Goal: Task Accomplishment & Management: Manage account settings

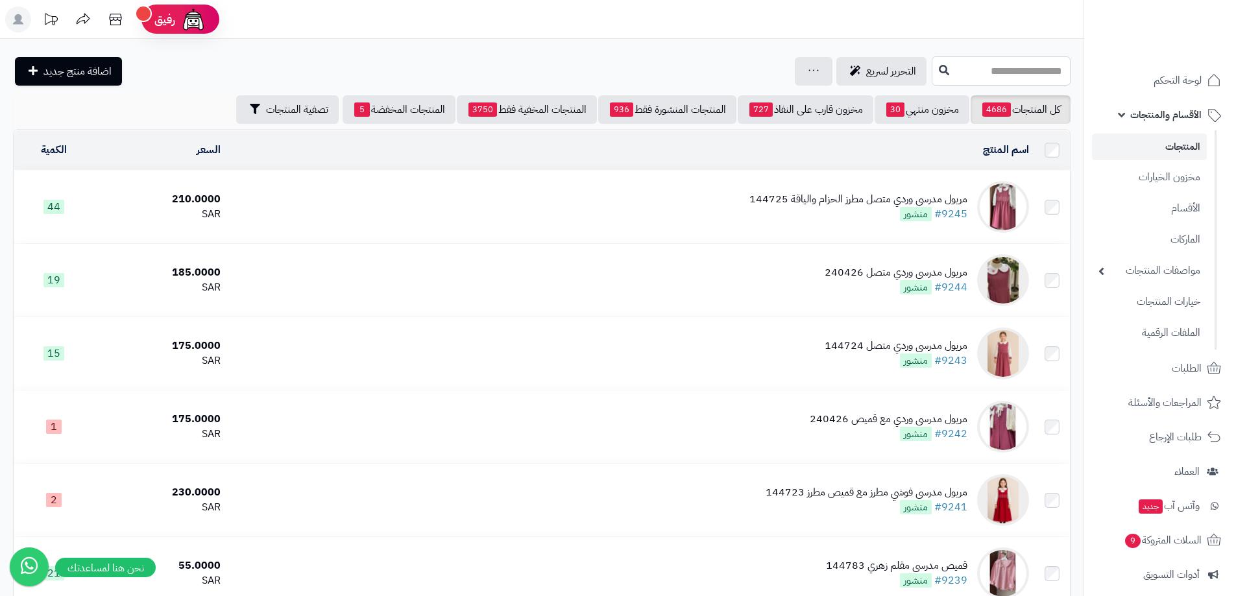
click at [1039, 73] on input "text" at bounding box center [1000, 70] width 139 height 29
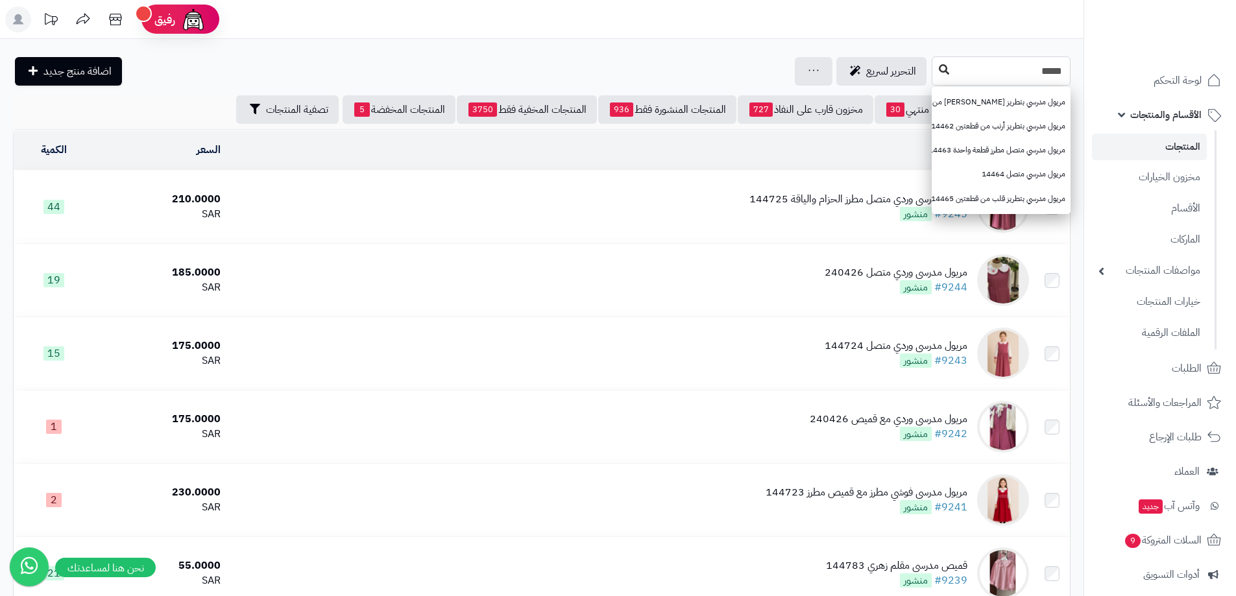
type input "*****"
click at [934, 74] on button at bounding box center [943, 70] width 19 height 25
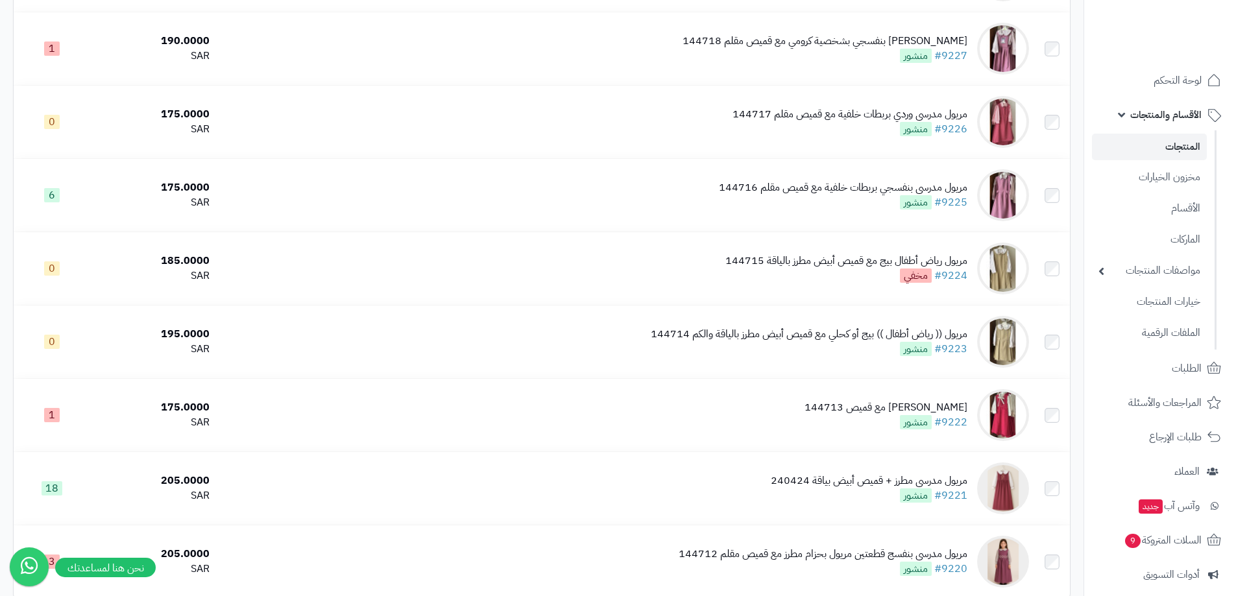
scroll to position [1180, 0]
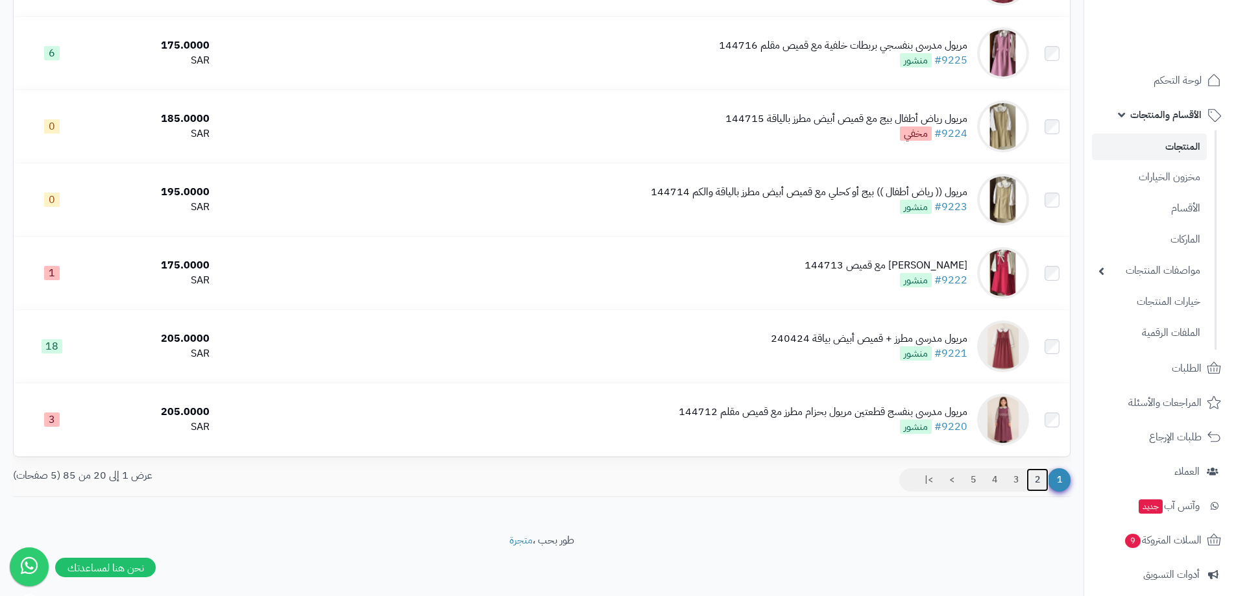
click at [1030, 480] on link "2" at bounding box center [1037, 479] width 22 height 23
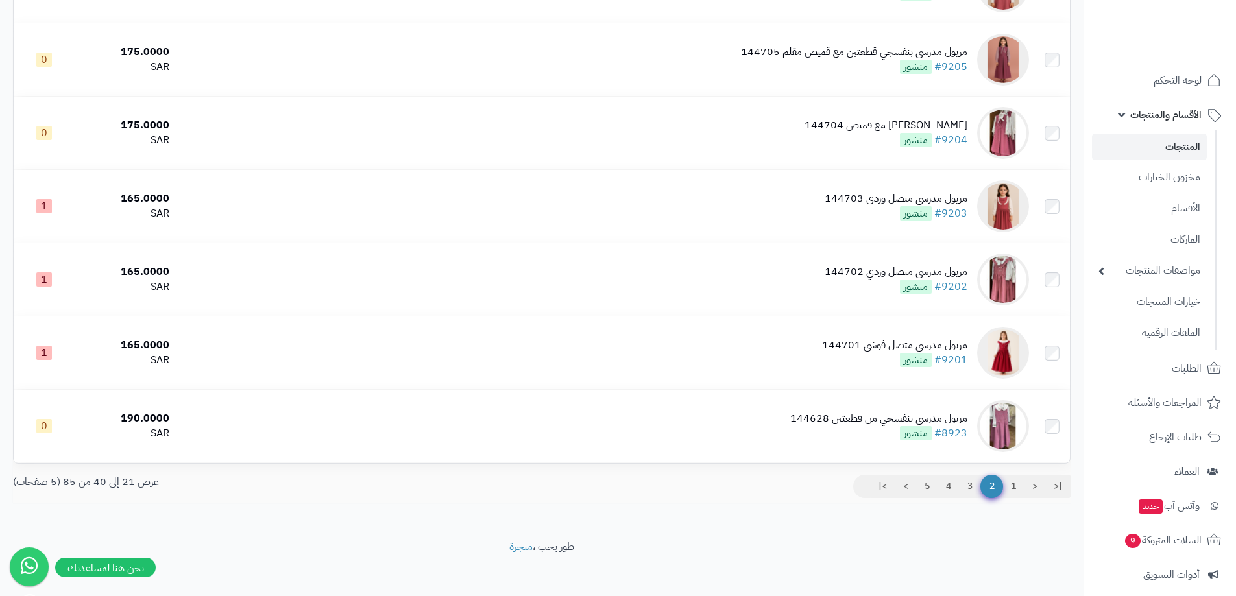
scroll to position [1180, 0]
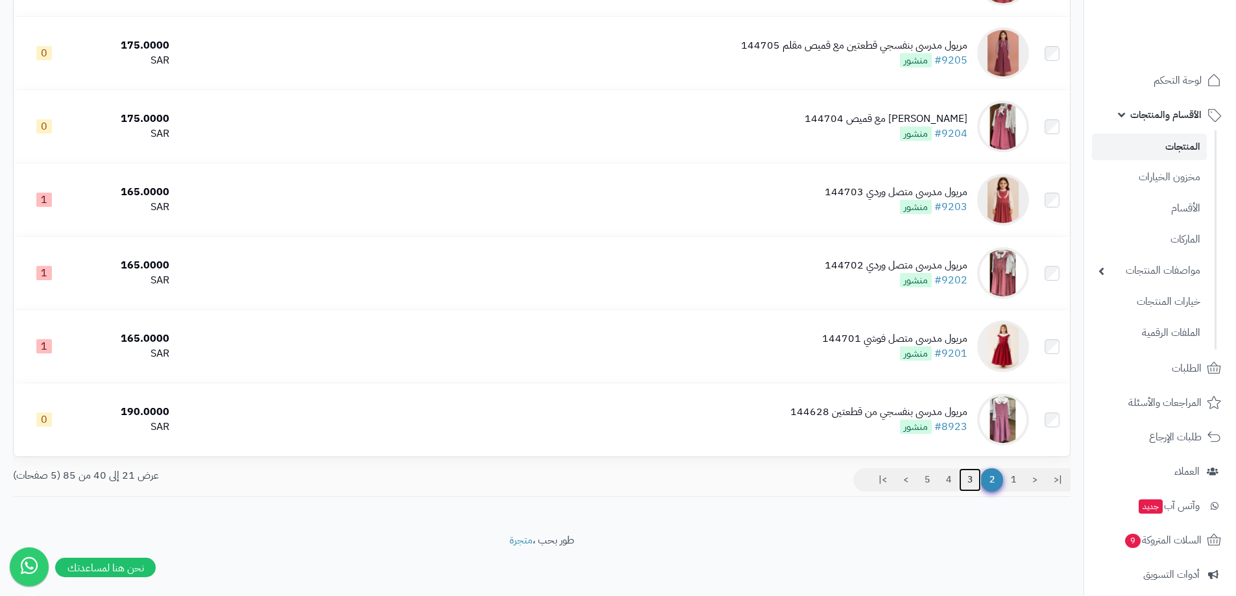
click at [972, 486] on link "3" at bounding box center [970, 479] width 22 height 23
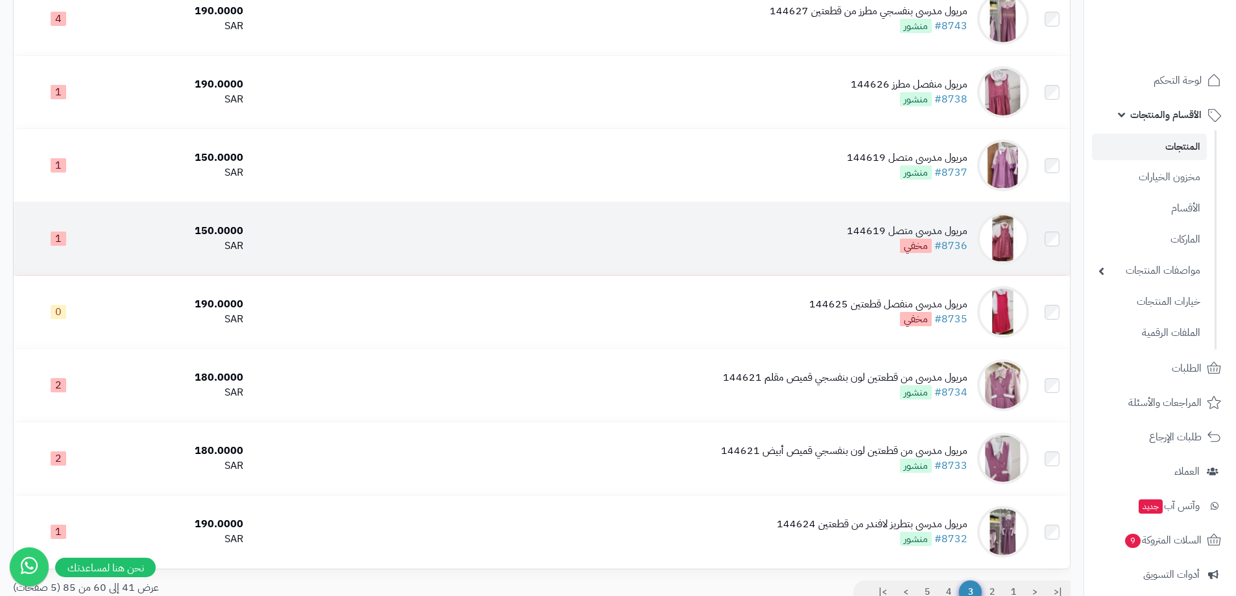
scroll to position [1180, 0]
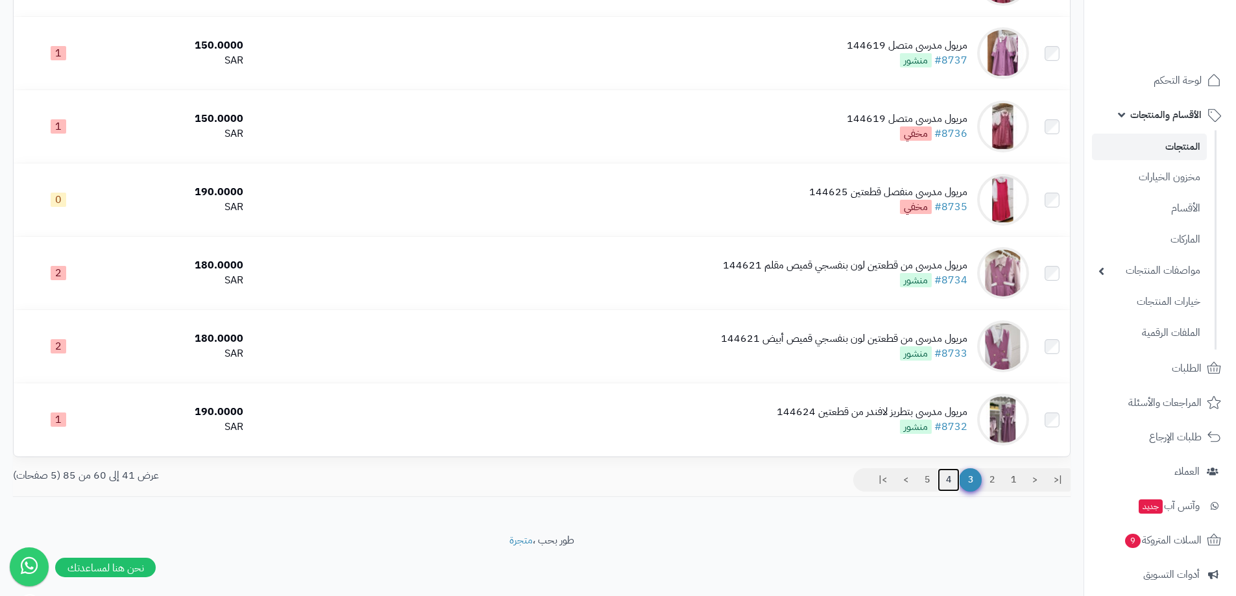
click at [946, 478] on link "4" at bounding box center [948, 479] width 22 height 23
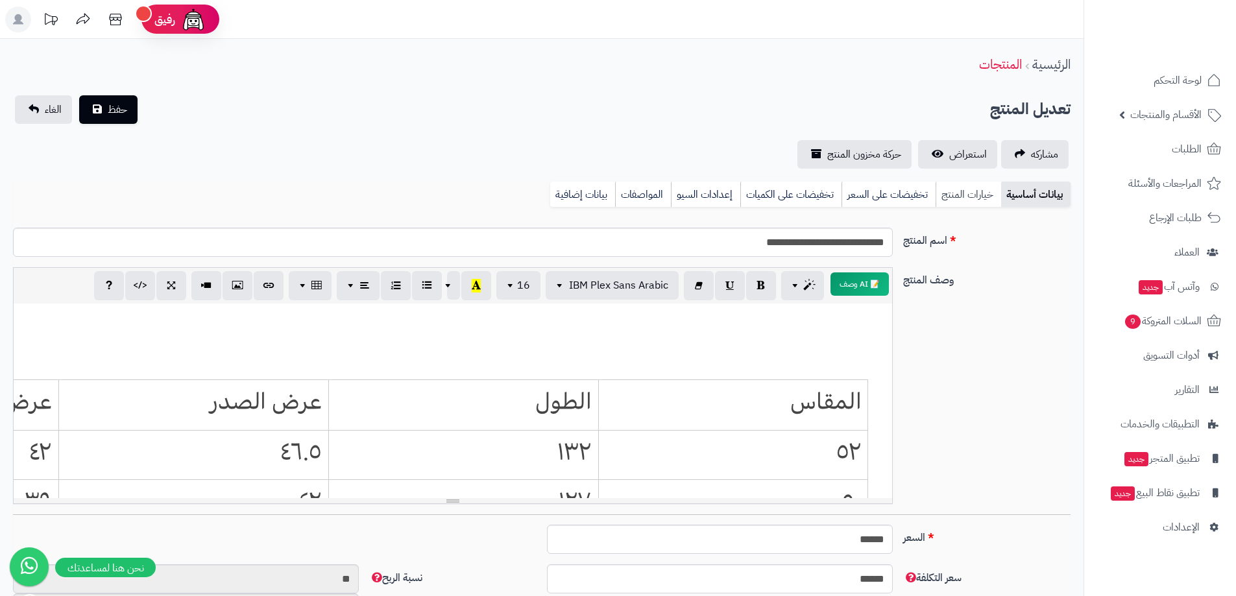
scroll to position [96, 0]
click at [961, 195] on link "خيارات المنتج" at bounding box center [968, 195] width 66 height 26
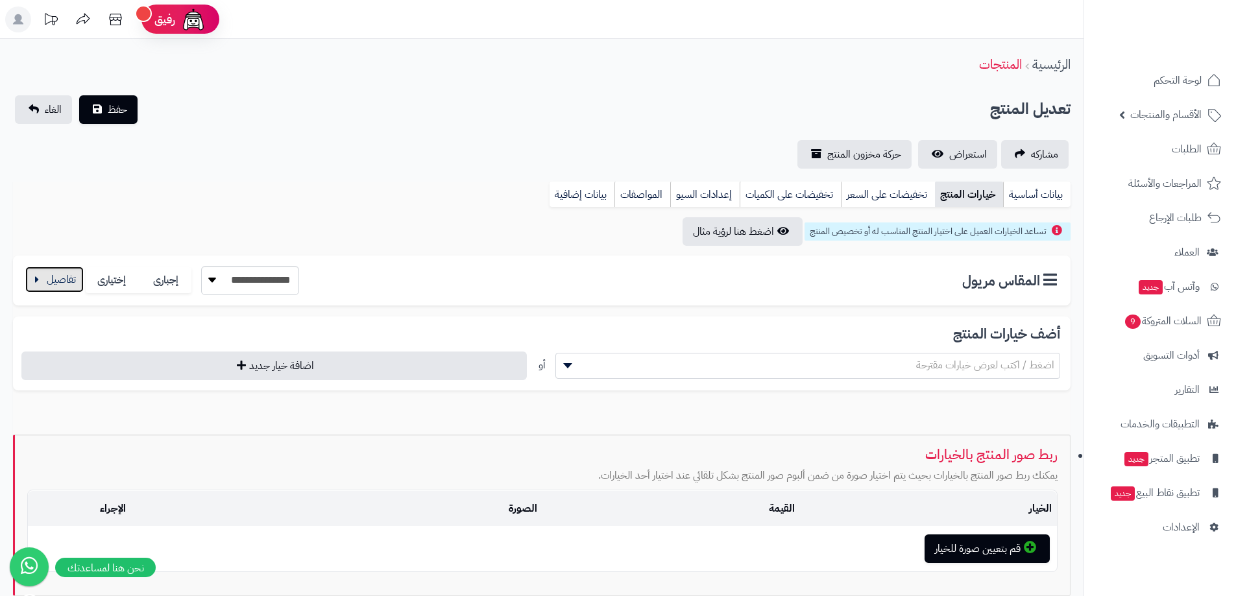
click at [71, 291] on button "button" at bounding box center [54, 280] width 58 height 26
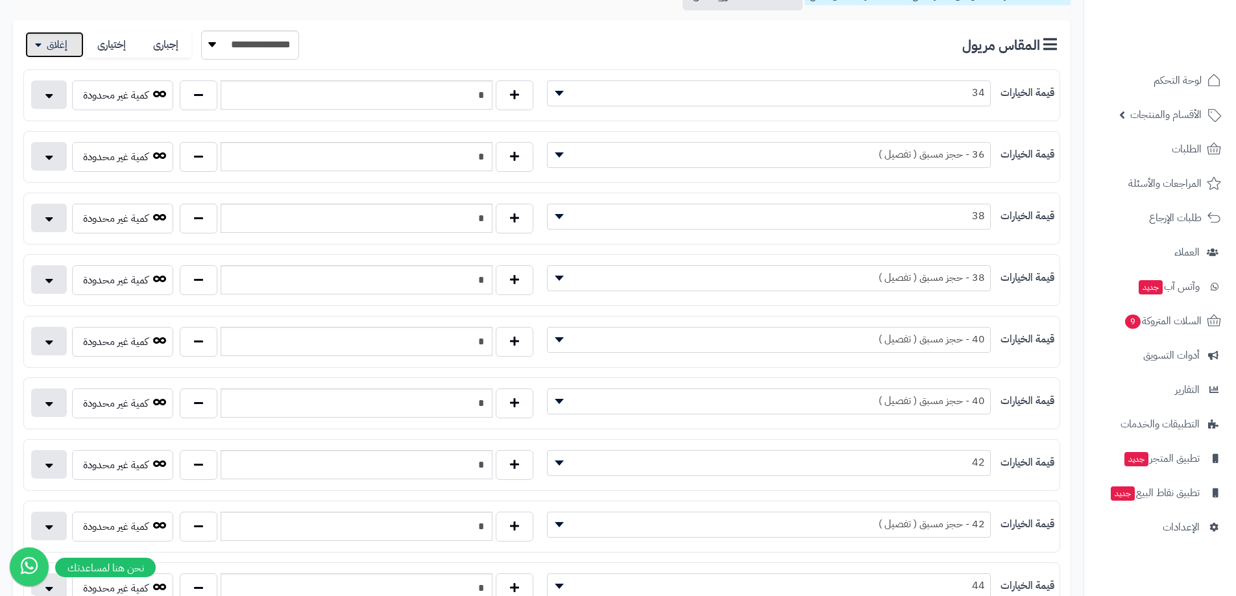
scroll to position [195, 0]
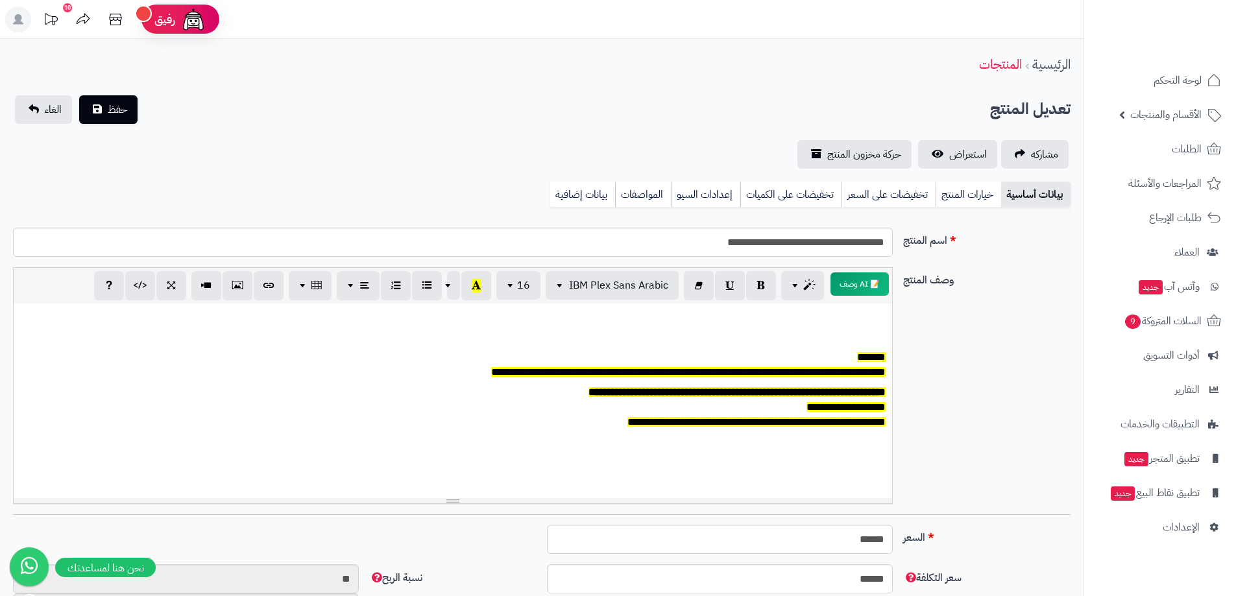
scroll to position [96, 0]
click at [984, 195] on link "خيارات المنتج" at bounding box center [968, 195] width 66 height 26
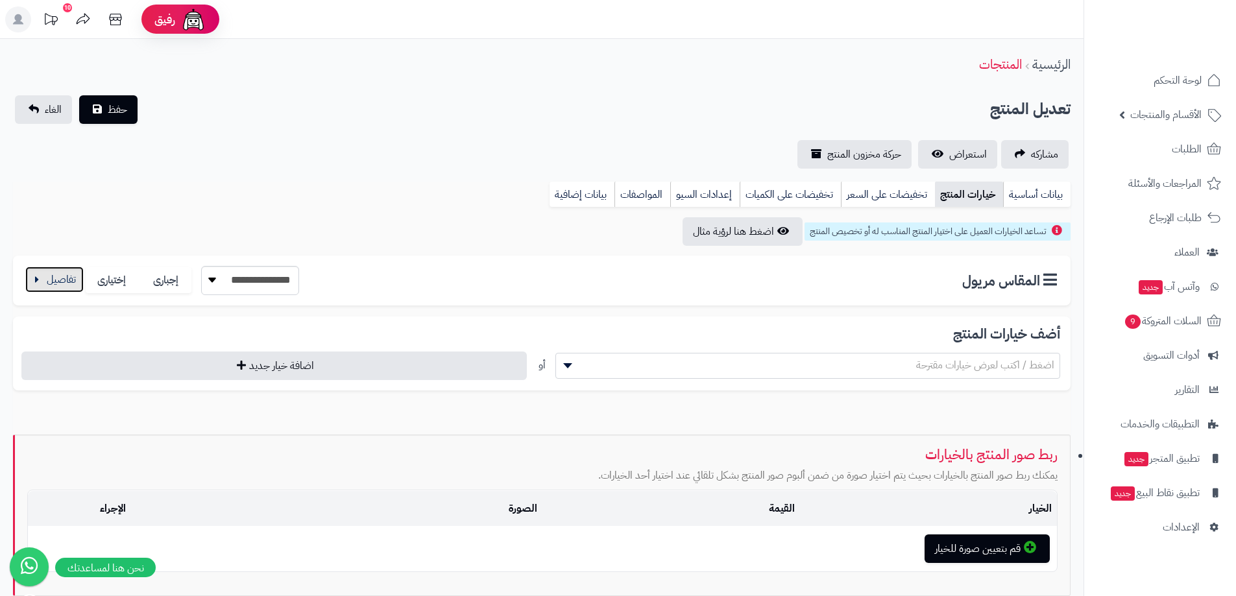
click at [41, 274] on button "button" at bounding box center [54, 280] width 58 height 26
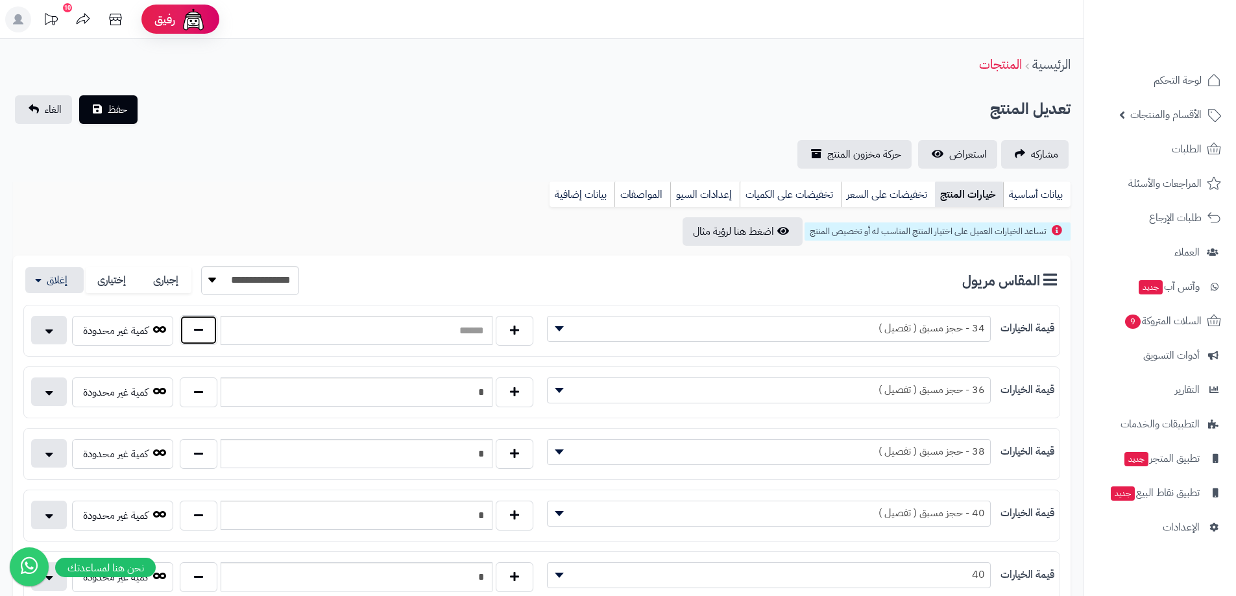
click at [196, 334] on button "button" at bounding box center [199, 330] width 38 height 30
type input "*"
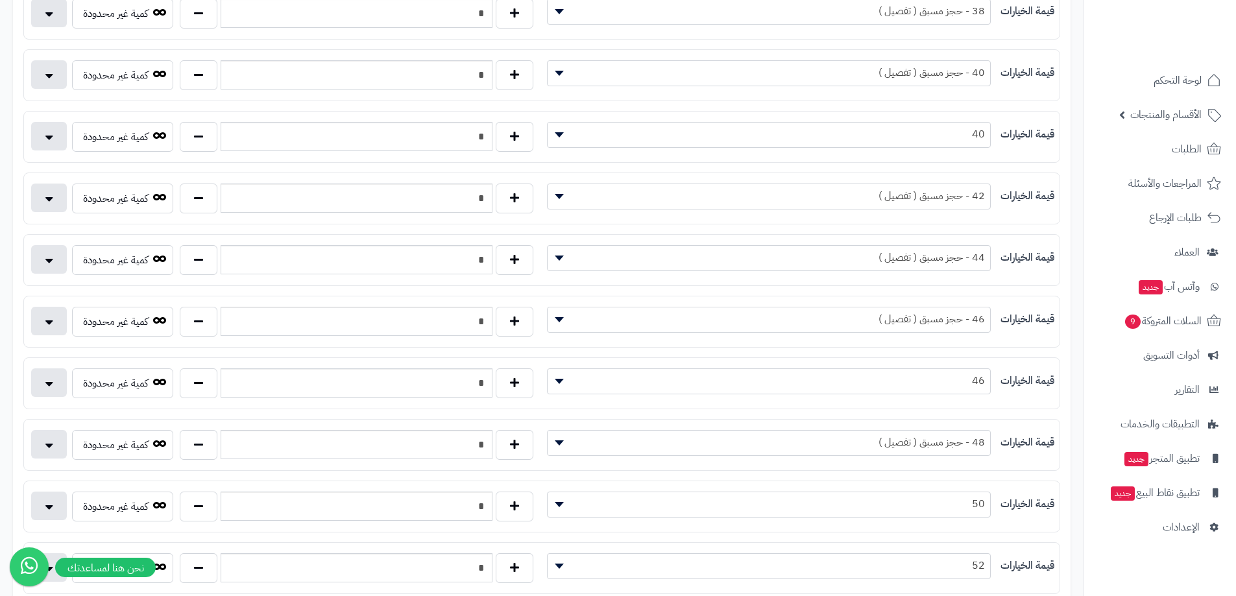
scroll to position [519, 0]
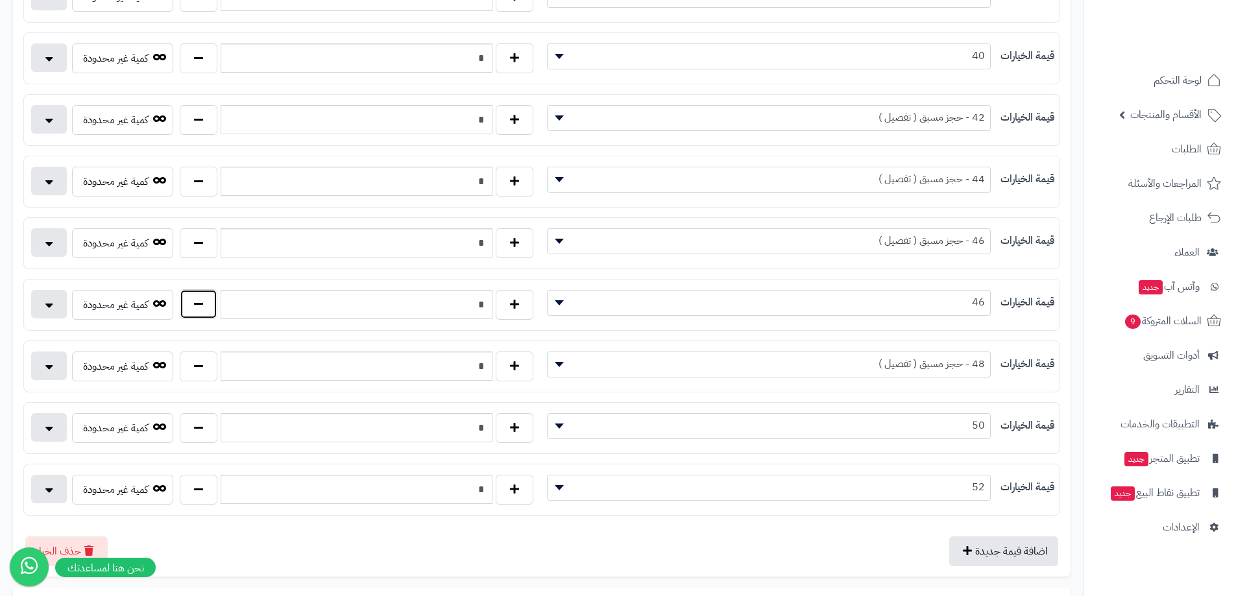
click at [209, 310] on button "button" at bounding box center [199, 304] width 38 height 30
type input "*"
click at [517, 376] on button "button" at bounding box center [515, 366] width 38 height 30
type input "*"
click at [642, 374] on span "48 - حجز مسبق ( تفصيل )" at bounding box center [769, 365] width 444 height 26
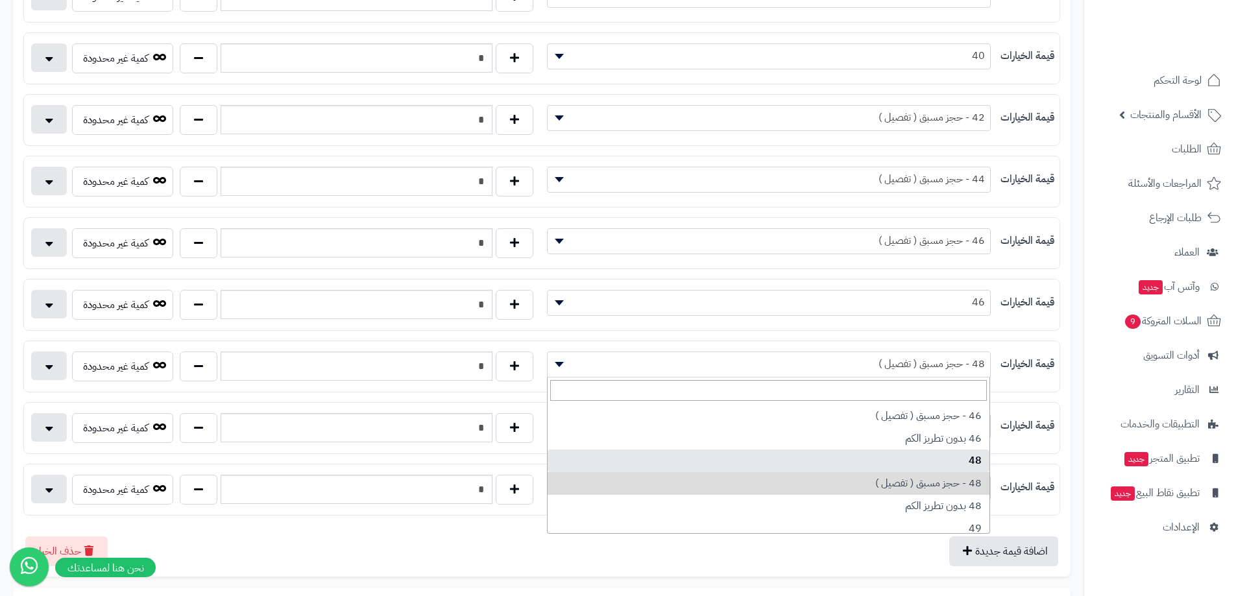
select select "***"
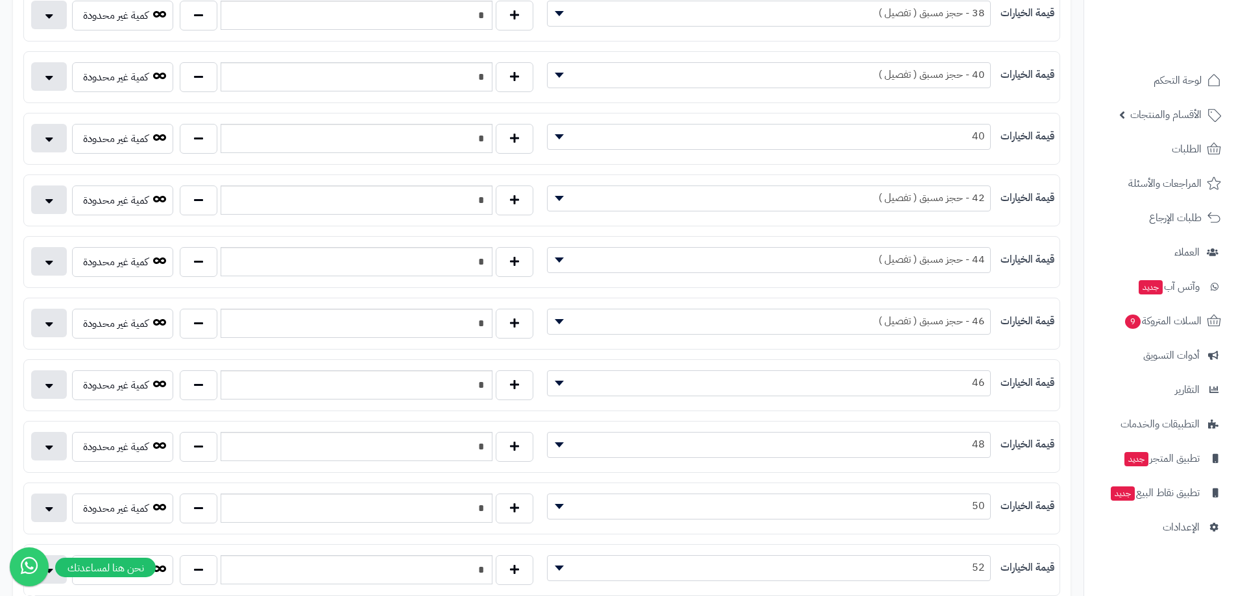
scroll to position [0, 0]
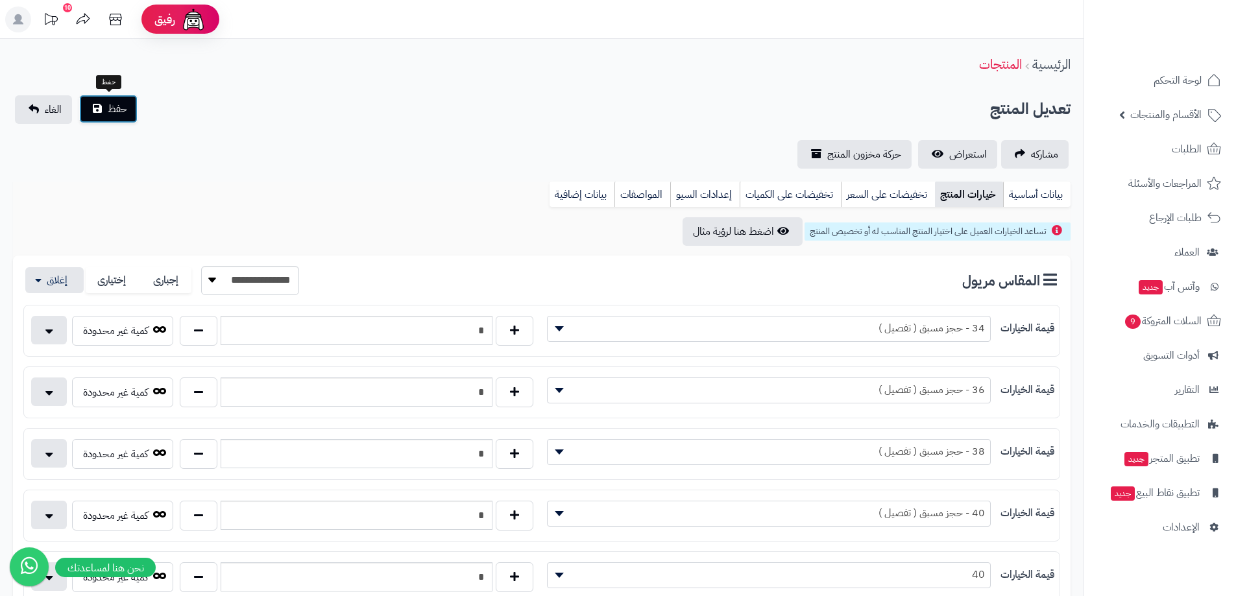
click at [80, 98] on button "حفظ" at bounding box center [108, 109] width 58 height 29
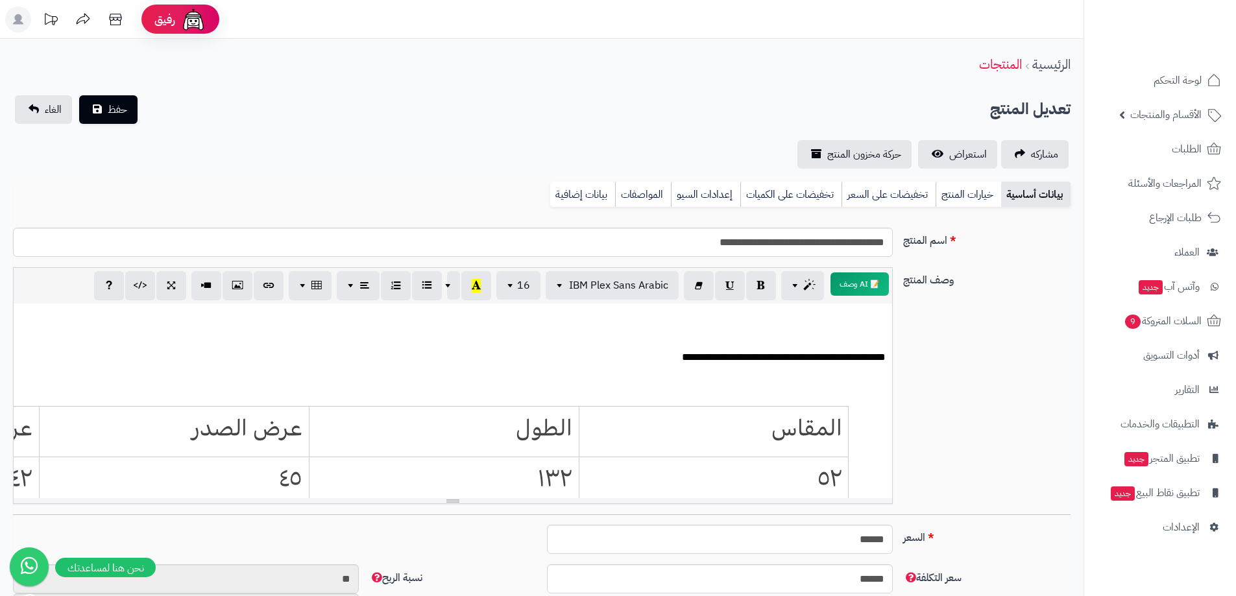
scroll to position [96, 0]
click at [980, 198] on link "خيارات المنتج" at bounding box center [968, 195] width 66 height 26
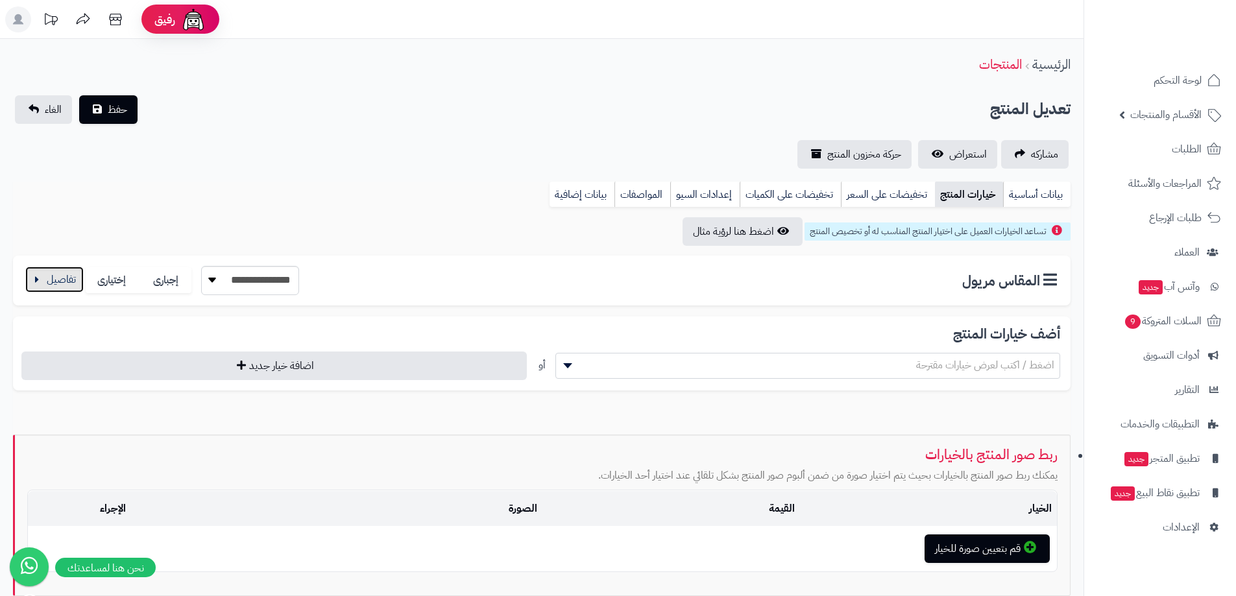
click at [39, 280] on button "button" at bounding box center [54, 280] width 58 height 26
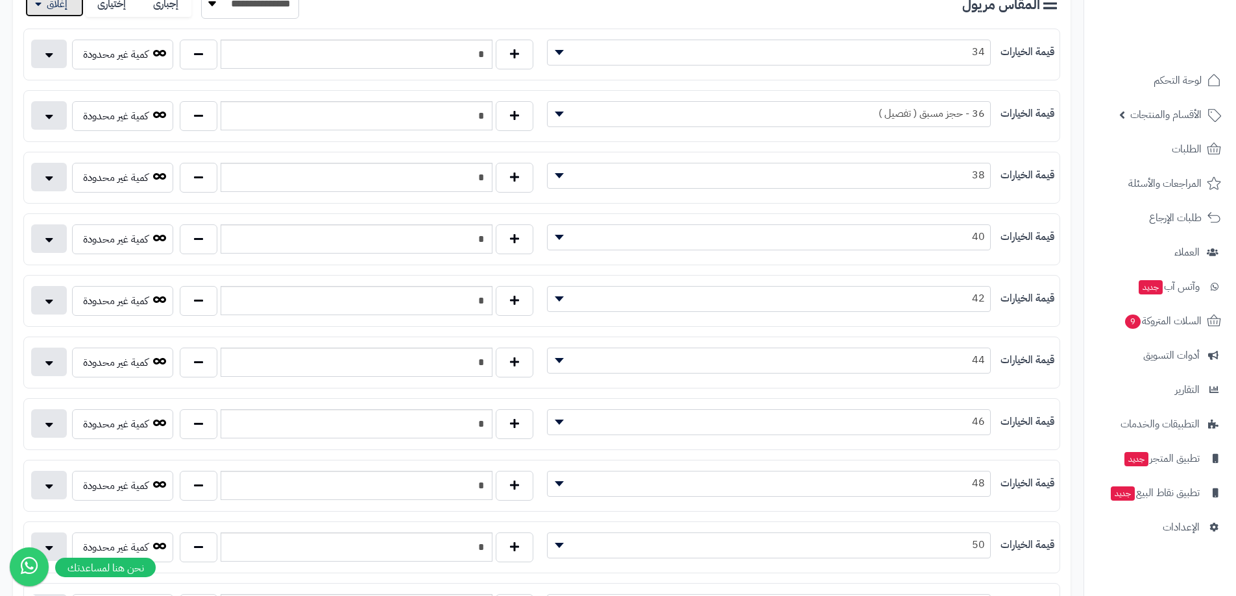
scroll to position [65, 0]
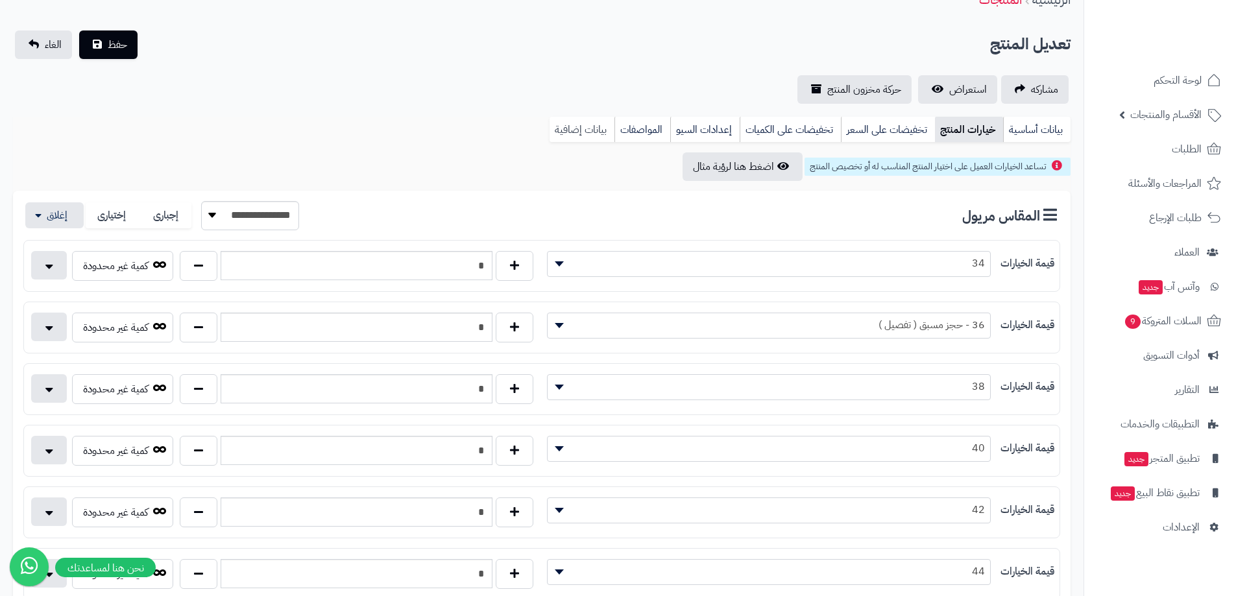
click at [595, 135] on link "بيانات إضافية" at bounding box center [581, 130] width 65 height 26
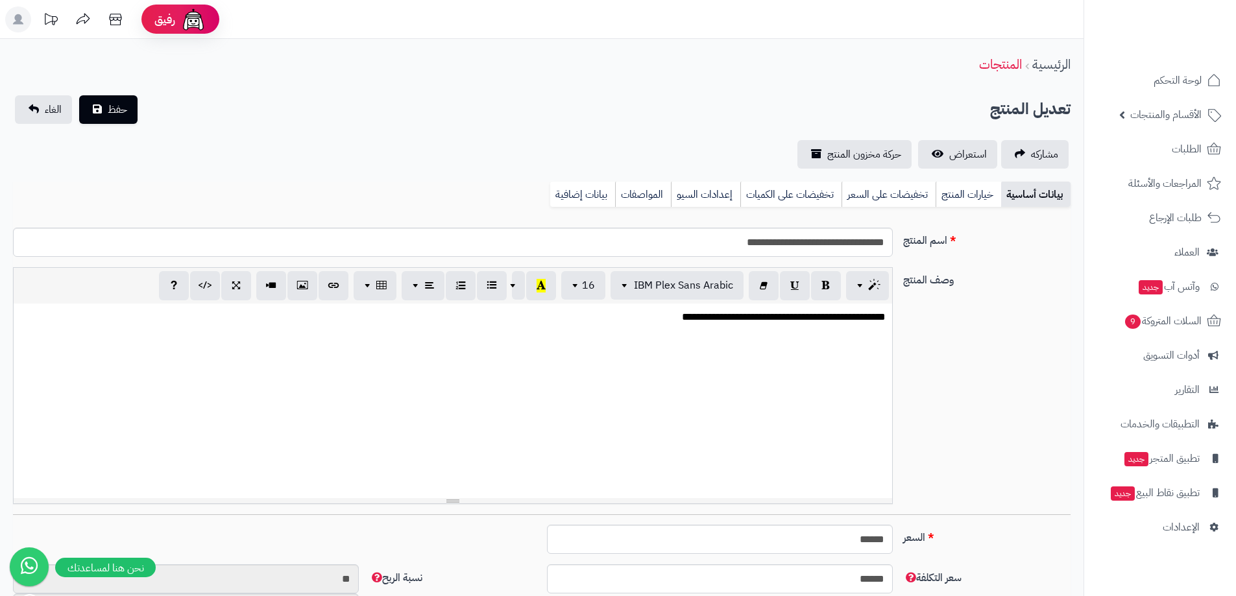
scroll to position [96, 0]
click at [974, 192] on link "خيارات المنتج" at bounding box center [968, 195] width 66 height 26
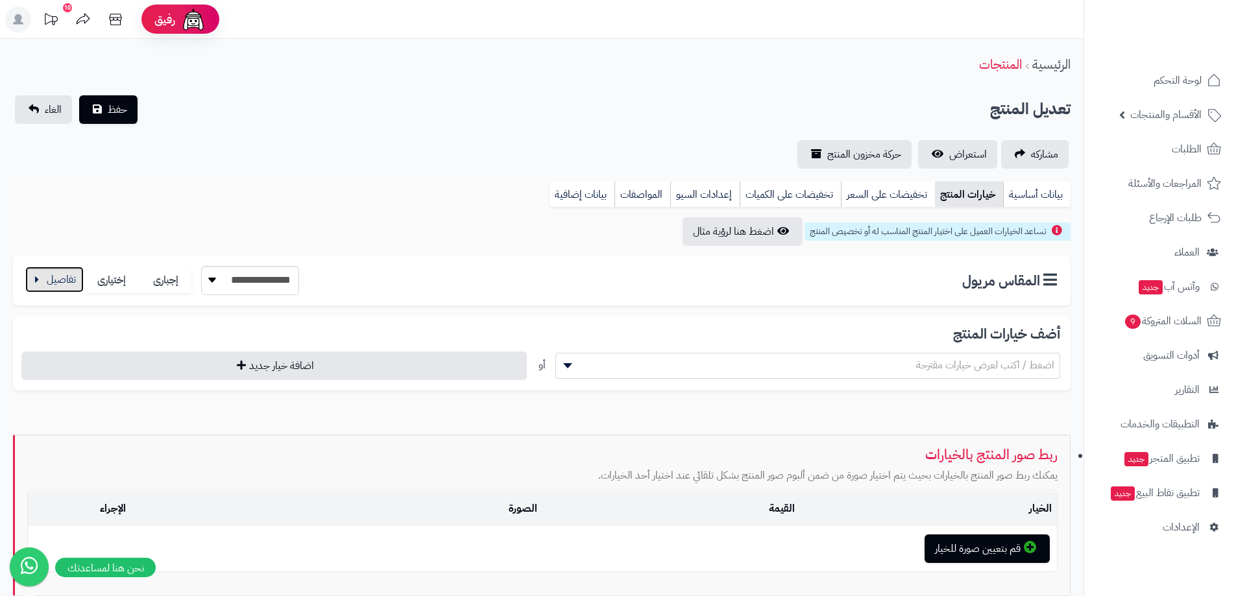
click at [45, 285] on button "button" at bounding box center [54, 280] width 58 height 26
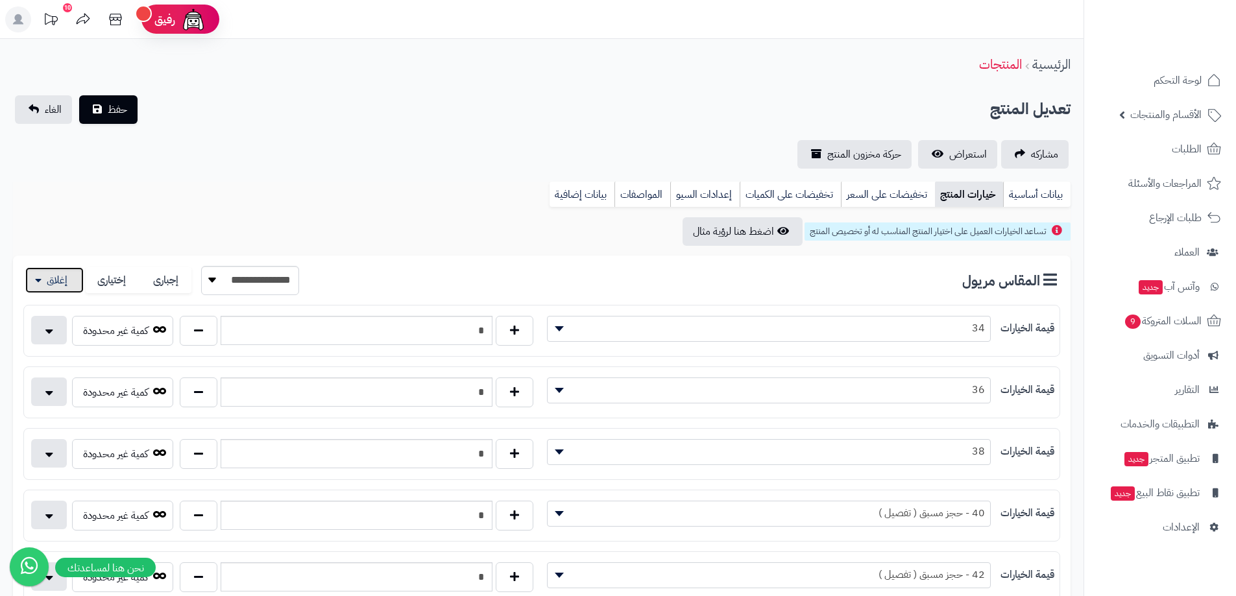
scroll to position [65, 0]
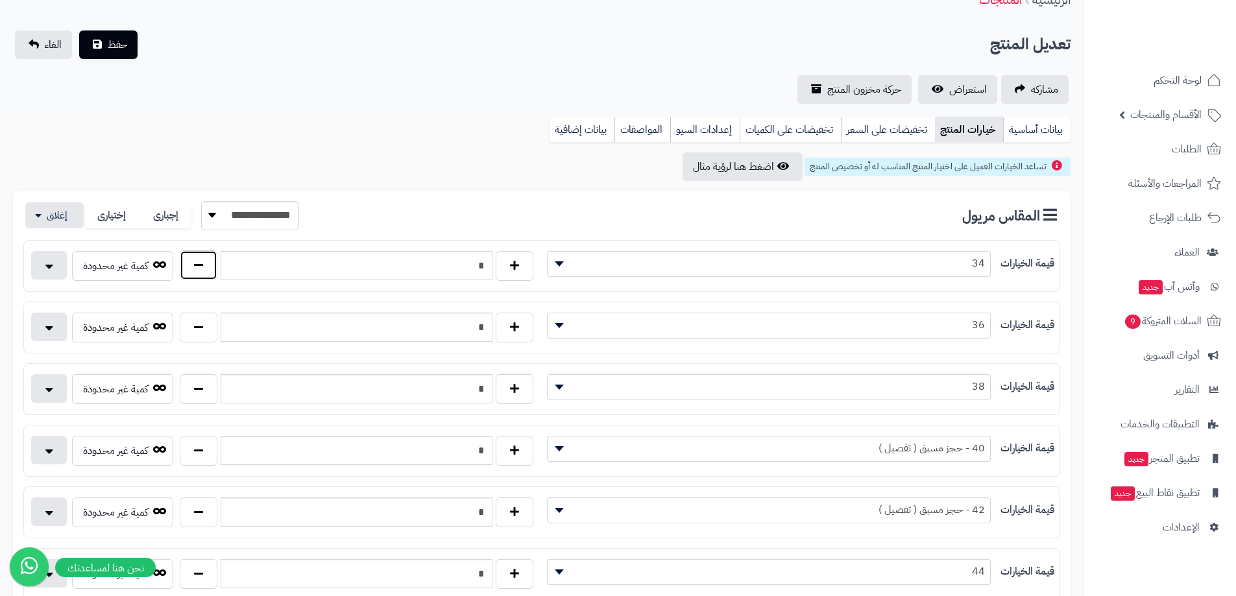
click at [209, 263] on button "button" at bounding box center [199, 265] width 38 height 30
type input "*"
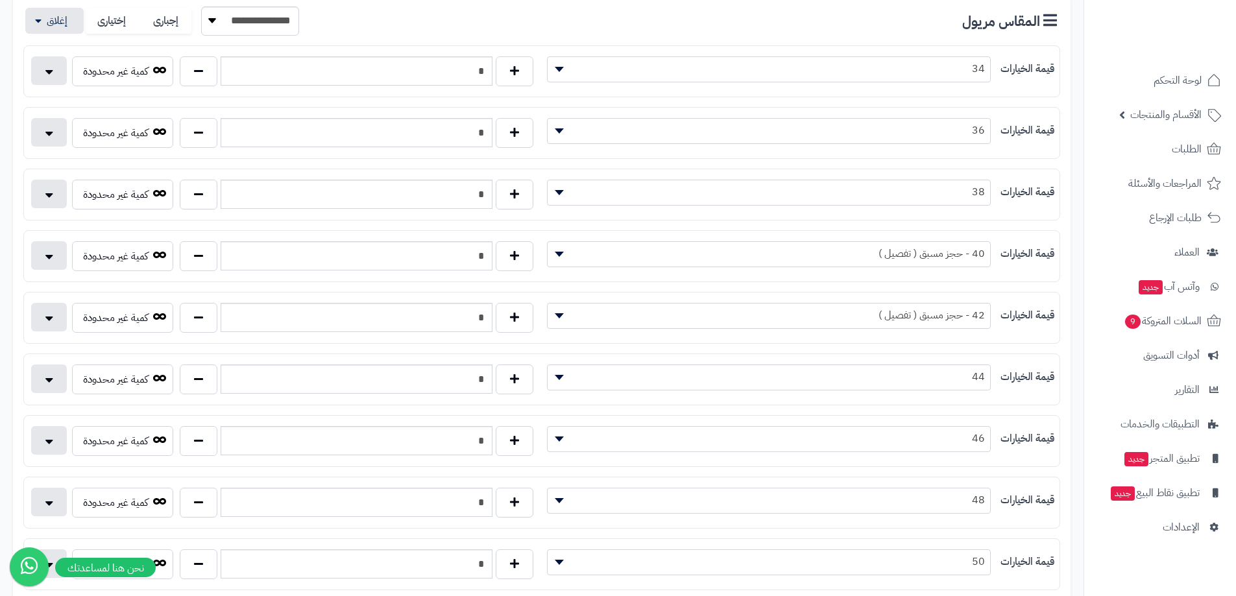
scroll to position [324, 0]
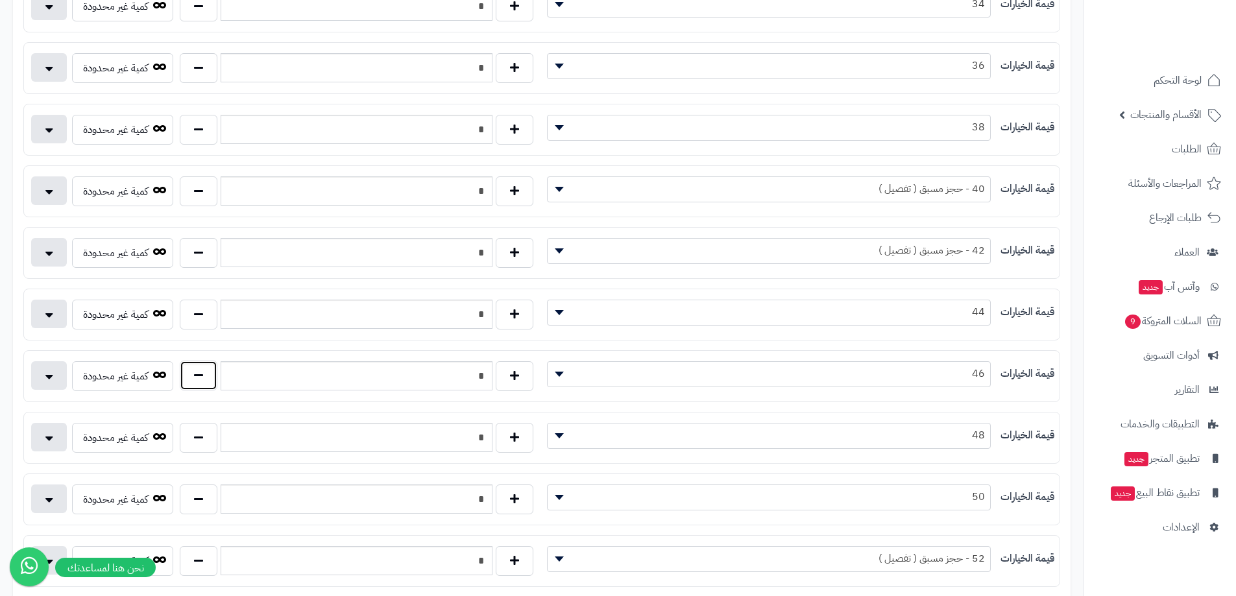
click at [191, 373] on button "button" at bounding box center [199, 376] width 38 height 30
type input "*"
click at [198, 431] on button "button" at bounding box center [199, 437] width 38 height 30
type input "*"
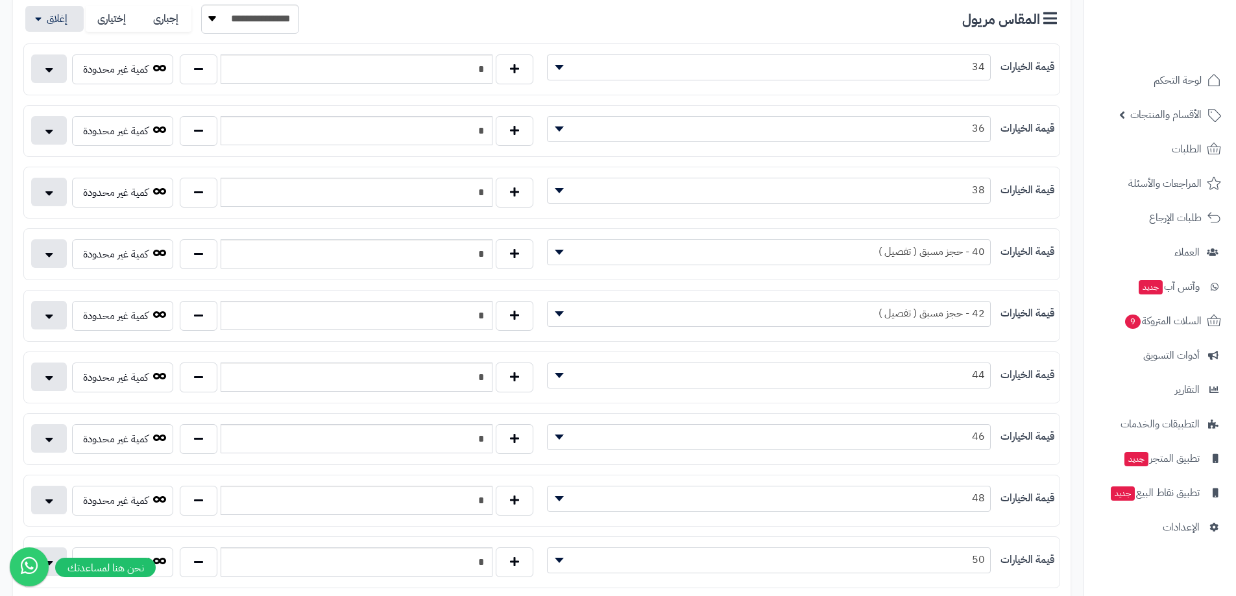
scroll to position [65, 0]
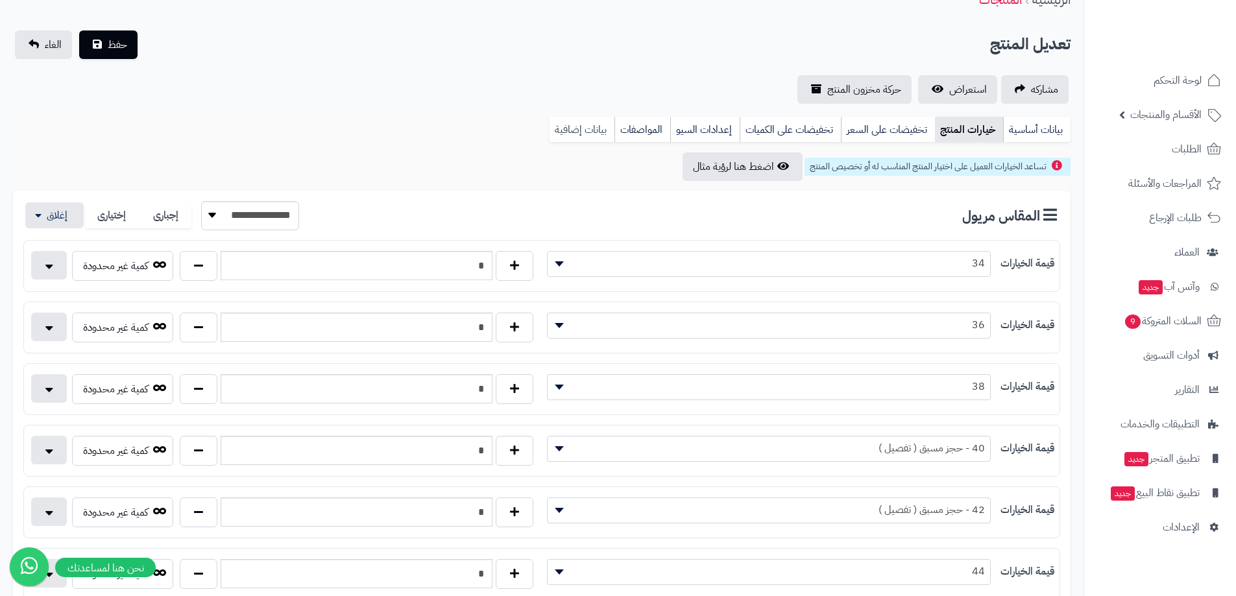
click at [593, 137] on link "بيانات إضافية" at bounding box center [581, 130] width 65 height 26
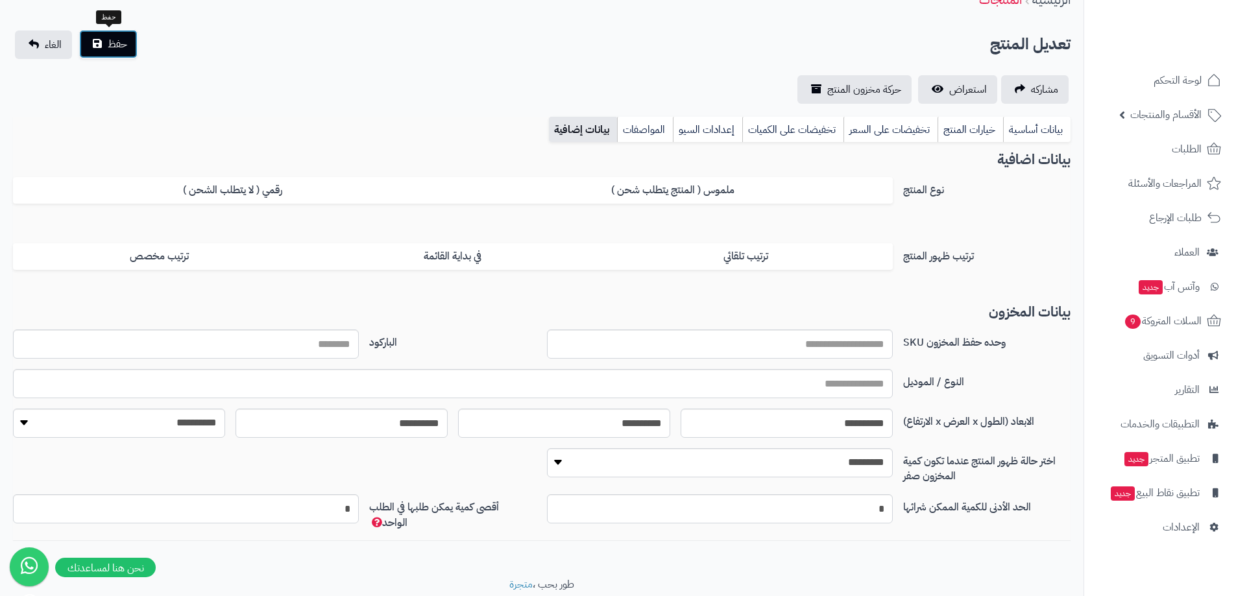
click at [112, 42] on span "حفظ" at bounding box center [117, 44] width 19 height 16
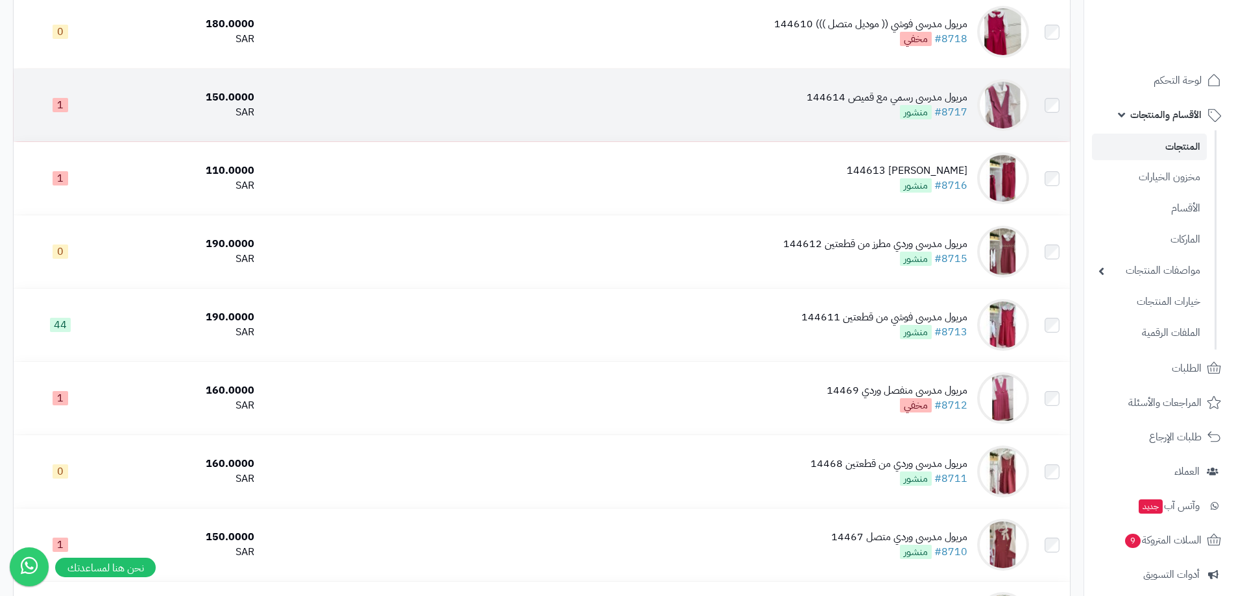
scroll to position [1180, 0]
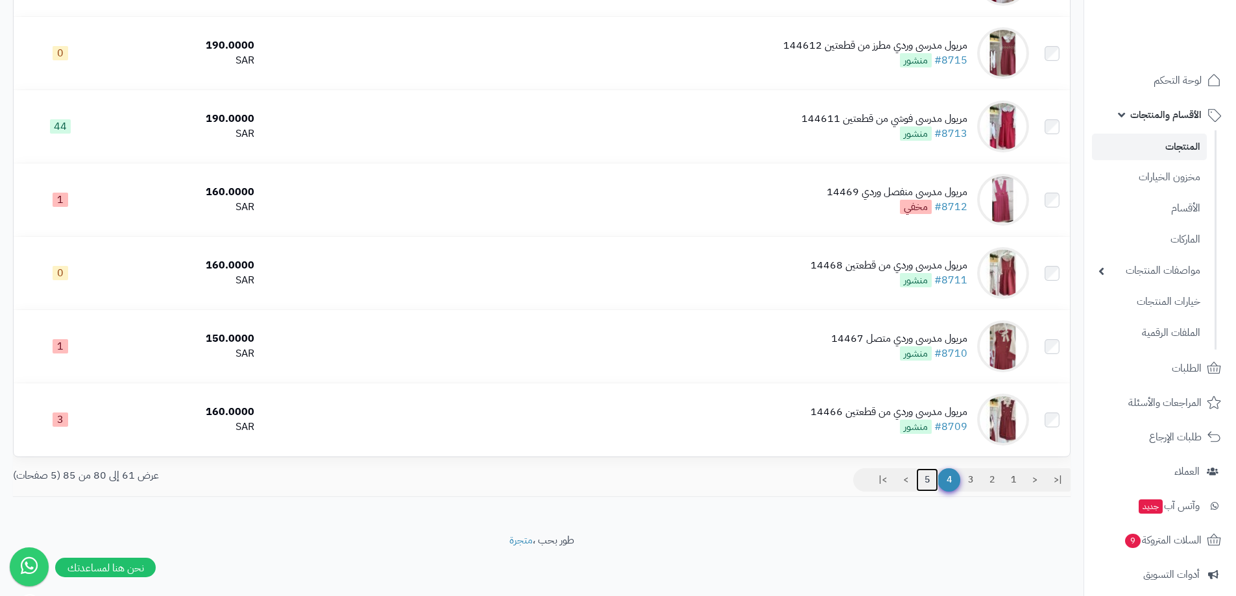
click at [931, 481] on link "5" at bounding box center [927, 479] width 22 height 23
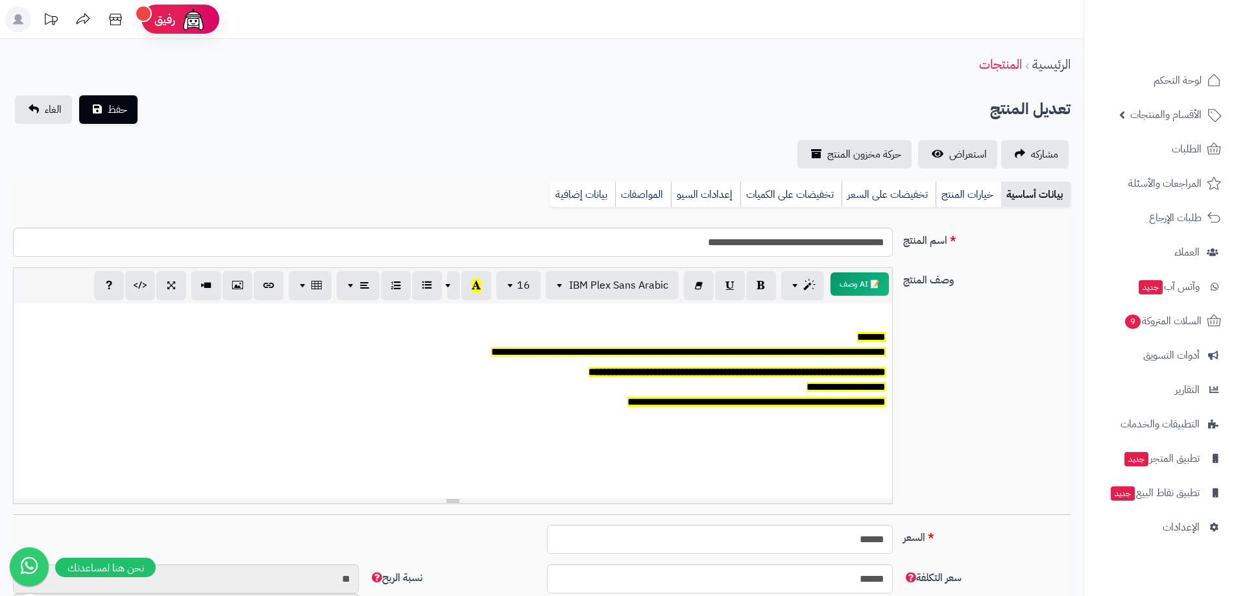
drag, startPoint x: 968, startPoint y: 195, endPoint x: 67, endPoint y: 260, distance: 903.4
click at [964, 195] on link "خيارات المنتج" at bounding box center [968, 195] width 66 height 26
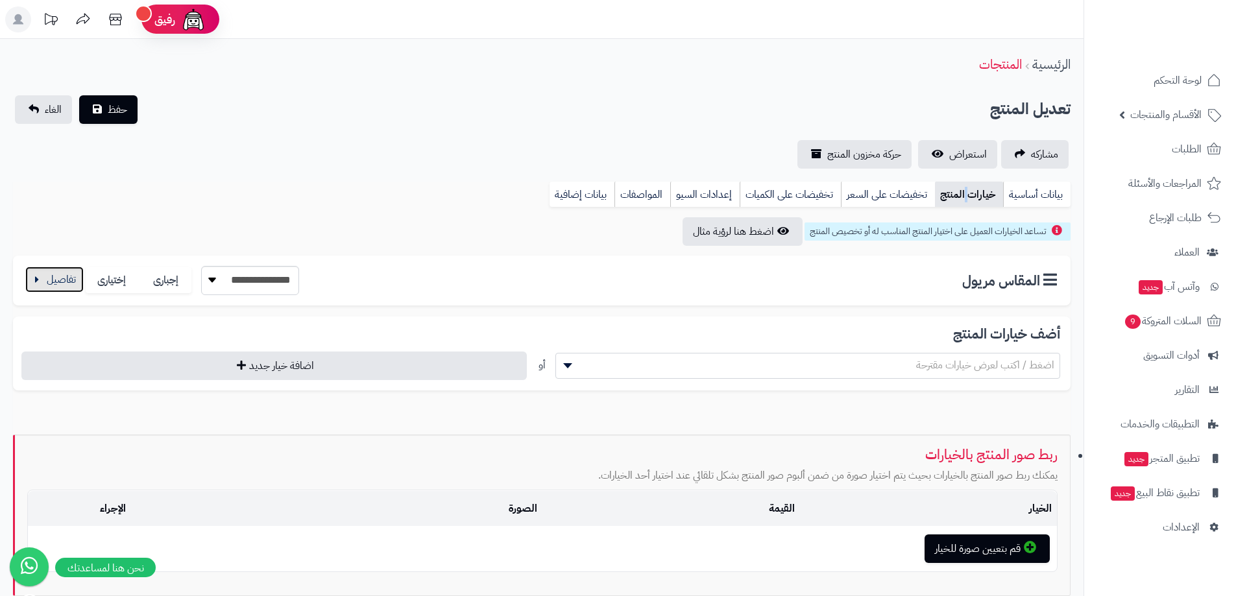
click at [43, 291] on button "button" at bounding box center [54, 280] width 58 height 26
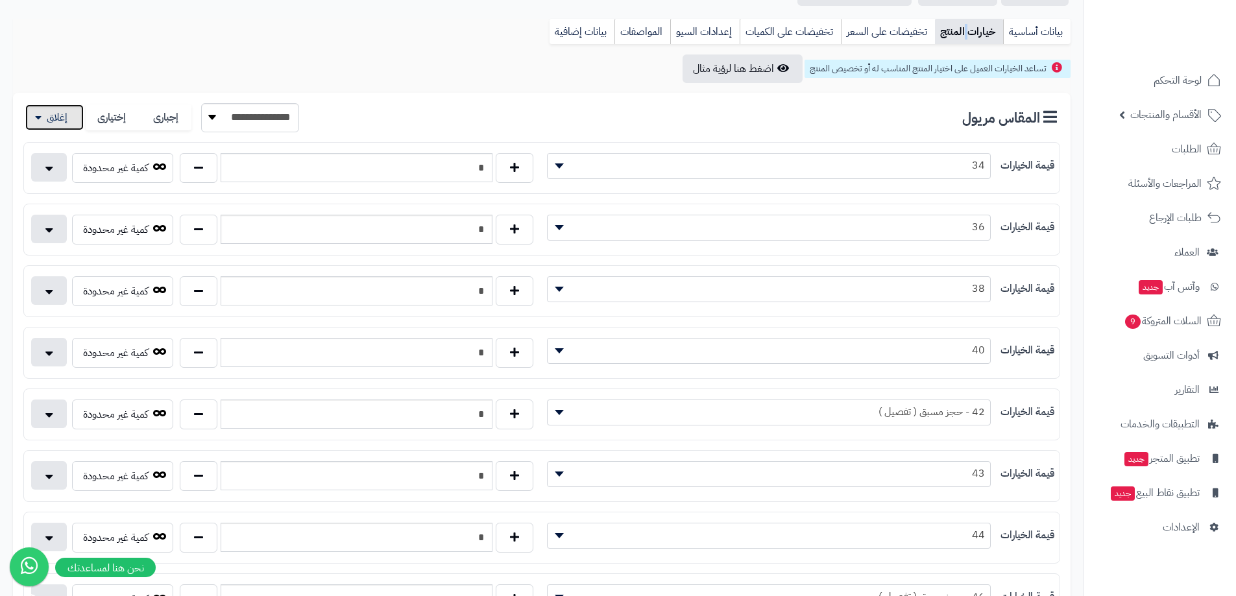
scroll to position [195, 0]
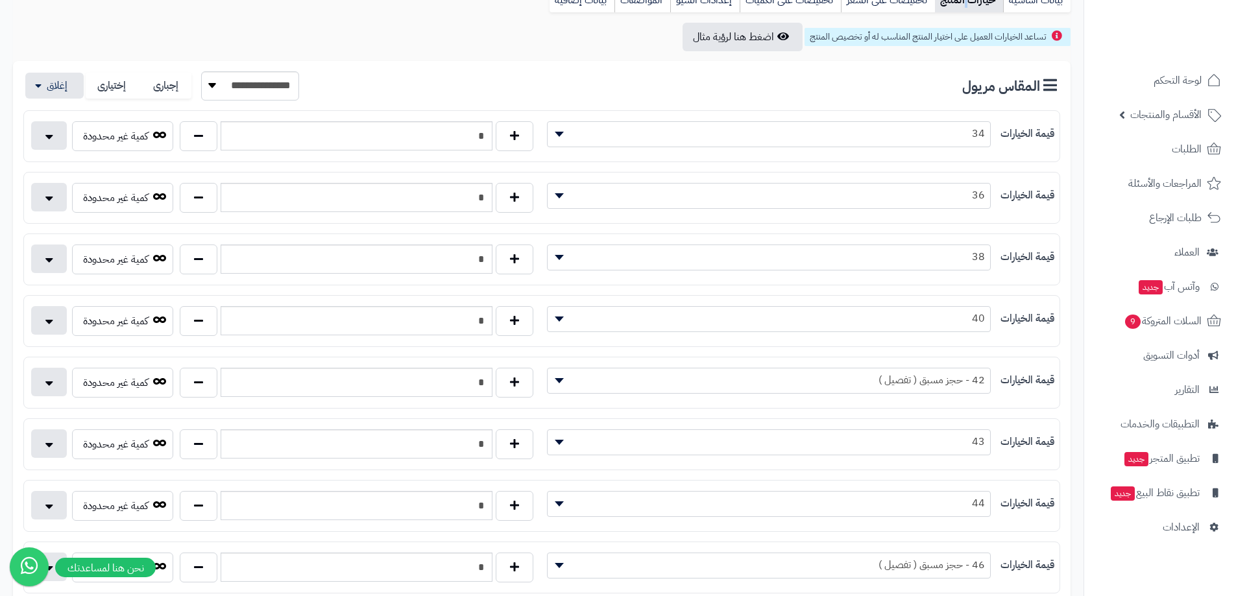
click at [609, 390] on span "42 - حجز مسبق ( تفصيل )" at bounding box center [769, 381] width 444 height 26
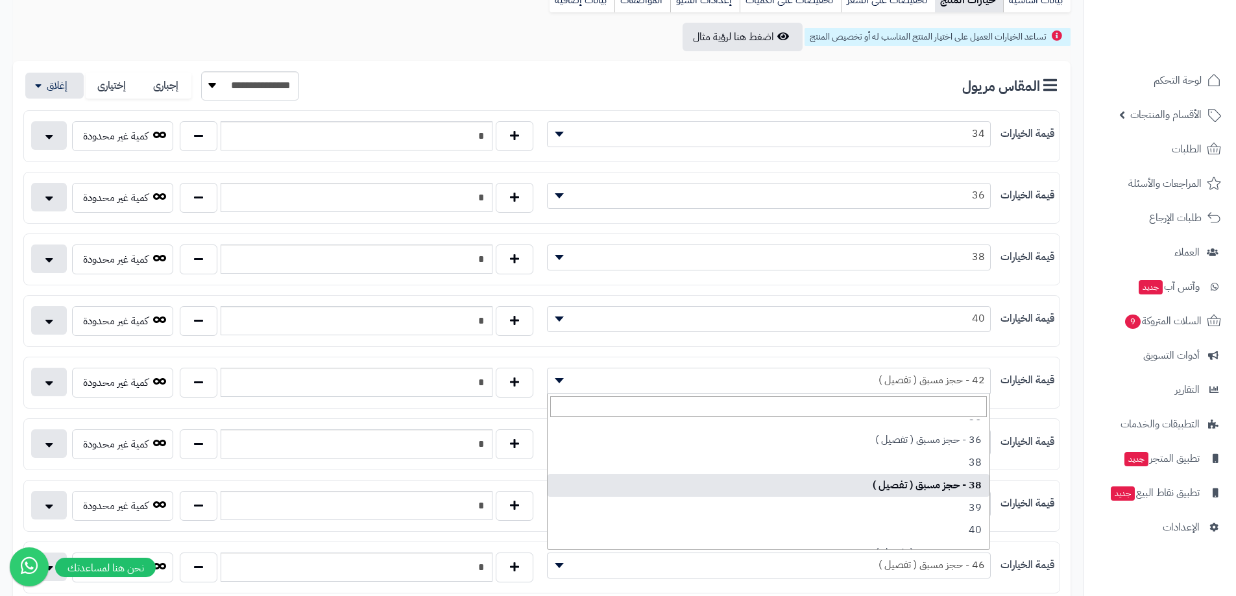
scroll to position [324, 0]
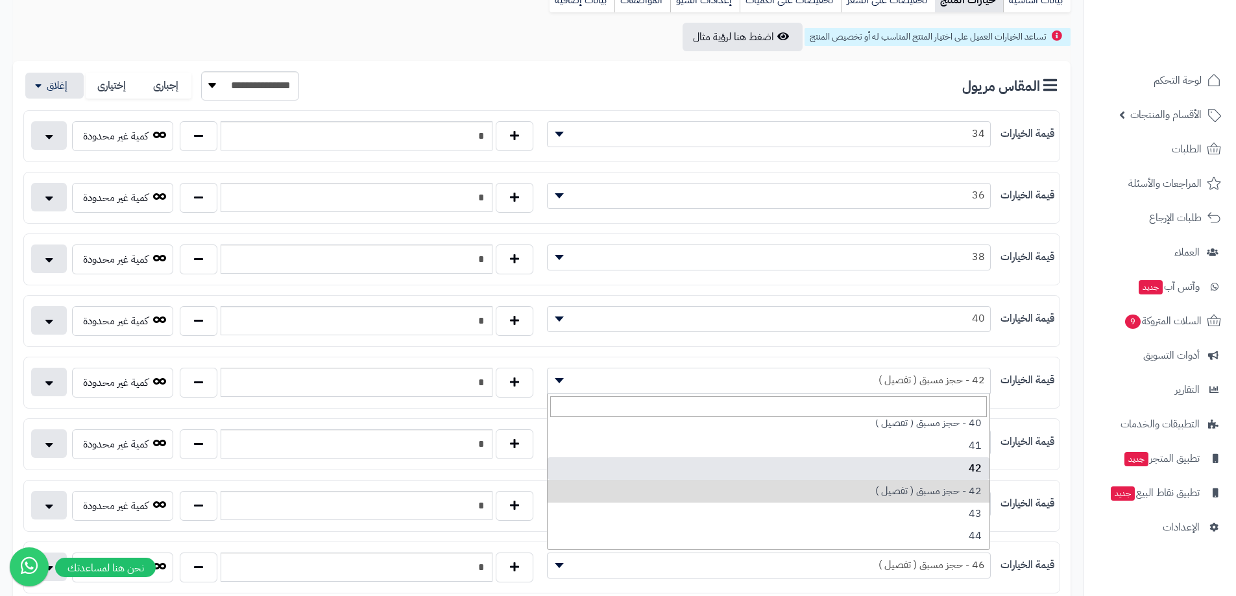
select select "***"
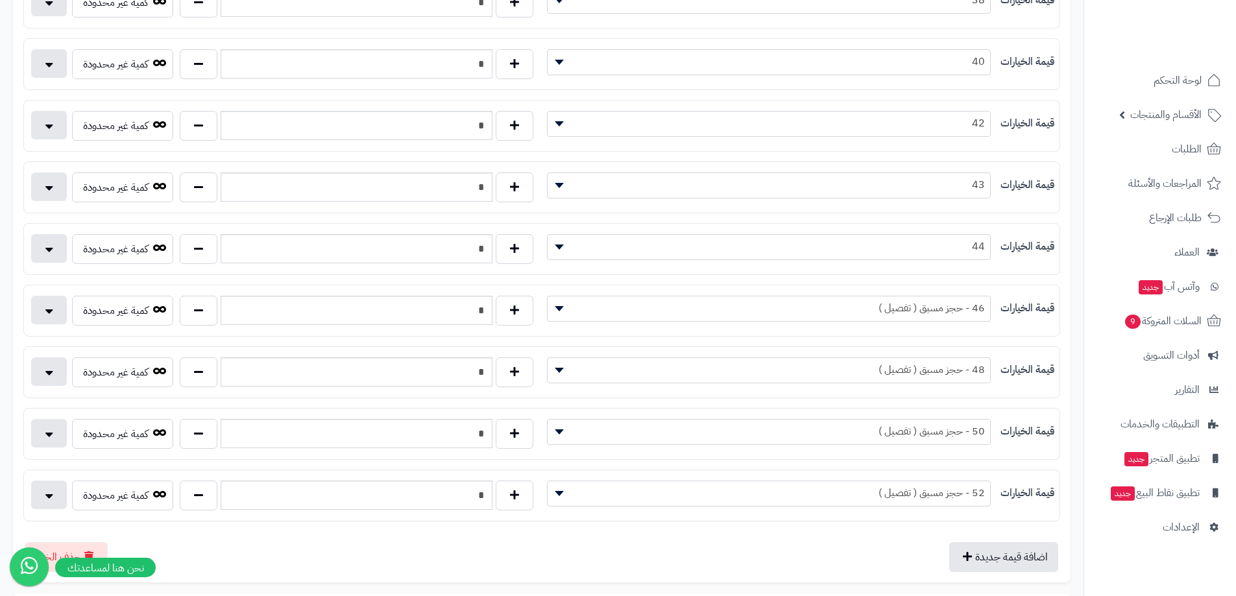
scroll to position [454, 0]
click at [554, 313] on span at bounding box center [556, 306] width 19 height 25
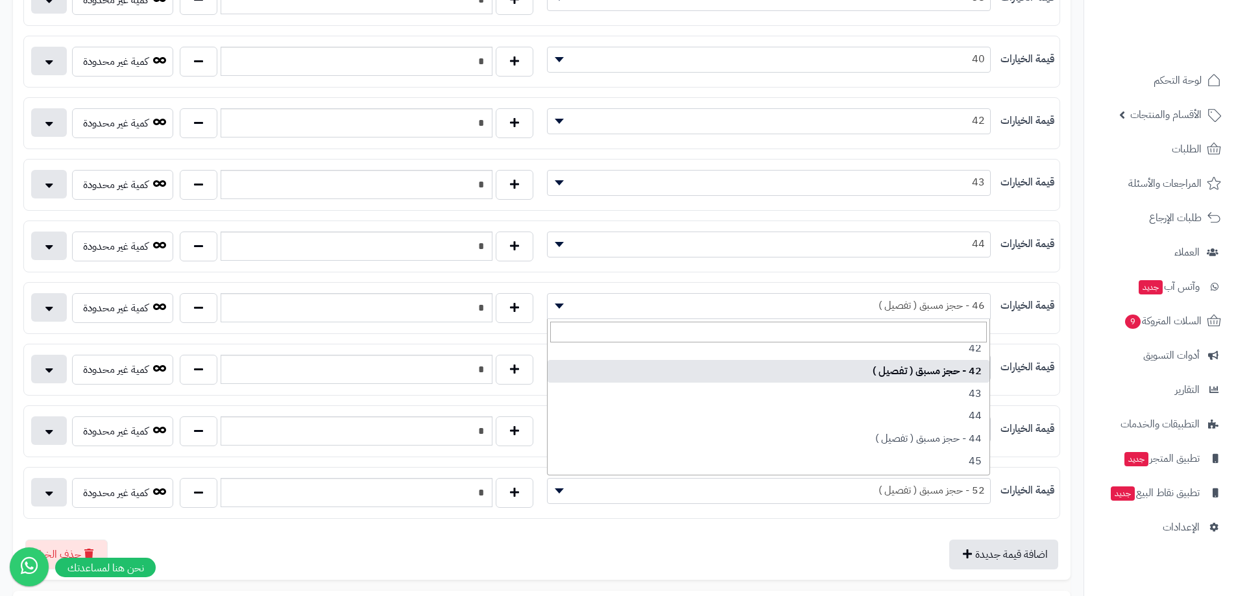
scroll to position [389, 0]
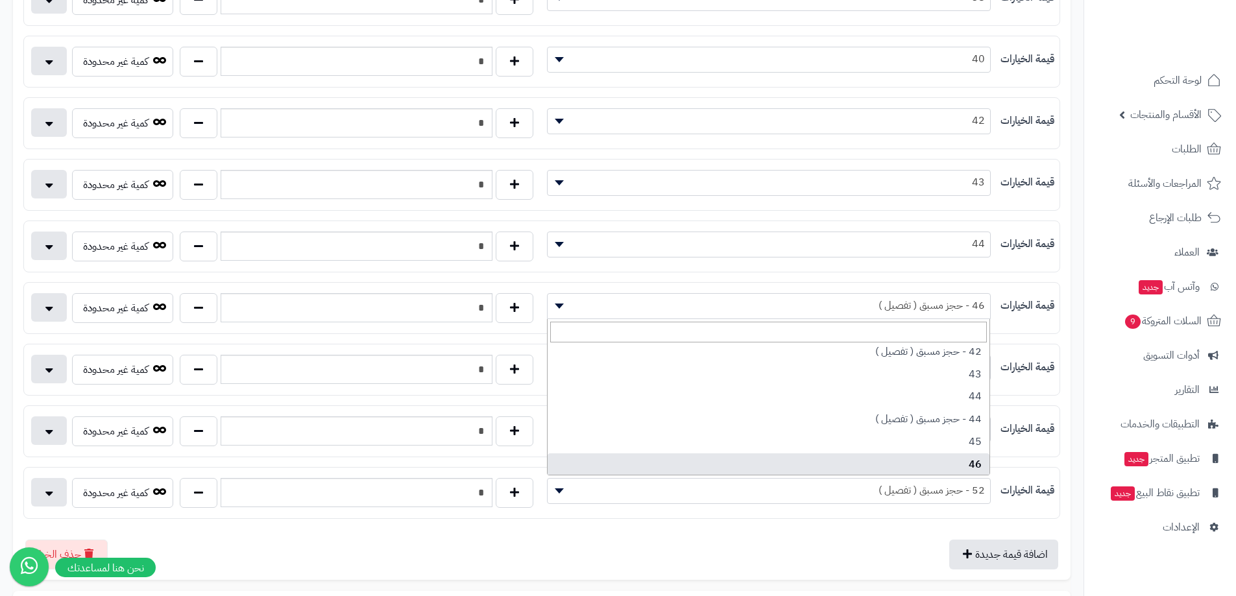
select select "***"
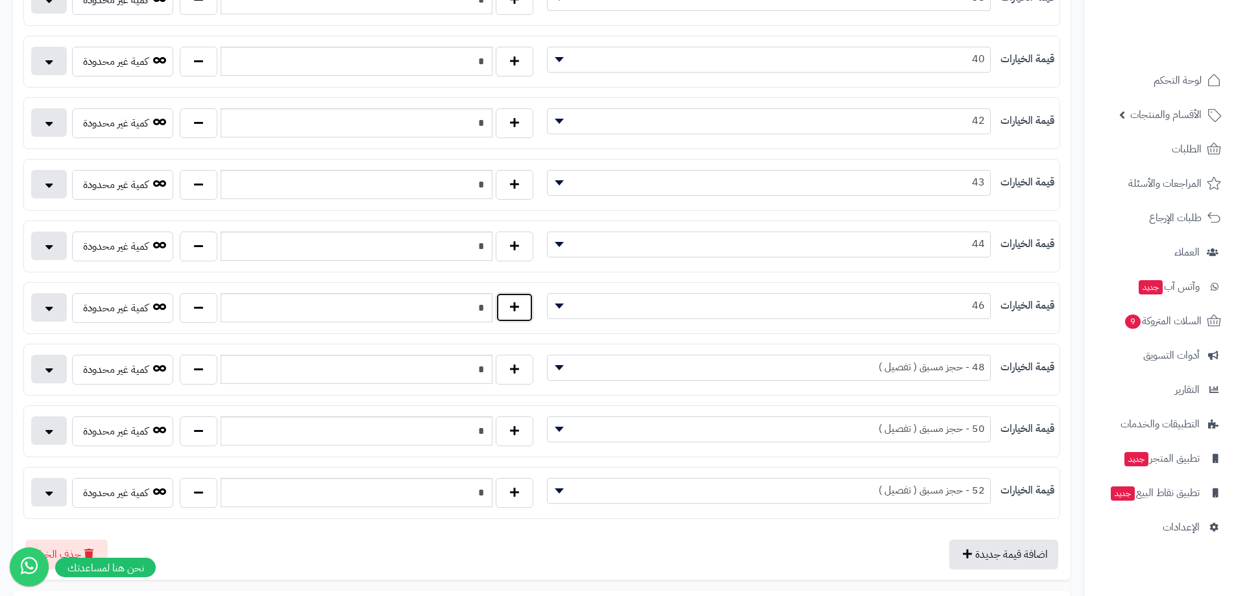
click at [524, 314] on button "button" at bounding box center [515, 308] width 38 height 30
type input "*"
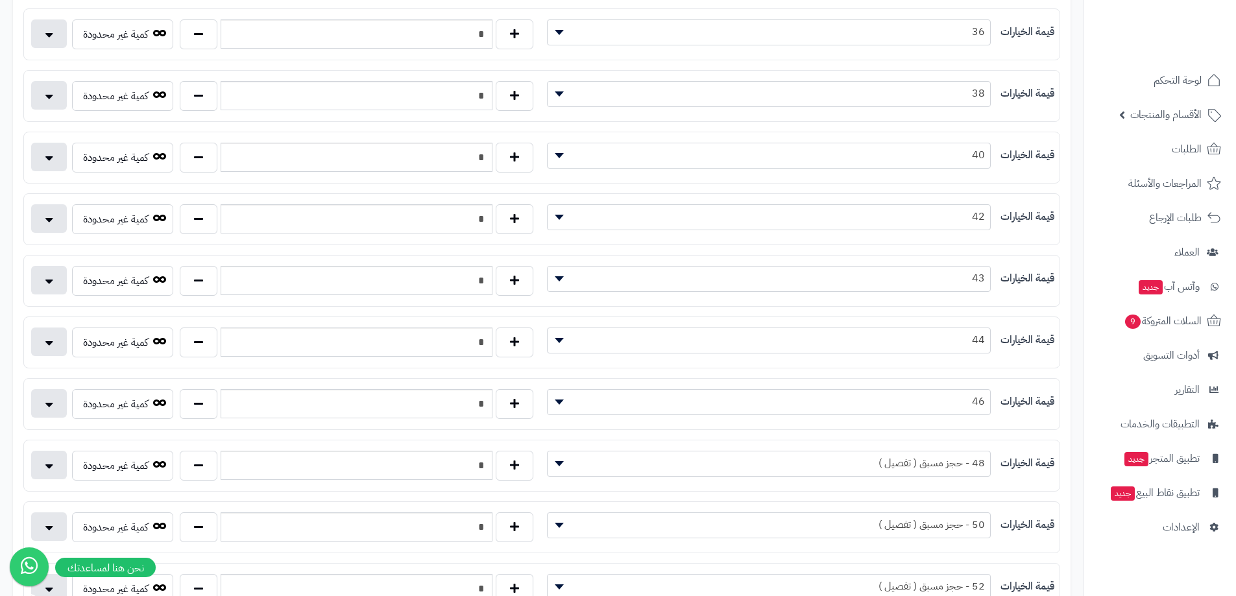
scroll to position [0, 0]
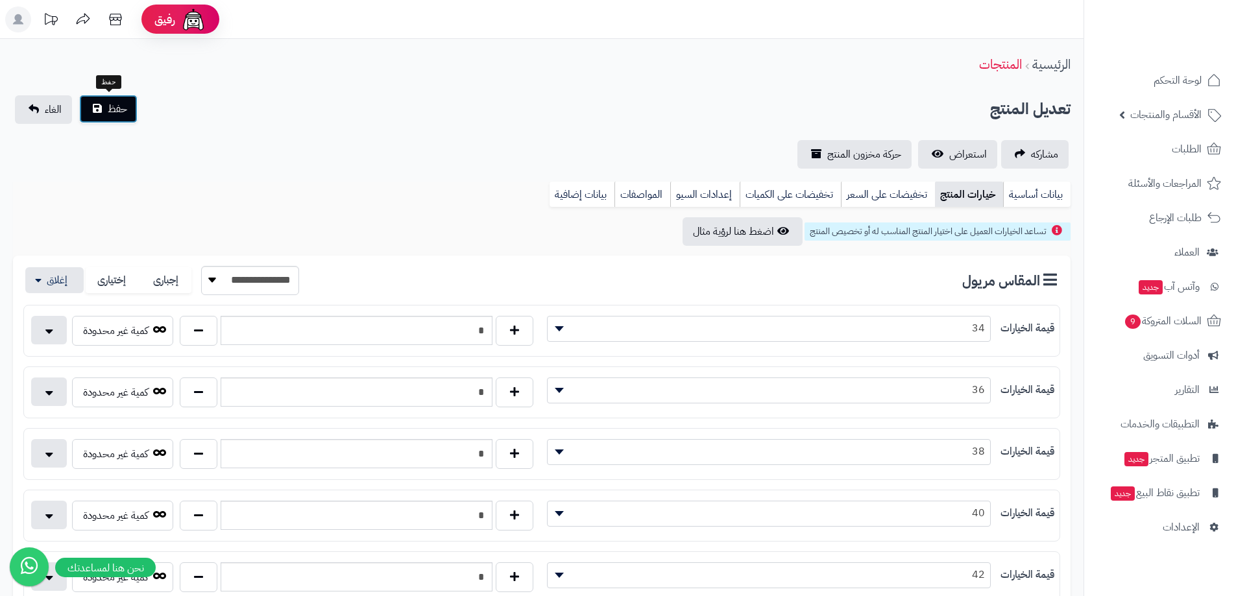
click at [85, 108] on button "حفظ" at bounding box center [108, 109] width 58 height 29
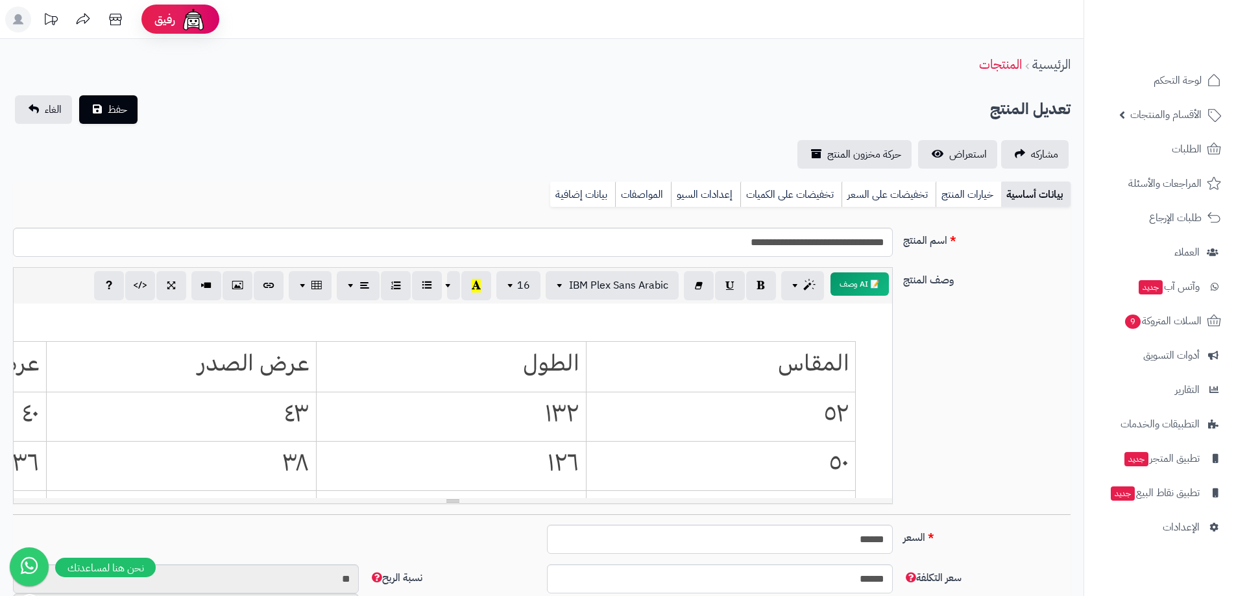
scroll to position [96, 0]
click at [978, 198] on link "خيارات المنتج" at bounding box center [968, 195] width 66 height 26
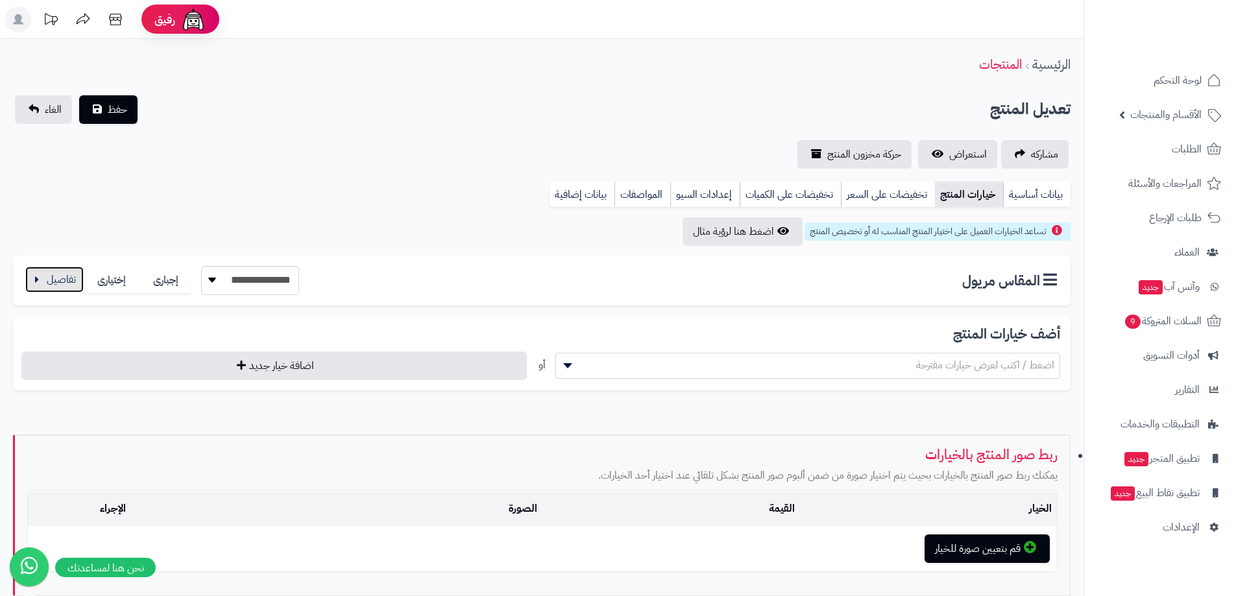
click at [49, 283] on button "button" at bounding box center [54, 280] width 58 height 26
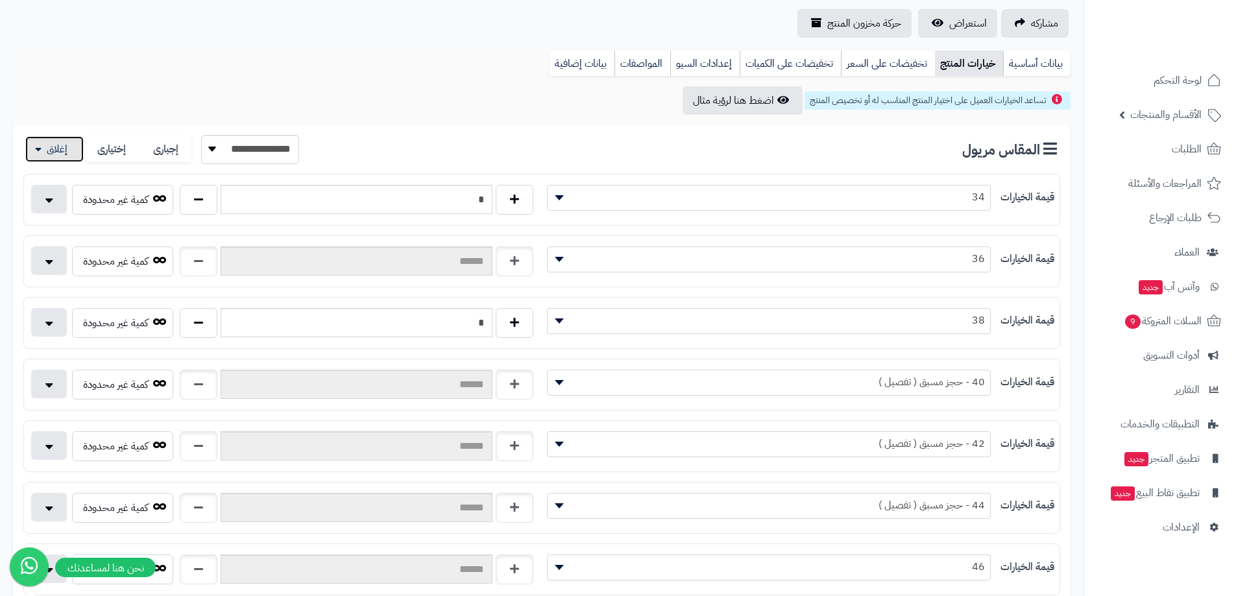
scroll to position [130, 0]
click at [189, 259] on button "button" at bounding box center [199, 262] width 38 height 30
type input "*"
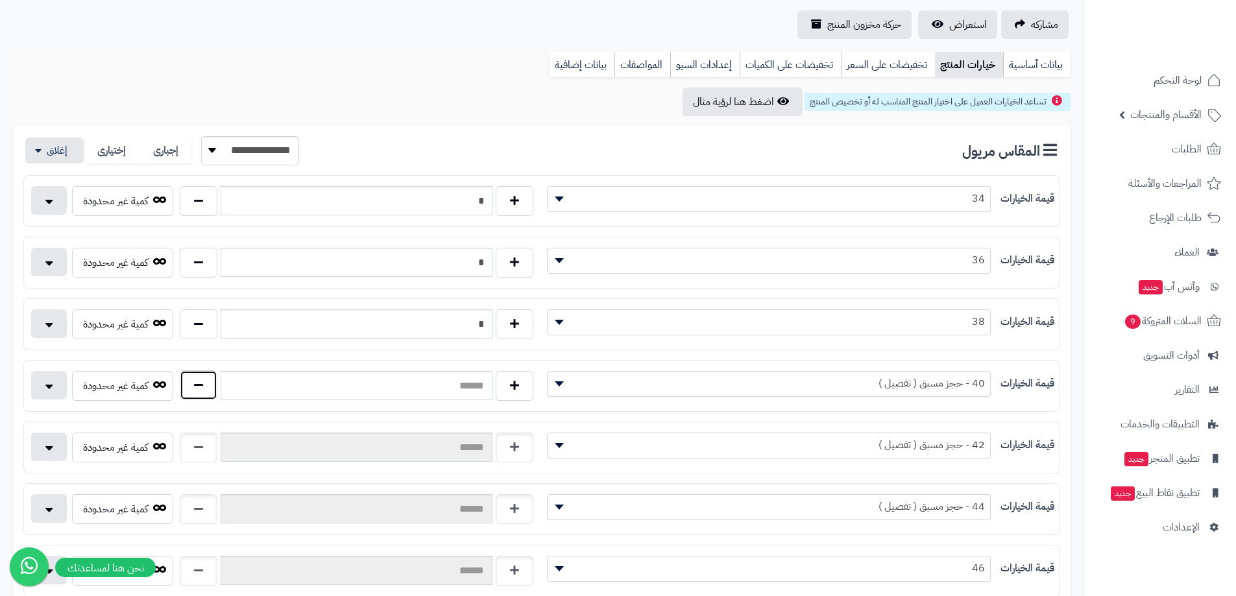
click at [200, 385] on button "button" at bounding box center [199, 385] width 38 height 30
type input "*"
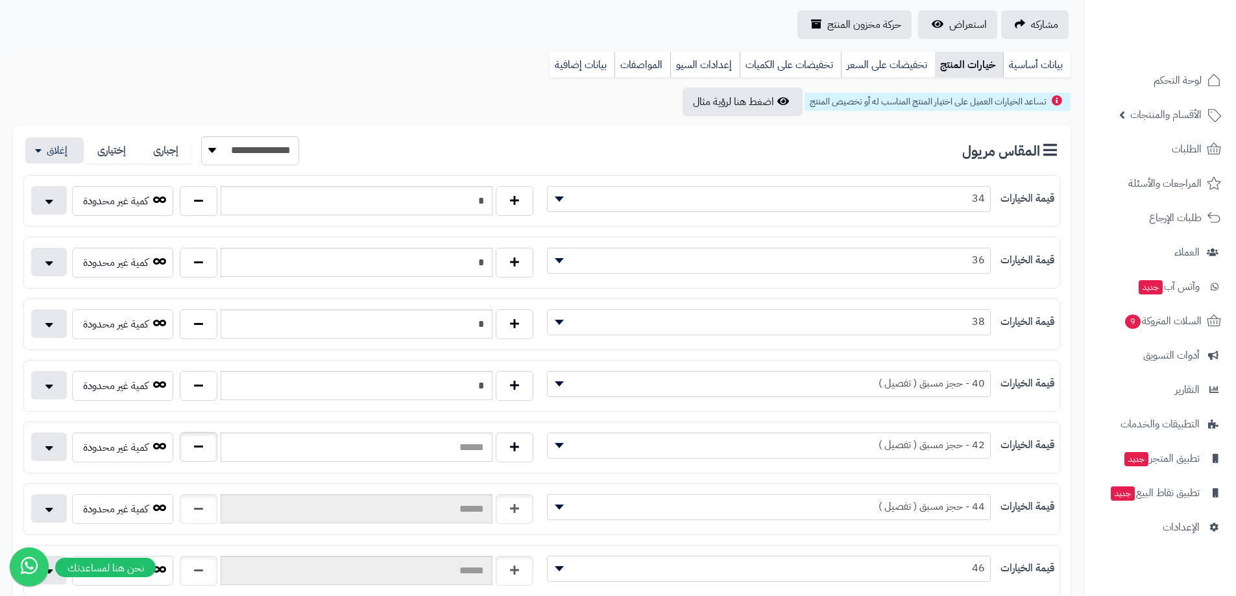
click at [219, 451] on div at bounding box center [356, 448] width 360 height 30
click at [208, 453] on button "button" at bounding box center [199, 447] width 38 height 30
type input "*"
click at [205, 508] on button "button" at bounding box center [199, 509] width 38 height 30
type input "*"
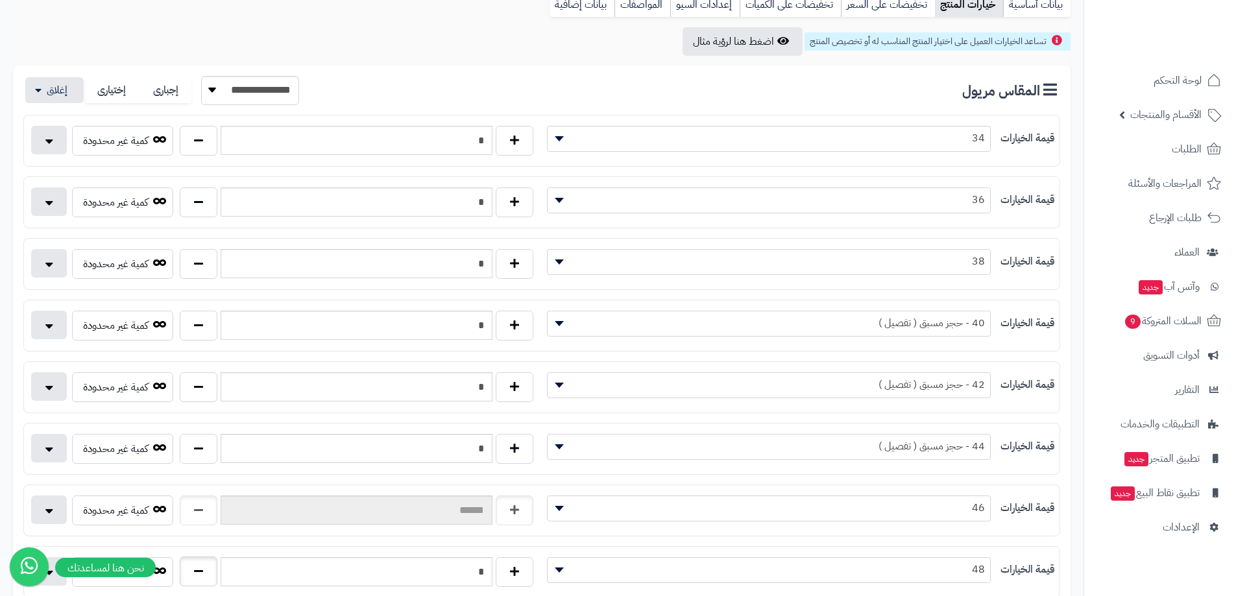
scroll to position [259, 0]
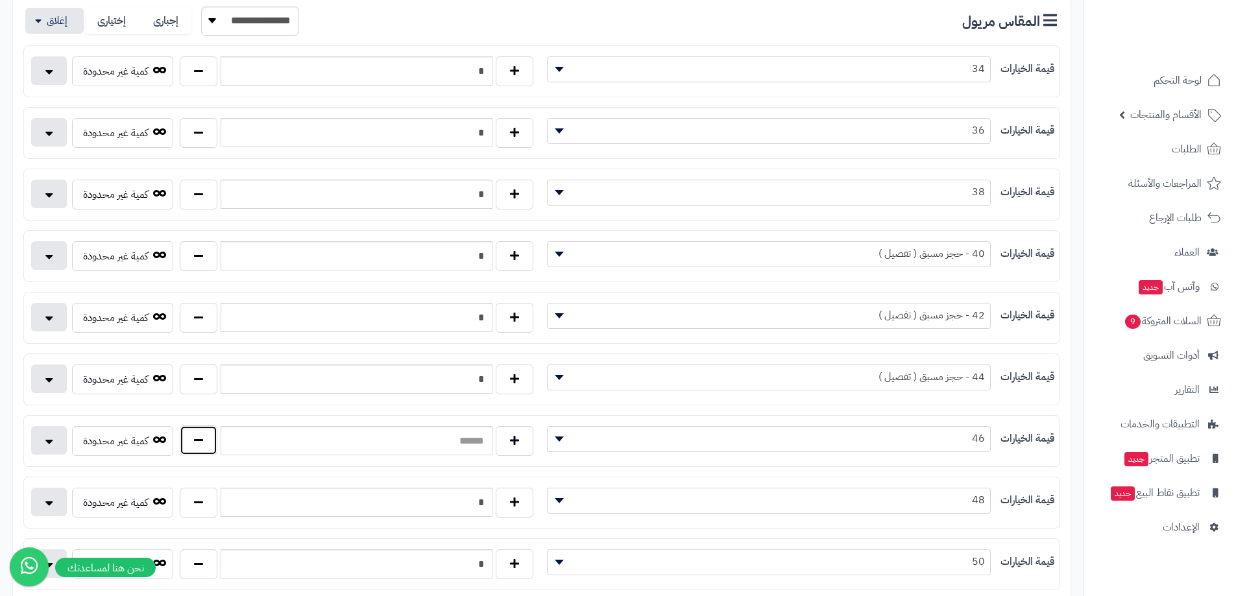
click at [190, 443] on button "button" at bounding box center [199, 441] width 38 height 30
type input "*"
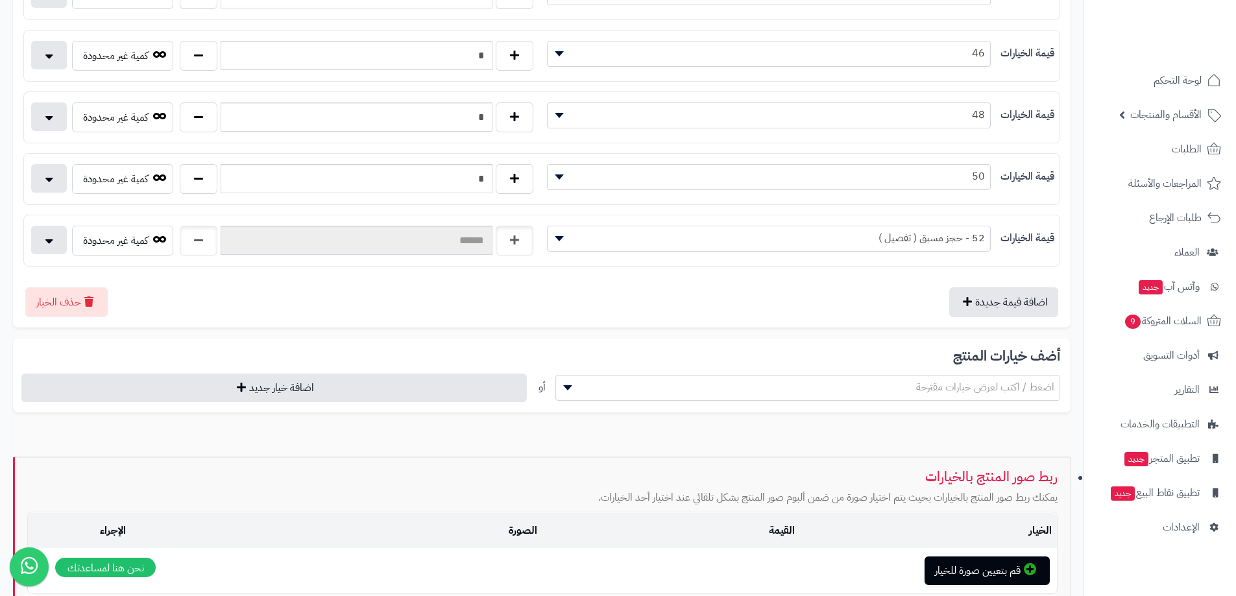
scroll to position [649, 0]
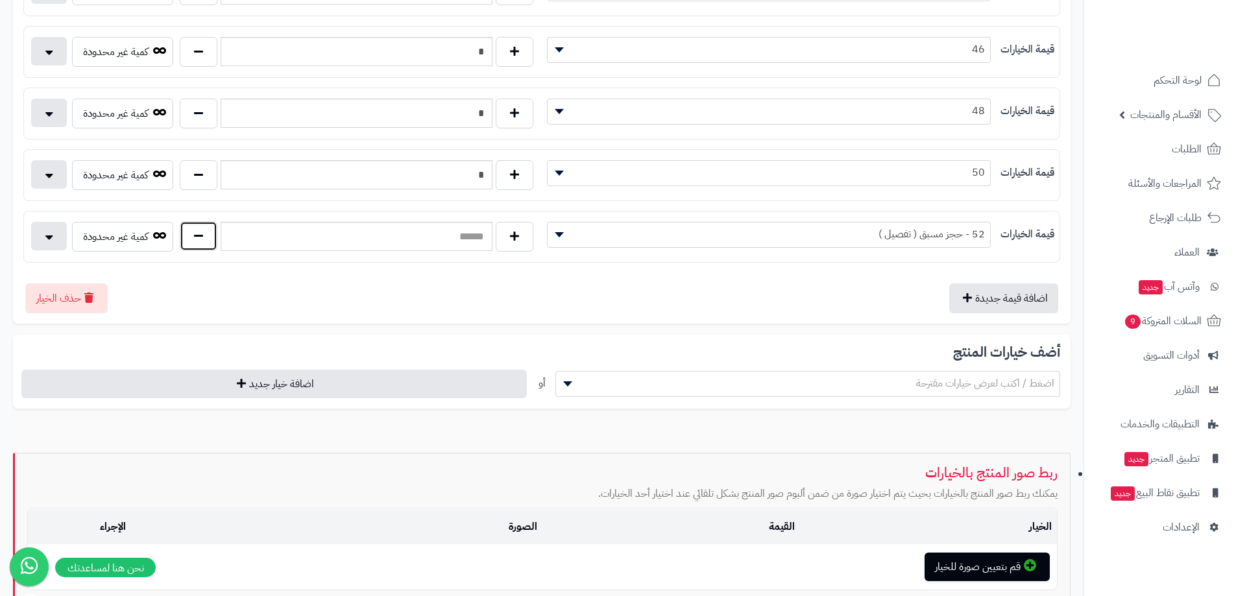
click at [194, 241] on button "button" at bounding box center [199, 236] width 38 height 30
type input "*"
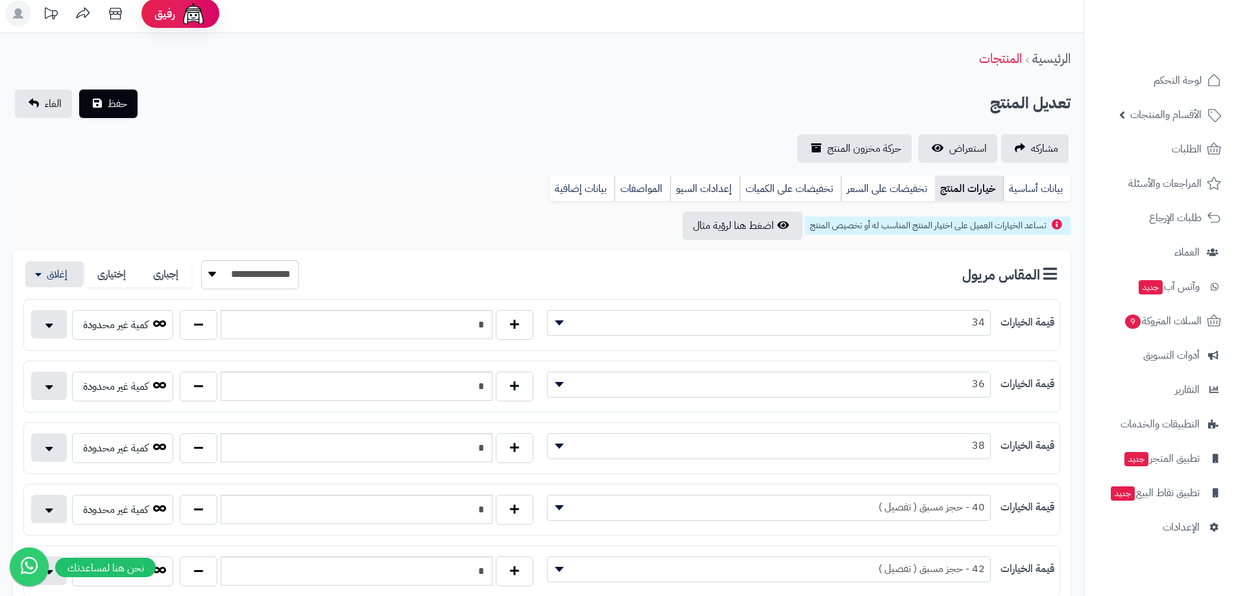
scroll to position [0, 0]
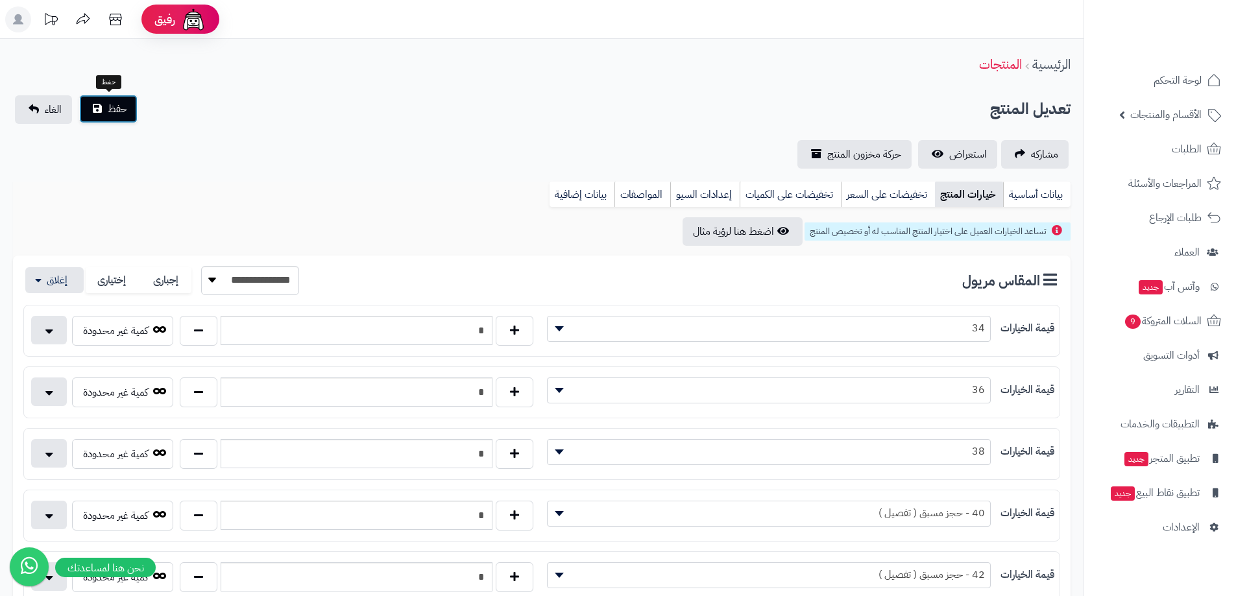
click at [121, 115] on span "حفظ" at bounding box center [117, 109] width 19 height 16
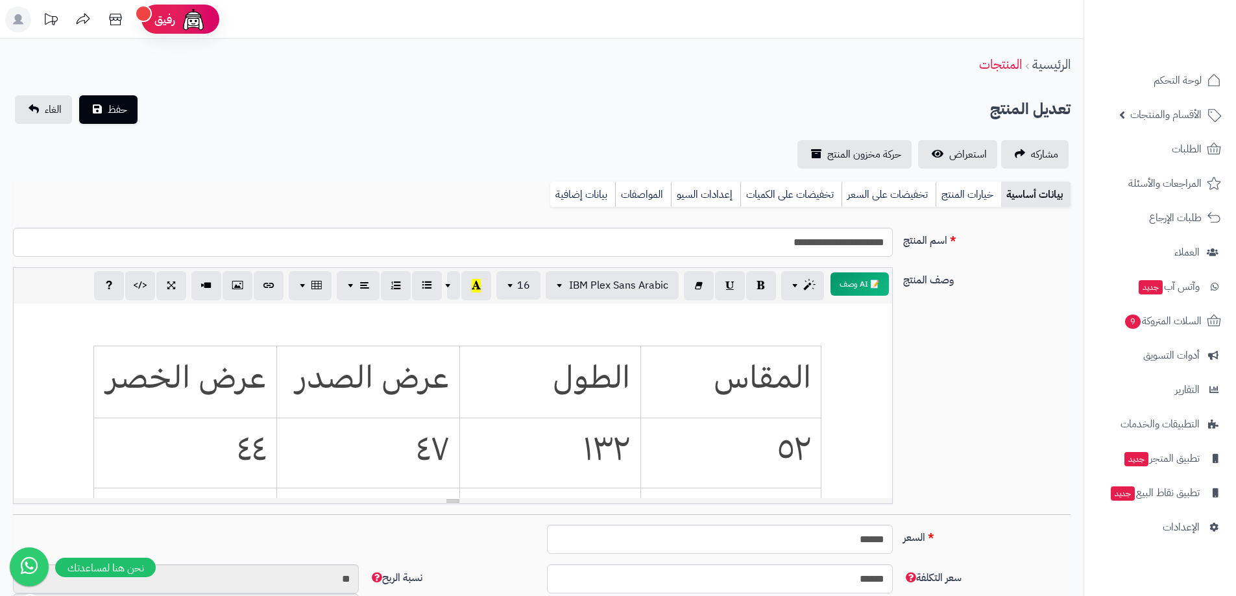
scroll to position [96, 0]
click at [984, 190] on link "خيارات المنتج" at bounding box center [968, 195] width 66 height 26
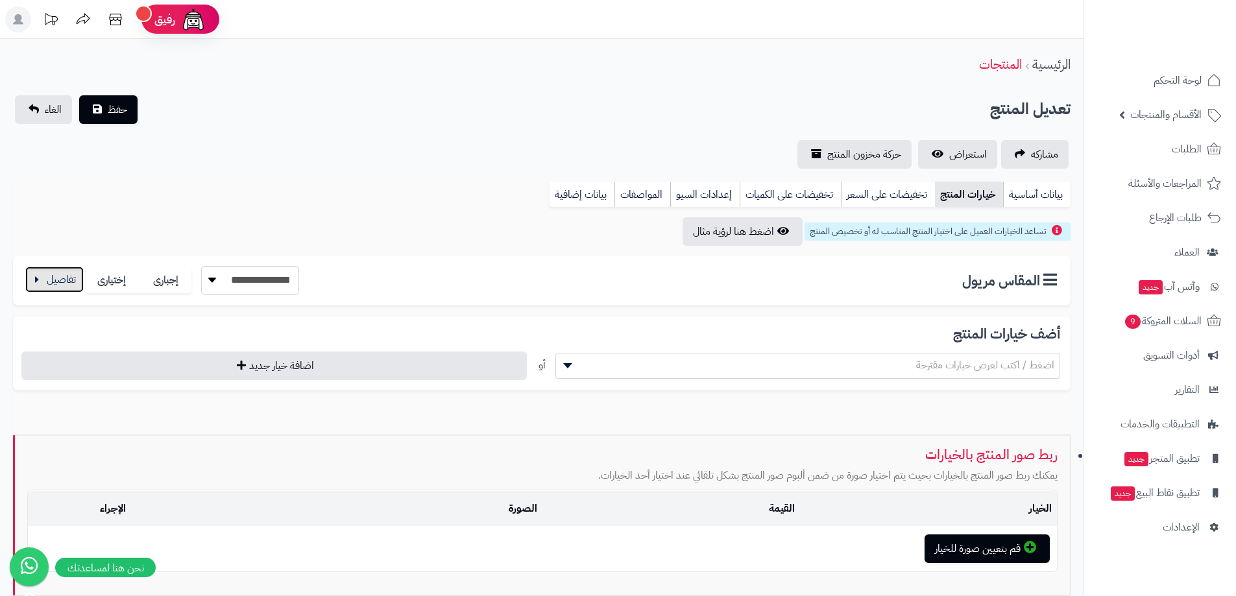
click at [71, 283] on button "button" at bounding box center [54, 280] width 58 height 26
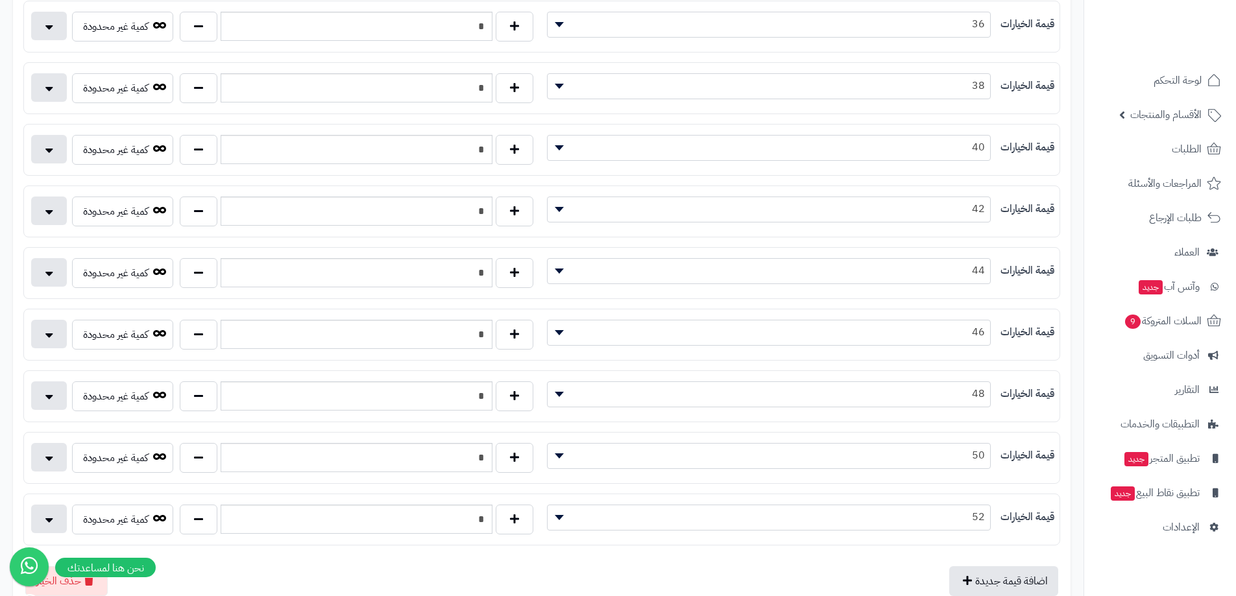
scroll to position [389, 0]
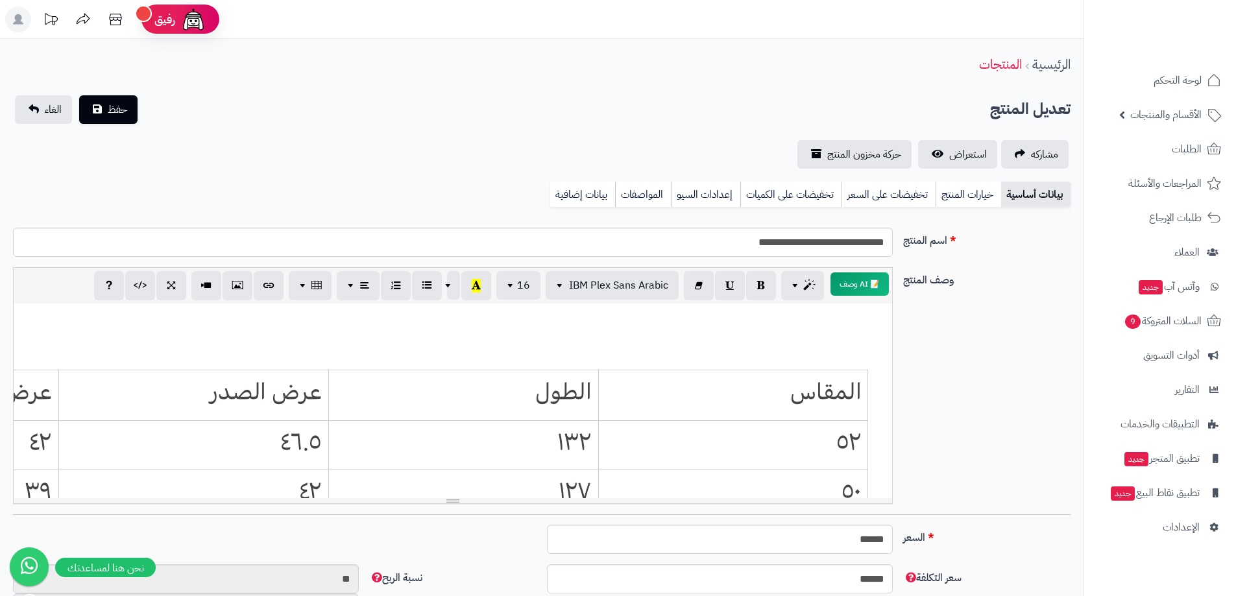
scroll to position [96, 0]
click at [988, 193] on link "خيارات المنتج" at bounding box center [968, 195] width 66 height 26
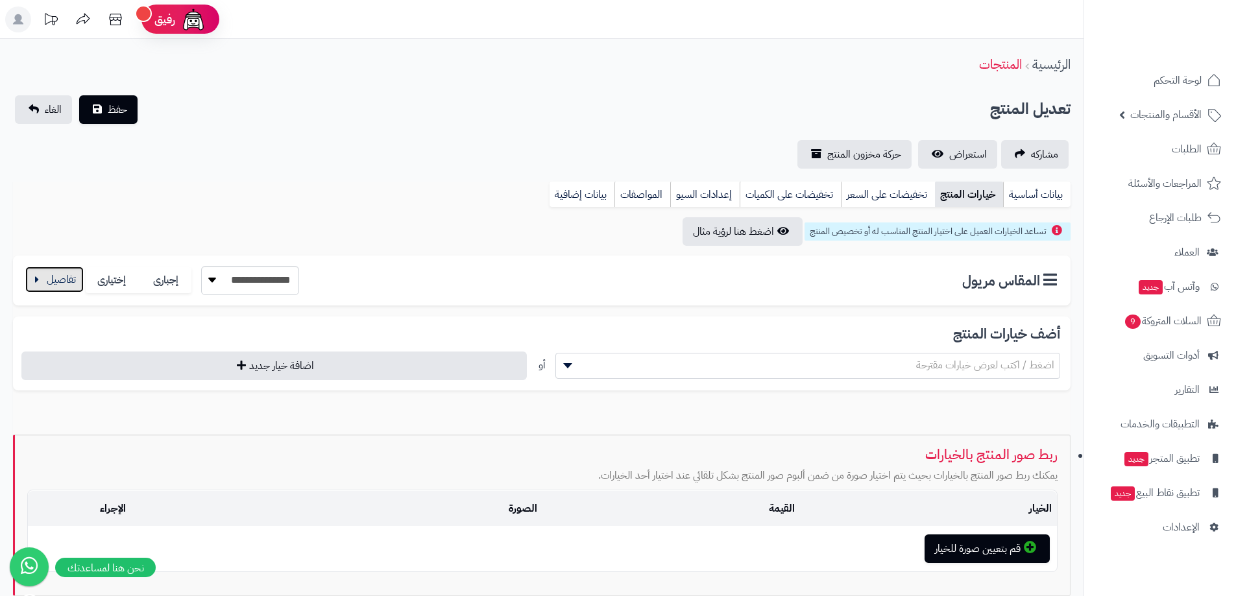
click at [49, 285] on button "button" at bounding box center [54, 280] width 58 height 26
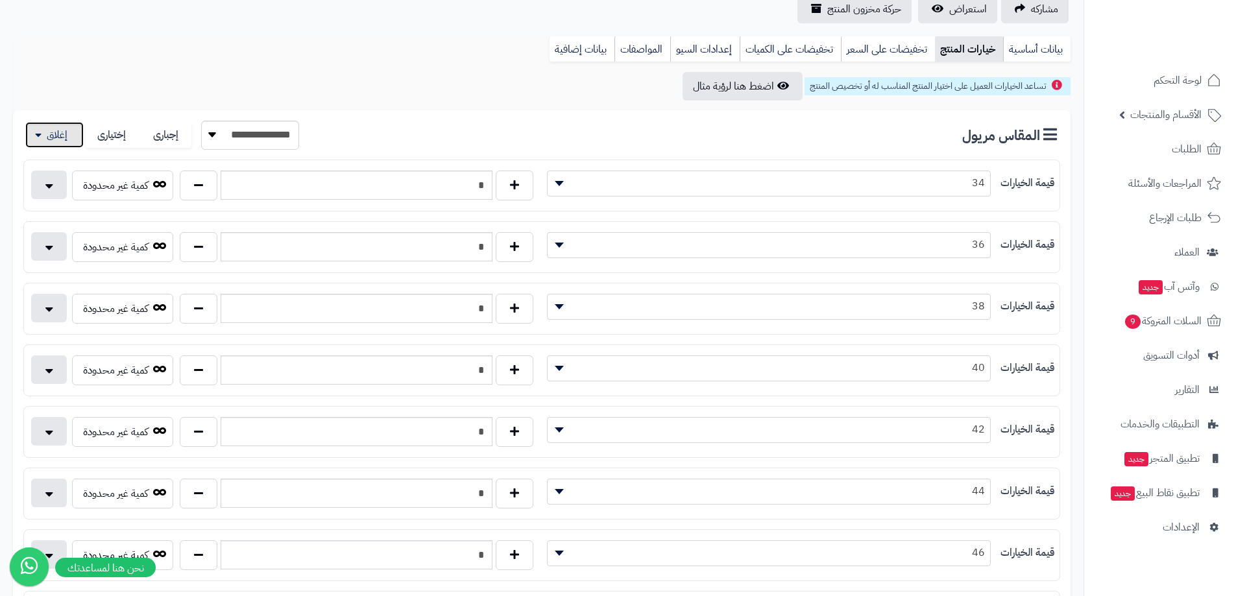
scroll to position [259, 0]
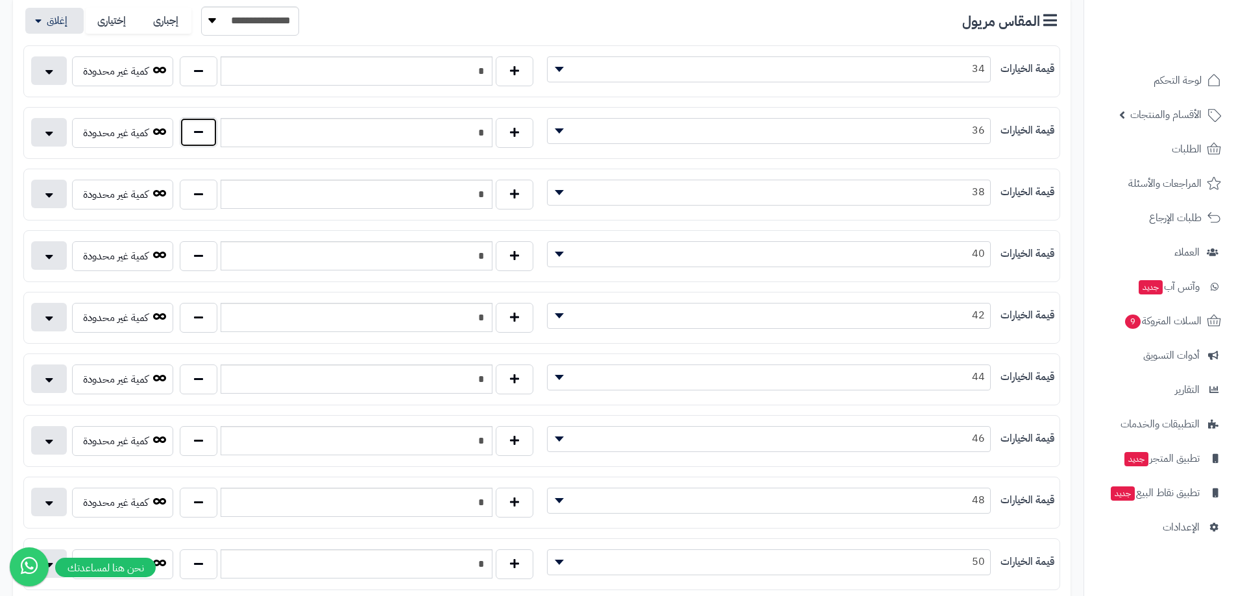
click at [205, 132] on button "button" at bounding box center [199, 132] width 38 height 30
type input "*"
click at [208, 322] on button "button" at bounding box center [199, 317] width 38 height 30
type input "*"
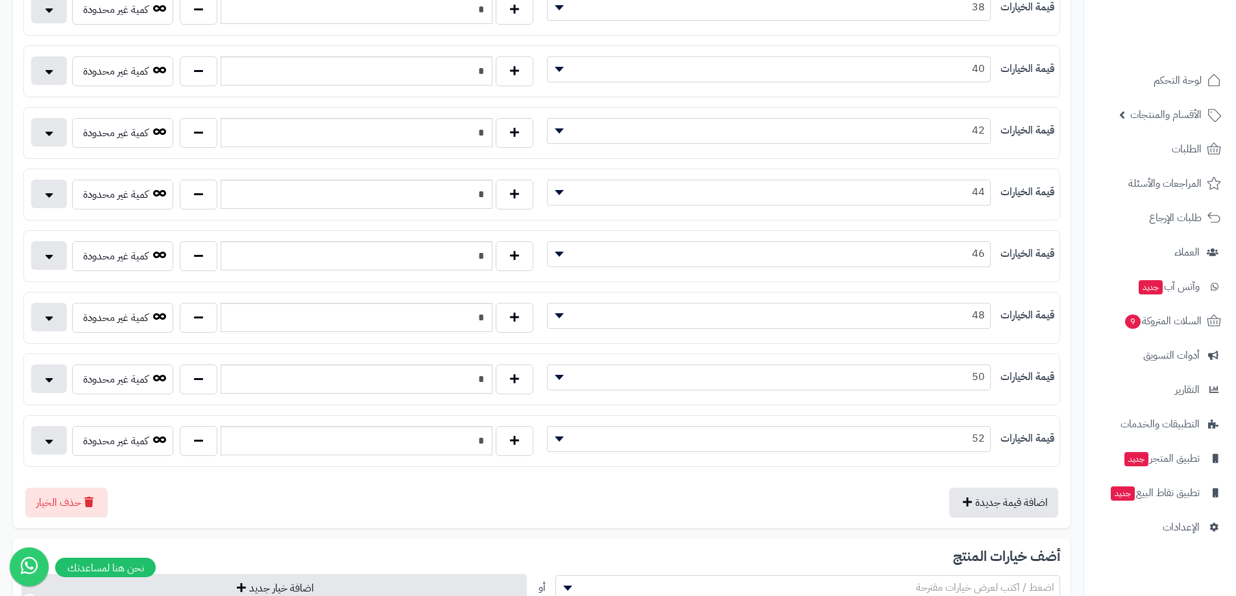
scroll to position [454, 0]
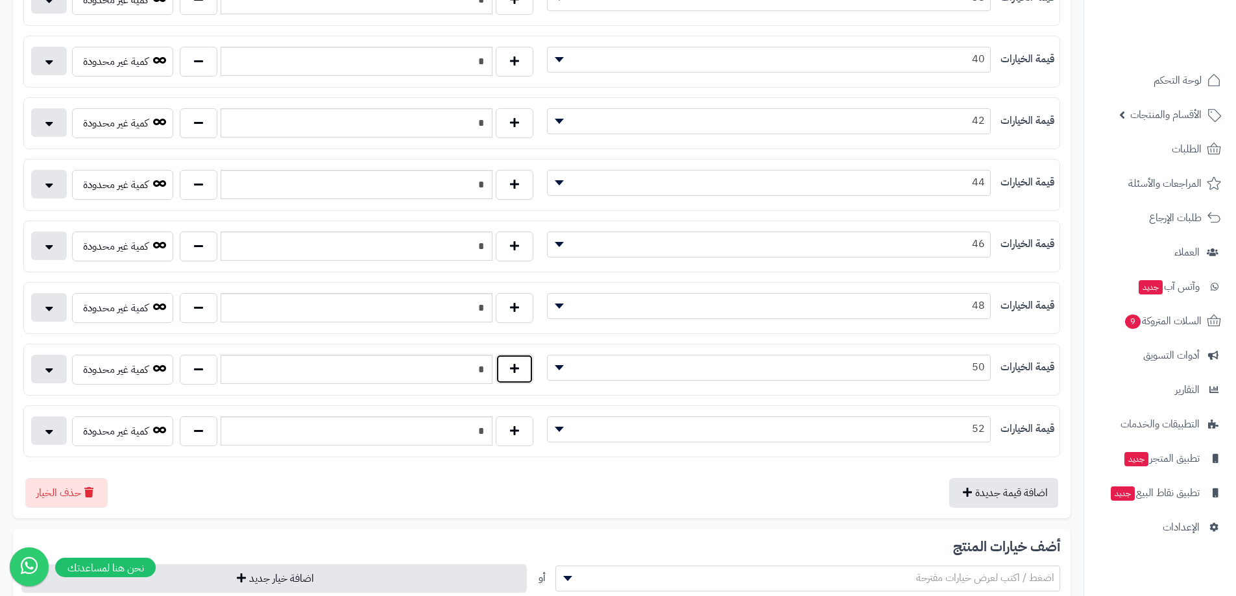
click at [512, 372] on button "button" at bounding box center [515, 369] width 38 height 30
type input "*"
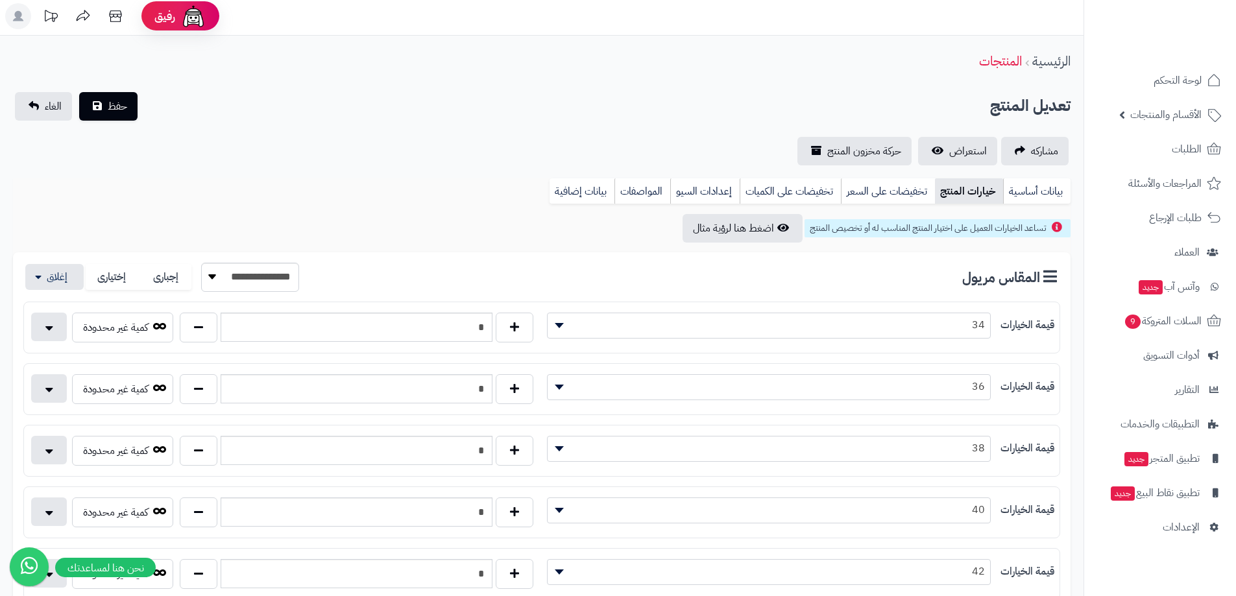
scroll to position [0, 0]
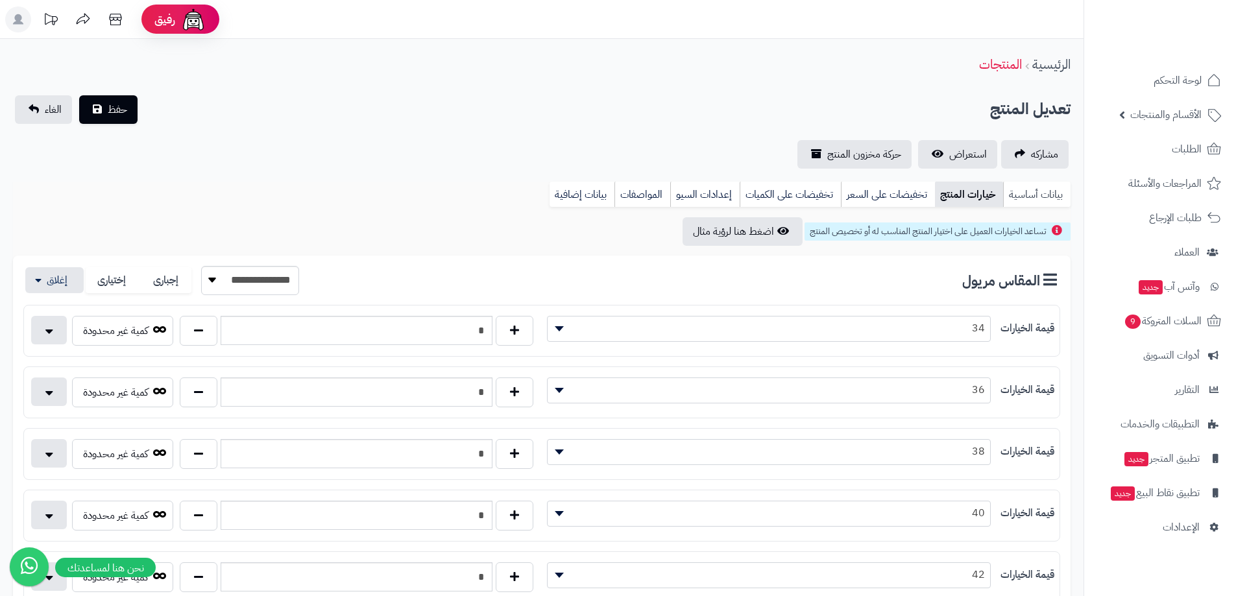
click at [1033, 192] on link "بيانات أساسية" at bounding box center [1036, 195] width 67 height 26
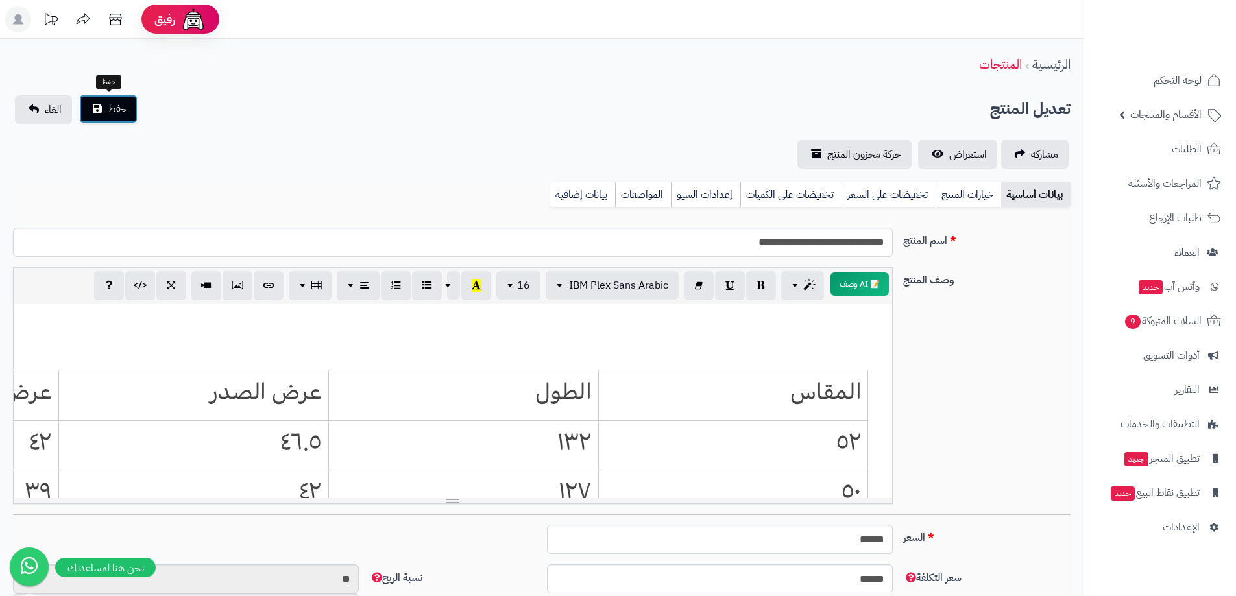
click at [113, 118] on button "حفظ" at bounding box center [108, 109] width 58 height 29
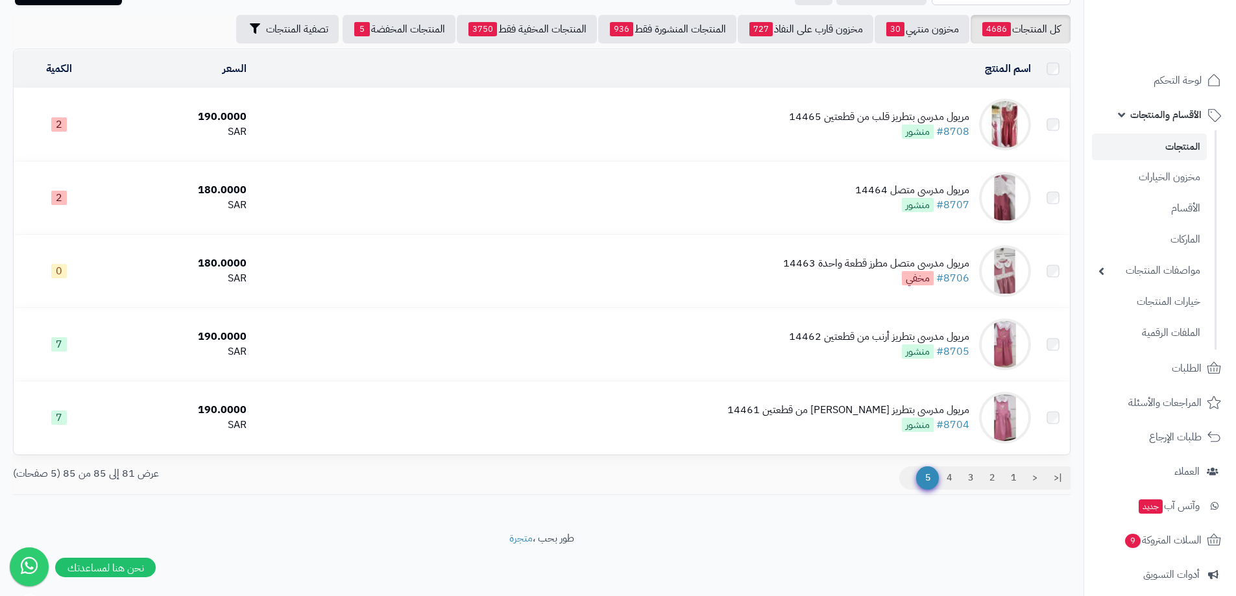
scroll to position [80, 0]
click at [943, 480] on link "4" at bounding box center [949, 479] width 22 height 23
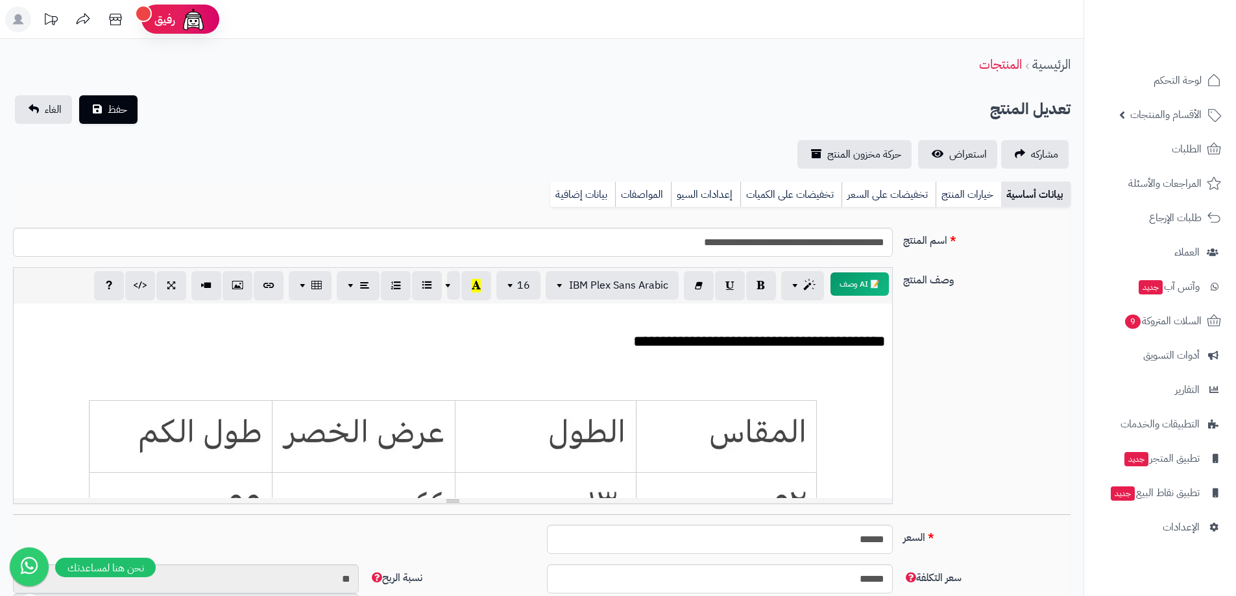
scroll to position [96, 0]
click at [957, 200] on link "خيارات المنتج" at bounding box center [968, 195] width 66 height 26
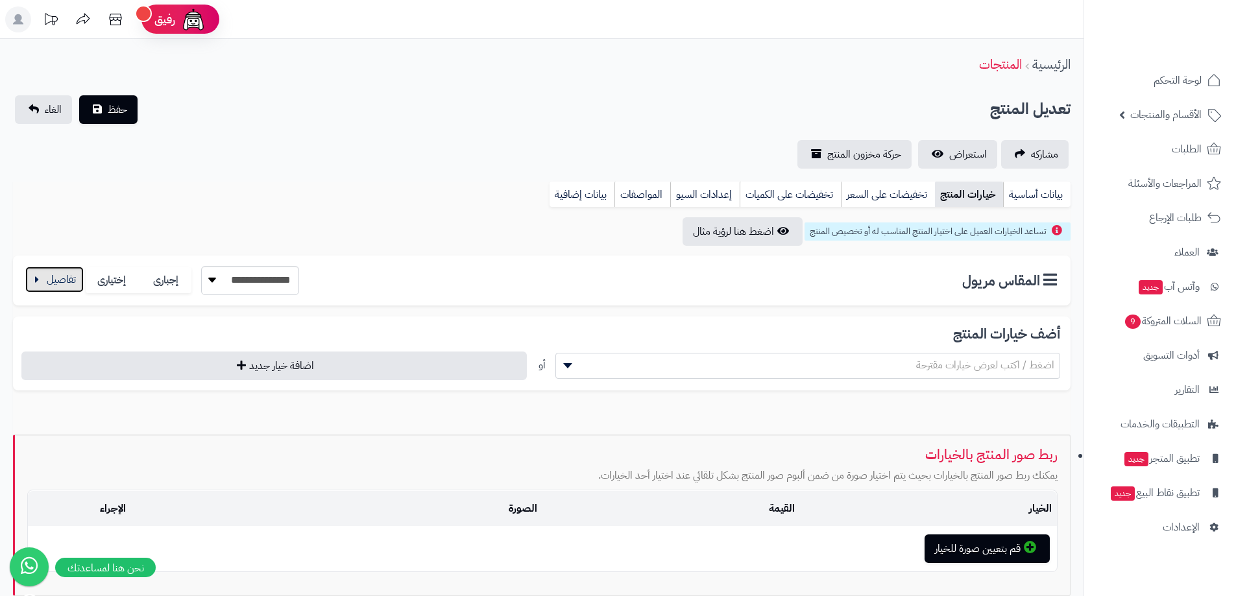
click at [42, 284] on button "button" at bounding box center [54, 280] width 58 height 26
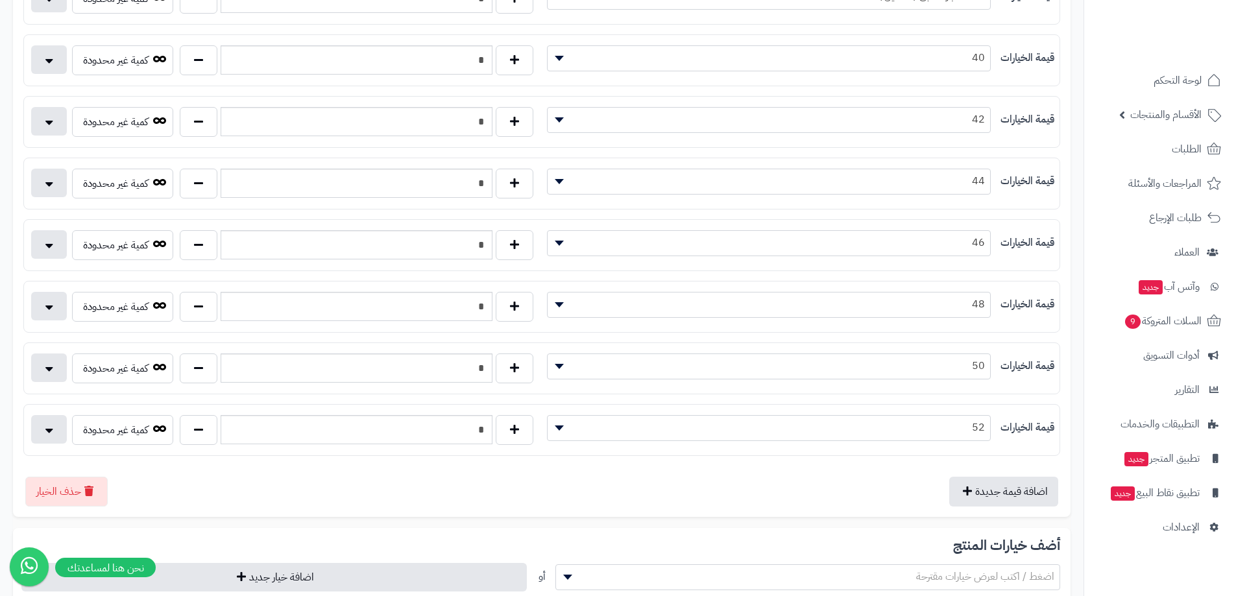
scroll to position [519, 0]
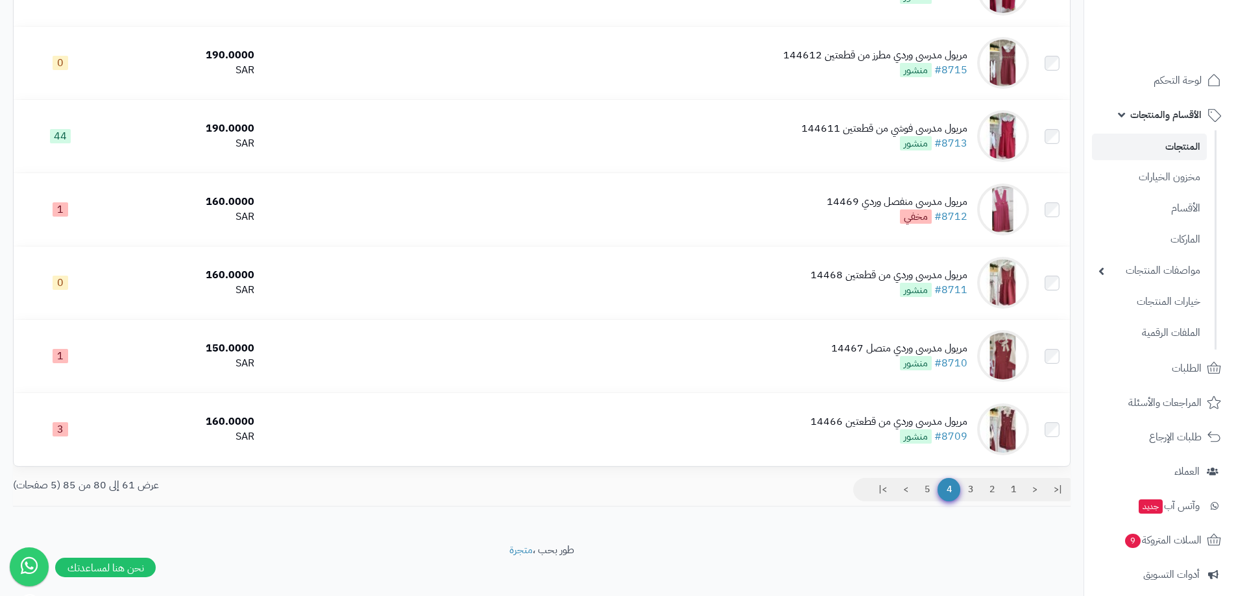
scroll to position [1180, 0]
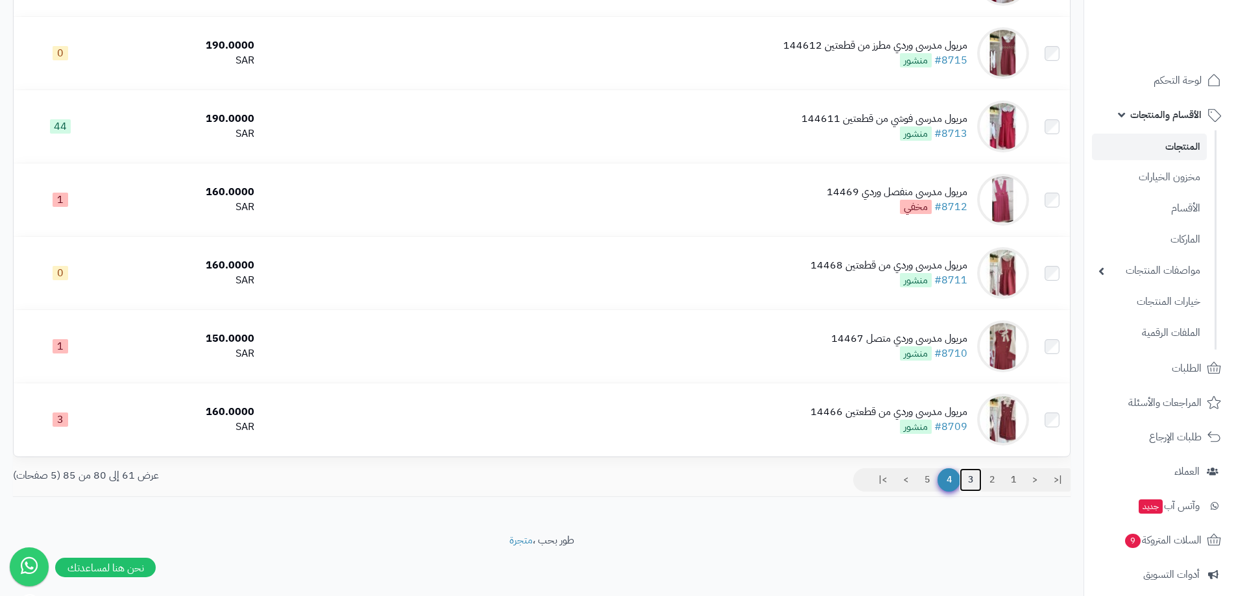
click at [971, 487] on link "3" at bounding box center [970, 479] width 22 height 23
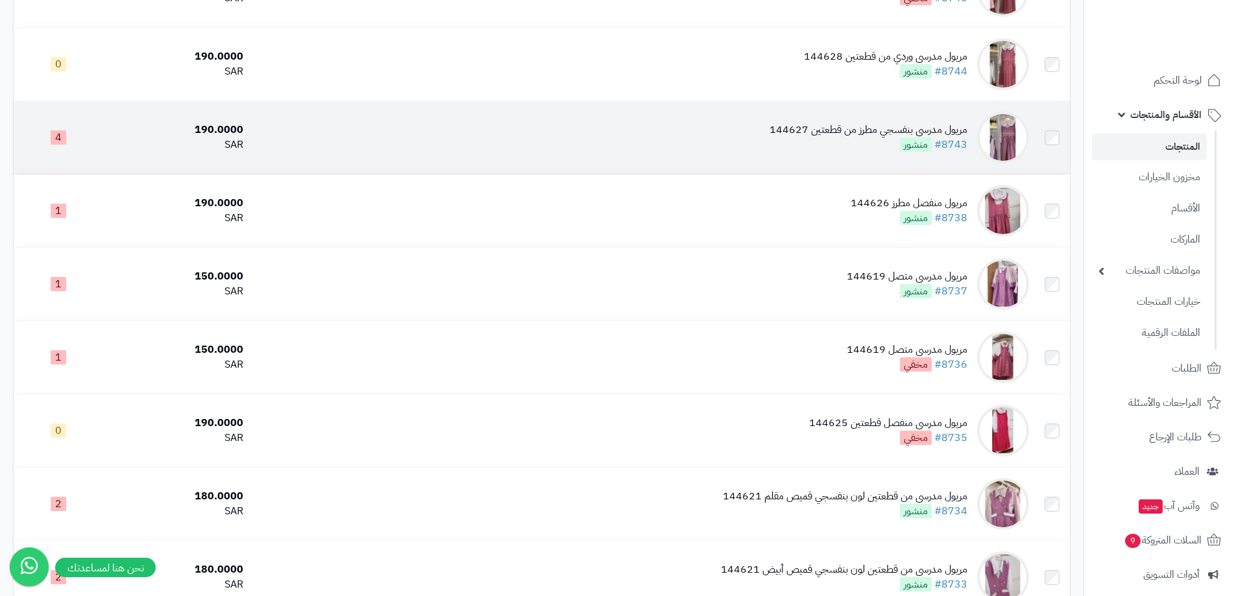
scroll to position [1103, 0]
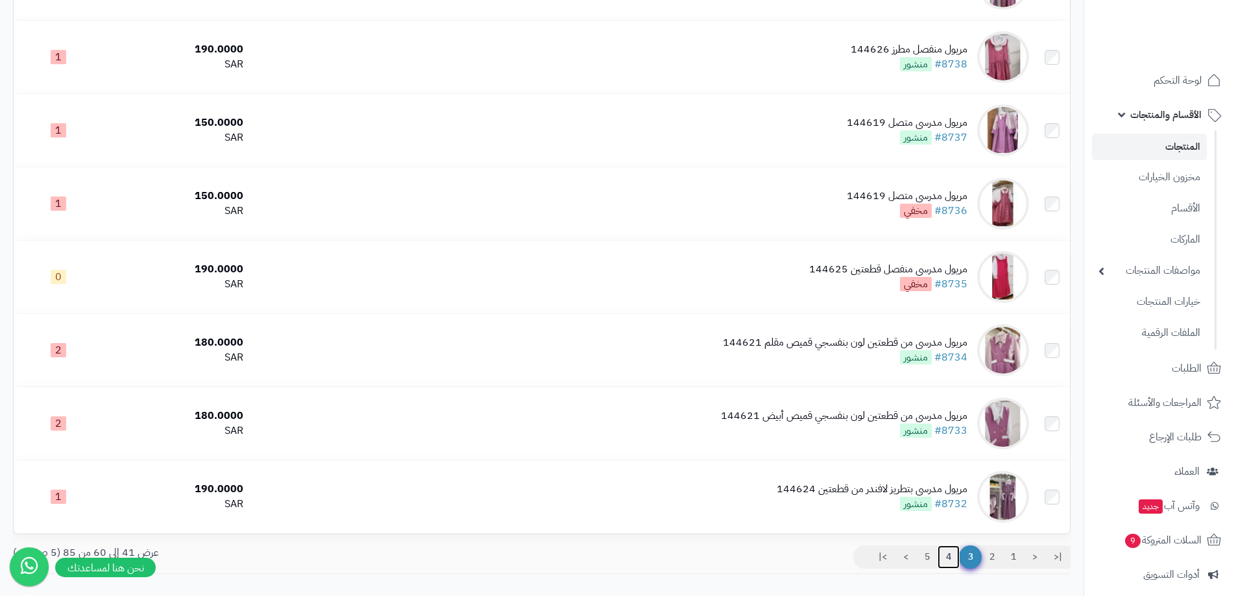
click at [945, 553] on link "4" at bounding box center [948, 557] width 22 height 23
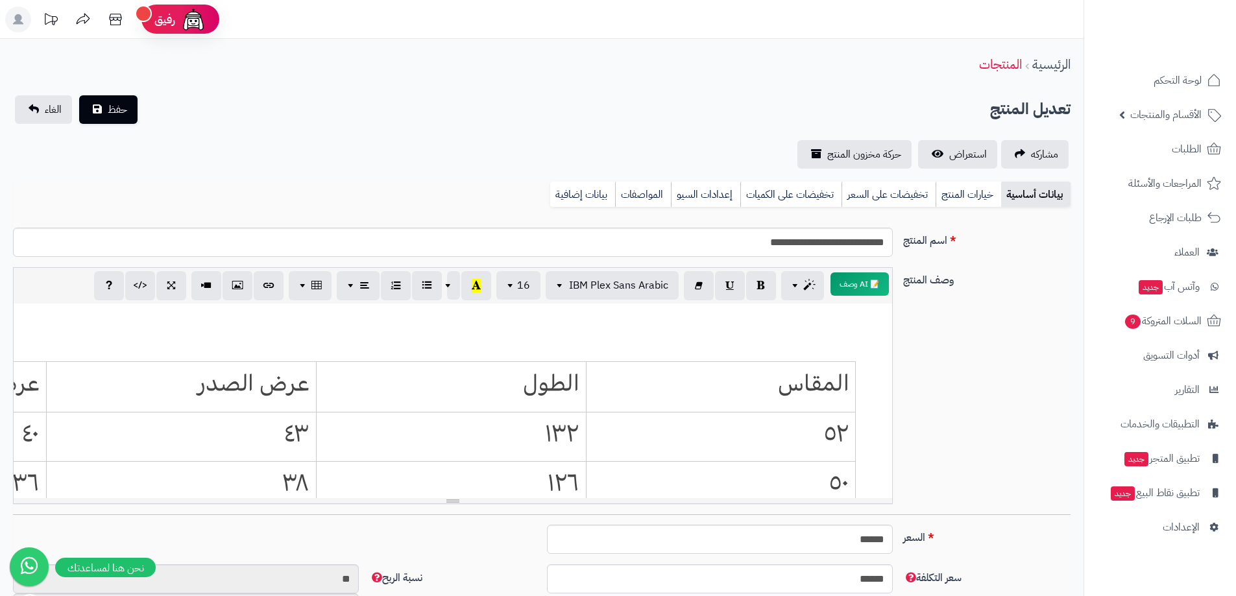
scroll to position [96, 0]
click at [979, 197] on link "خيارات المنتج" at bounding box center [968, 195] width 66 height 26
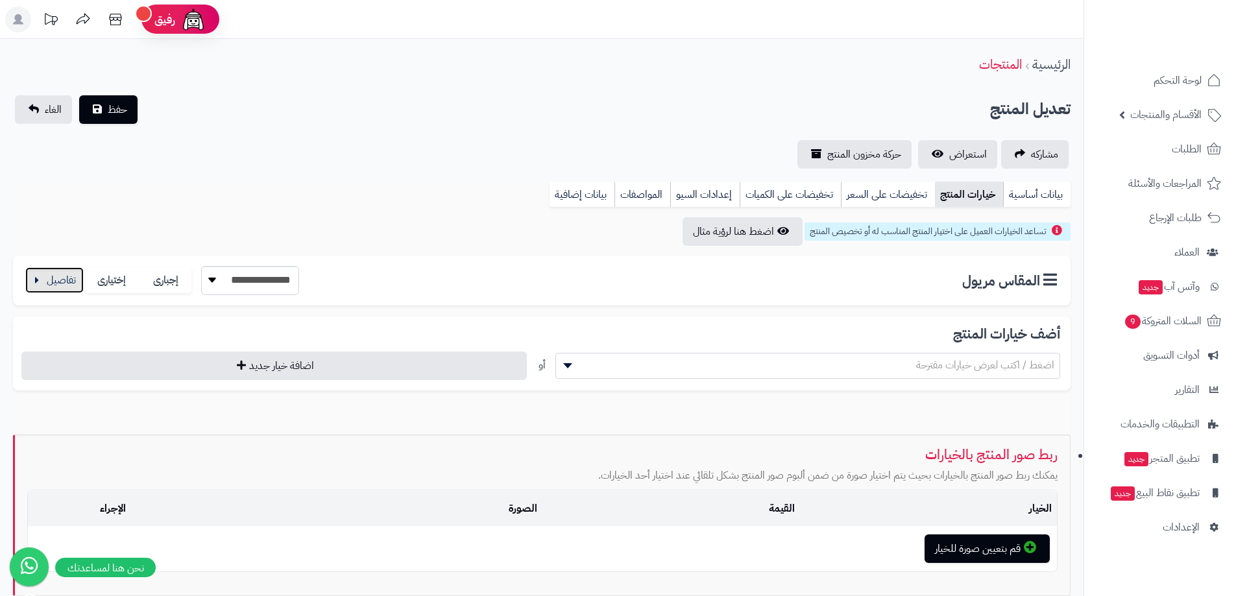
drag, startPoint x: 51, startPoint y: 283, endPoint x: 171, endPoint y: 253, distance: 124.4
click at [51, 283] on button "button" at bounding box center [54, 280] width 58 height 26
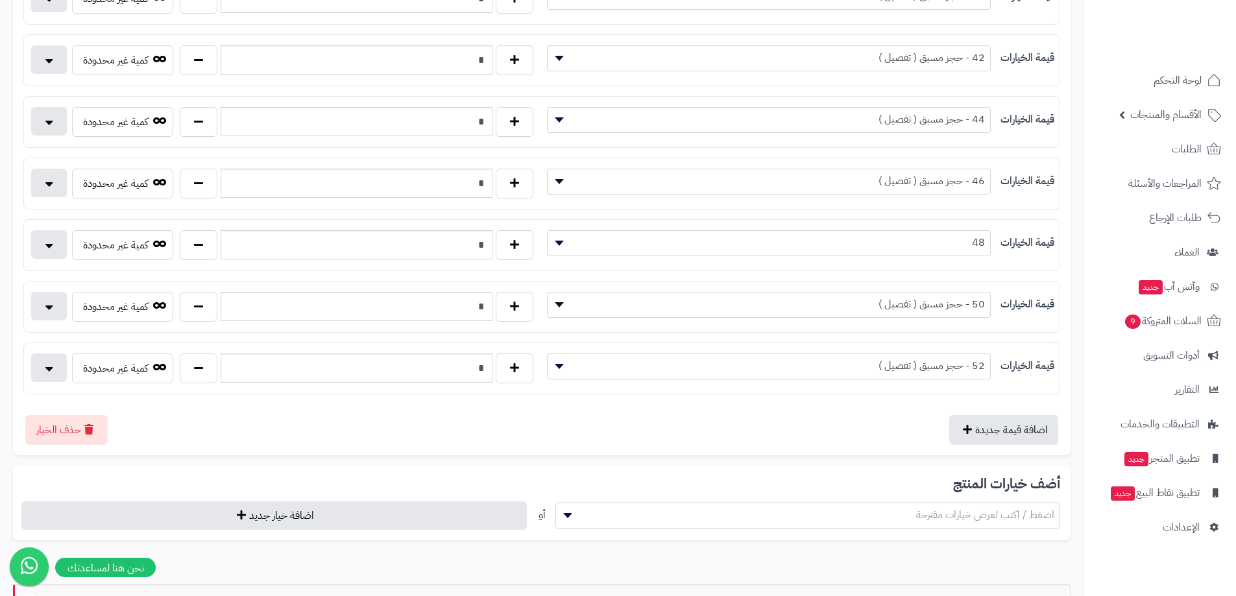
scroll to position [649, 0]
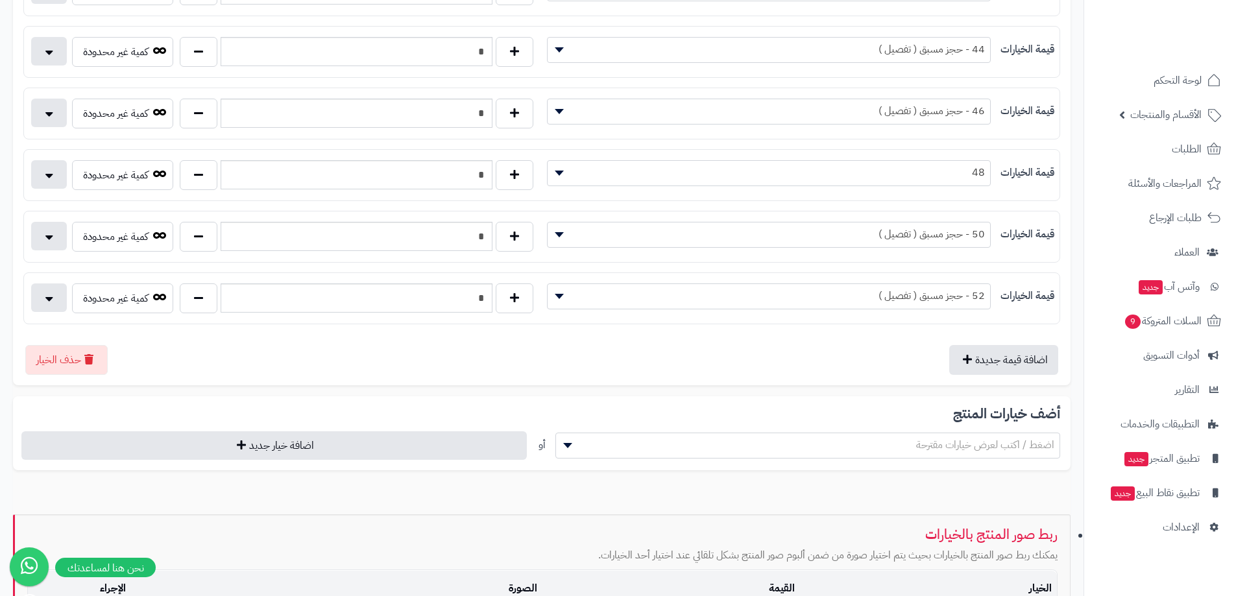
click at [608, 239] on span "50 - حجز مسبق ( تفصيل )" at bounding box center [768, 233] width 442 height 19
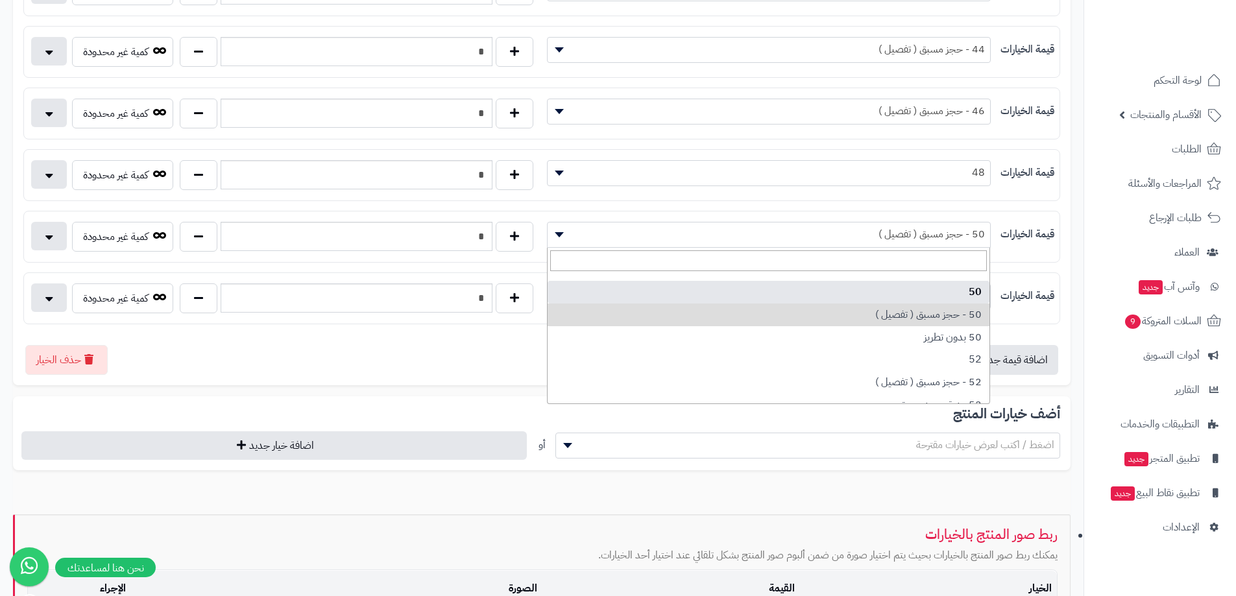
select select "***"
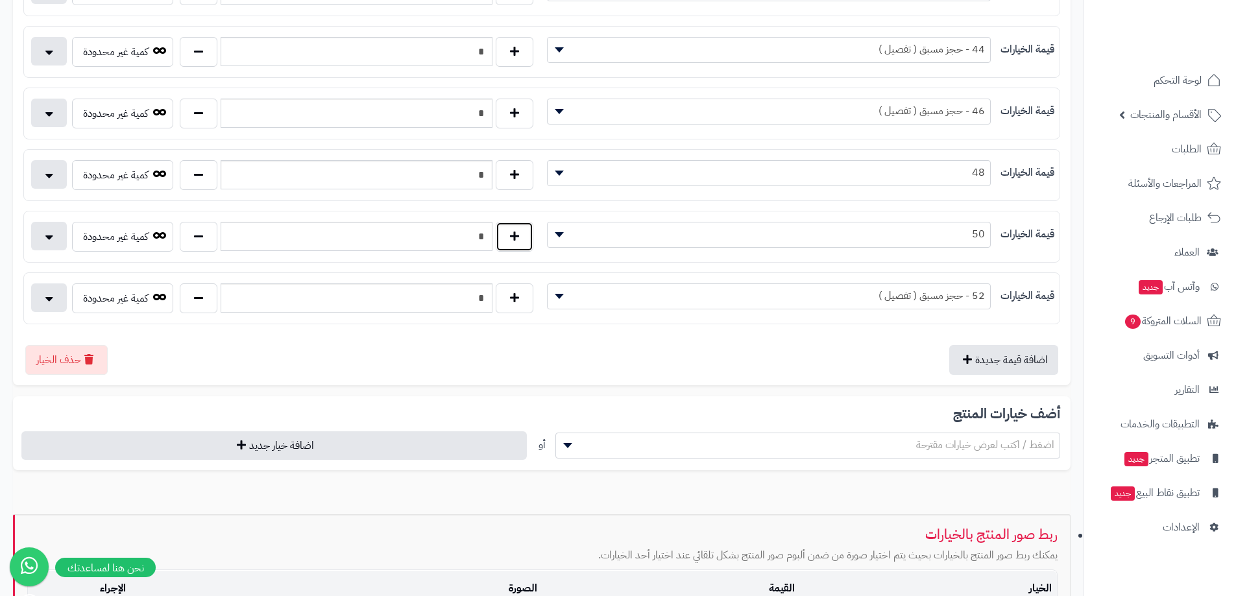
drag, startPoint x: 509, startPoint y: 235, endPoint x: 470, endPoint y: 167, distance: 78.1
click at [509, 235] on button "button" at bounding box center [515, 237] width 38 height 30
type input "*"
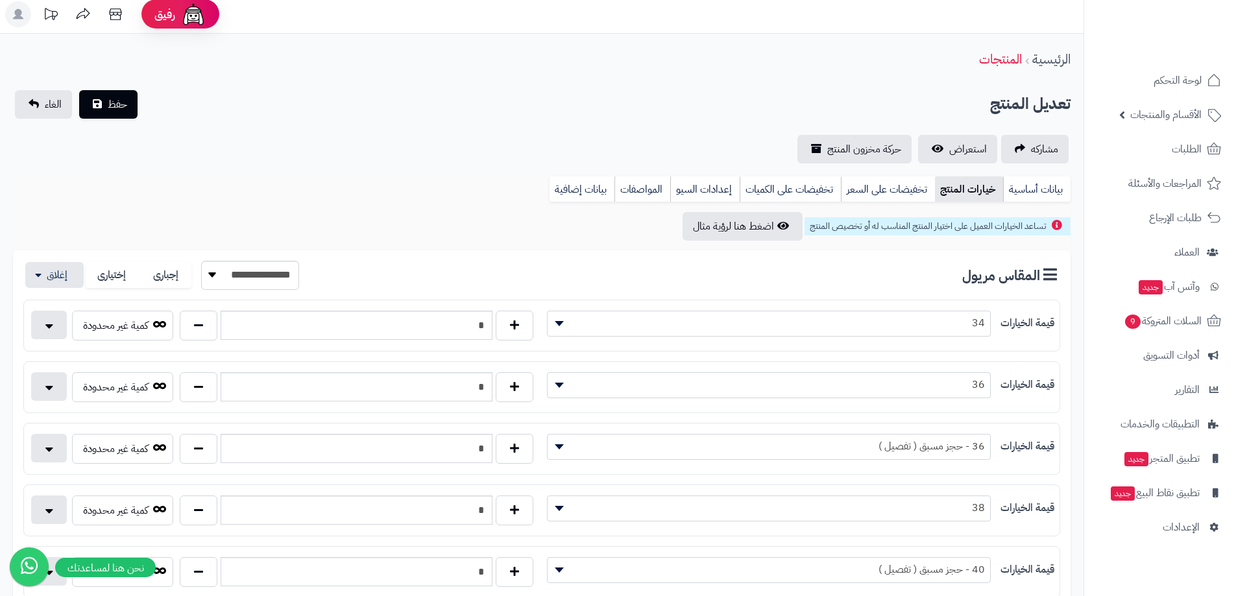
scroll to position [0, 0]
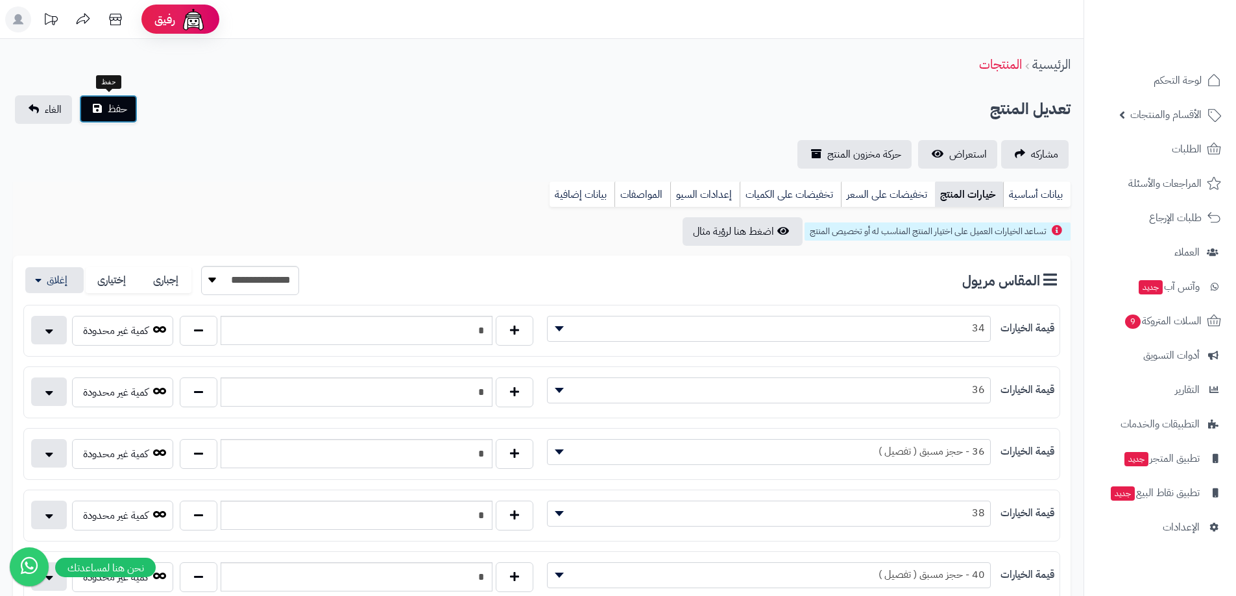
click at [123, 120] on button "حفظ" at bounding box center [108, 109] width 58 height 29
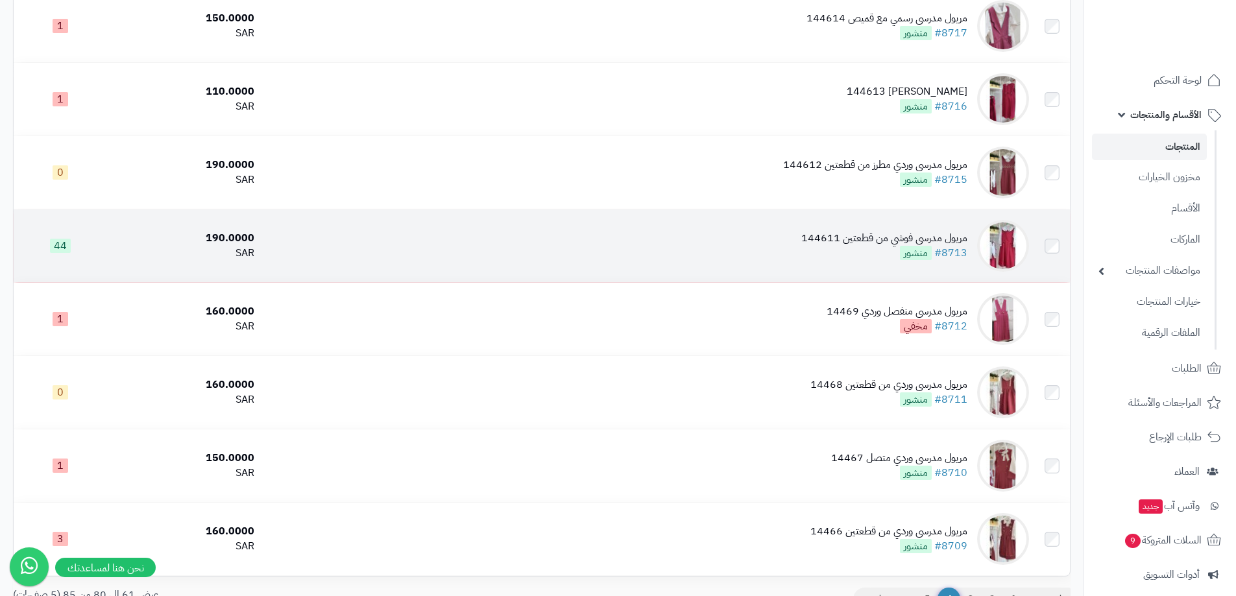
scroll to position [1168, 0]
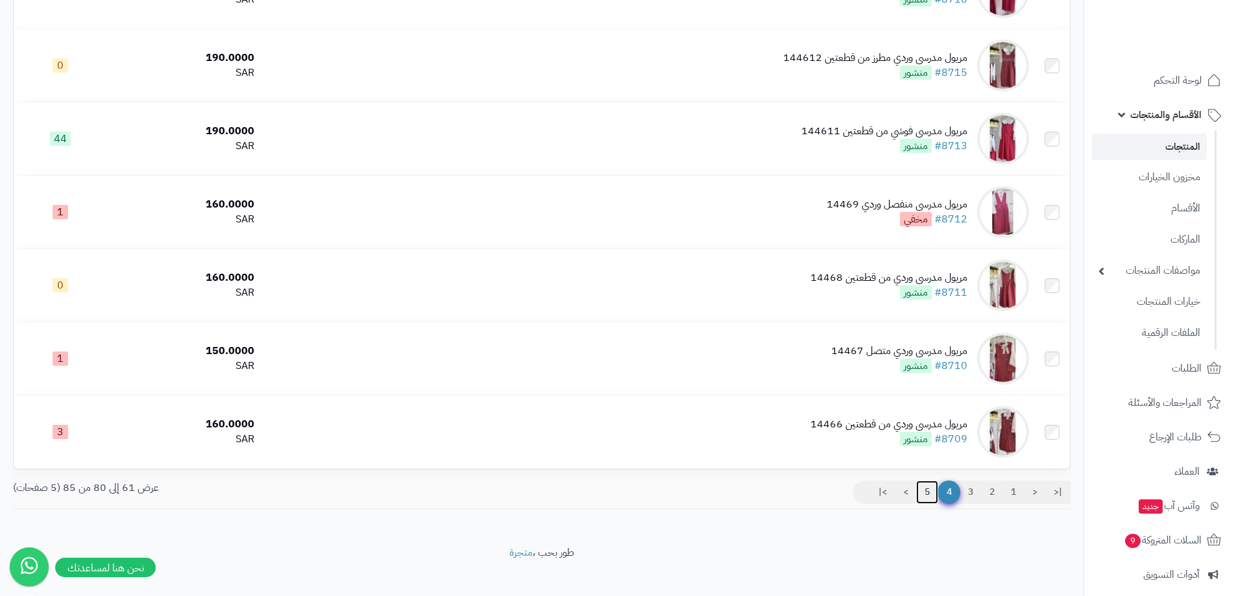
click at [928, 485] on link "5" at bounding box center [927, 492] width 22 height 23
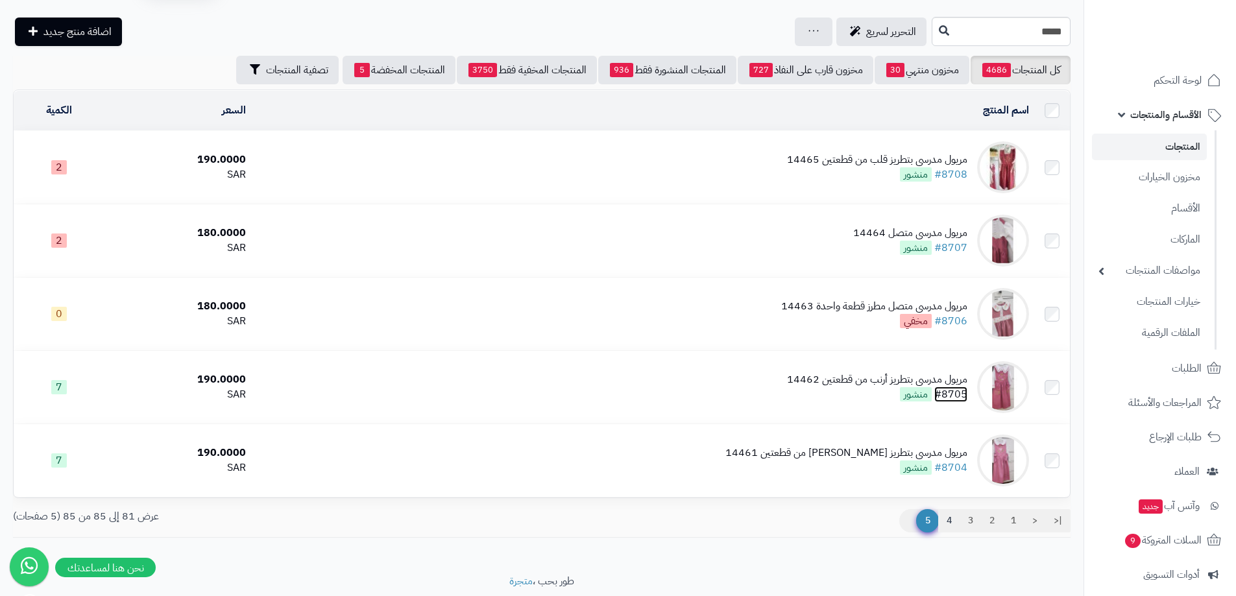
scroll to position [80, 0]
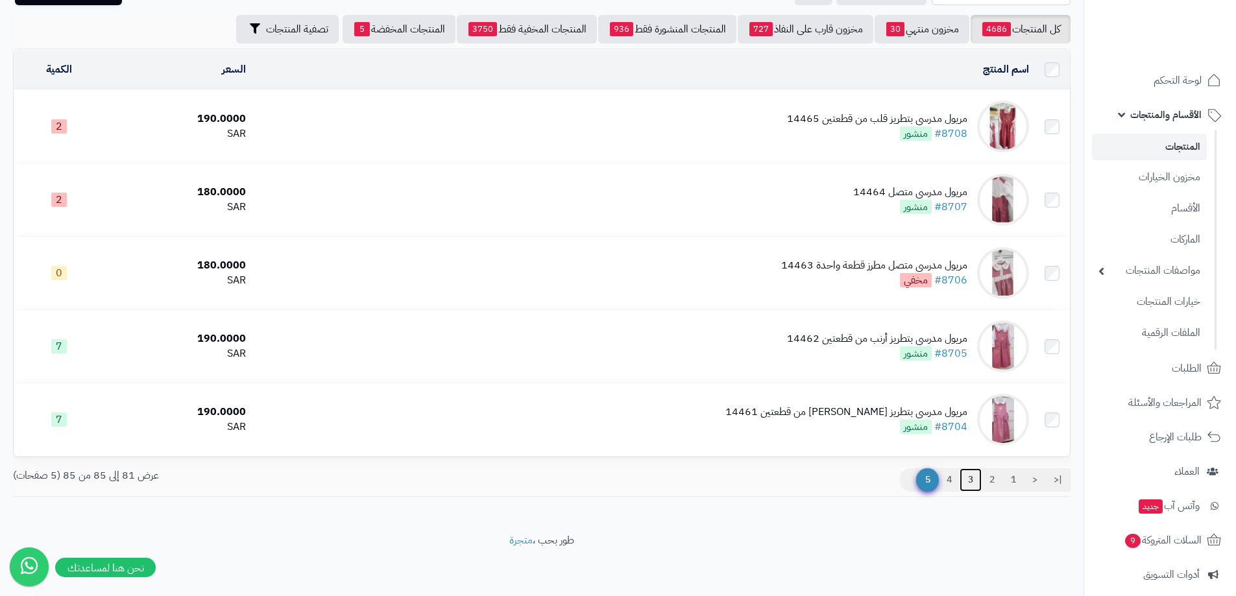
click at [971, 478] on link "3" at bounding box center [970, 479] width 22 height 23
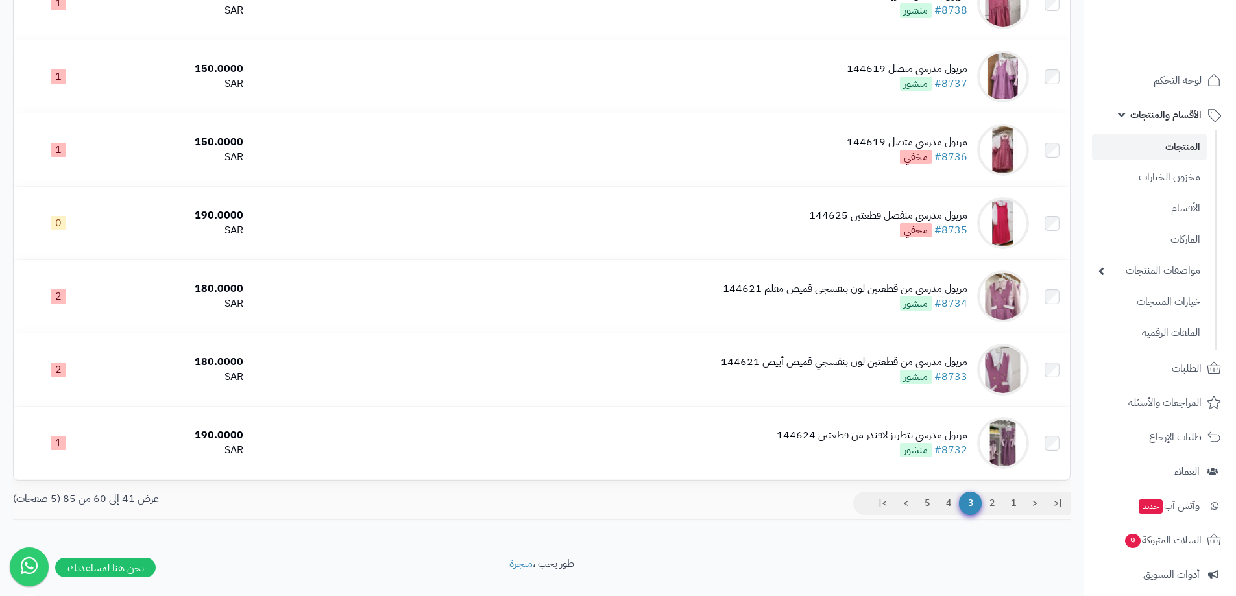
scroll to position [1168, 0]
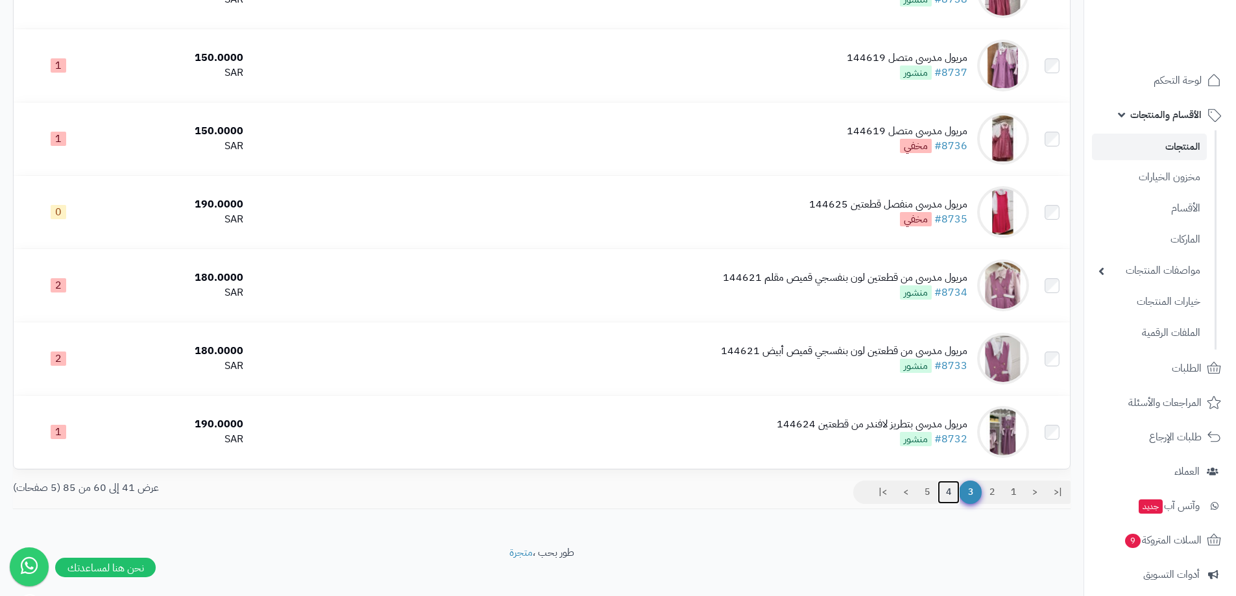
click at [945, 491] on link "4" at bounding box center [948, 492] width 22 height 23
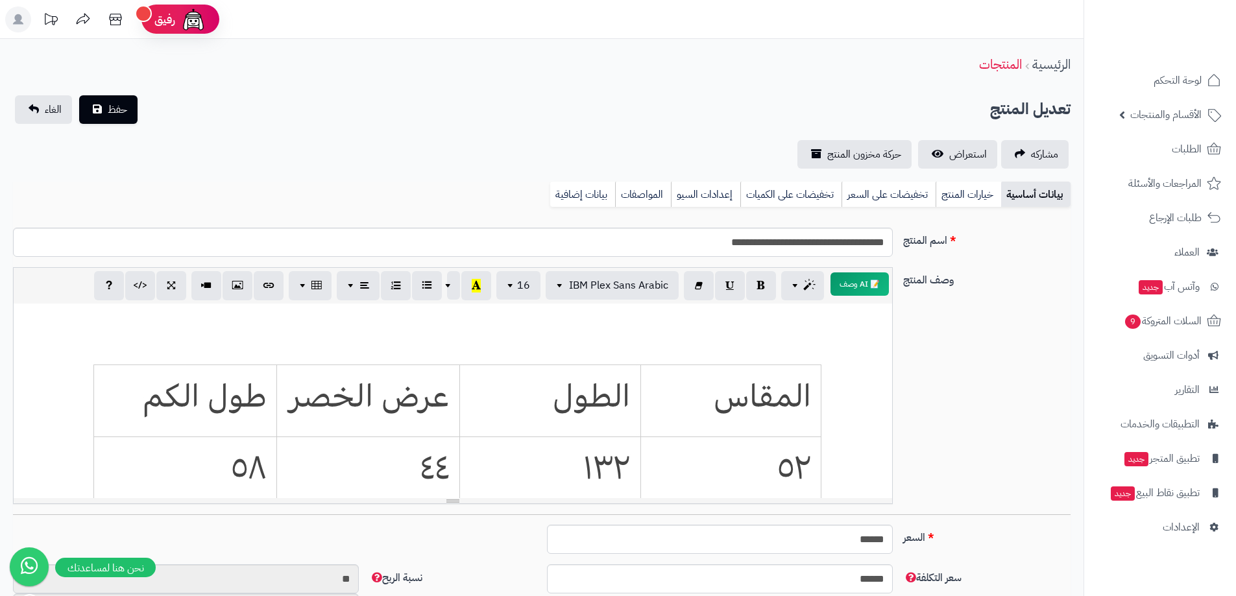
scroll to position [96, 0]
click at [976, 198] on link "خيارات المنتج" at bounding box center [968, 195] width 66 height 26
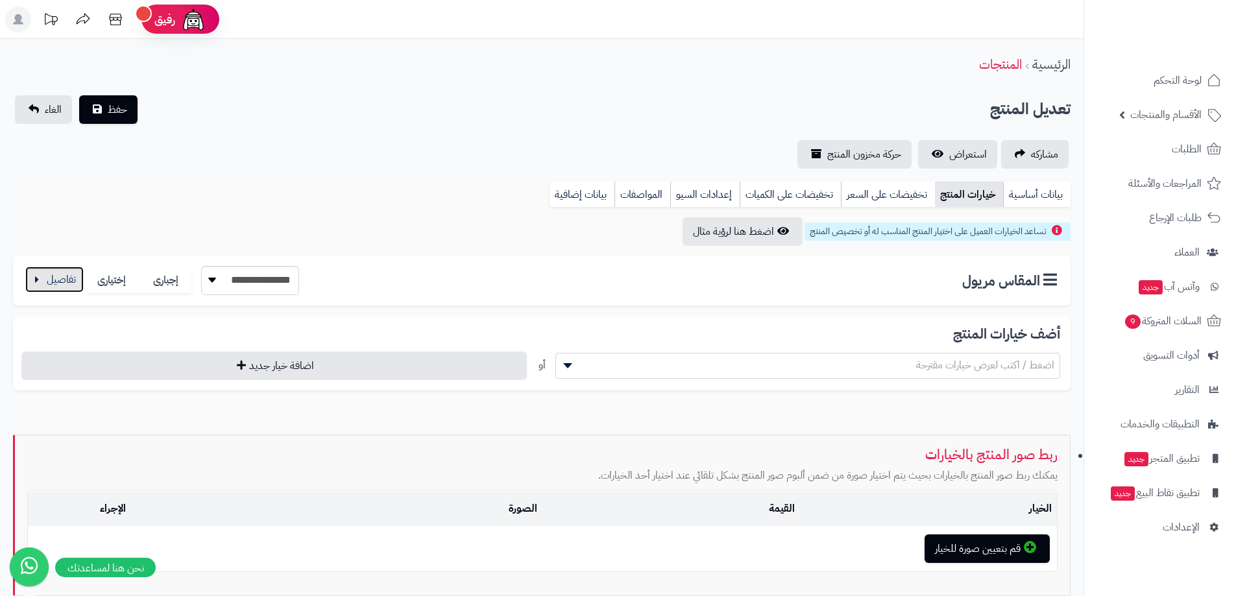
click at [42, 286] on button "button" at bounding box center [54, 280] width 58 height 26
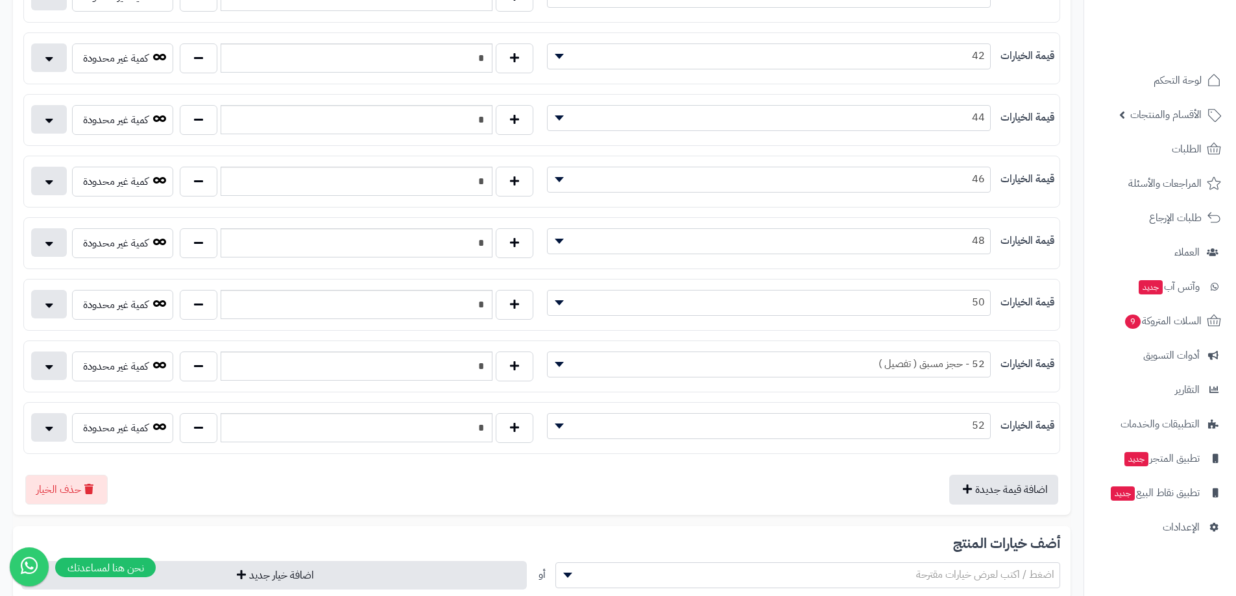
scroll to position [454, 0]
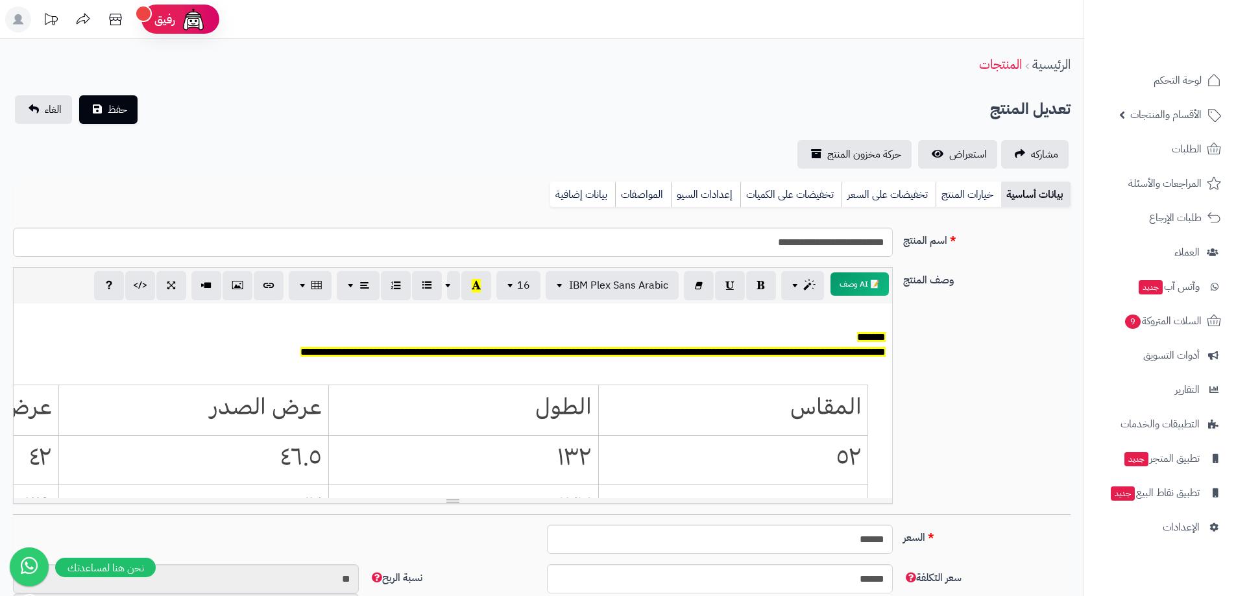
scroll to position [96, 0]
click at [994, 192] on link "خيارات المنتج" at bounding box center [968, 195] width 66 height 26
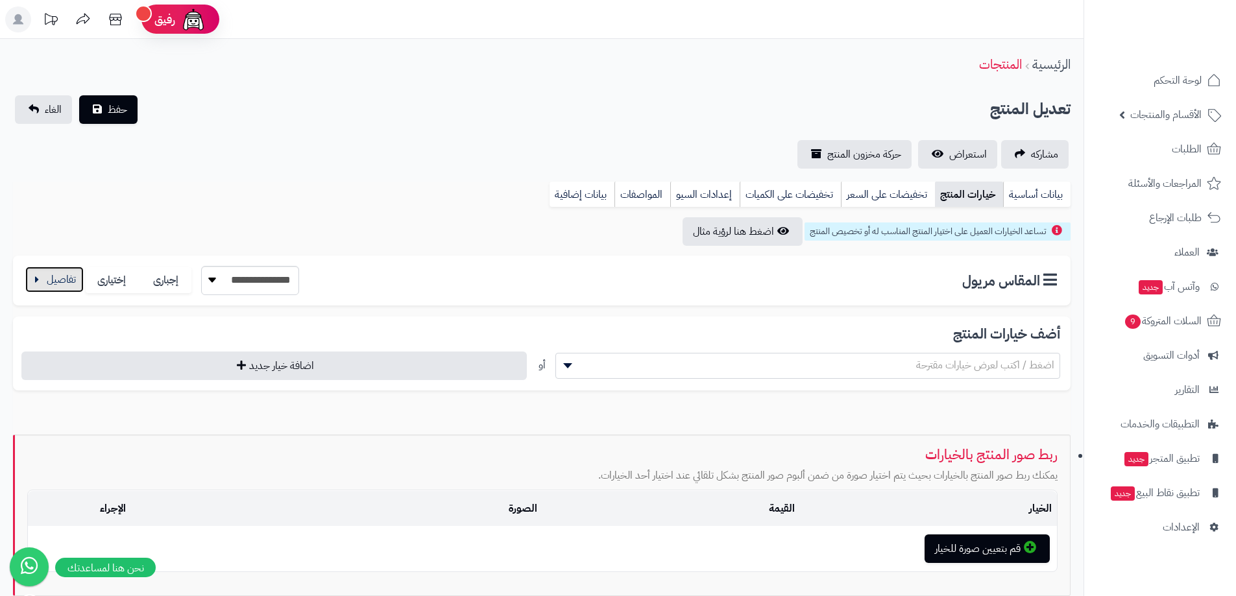
click at [66, 291] on button "button" at bounding box center [54, 280] width 58 height 26
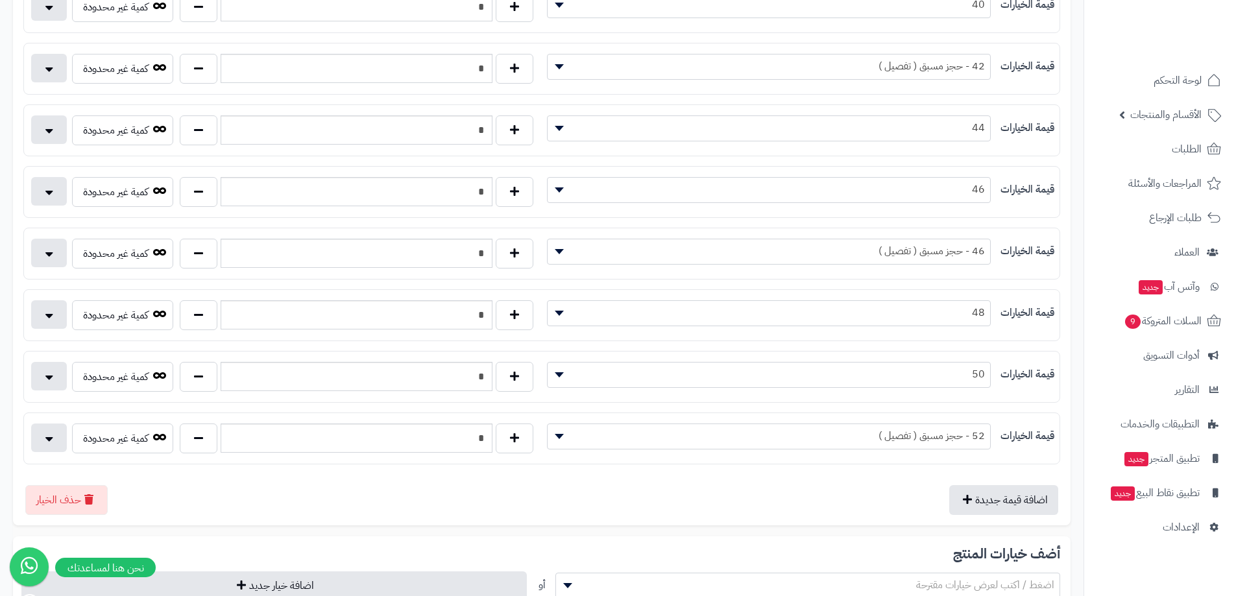
scroll to position [584, 0]
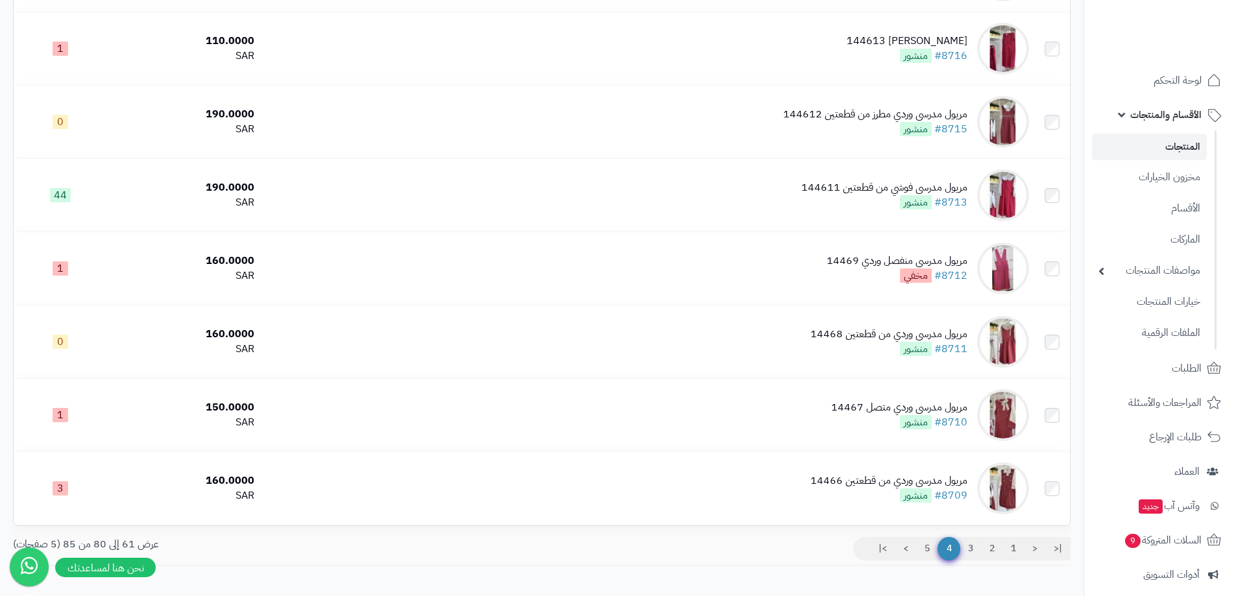
scroll to position [1168, 0]
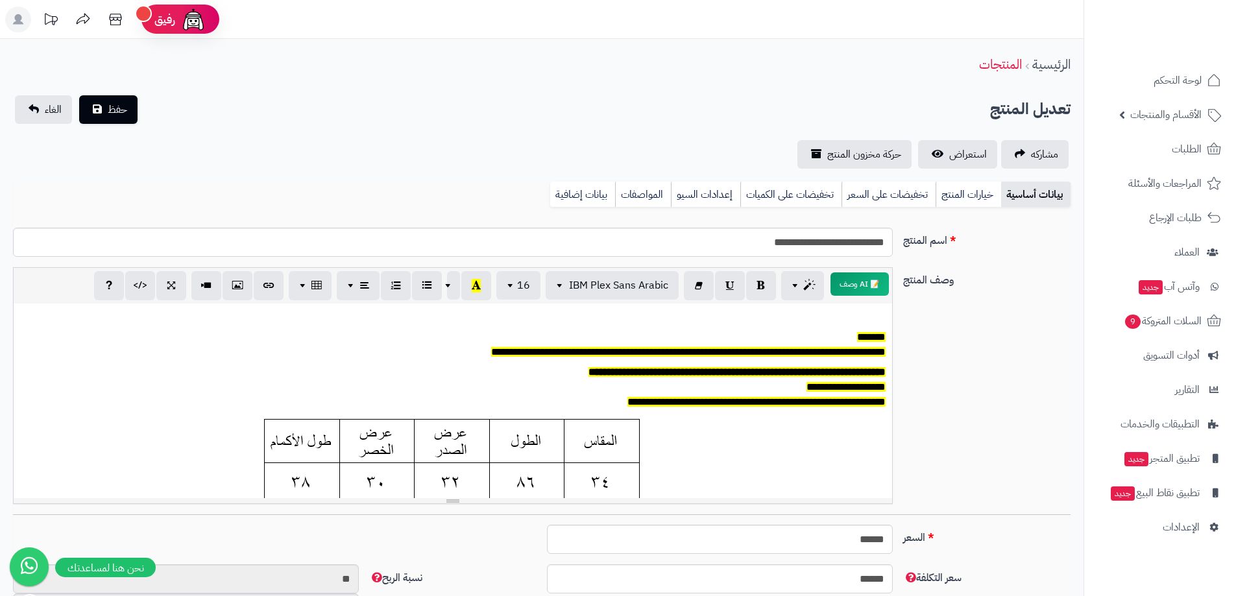
scroll to position [96, 0]
click at [979, 201] on link "خيارات المنتج" at bounding box center [968, 195] width 66 height 26
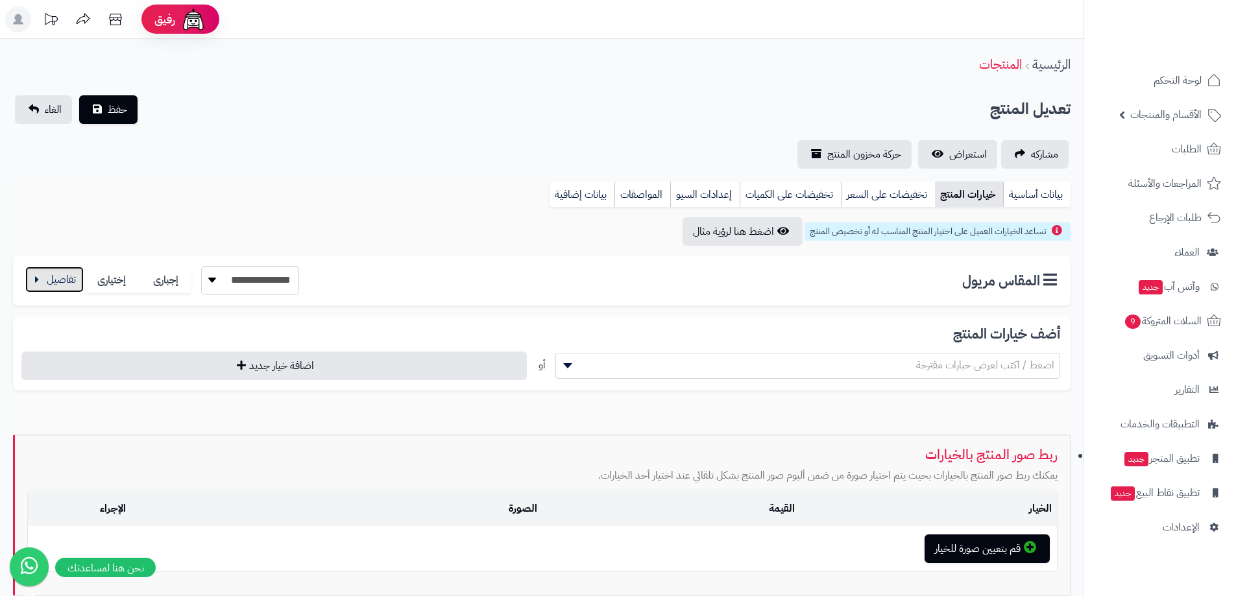
click at [78, 287] on button "button" at bounding box center [54, 280] width 58 height 26
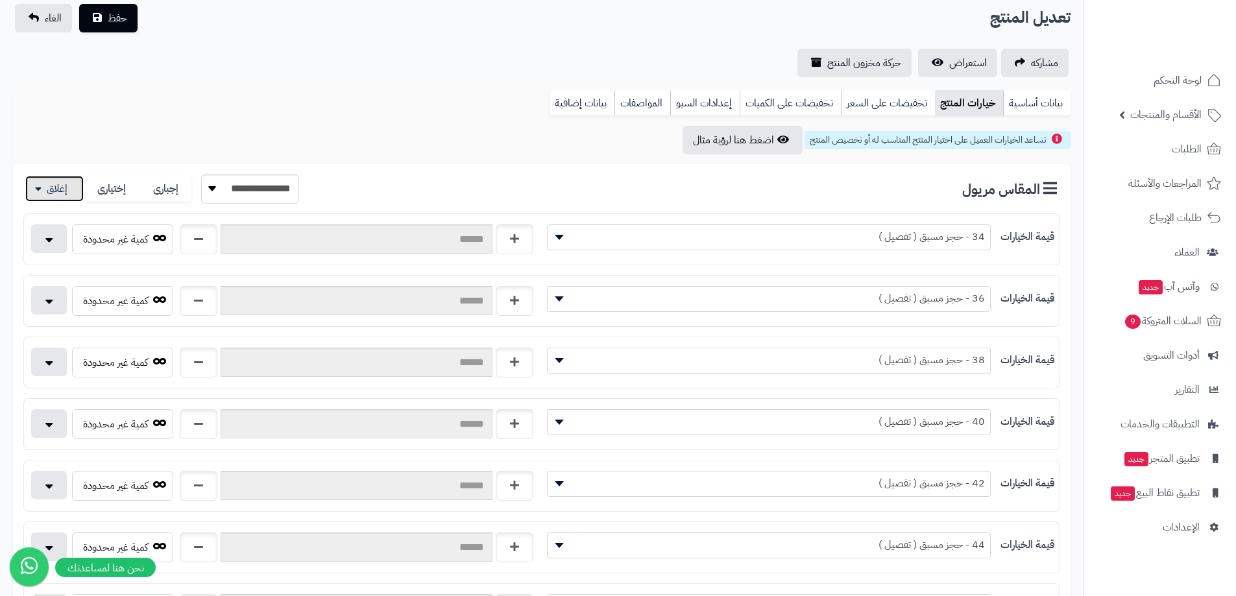
scroll to position [65, 0]
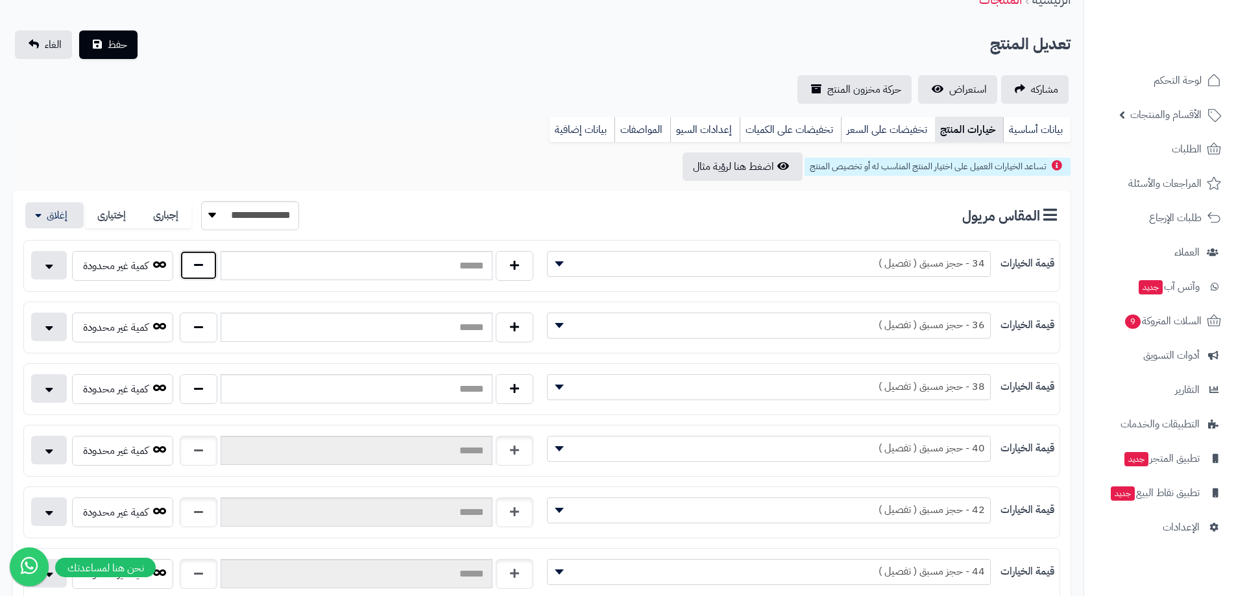
click at [199, 272] on button "button" at bounding box center [199, 265] width 38 height 30
type input "*"
click at [191, 333] on button "button" at bounding box center [199, 327] width 38 height 30
type input "*"
click at [200, 402] on div "كمية غير محدودة" at bounding box center [283, 391] width 518 height 35
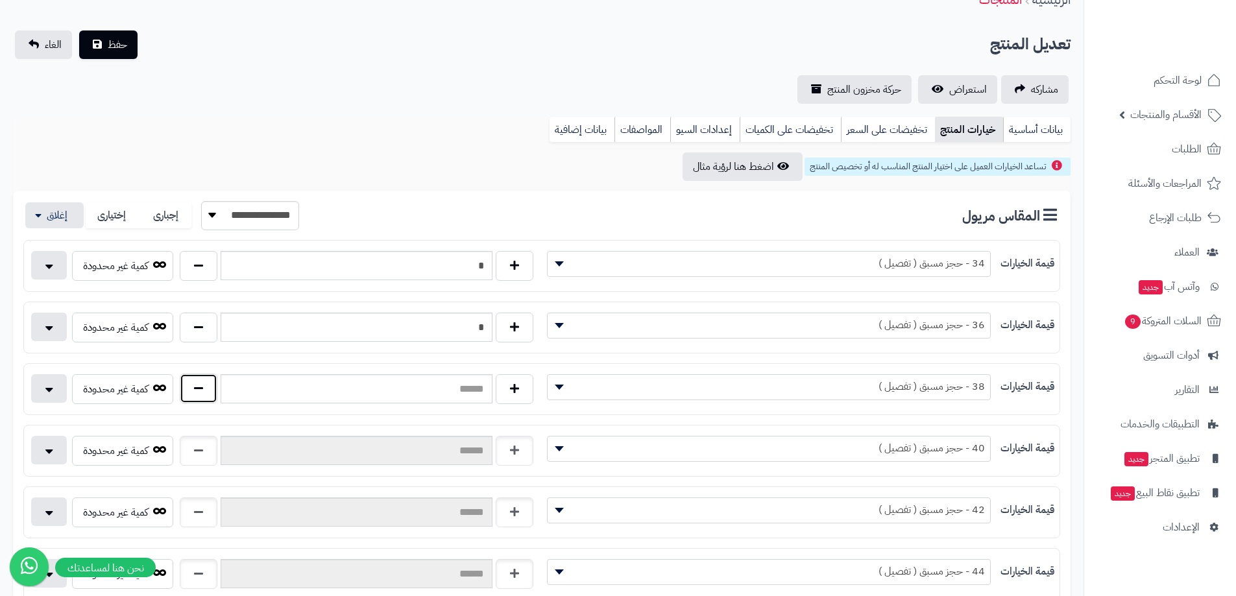
click at [201, 398] on button "button" at bounding box center [199, 389] width 38 height 30
type input "*"
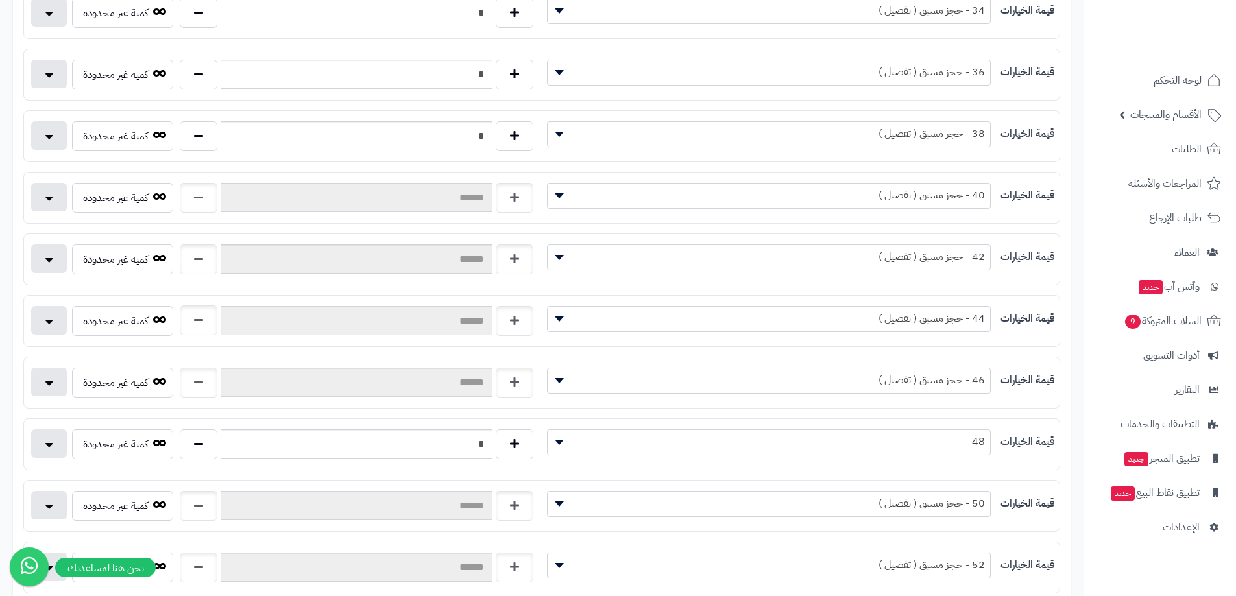
scroll to position [324, 0]
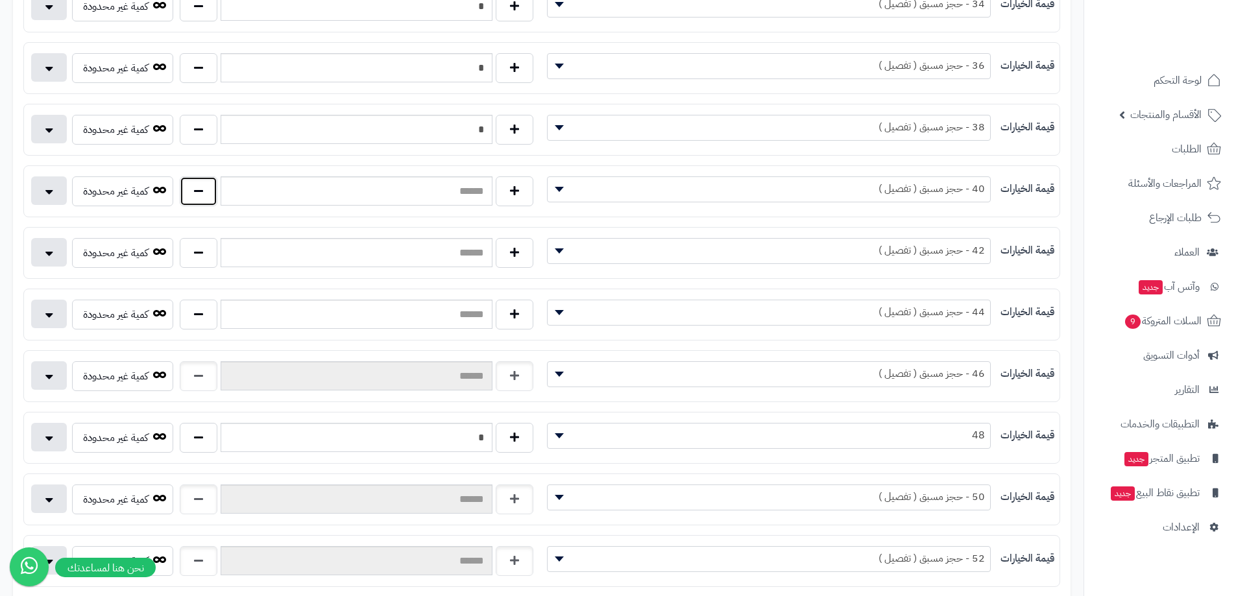
drag, startPoint x: 210, startPoint y: 190, endPoint x: 199, endPoint y: 223, distance: 34.7
click at [209, 191] on button "button" at bounding box center [199, 191] width 38 height 30
type input "*"
click at [190, 268] on div "كمية غير محدودة" at bounding box center [283, 255] width 518 height 35
click at [199, 259] on button "button" at bounding box center [199, 252] width 38 height 30
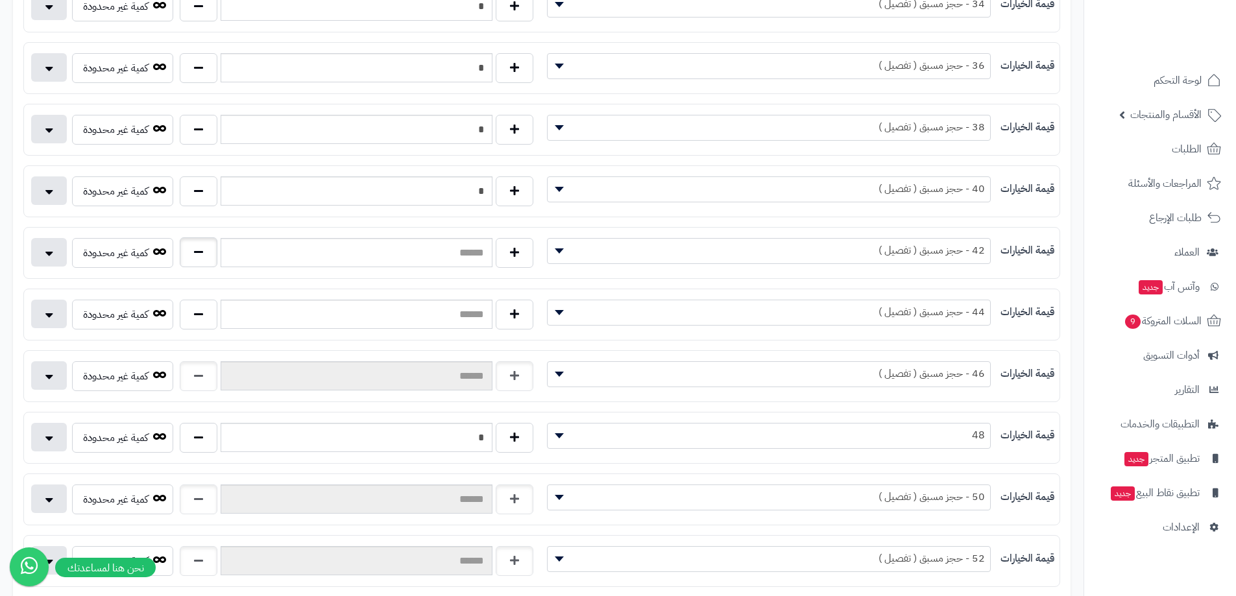
type input "*"
click at [201, 315] on button "button" at bounding box center [199, 314] width 38 height 30
type input "*"
click at [191, 376] on button "button" at bounding box center [199, 376] width 38 height 30
type input "*"
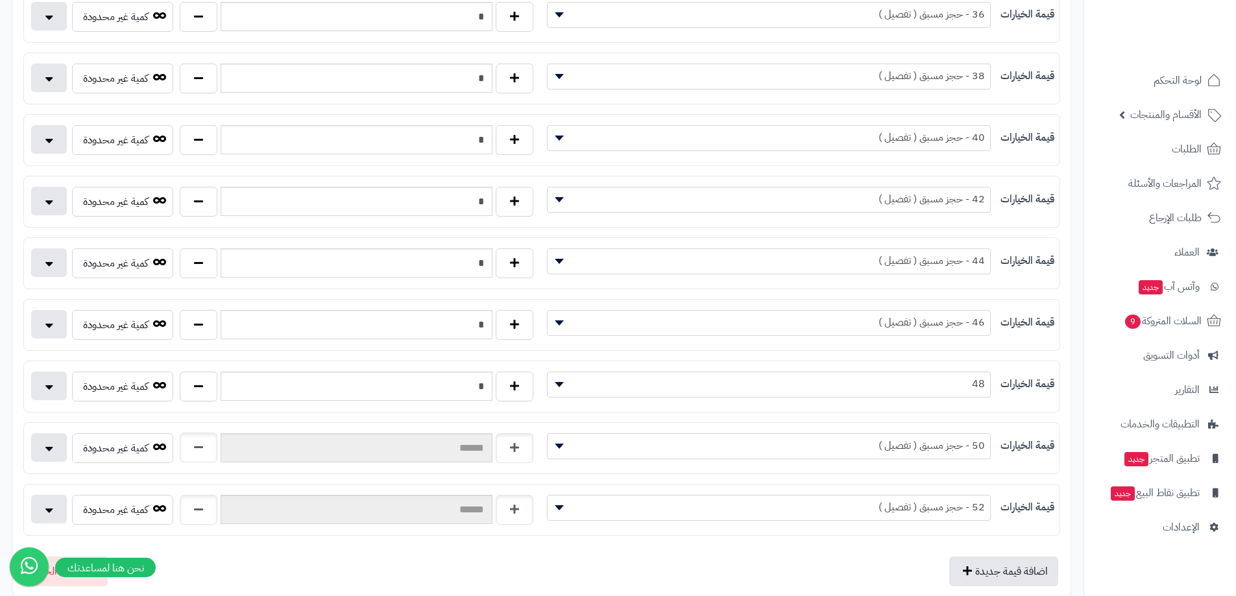
scroll to position [454, 0]
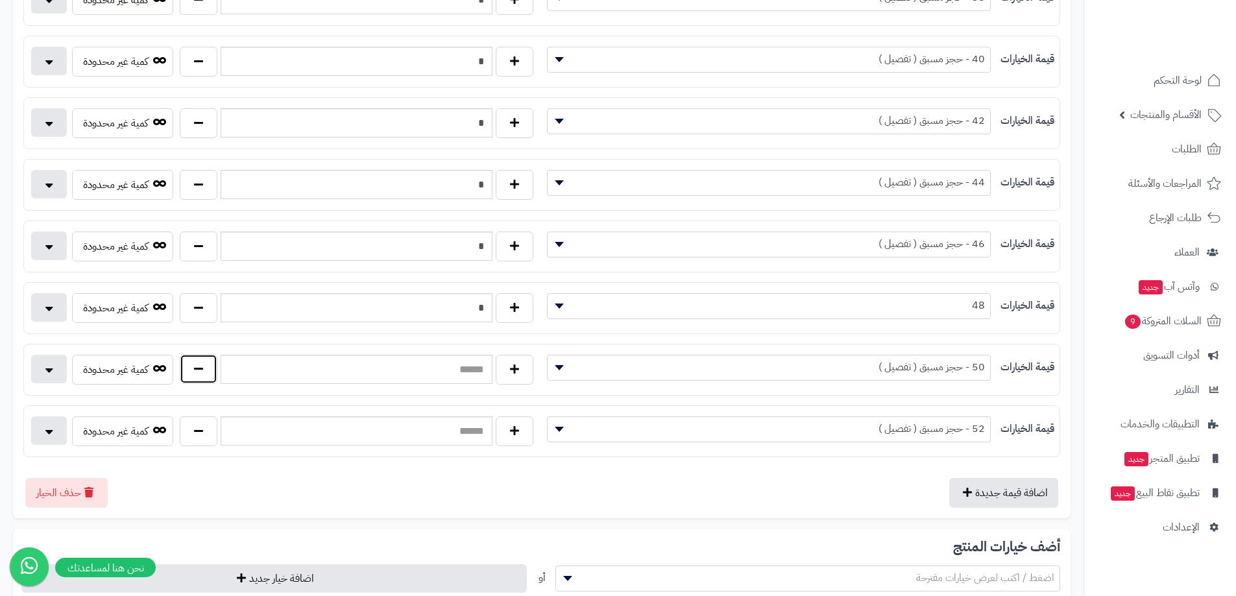
click at [190, 373] on button "button" at bounding box center [199, 369] width 38 height 30
type input "*"
click at [198, 422] on button "button" at bounding box center [199, 431] width 38 height 30
type input "*"
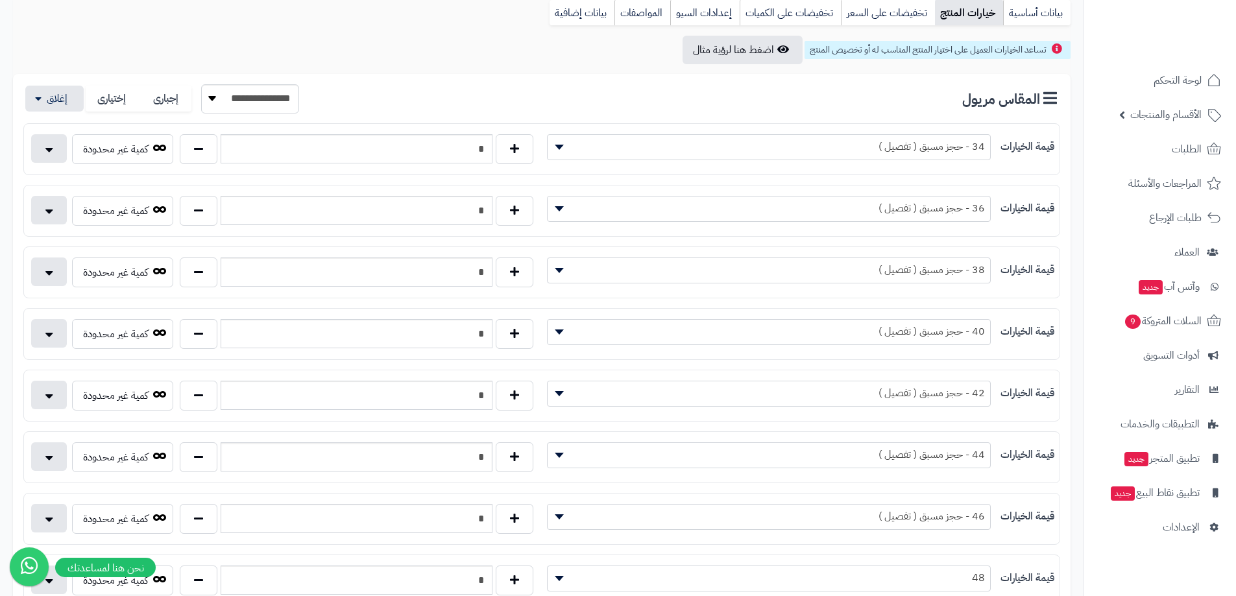
scroll to position [0, 0]
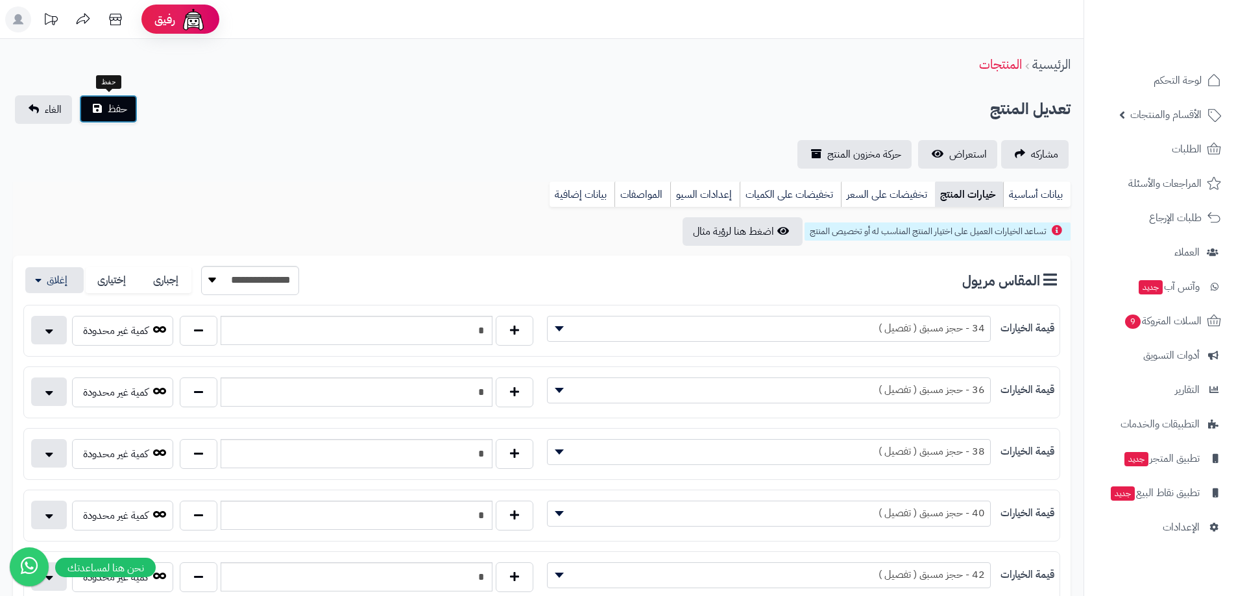
click at [113, 107] on span "حفظ" at bounding box center [117, 109] width 19 height 16
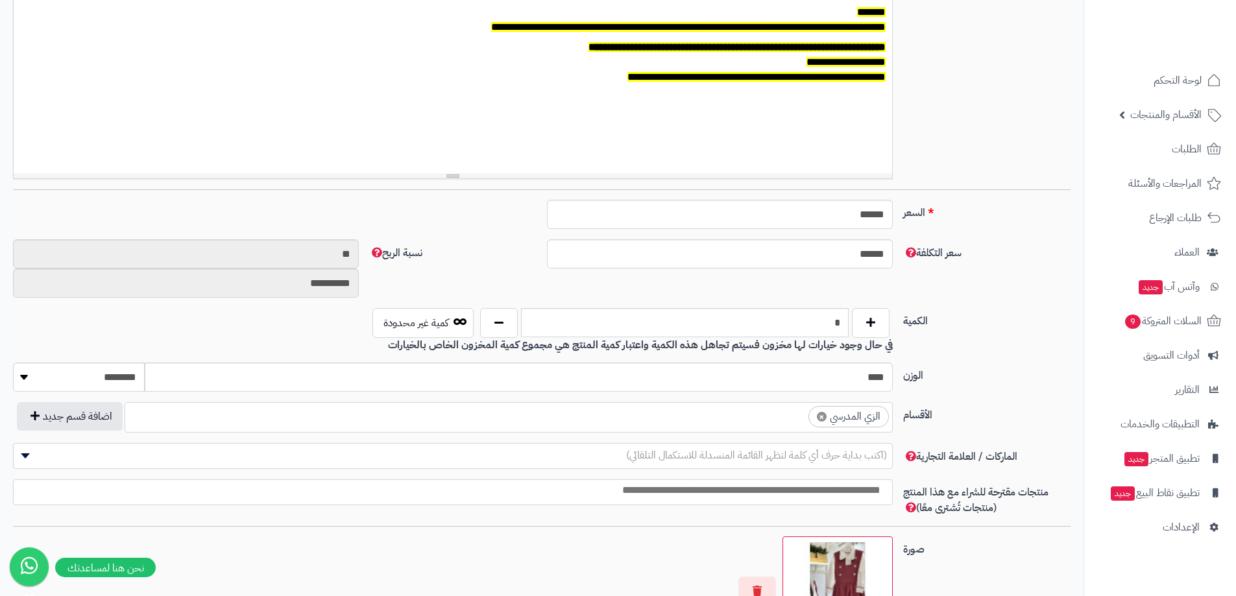
scroll to position [130, 0]
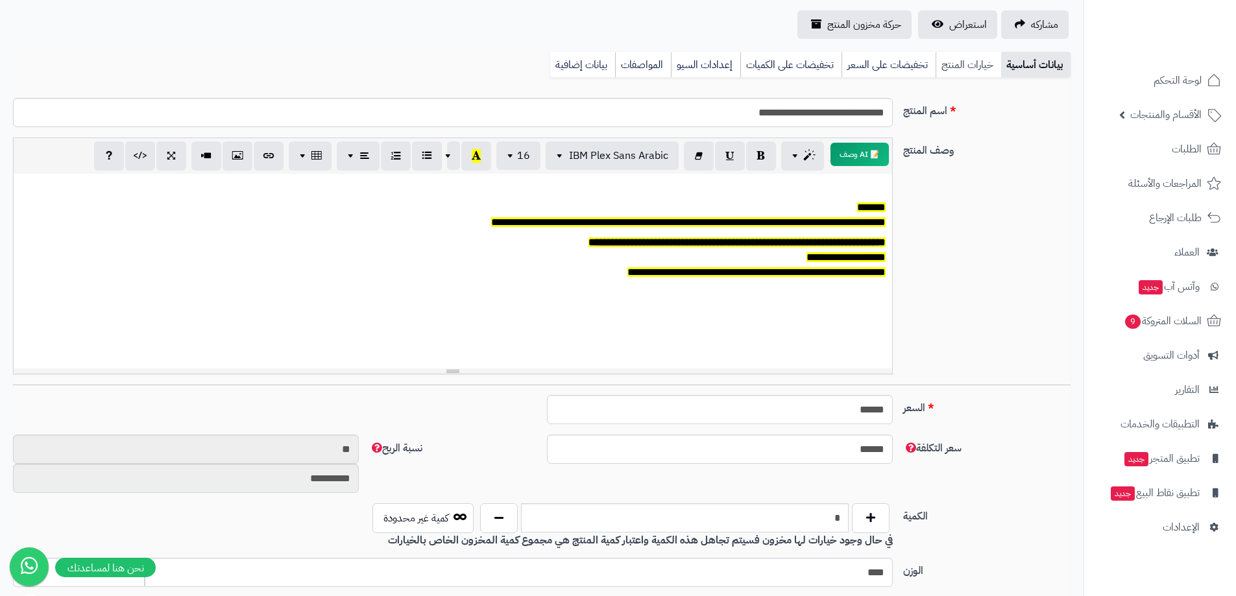
click at [968, 71] on link "خيارات المنتج" at bounding box center [968, 65] width 66 height 26
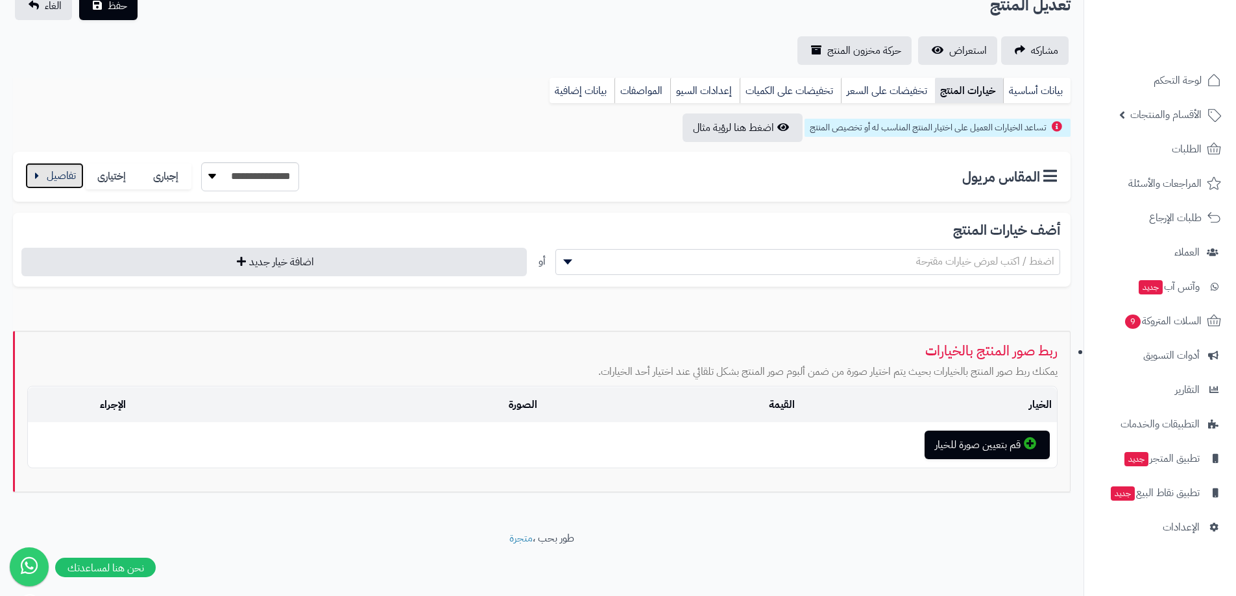
click at [47, 182] on button "button" at bounding box center [54, 176] width 58 height 26
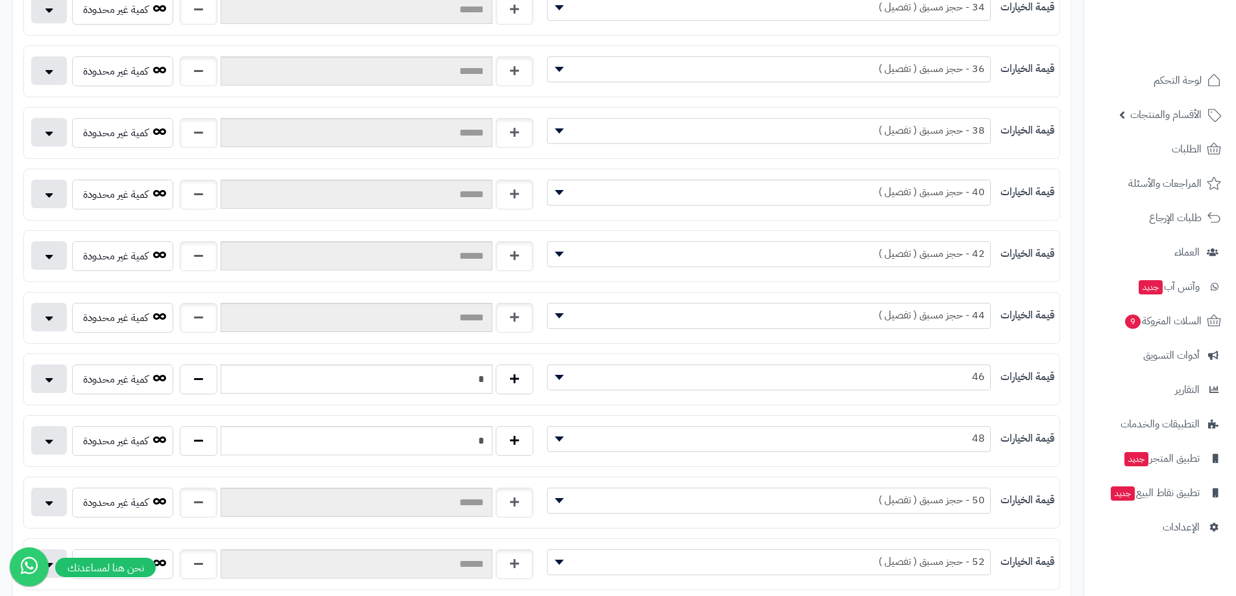
scroll to position [298, 0]
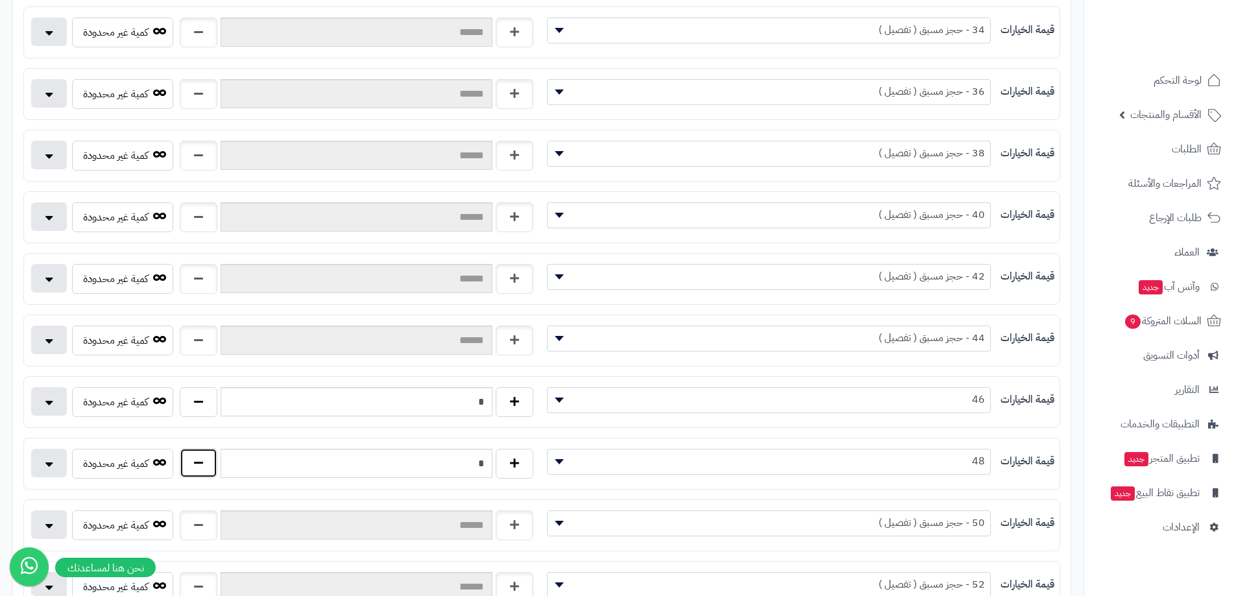
click at [191, 461] on button "button" at bounding box center [199, 463] width 38 height 30
type input "*"
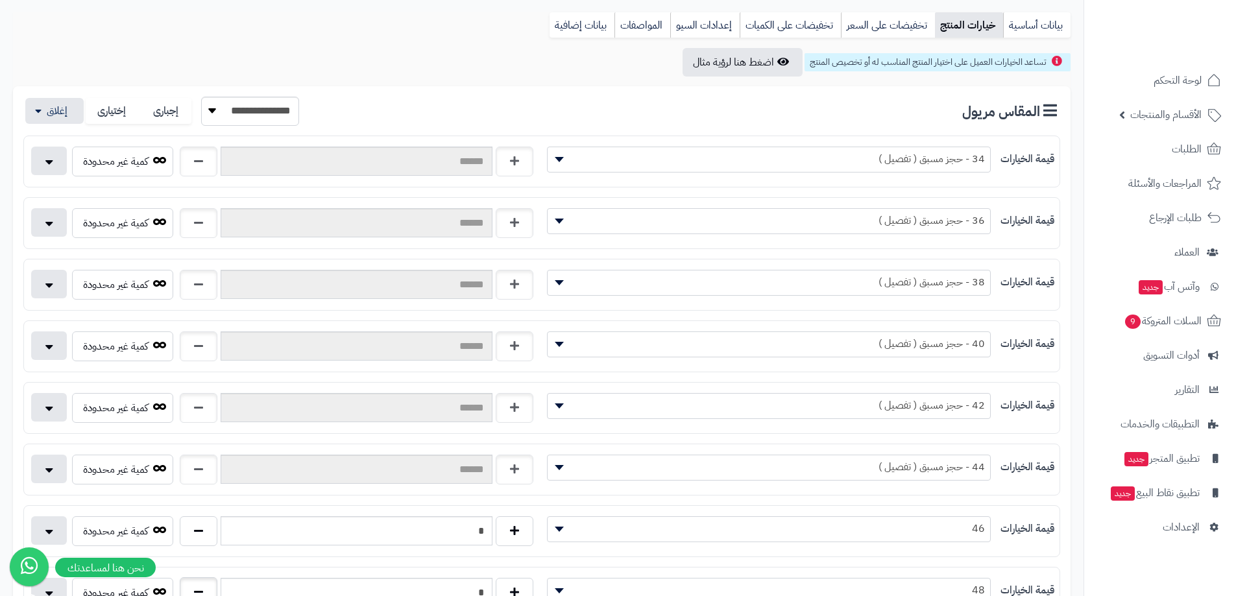
scroll to position [169, 0]
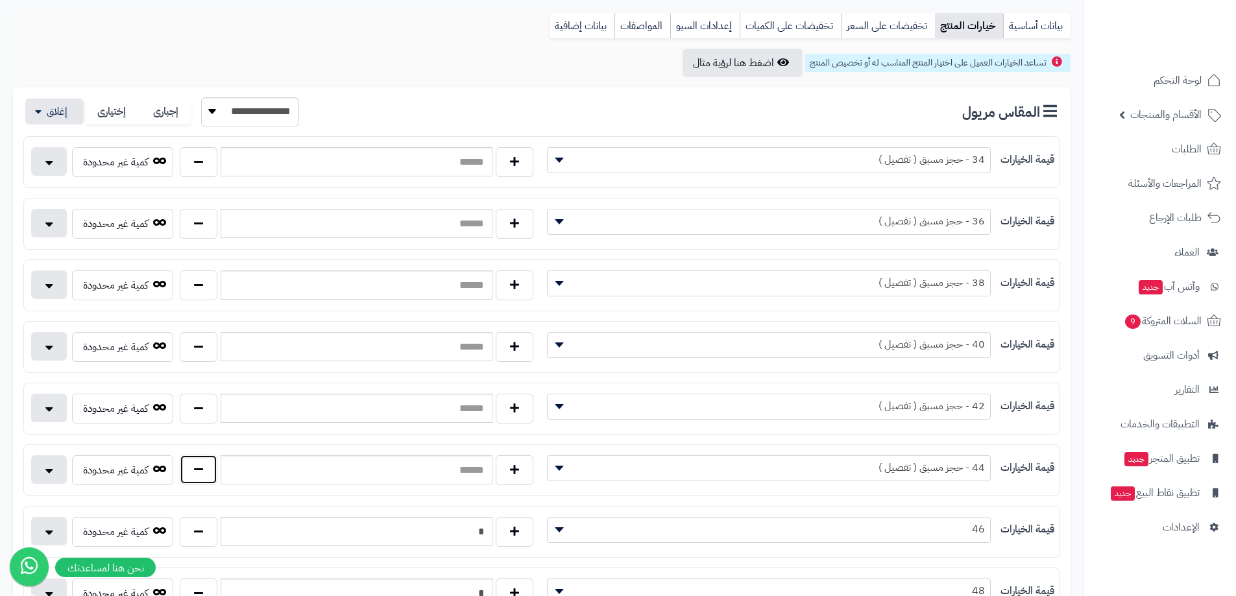
click at [209, 465] on button "button" at bounding box center [199, 470] width 38 height 30
type input "*"
click at [197, 414] on button "button" at bounding box center [199, 408] width 38 height 30
type input "*"
click at [199, 352] on button "button" at bounding box center [199, 346] width 38 height 30
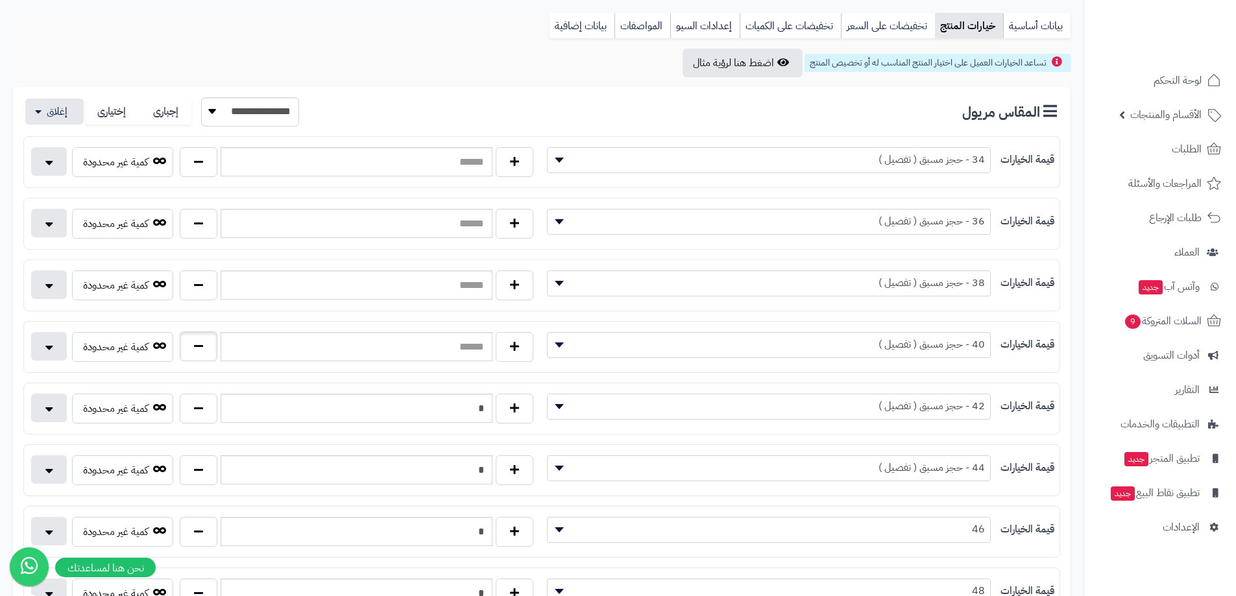
type input "*"
drag, startPoint x: 204, startPoint y: 291, endPoint x: 203, endPoint y: 278, distance: 13.0
click at [204, 291] on button "button" at bounding box center [199, 285] width 38 height 30
type input "*"
drag, startPoint x: 196, startPoint y: 231, endPoint x: 195, endPoint y: 224, distance: 6.5
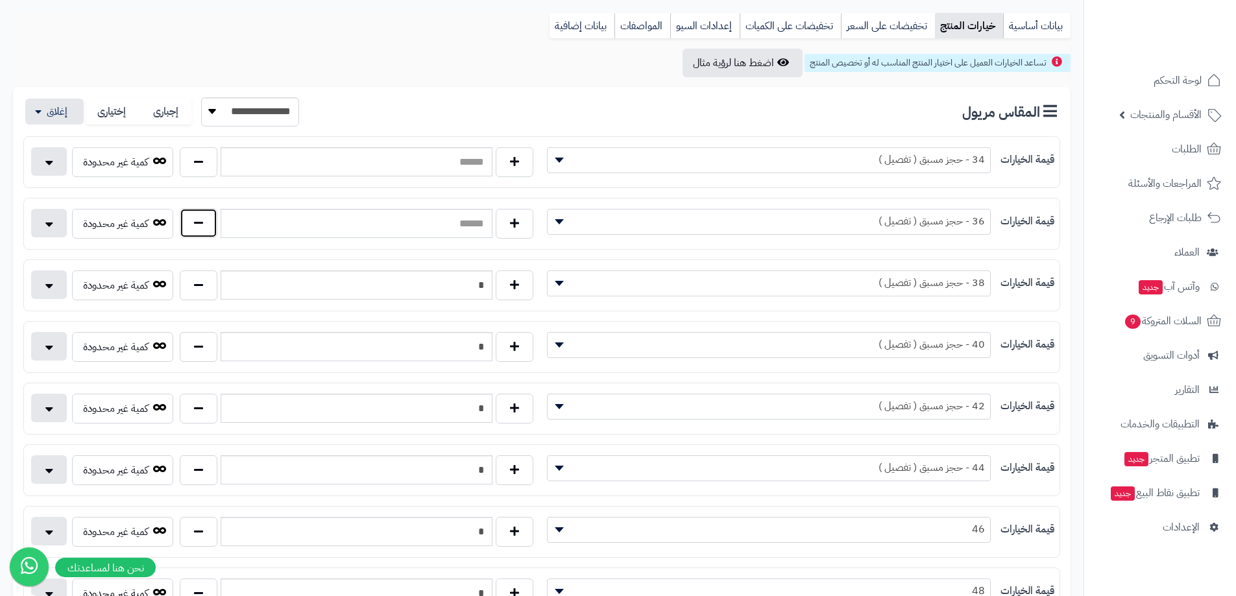
click at [196, 228] on button "button" at bounding box center [199, 223] width 38 height 30
type input "*"
click at [194, 165] on button "button" at bounding box center [199, 162] width 38 height 30
type input "*"
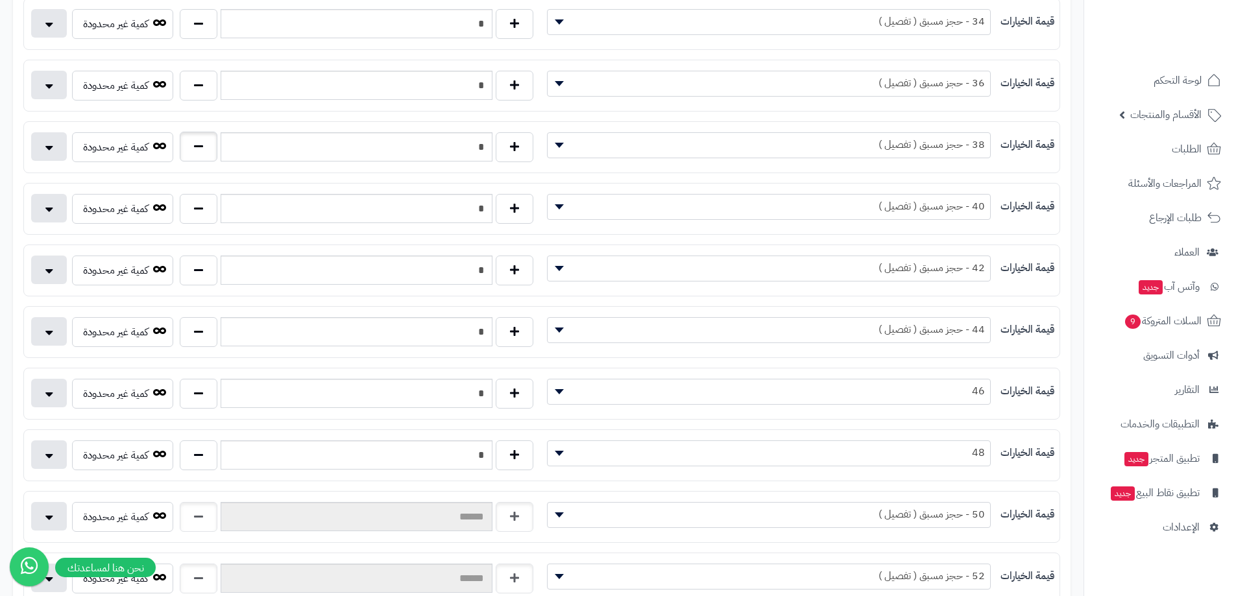
scroll to position [493, 0]
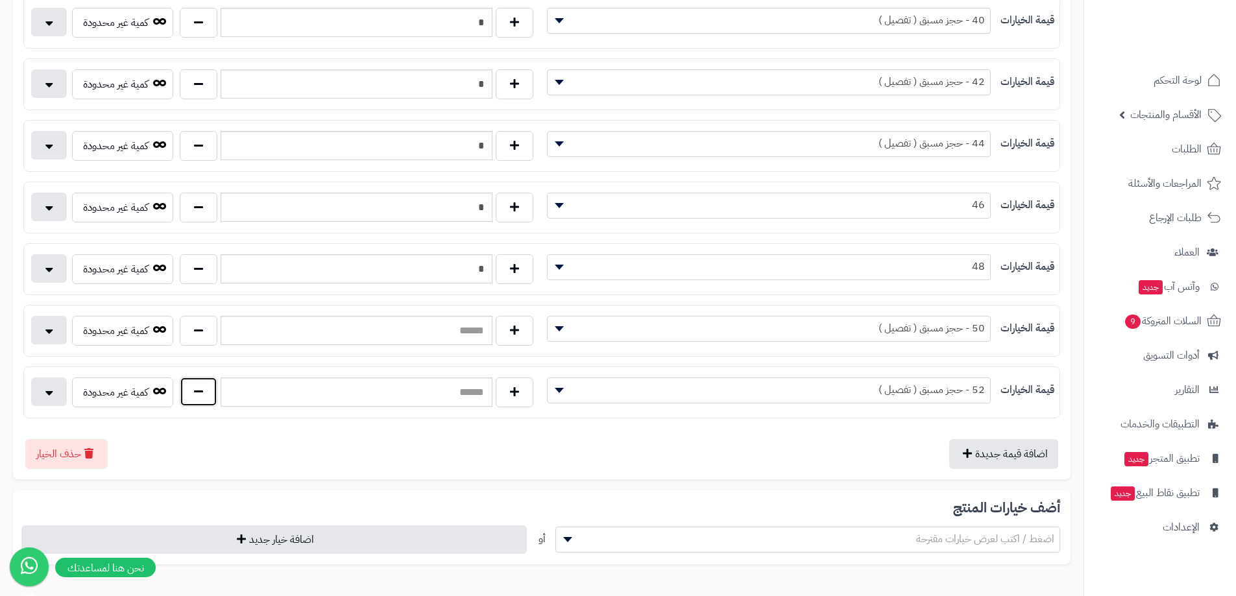
drag, startPoint x: 189, startPoint y: 392, endPoint x: 200, endPoint y: 337, distance: 56.1
click at [189, 391] on button "button" at bounding box center [199, 393] width 38 height 30
type input "*"
click at [200, 328] on button "button" at bounding box center [199, 330] width 38 height 30
type input "*"
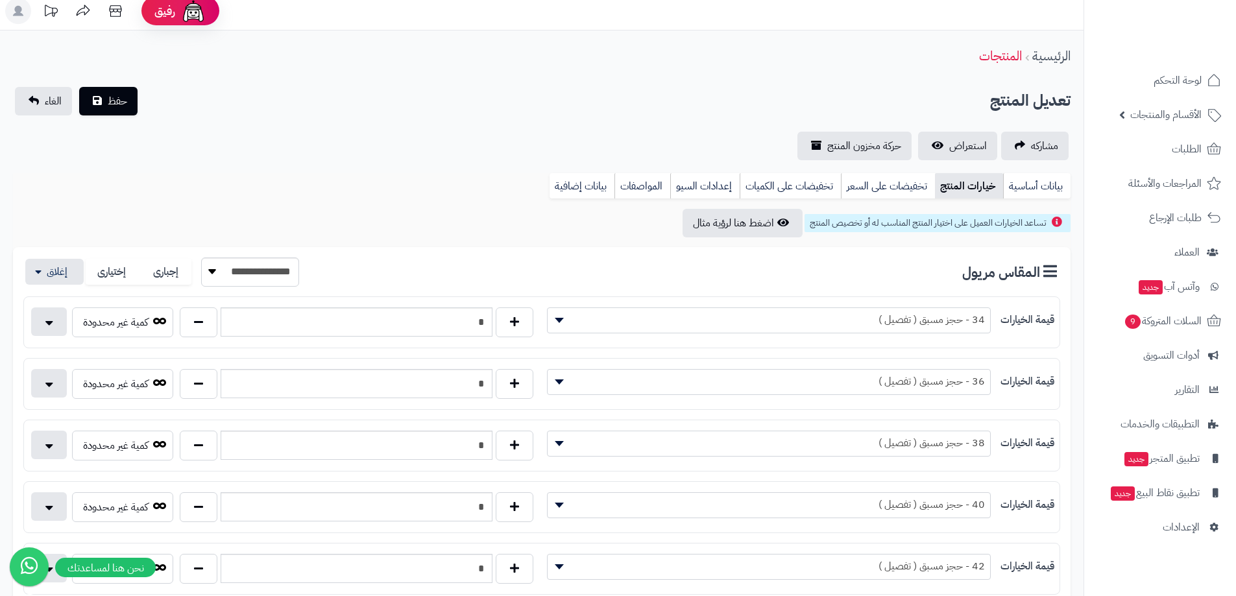
scroll to position [0, 0]
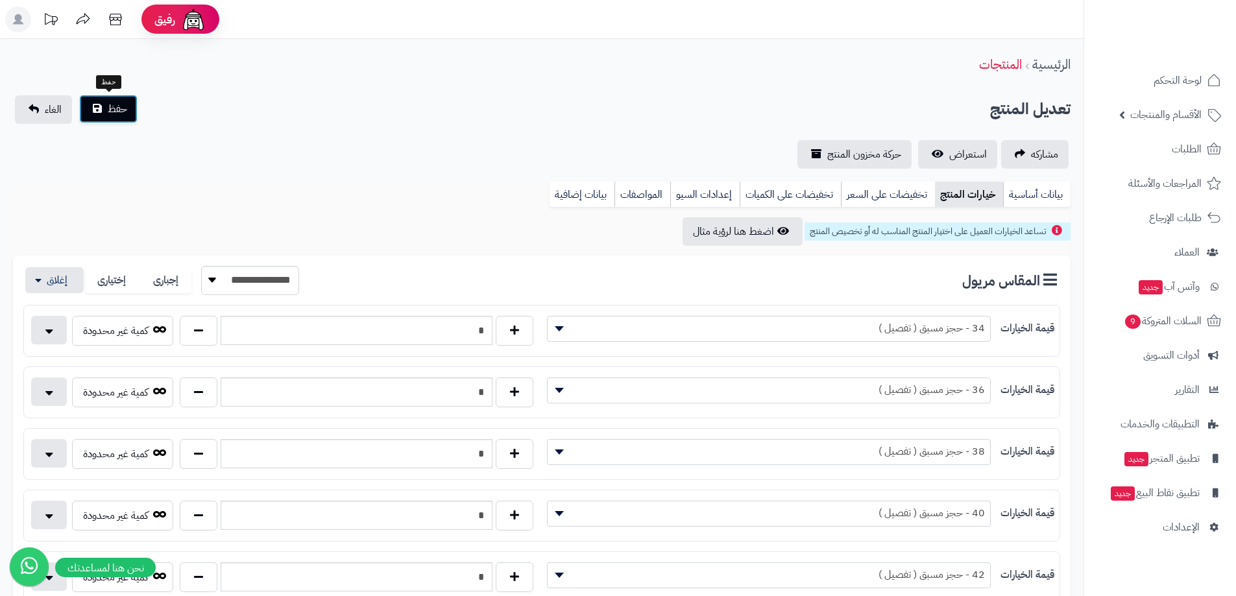
click at [101, 110] on button "حفظ" at bounding box center [108, 109] width 58 height 29
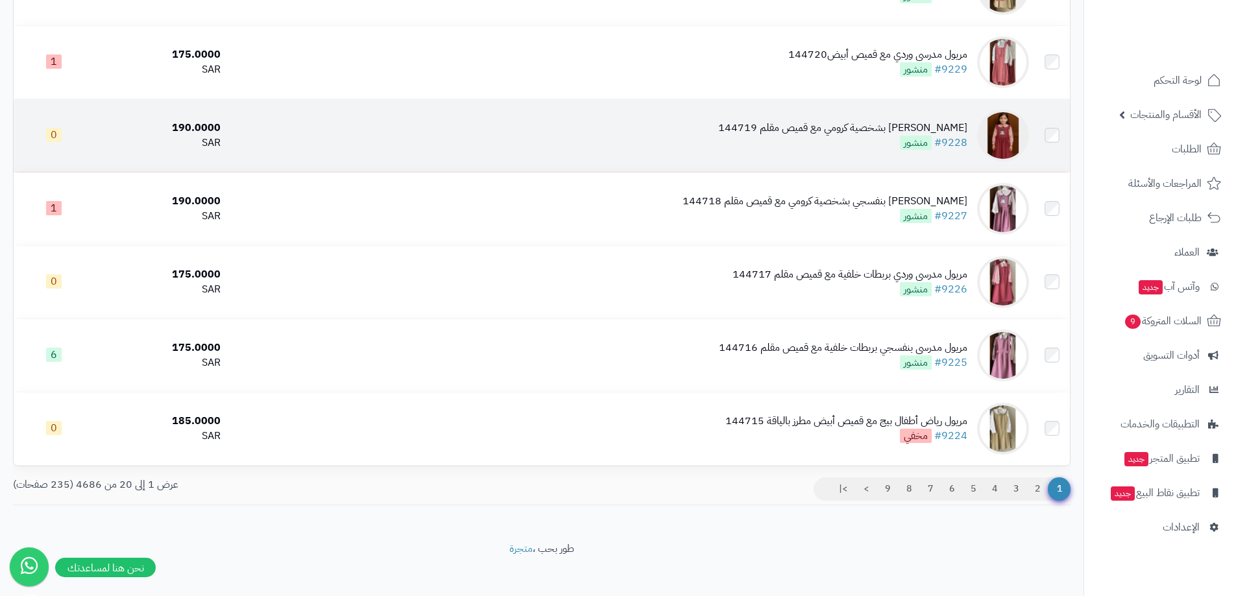
scroll to position [1238, 0]
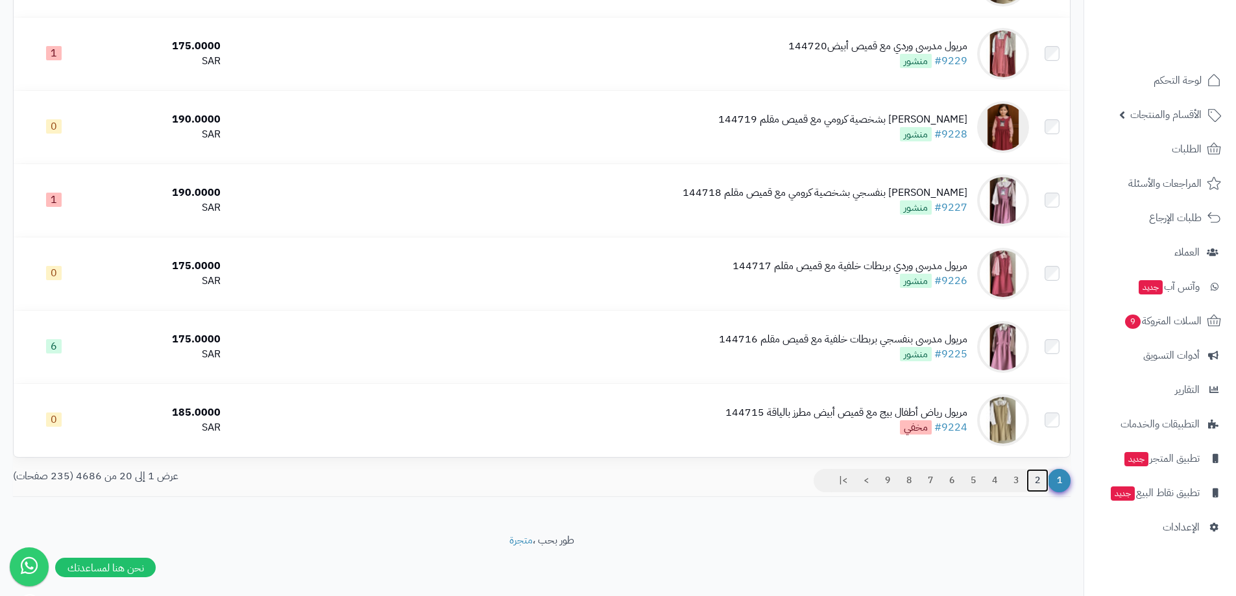
click at [1040, 479] on link "2" at bounding box center [1037, 480] width 22 height 23
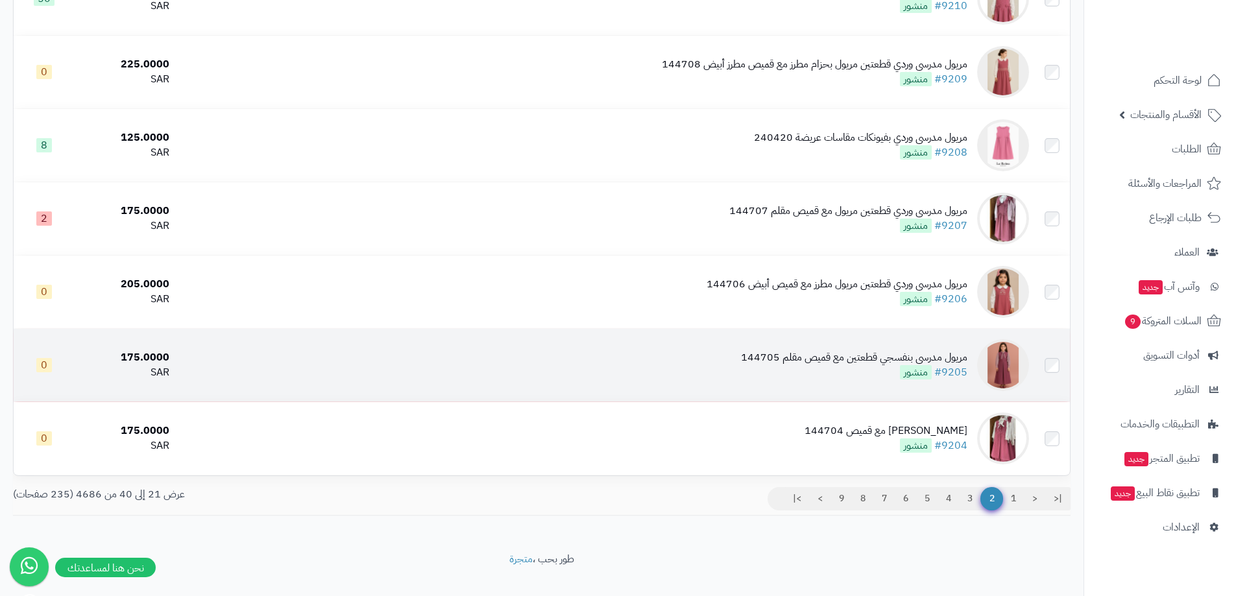
scroll to position [1168, 0]
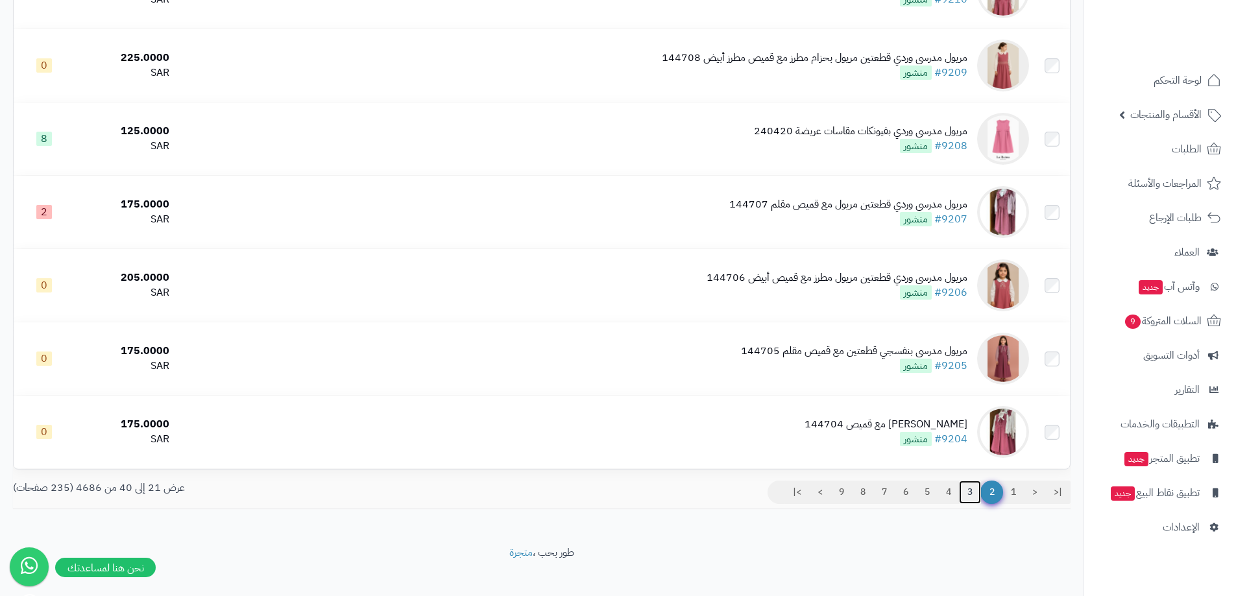
click at [971, 493] on link "3" at bounding box center [970, 492] width 22 height 23
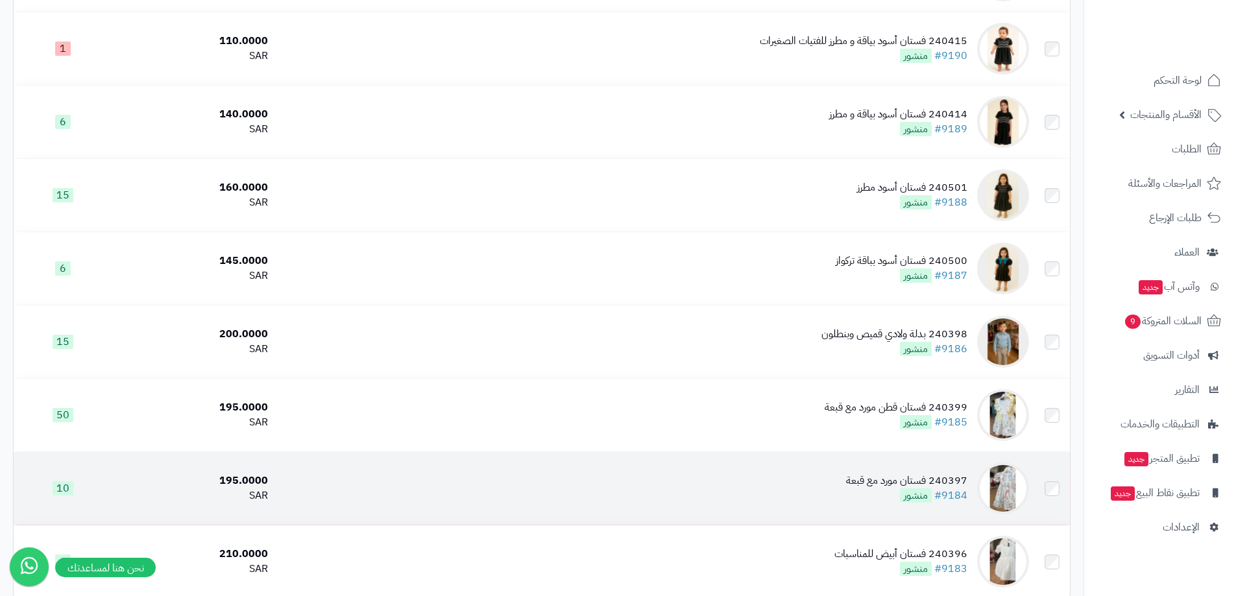
scroll to position [1180, 0]
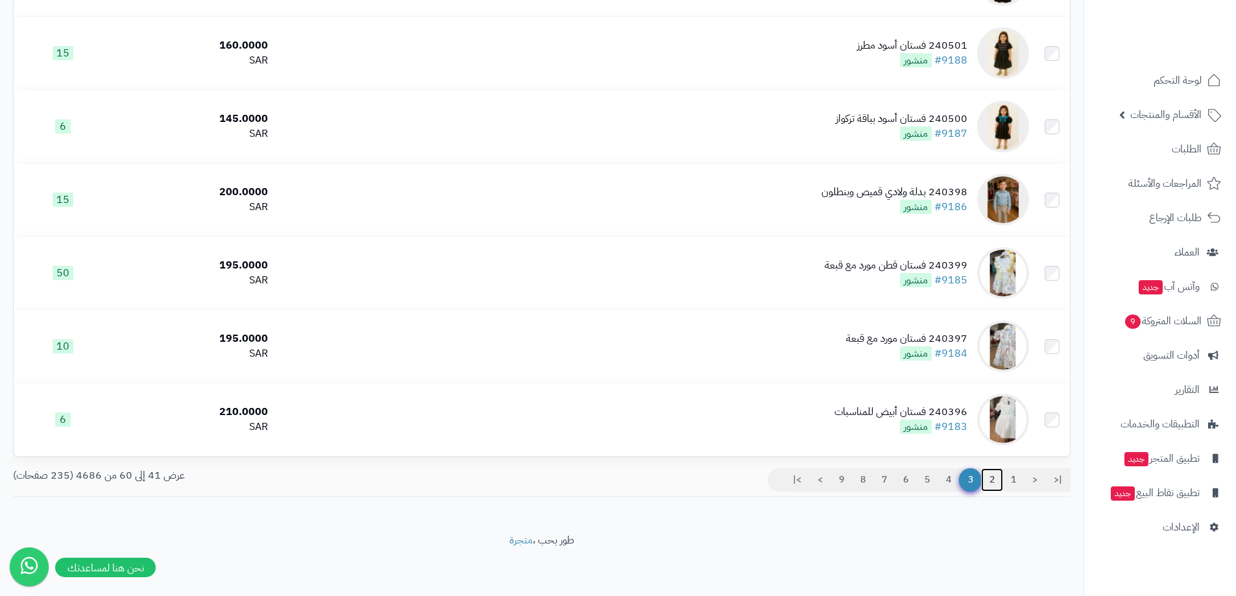
click at [987, 477] on link "2" at bounding box center [992, 479] width 22 height 23
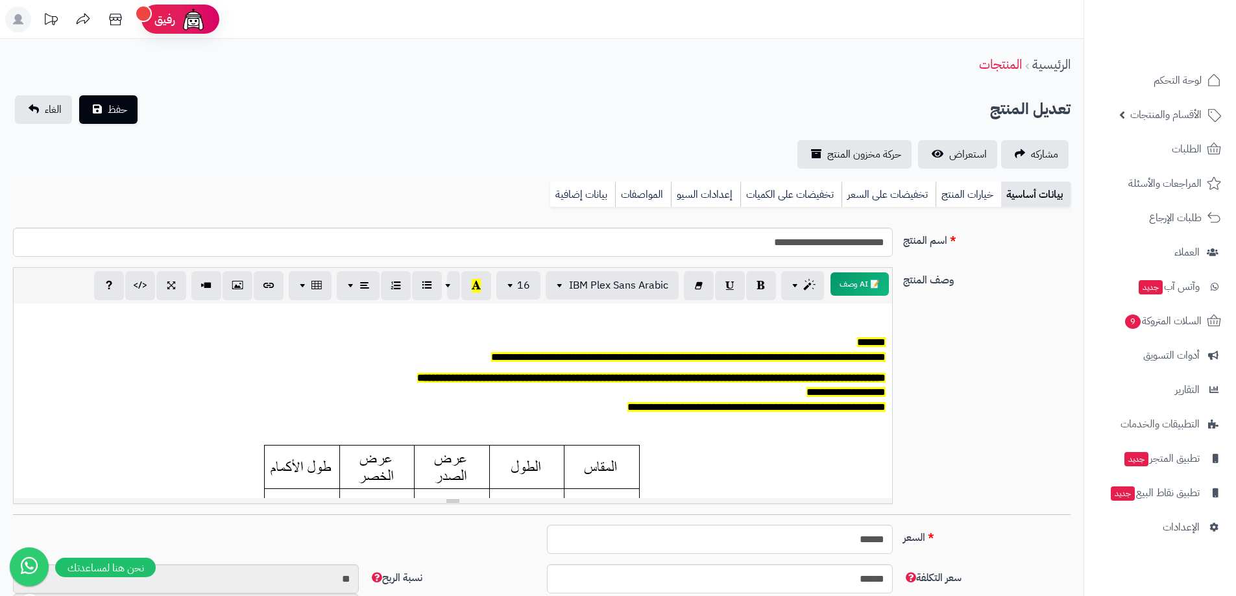
scroll to position [96, 0]
click at [948, 195] on link "خيارات المنتج" at bounding box center [968, 195] width 66 height 26
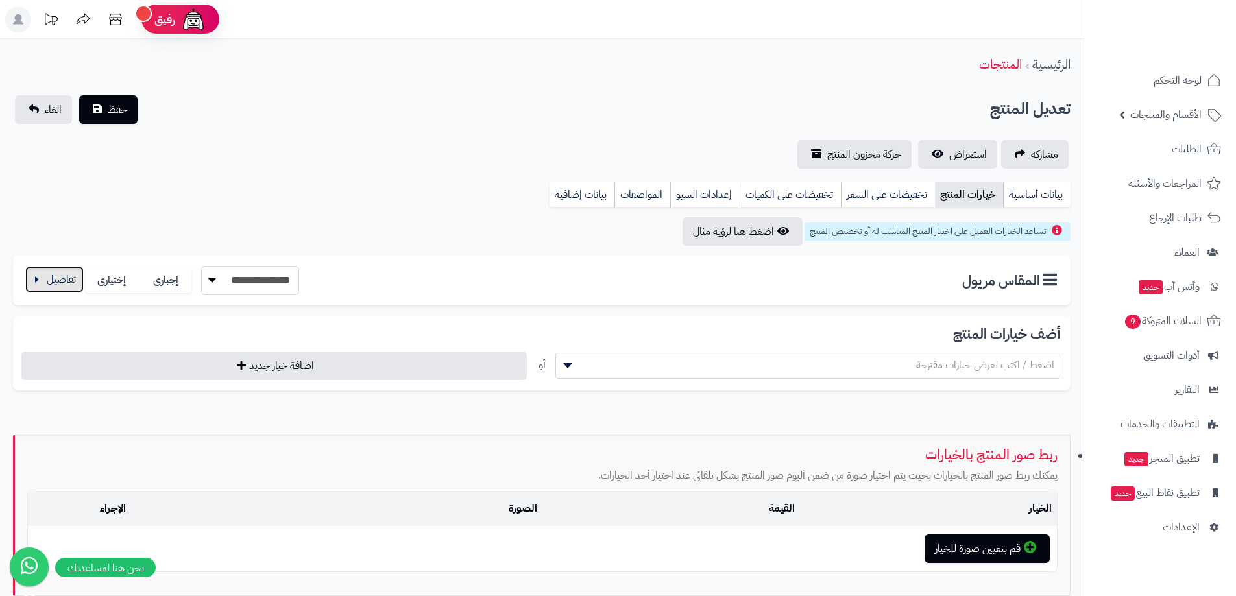
click at [43, 276] on button "button" at bounding box center [54, 280] width 58 height 26
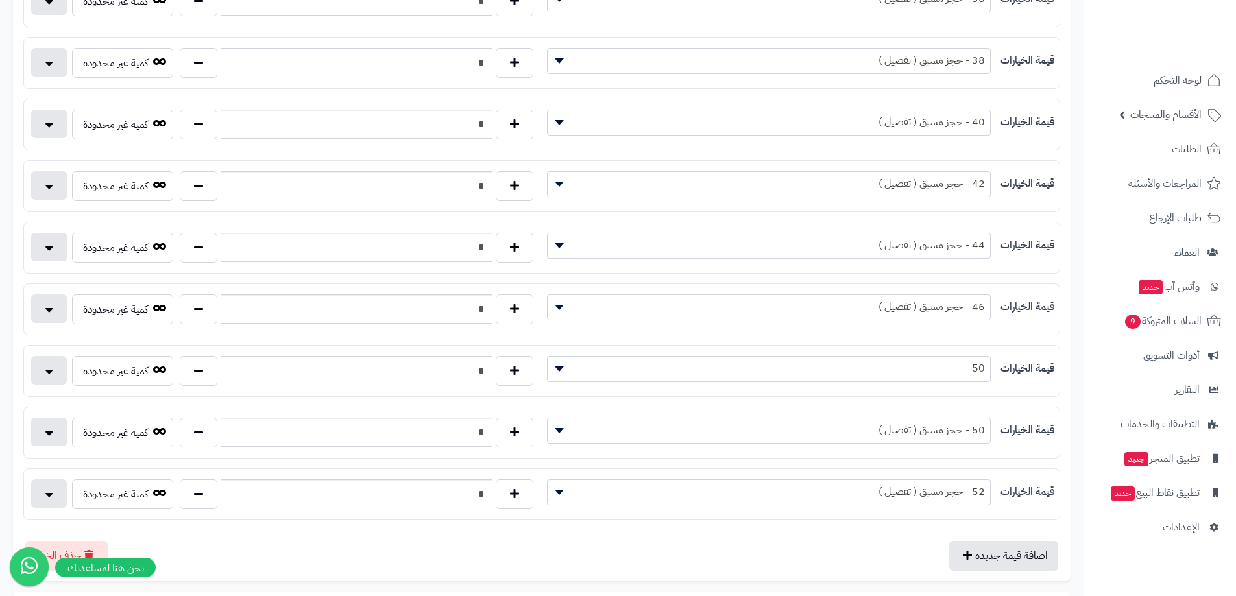
scroll to position [454, 0]
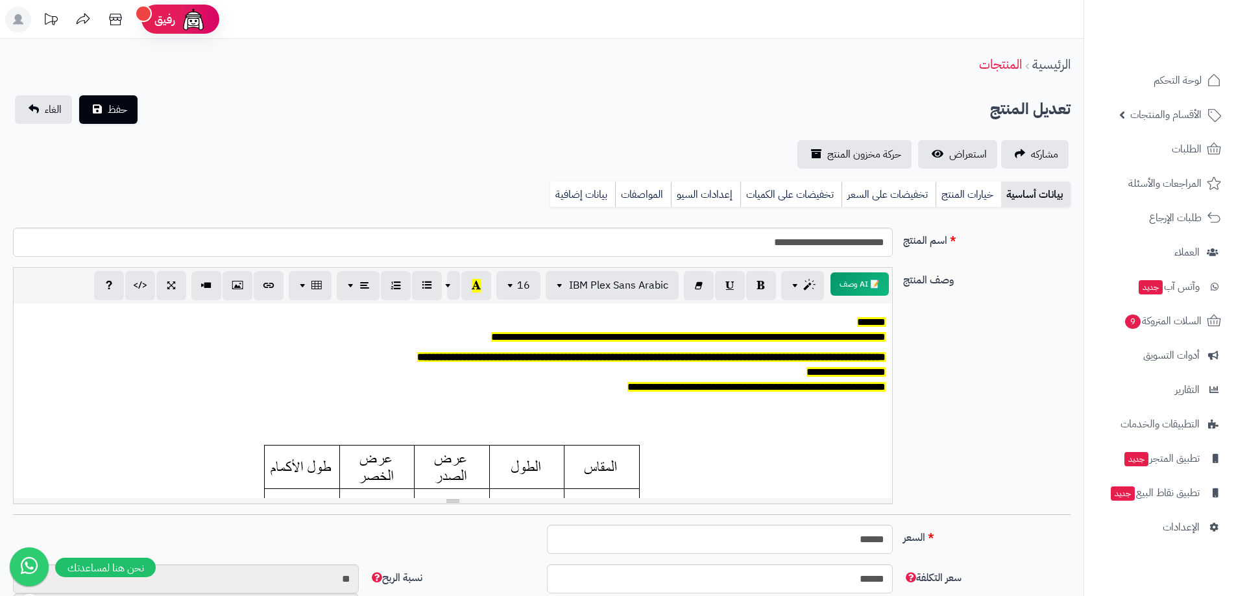
scroll to position [96, 0]
click at [979, 201] on link "خيارات المنتج" at bounding box center [968, 195] width 66 height 26
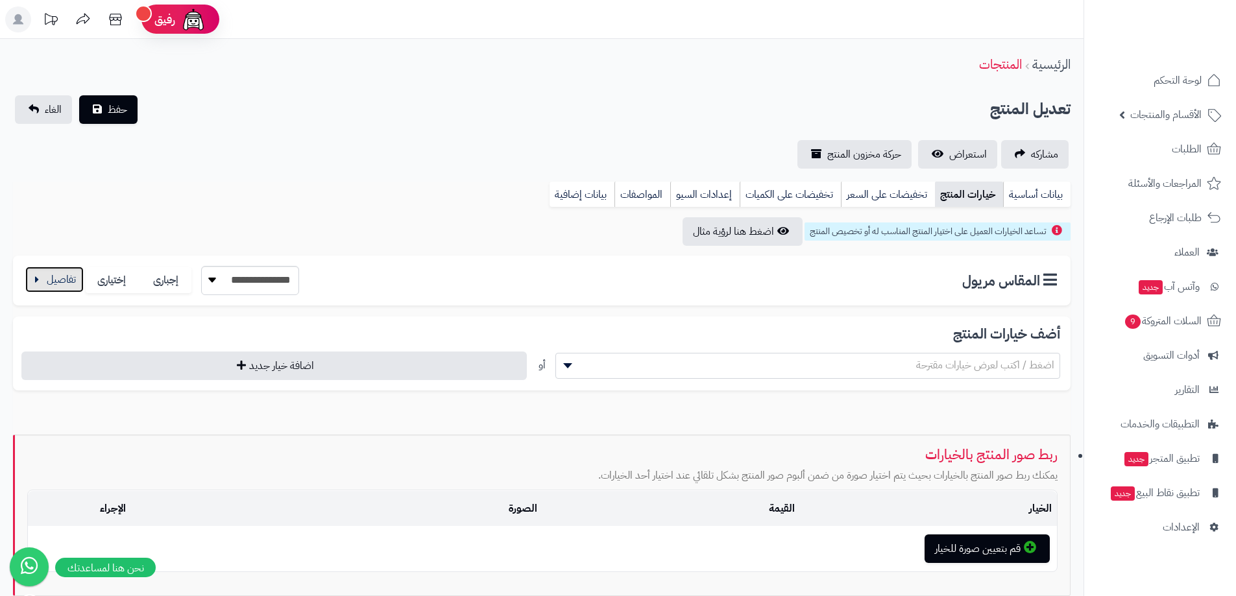
click at [64, 288] on button "button" at bounding box center [54, 280] width 58 height 26
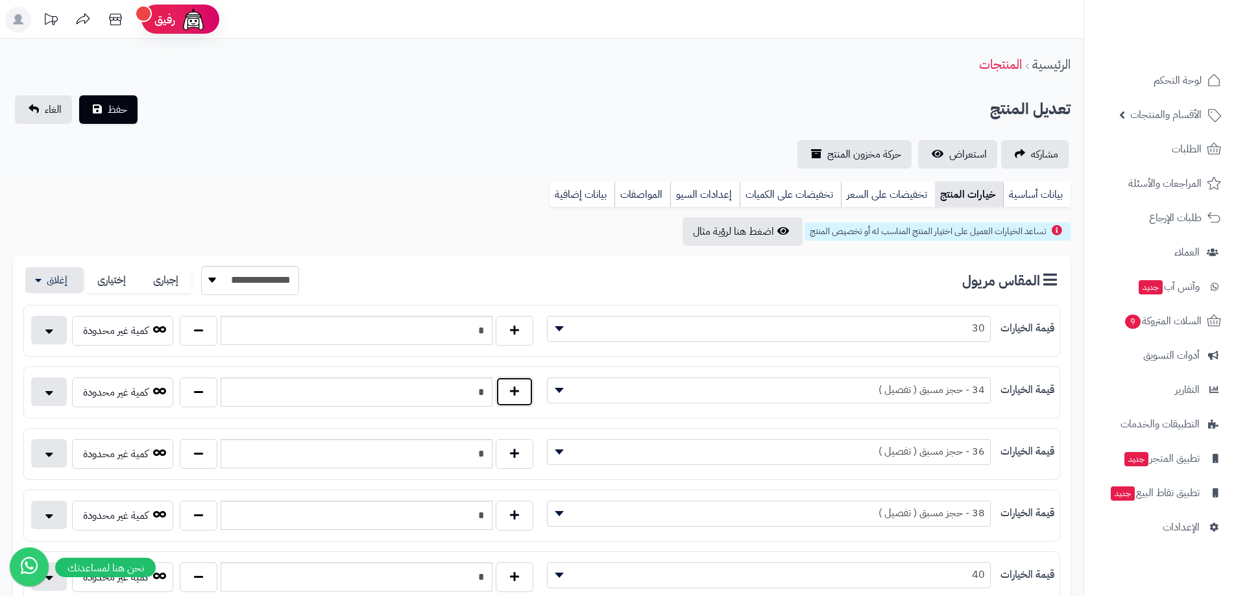
click at [507, 394] on button "button" at bounding box center [515, 392] width 38 height 30
type input "*"
click at [676, 392] on span "34 - حجز مسبق ( تفصيل )" at bounding box center [768, 389] width 442 height 19
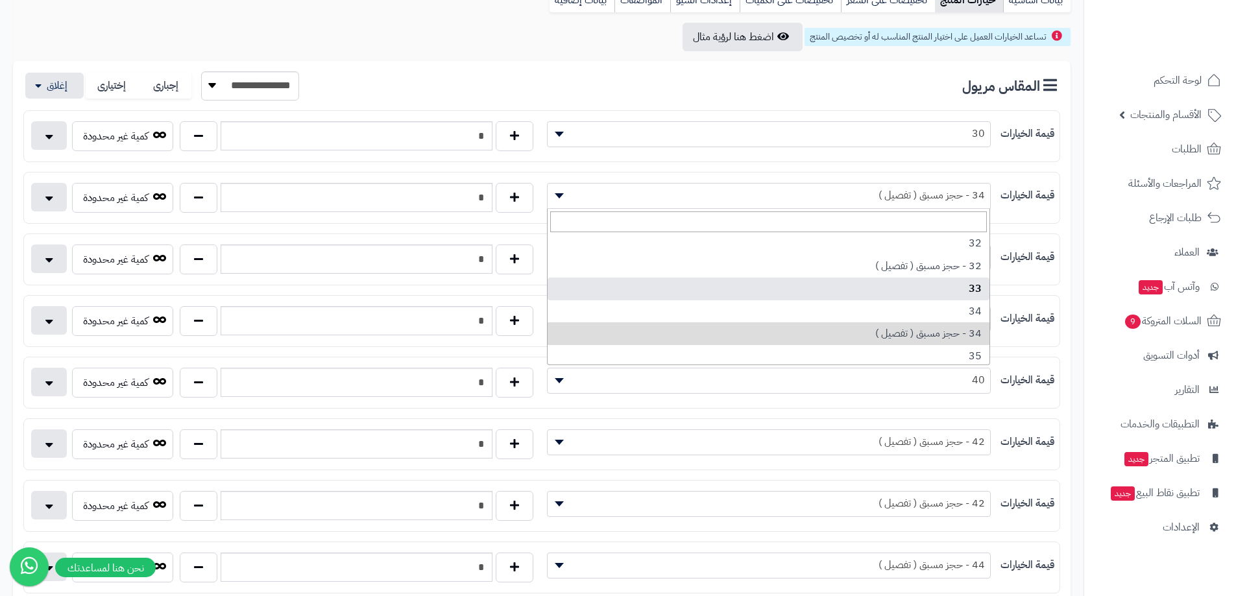
scroll to position [65, 0]
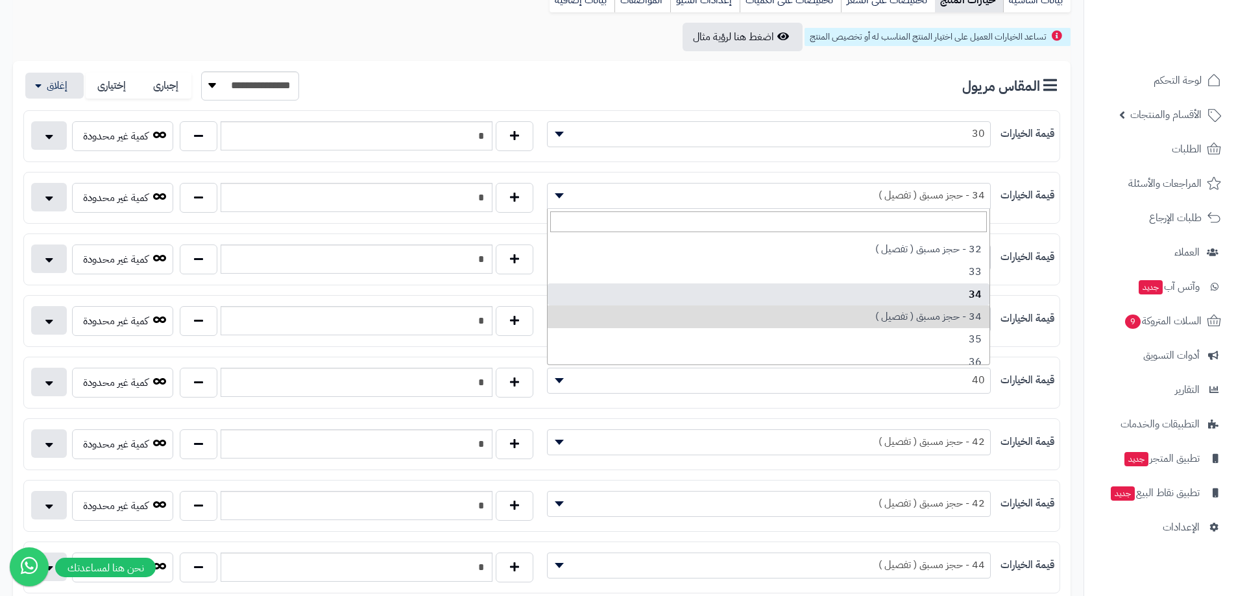
select select "***"
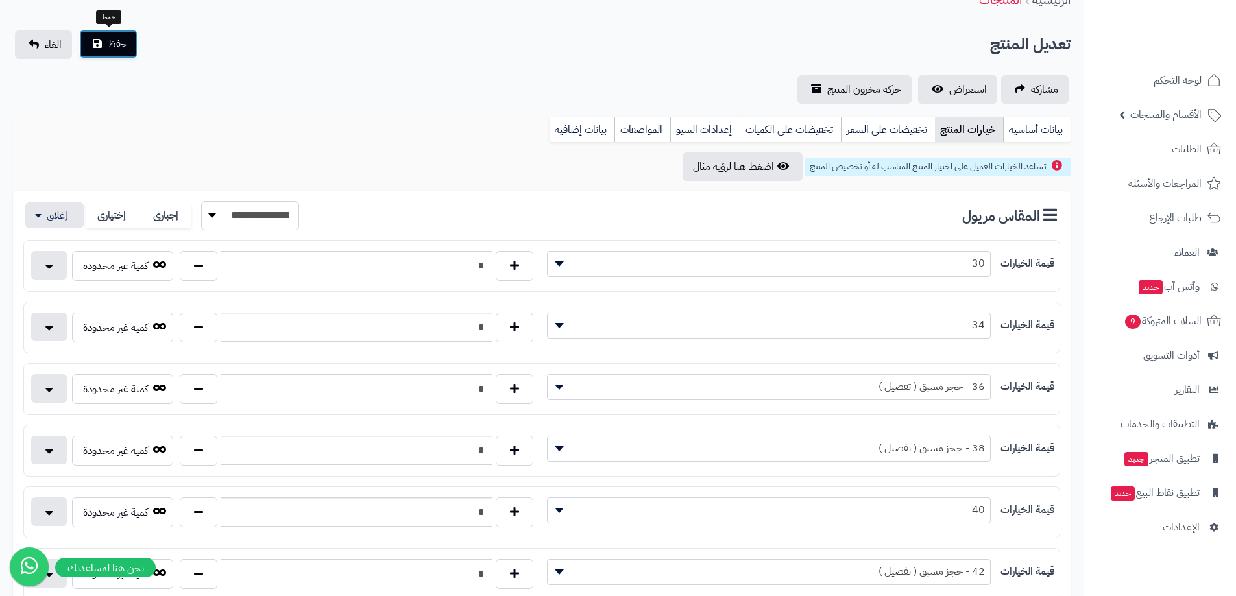
click at [120, 53] on button "حفظ" at bounding box center [108, 44] width 58 height 29
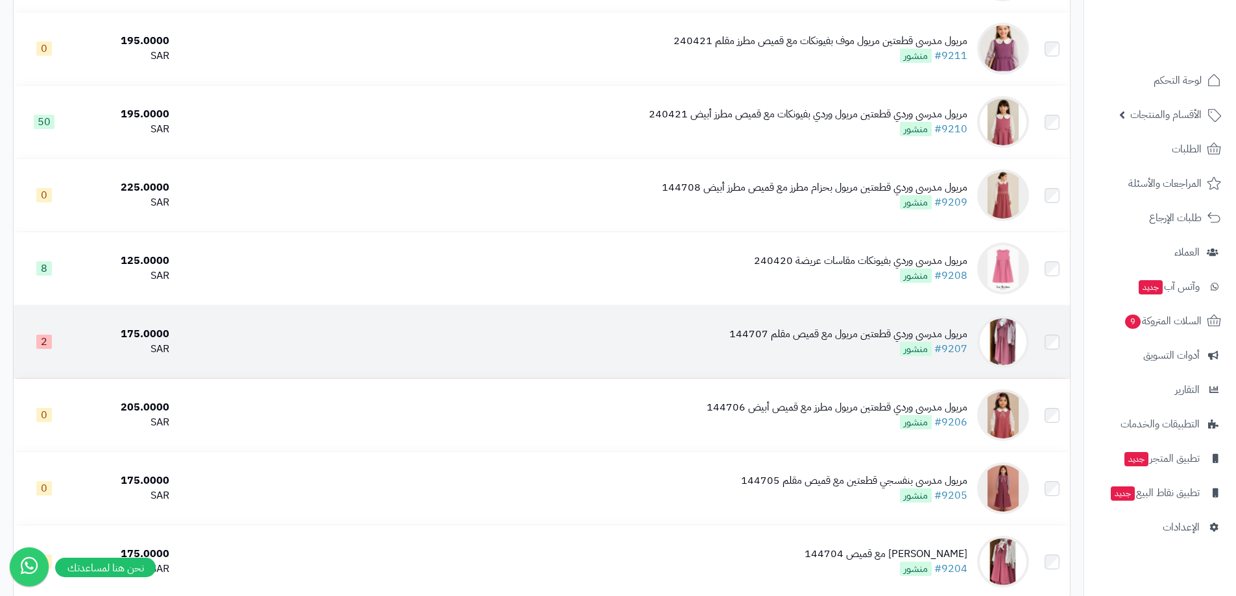
scroll to position [1180, 0]
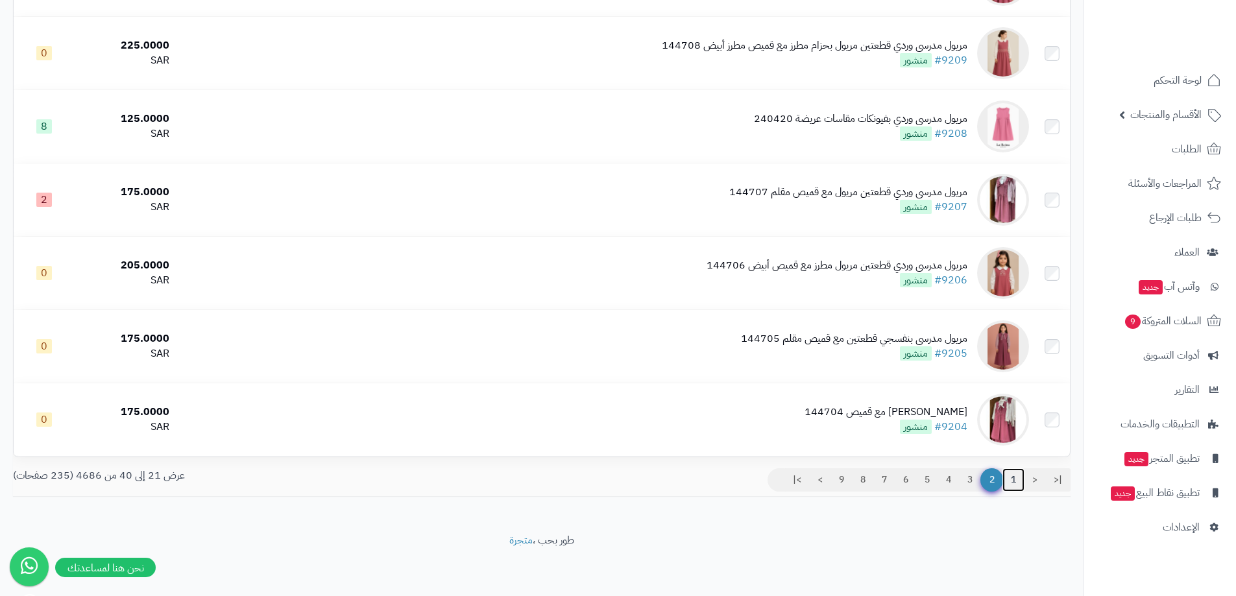
click at [1015, 476] on link "1" at bounding box center [1013, 479] width 22 height 23
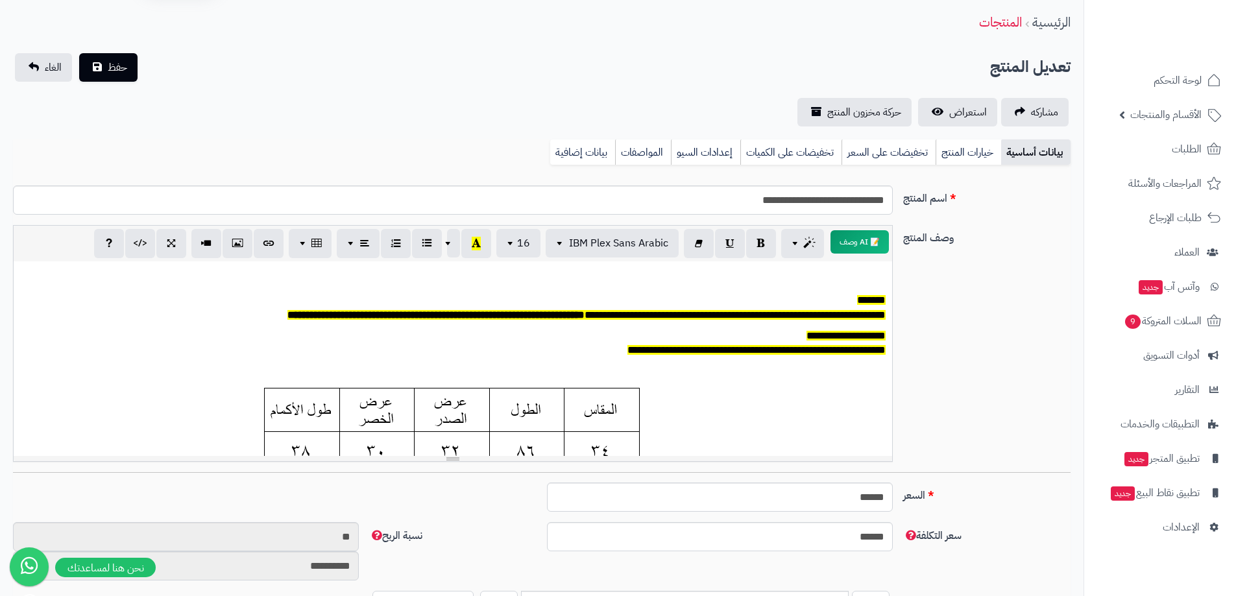
scroll to position [65, 0]
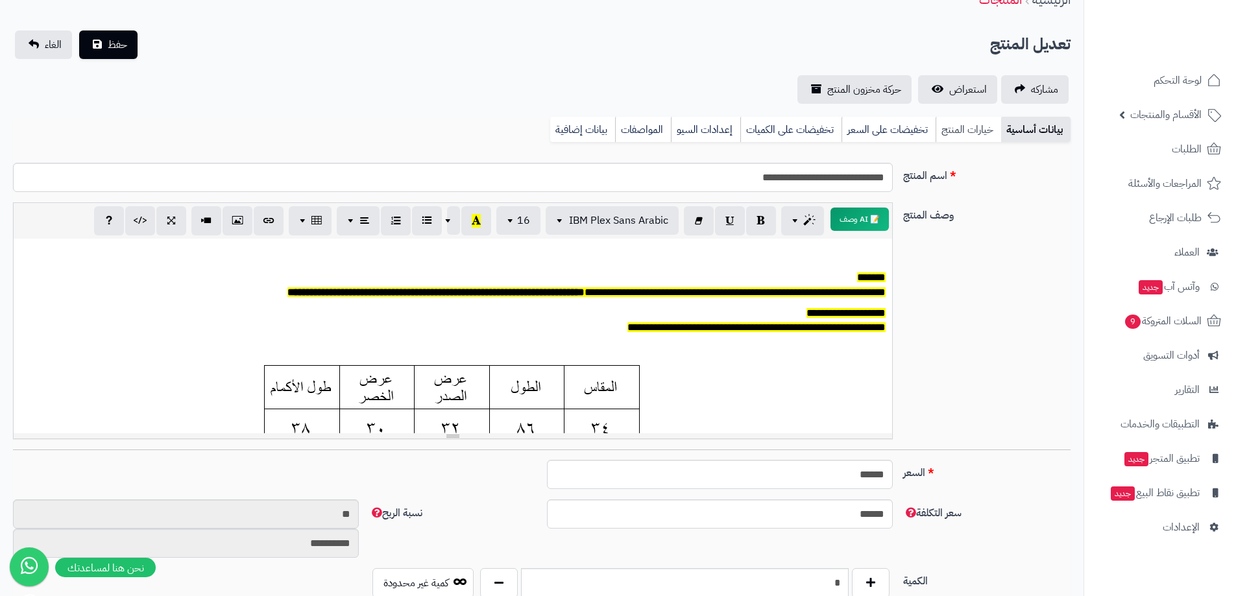
click at [965, 126] on link "خيارات المنتج" at bounding box center [968, 130] width 66 height 26
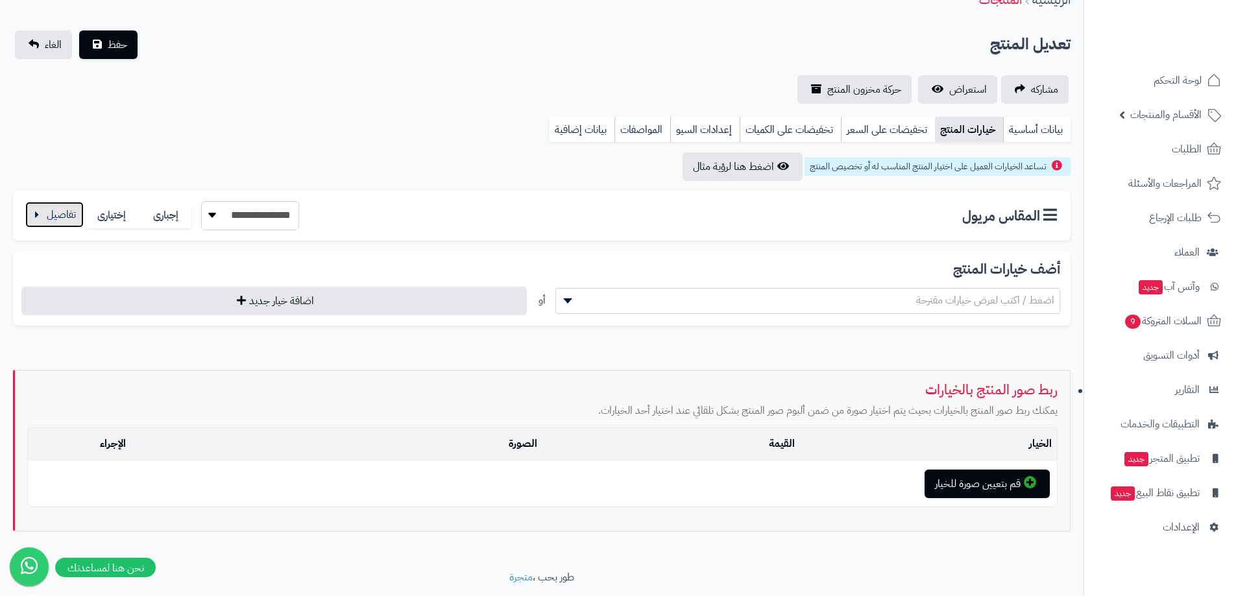
click at [78, 218] on button "button" at bounding box center [54, 215] width 58 height 26
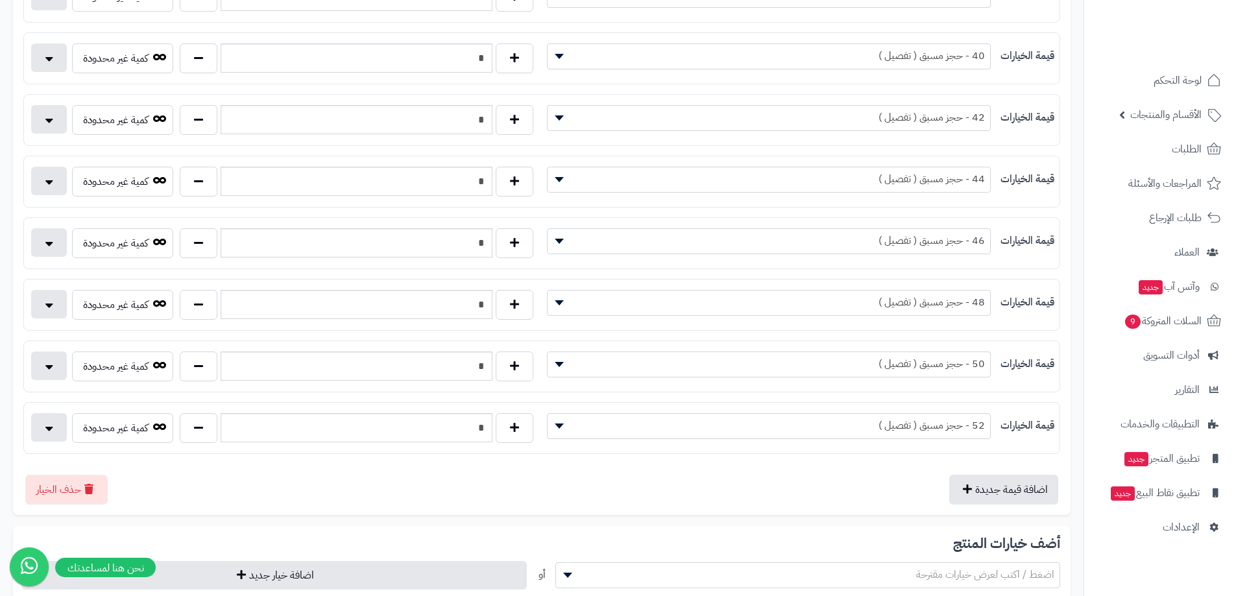
scroll to position [584, 0]
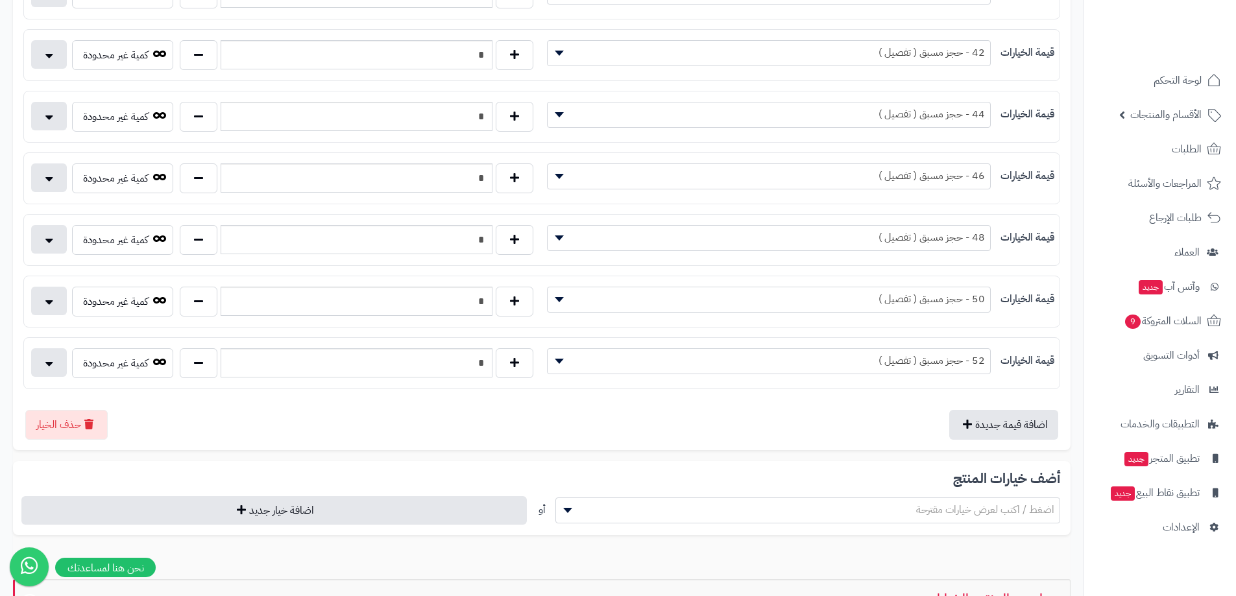
click at [649, 354] on span "52 - حجز مسبق ( تفصيل )" at bounding box center [768, 360] width 442 height 19
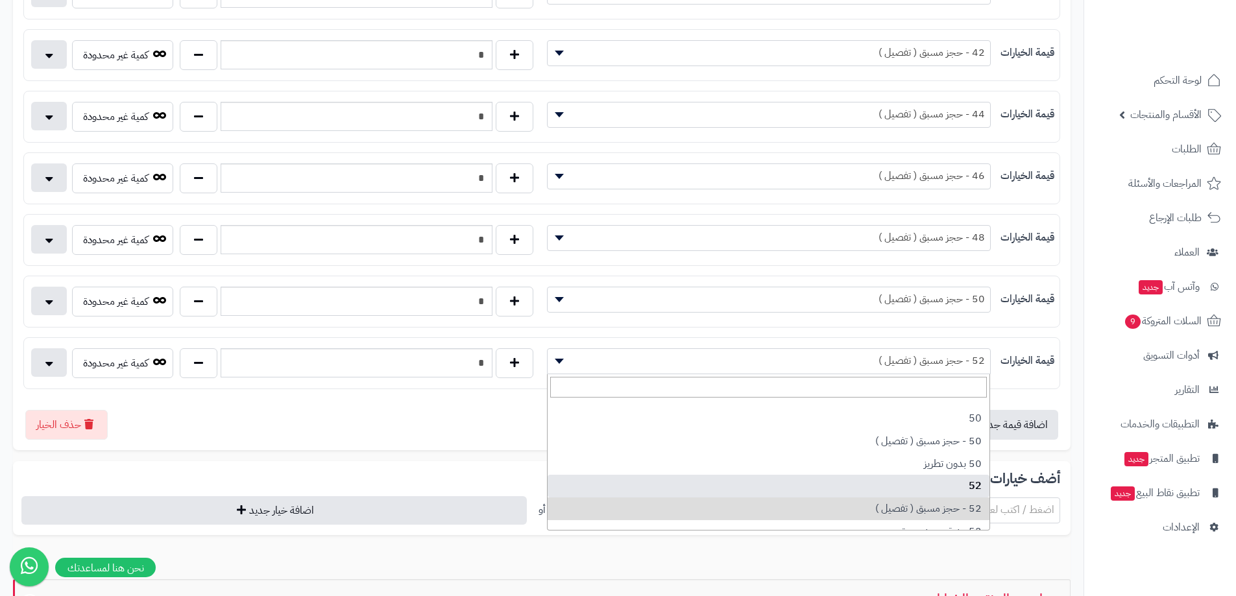
select select "***"
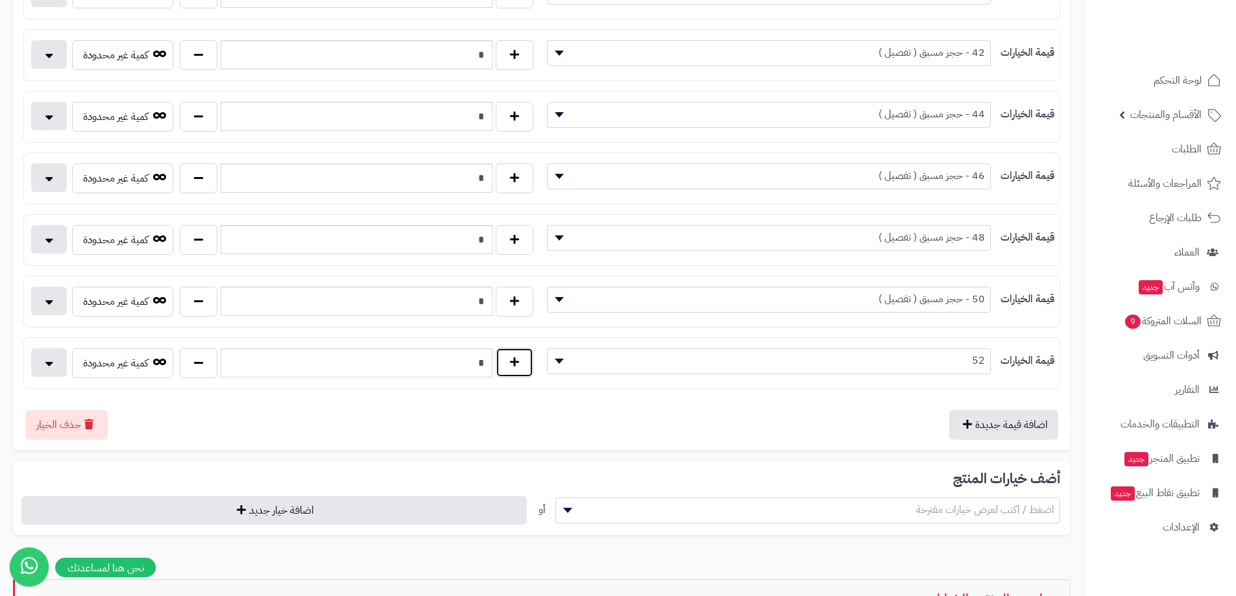
click at [524, 362] on button "button" at bounding box center [515, 363] width 38 height 30
type input "*"
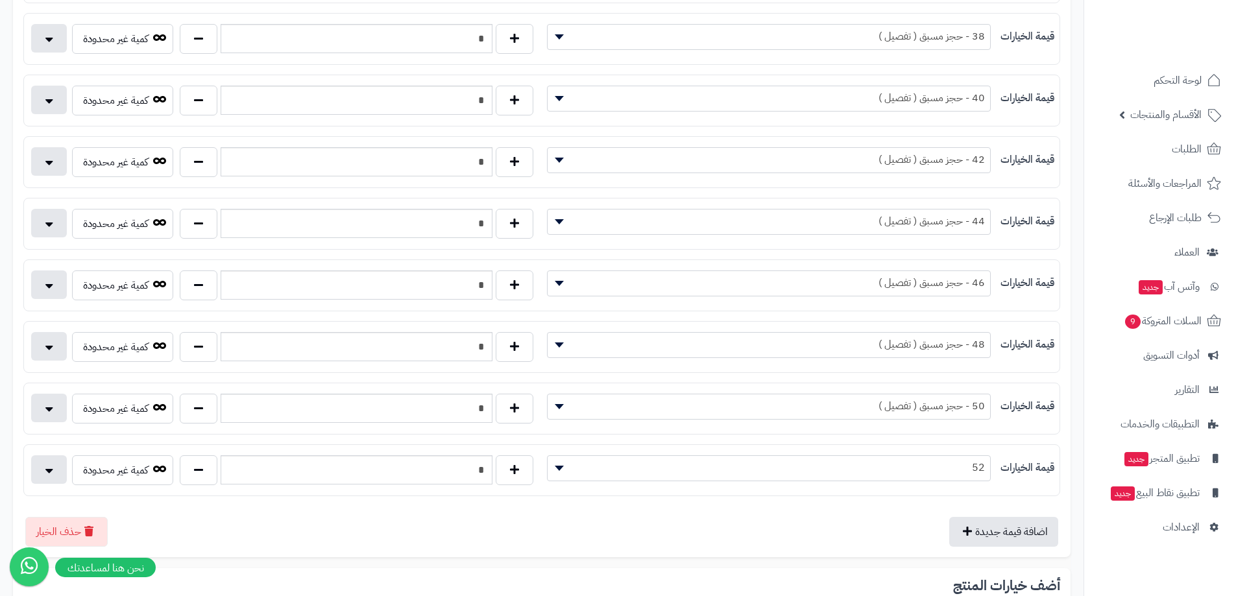
scroll to position [0, 0]
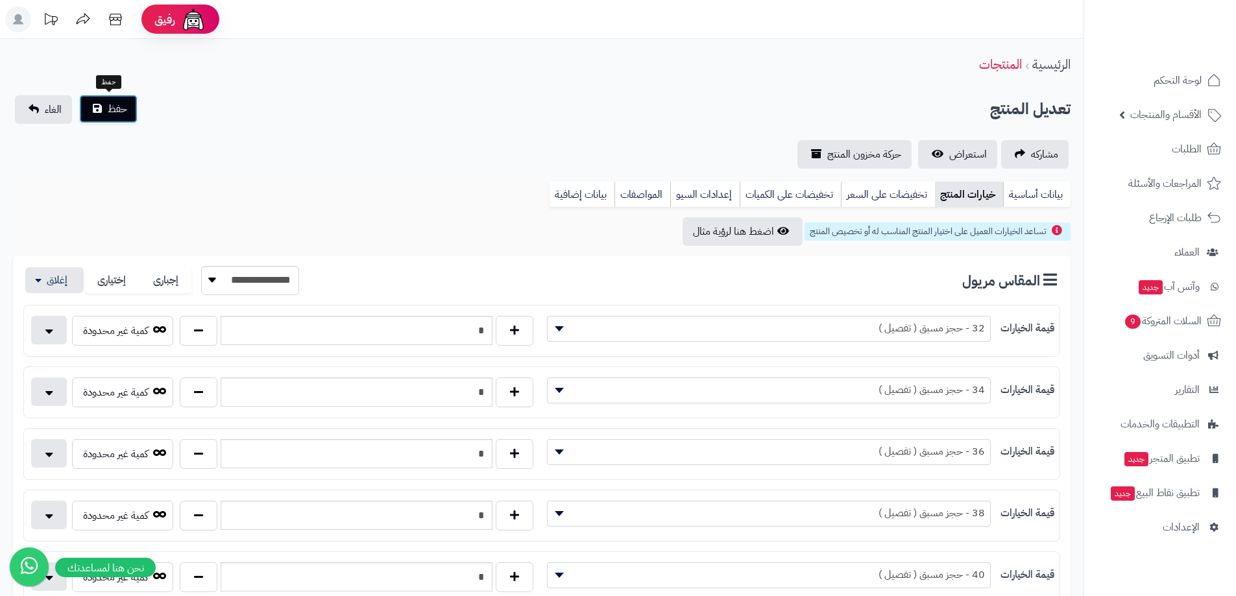
drag, startPoint x: 111, startPoint y: 112, endPoint x: 132, endPoint y: 97, distance: 25.9
click at [111, 112] on span "حفظ" at bounding box center [117, 109] width 19 height 16
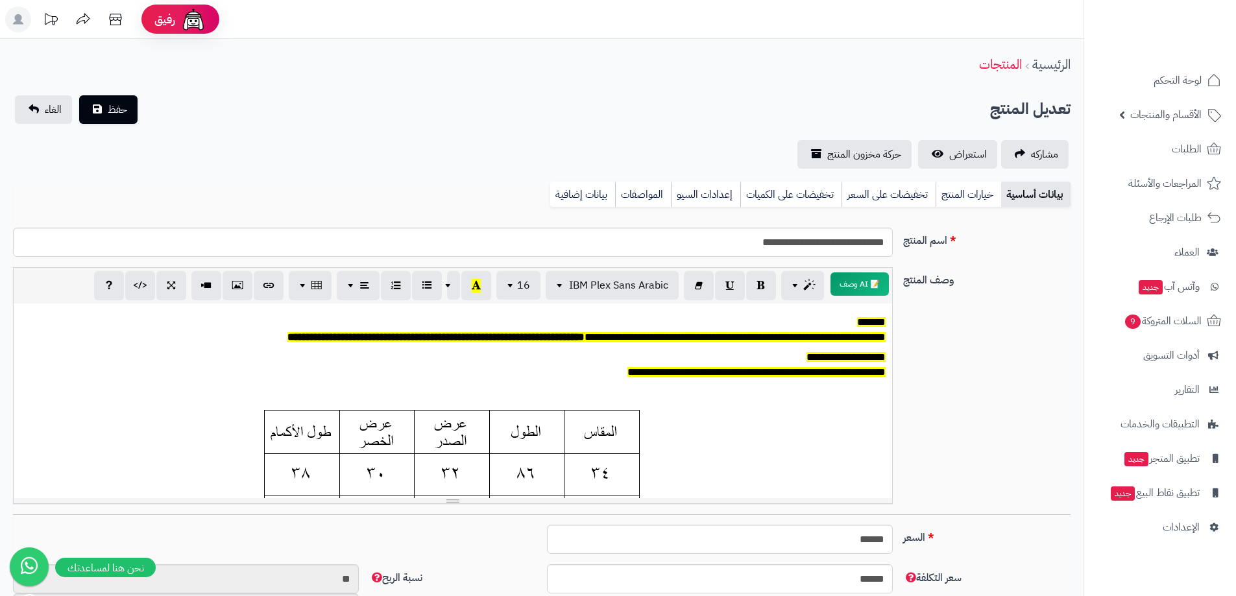
scroll to position [96, 0]
click at [970, 190] on link "خيارات المنتج" at bounding box center [968, 195] width 66 height 26
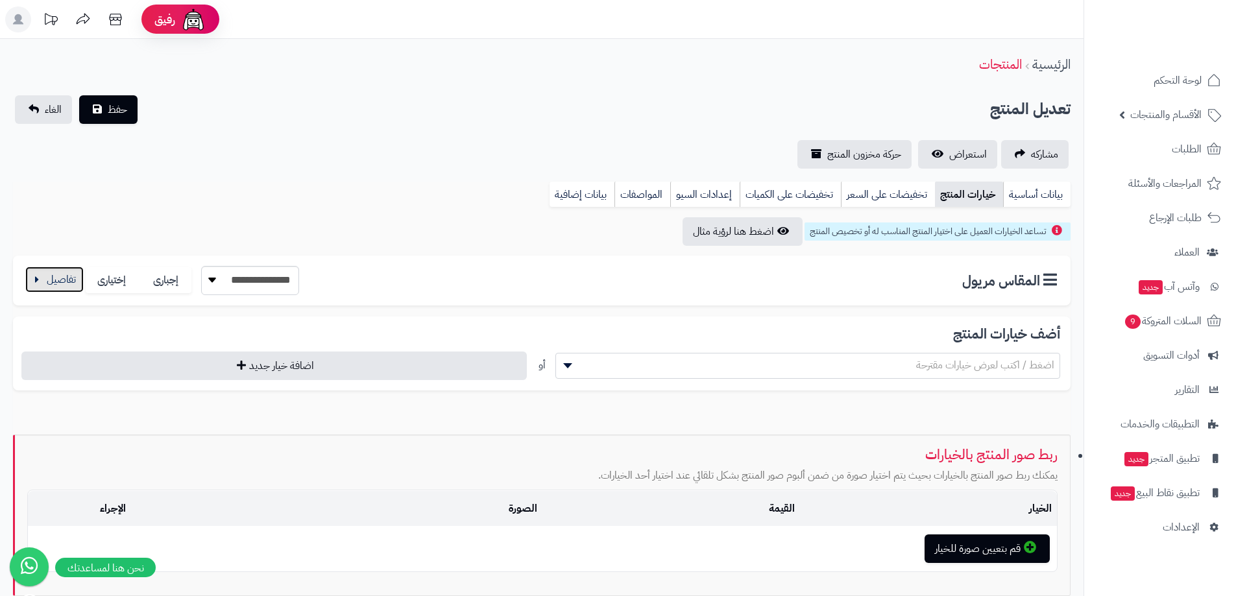
click at [65, 285] on button "button" at bounding box center [54, 280] width 58 height 26
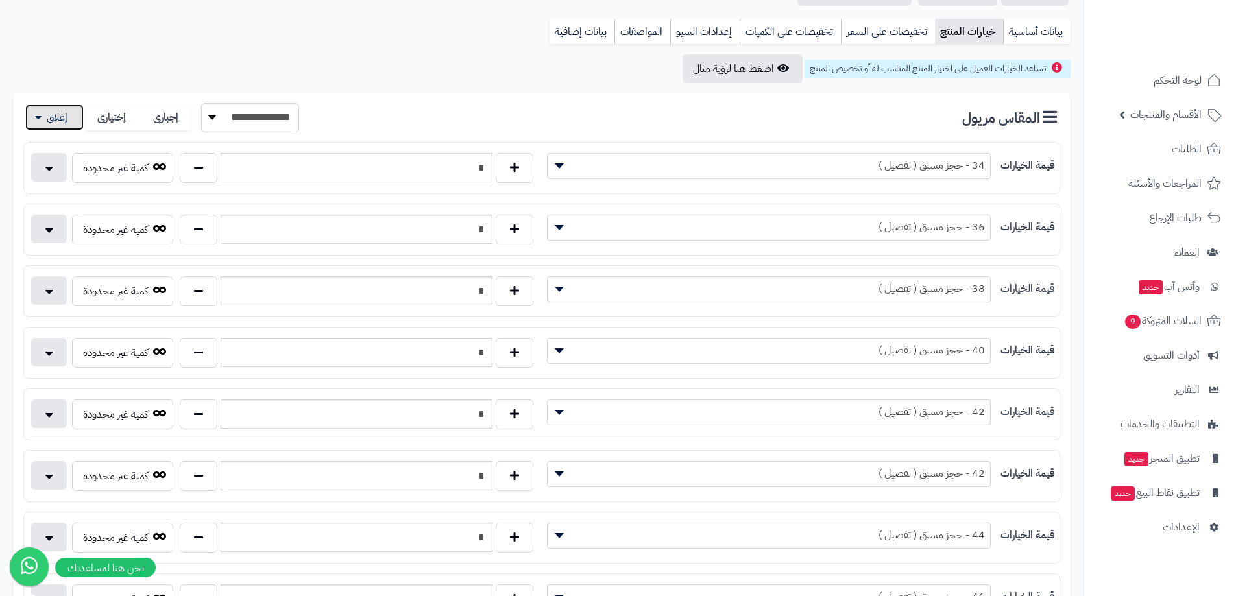
scroll to position [195, 0]
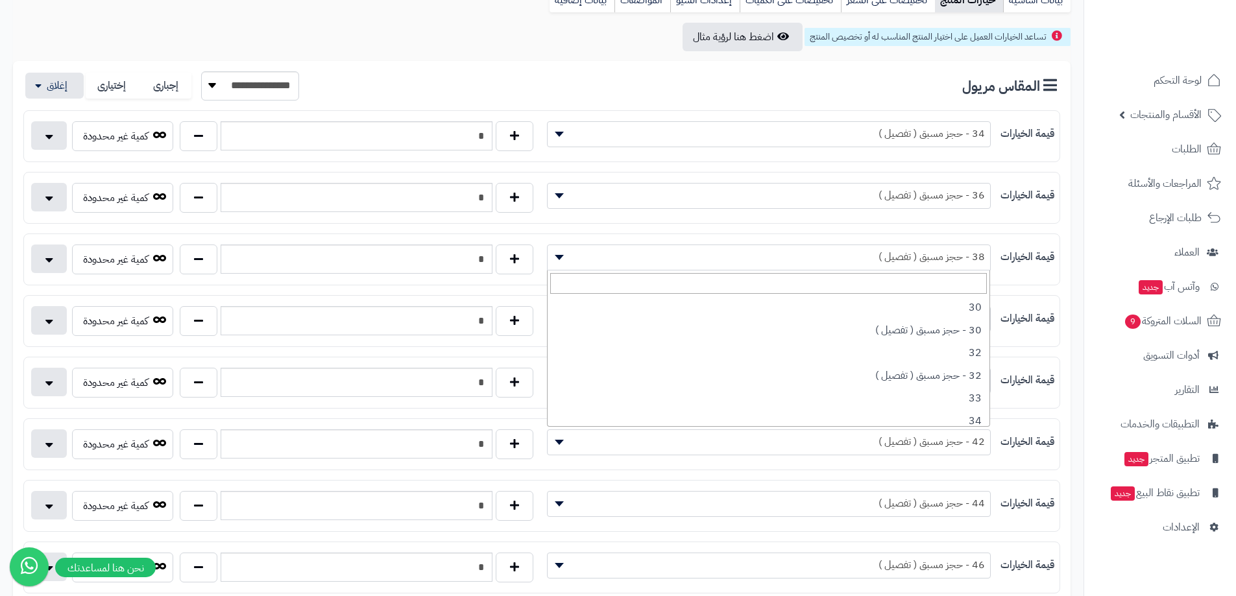
click at [669, 257] on span "38 - حجز مسبق ( تفصيل )" at bounding box center [768, 256] width 442 height 19
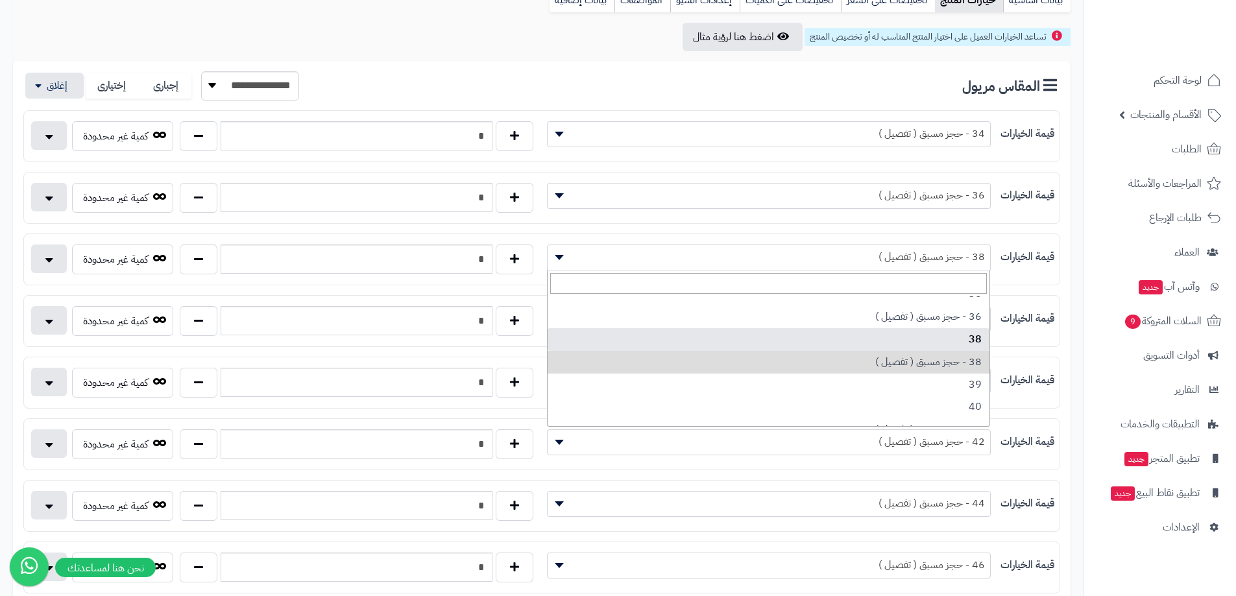
select select "***"
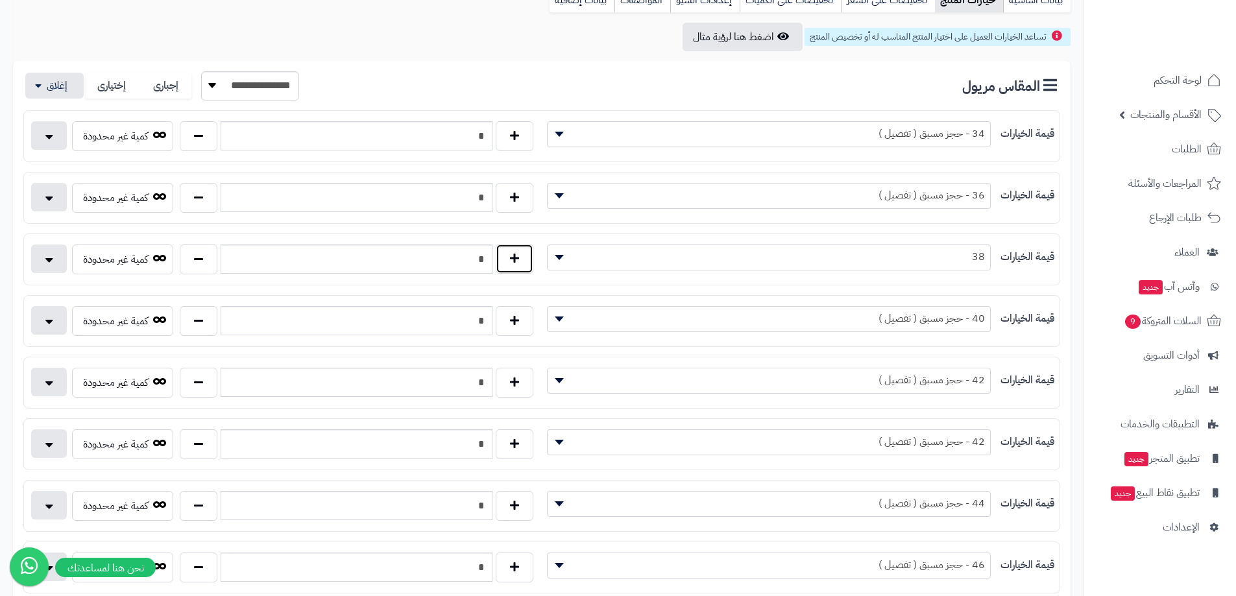
click at [521, 258] on button "button" at bounding box center [515, 259] width 38 height 30
type input "*"
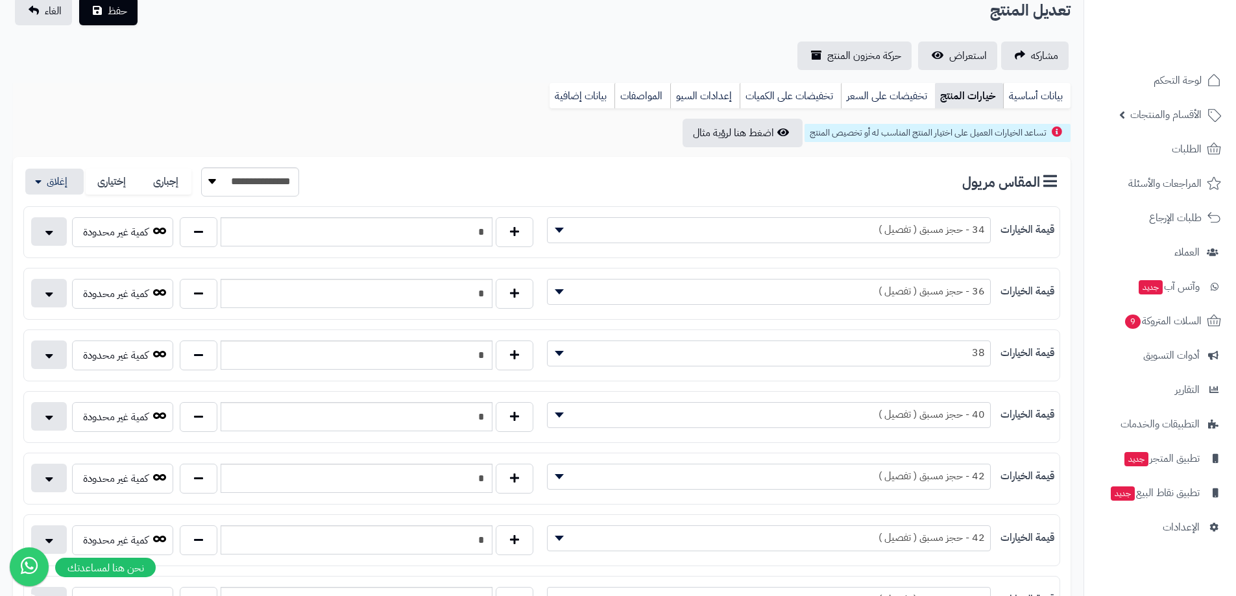
scroll to position [65, 0]
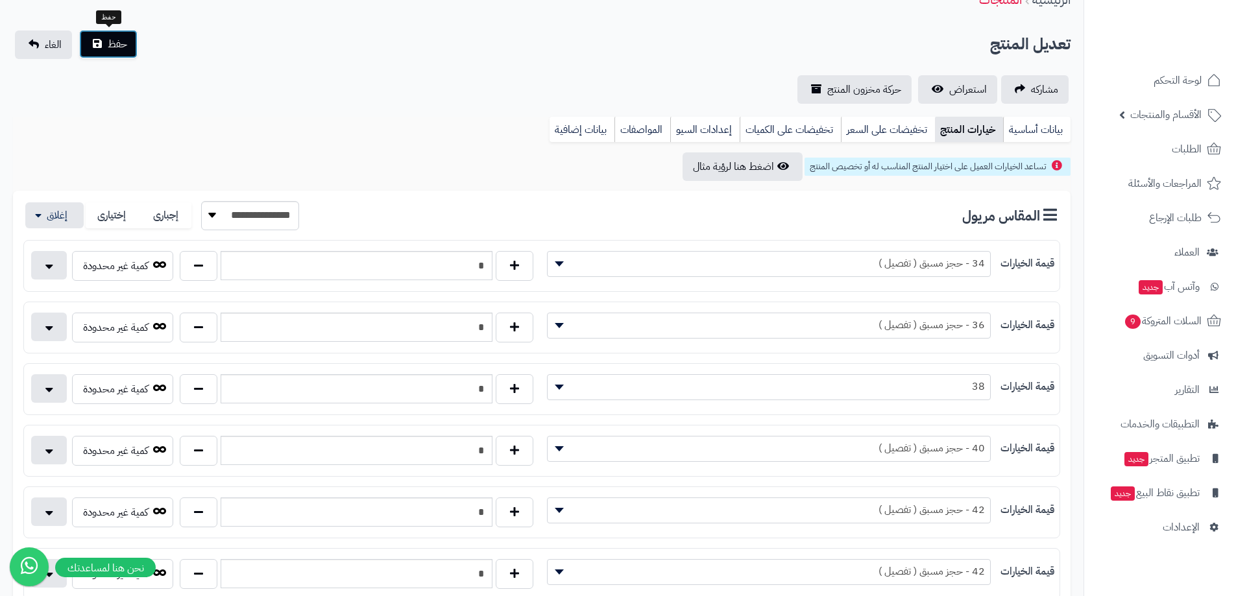
click at [104, 38] on button "حفظ" at bounding box center [108, 44] width 58 height 29
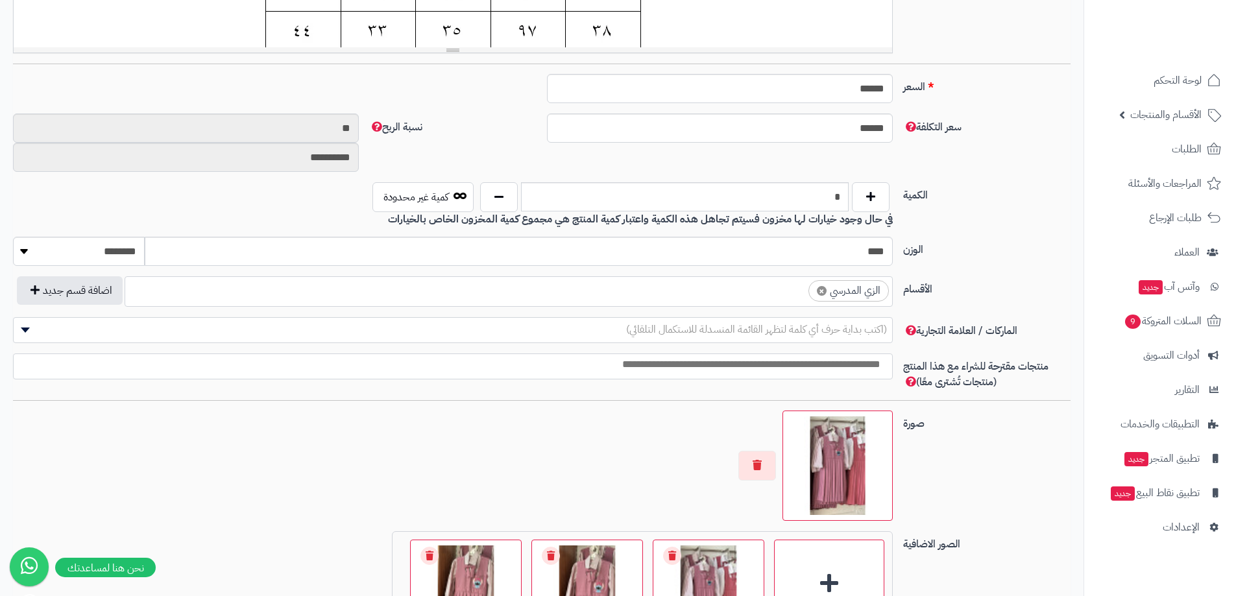
scroll to position [519, 0]
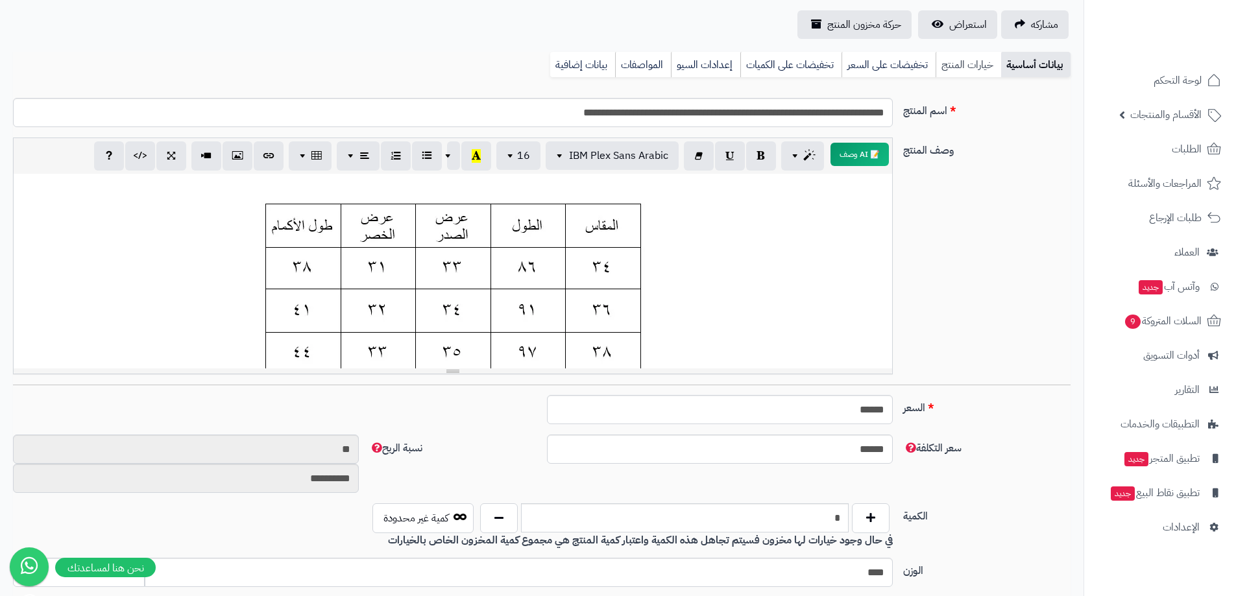
click at [951, 53] on link "خيارات المنتج" at bounding box center [968, 65] width 66 height 26
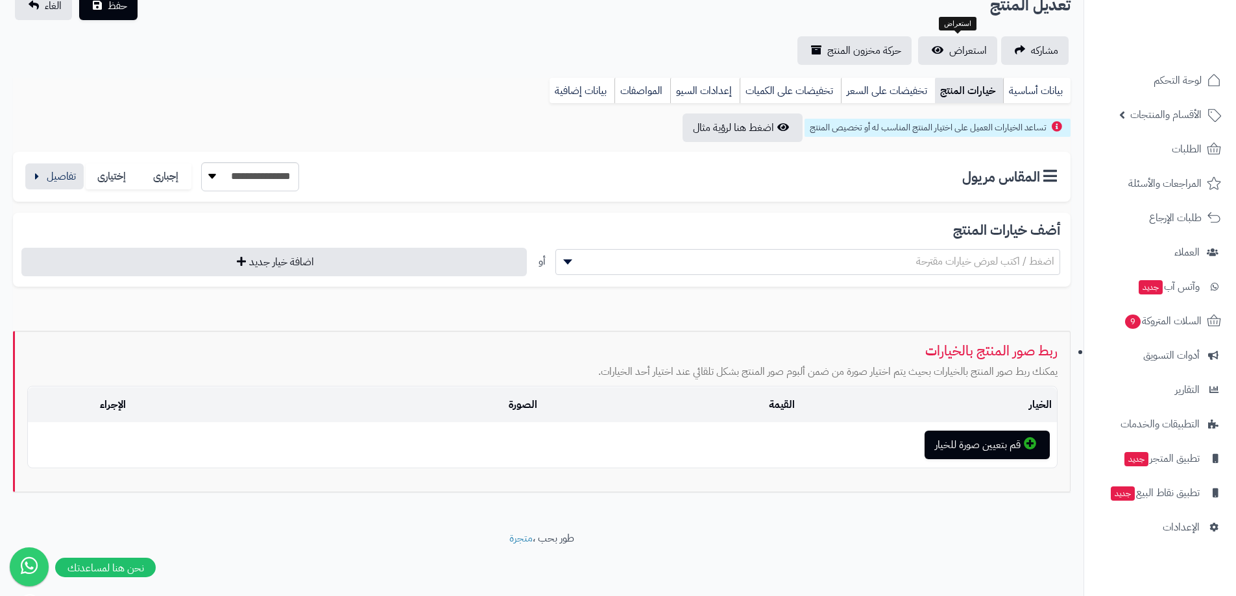
scroll to position [104, 0]
click at [80, 179] on button "button" at bounding box center [54, 176] width 58 height 26
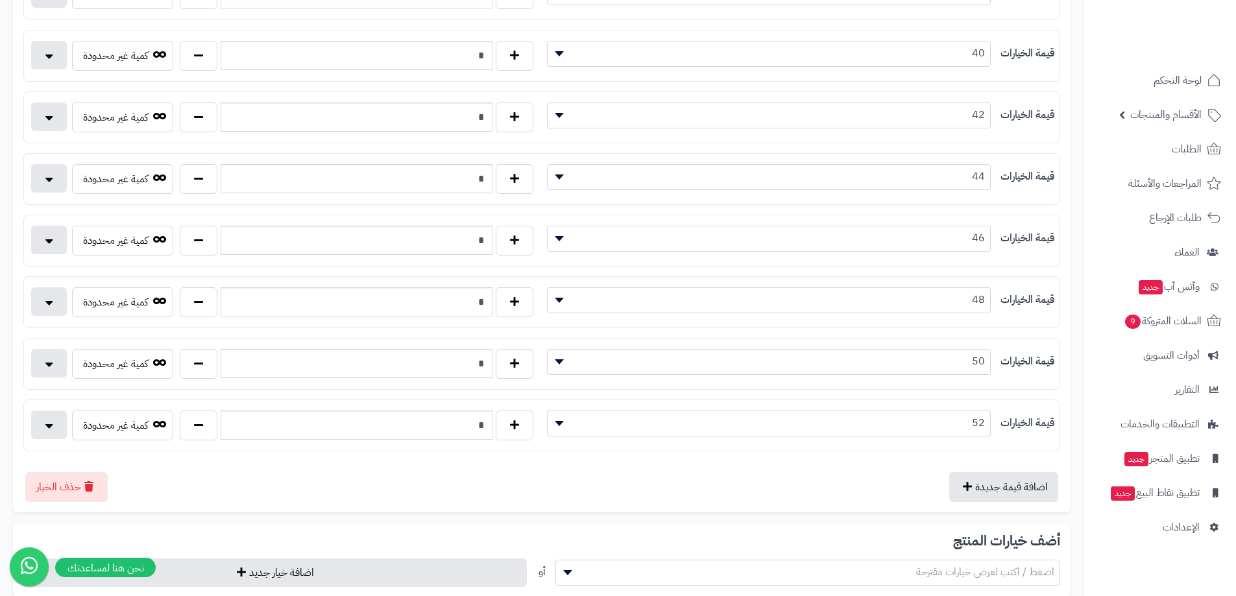
scroll to position [428, 0]
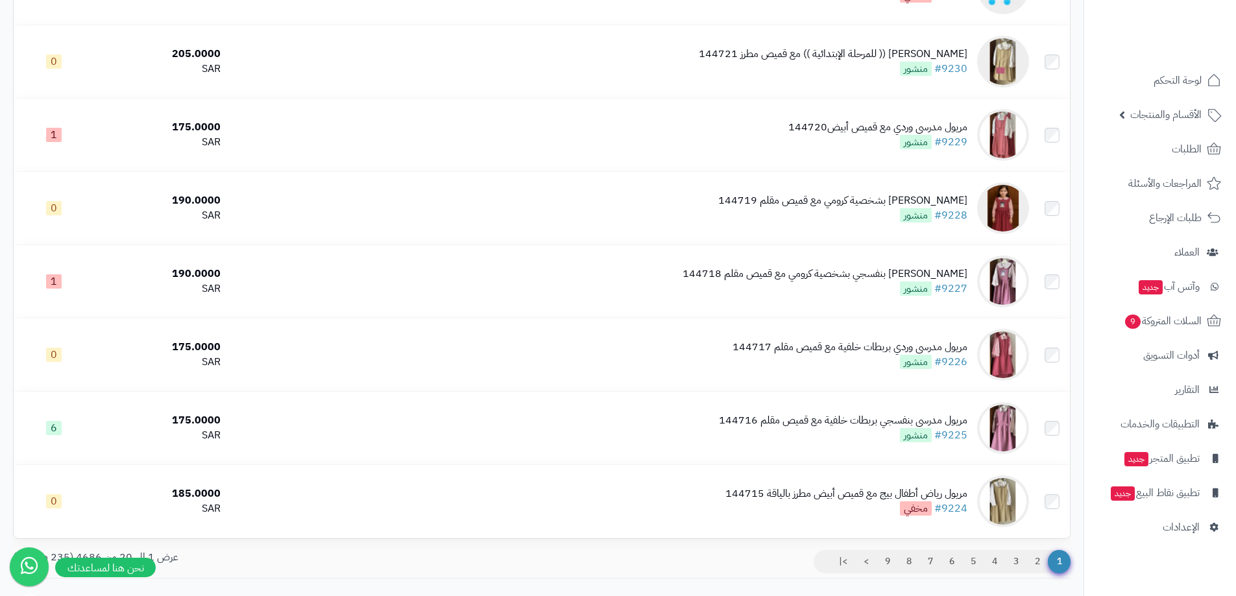
scroll to position [1103, 0]
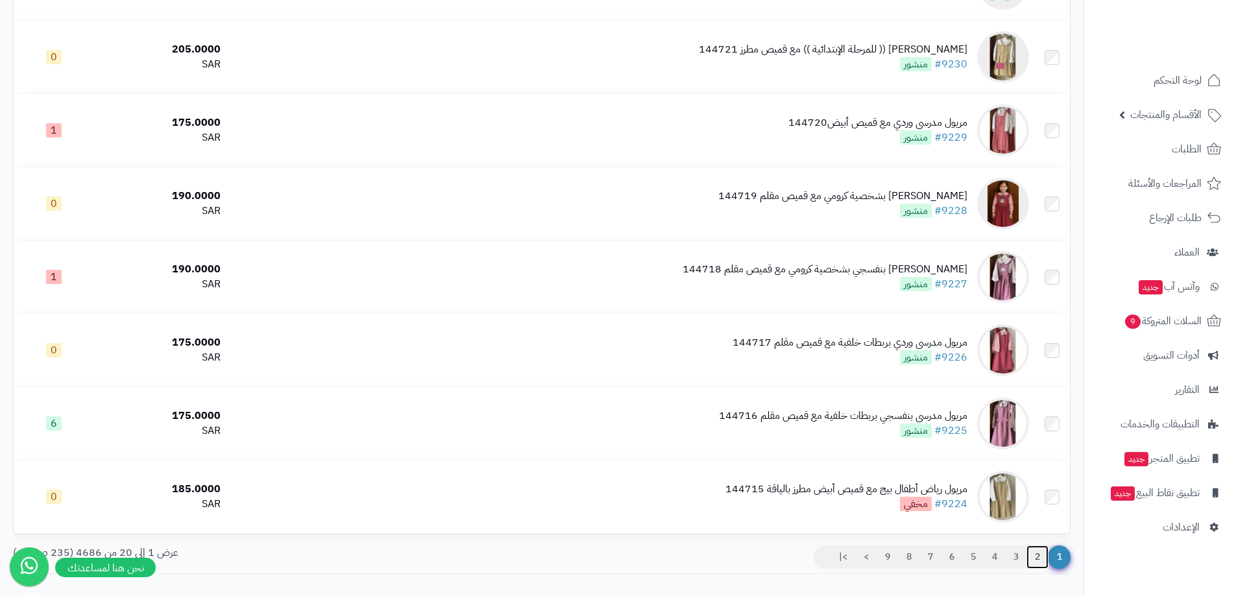
click at [1040, 562] on link "2" at bounding box center [1037, 557] width 22 height 23
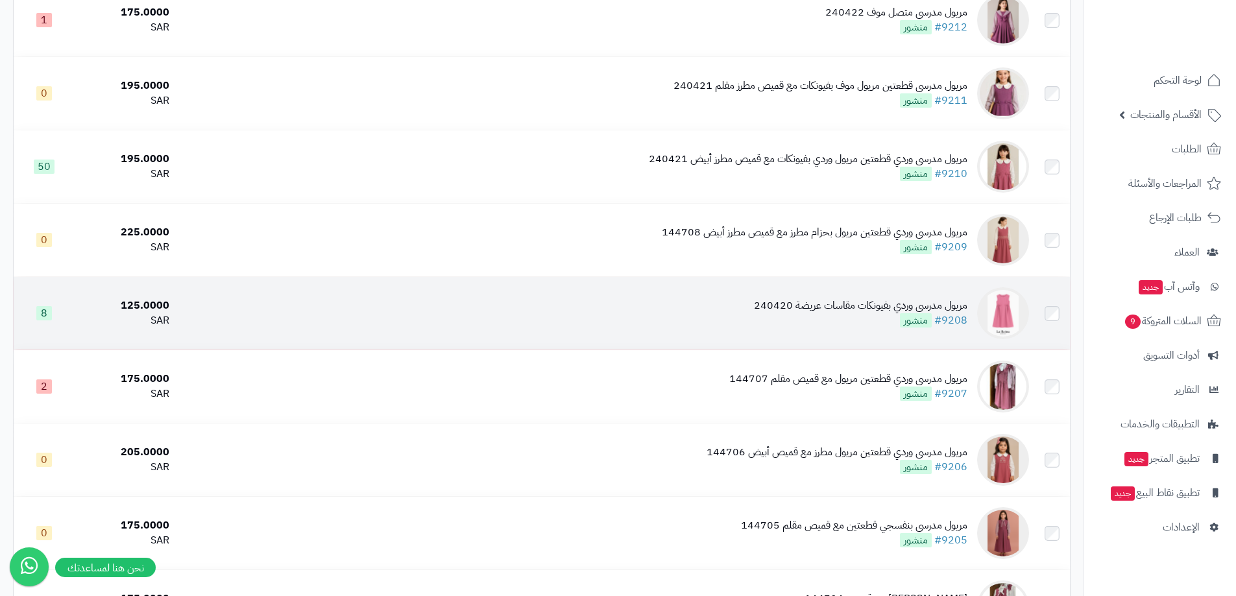
scroll to position [1180, 0]
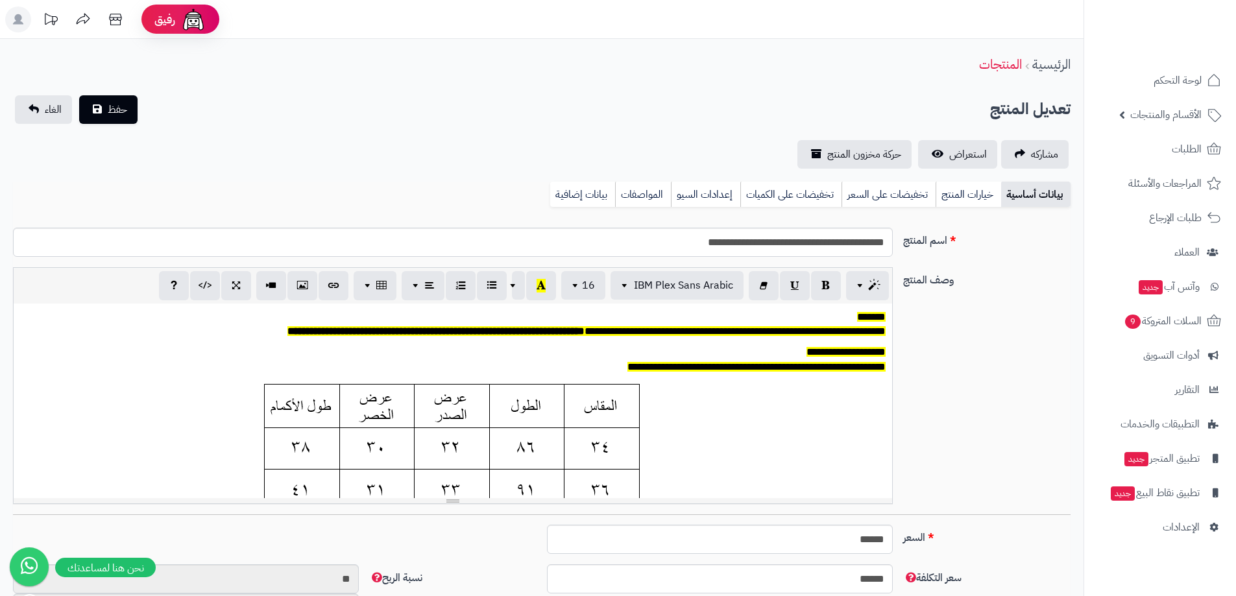
scroll to position [96, 0]
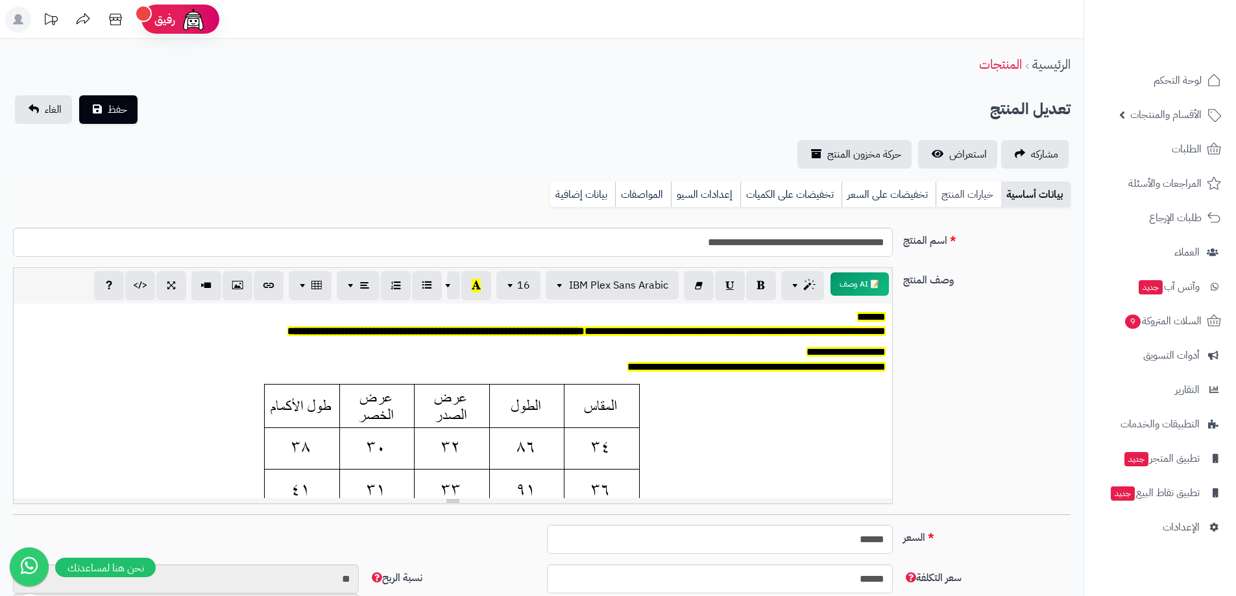
click at [981, 192] on link "خيارات المنتج" at bounding box center [968, 195] width 66 height 26
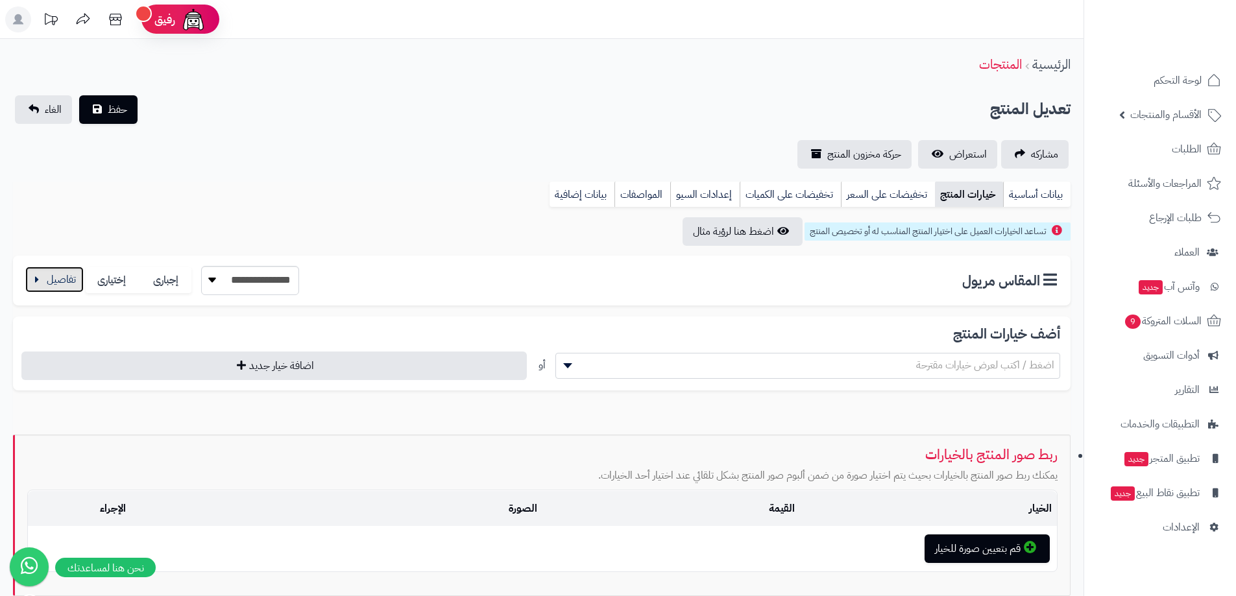
click at [67, 281] on button "button" at bounding box center [54, 280] width 58 height 26
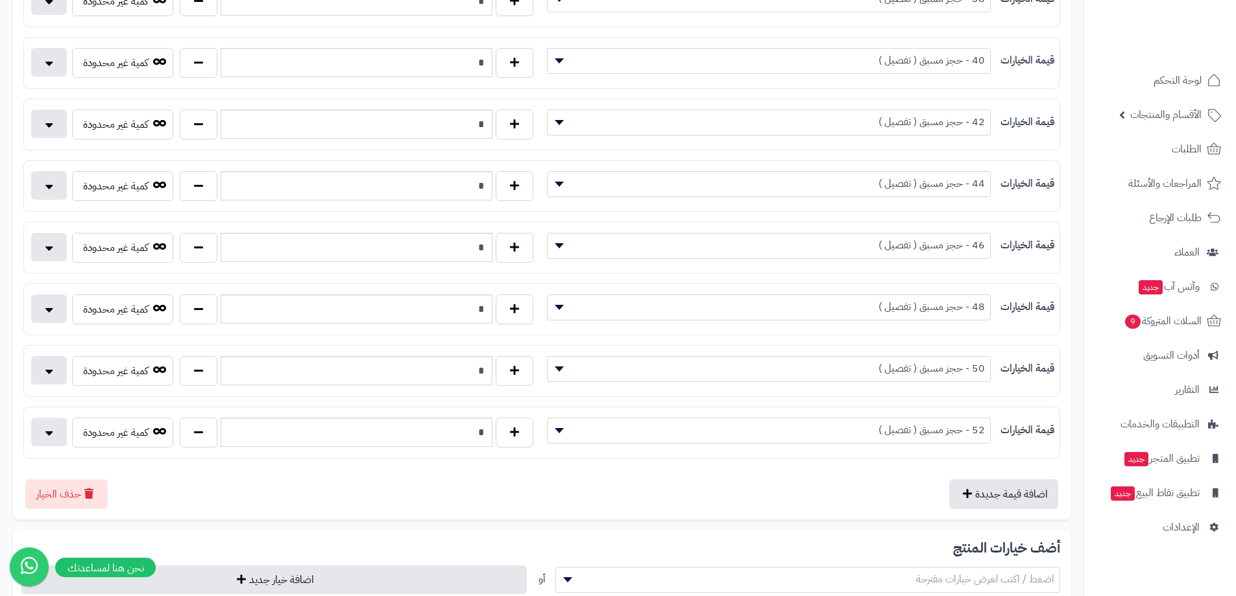
scroll to position [584, 0]
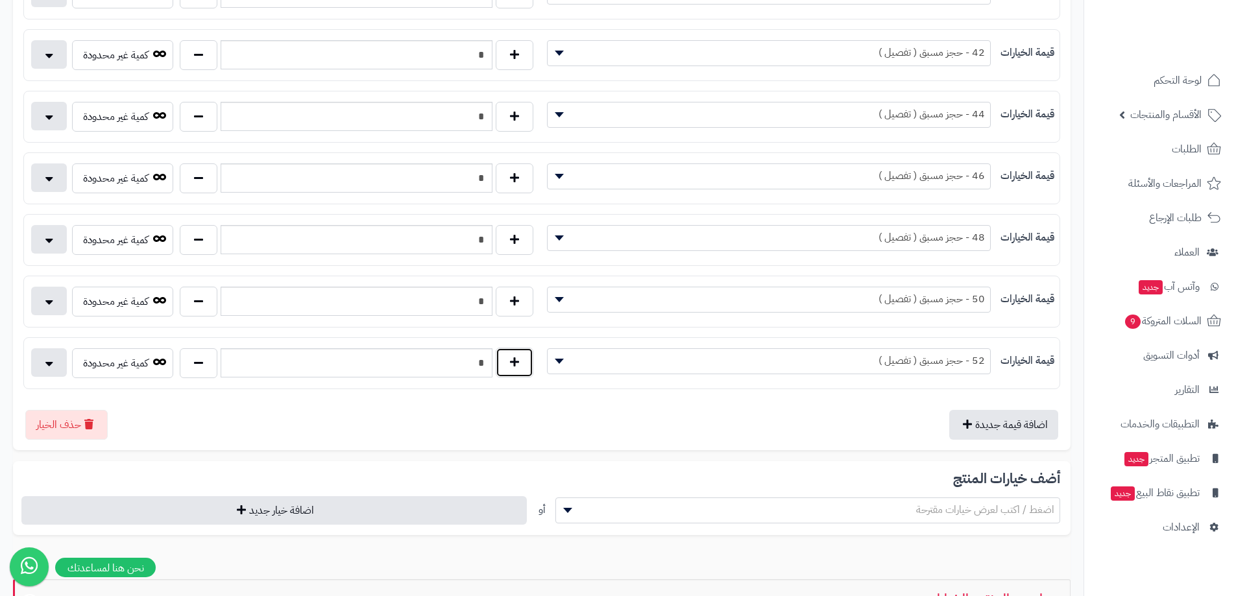
click at [526, 357] on button "button" at bounding box center [515, 363] width 38 height 30
type input "*"
click at [686, 363] on span "52 - حجز مسبق ( تفصيل )" at bounding box center [768, 360] width 442 height 19
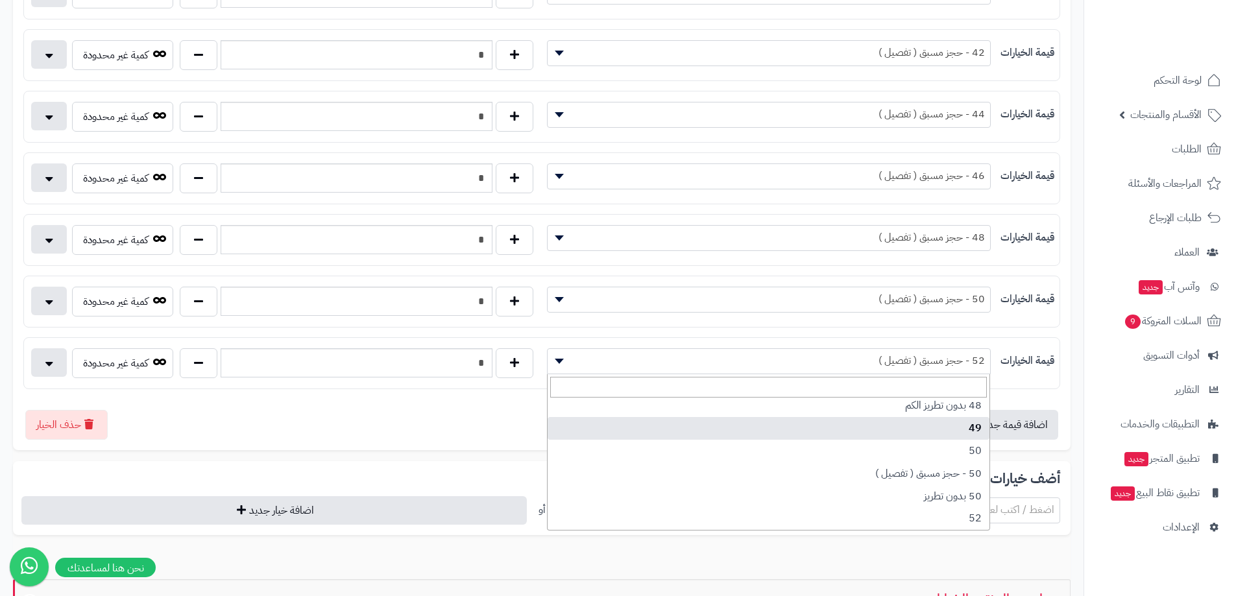
scroll to position [684, 0]
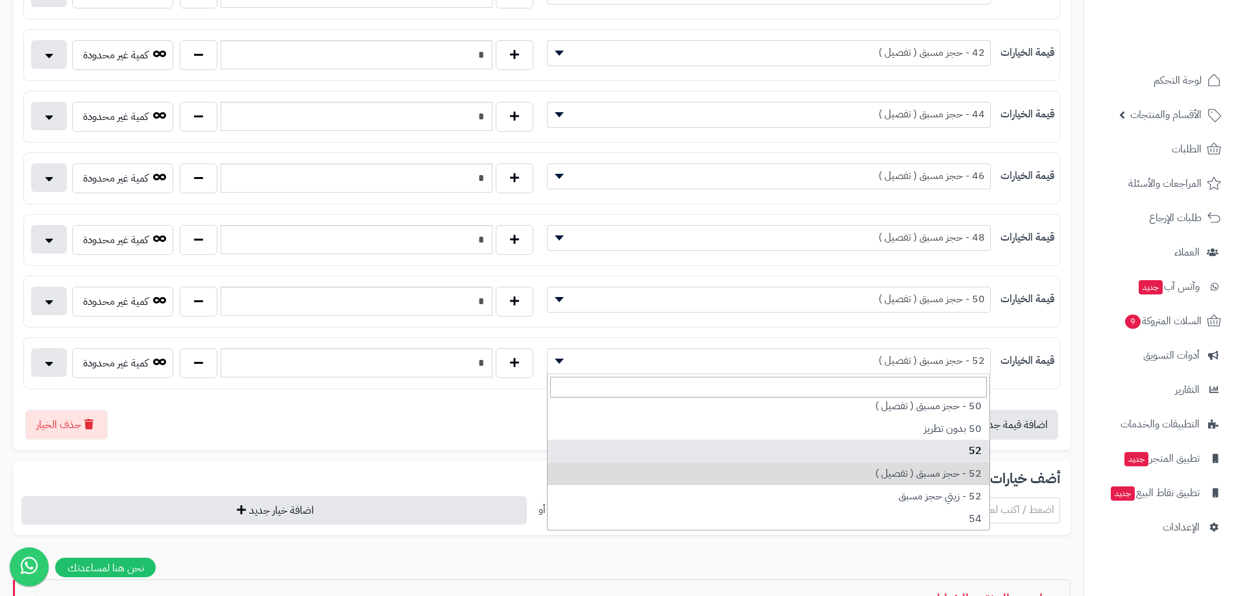
select select "***"
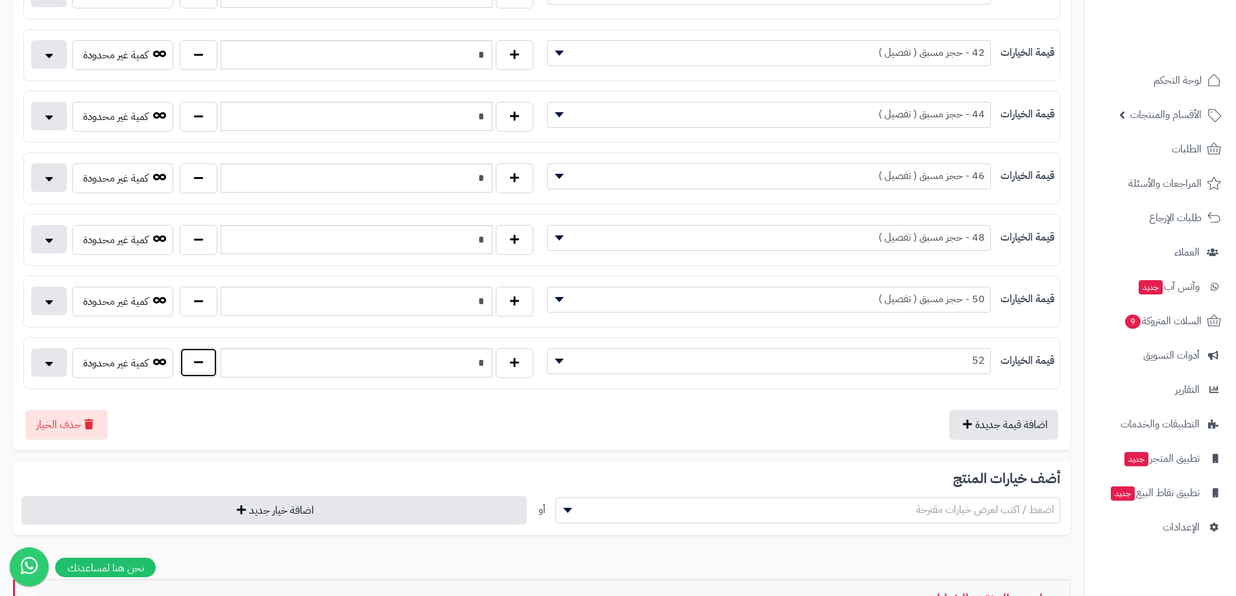
click at [208, 363] on button "button" at bounding box center [199, 363] width 38 height 30
type input "*"
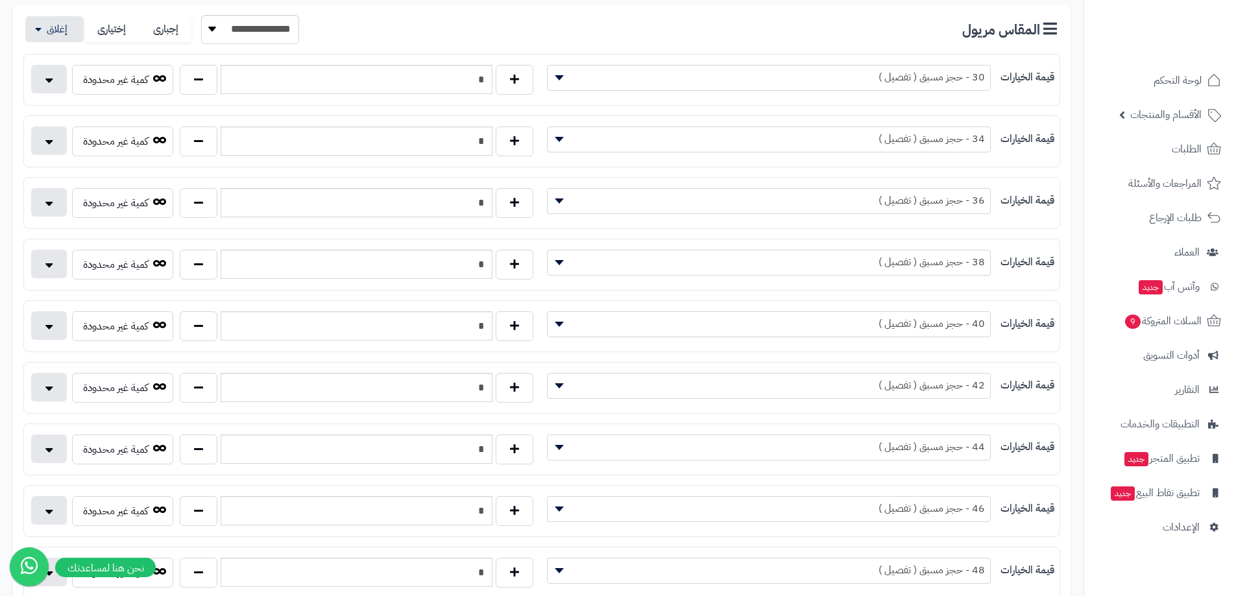
scroll to position [0, 0]
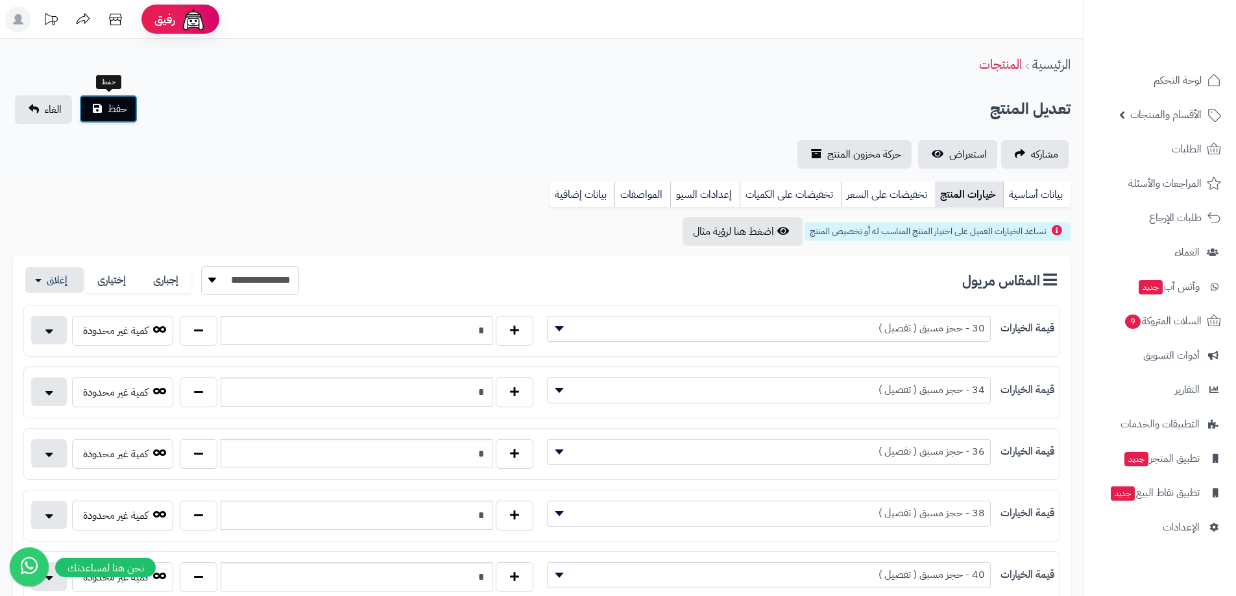
click at [97, 97] on button "حفظ" at bounding box center [108, 109] width 58 height 29
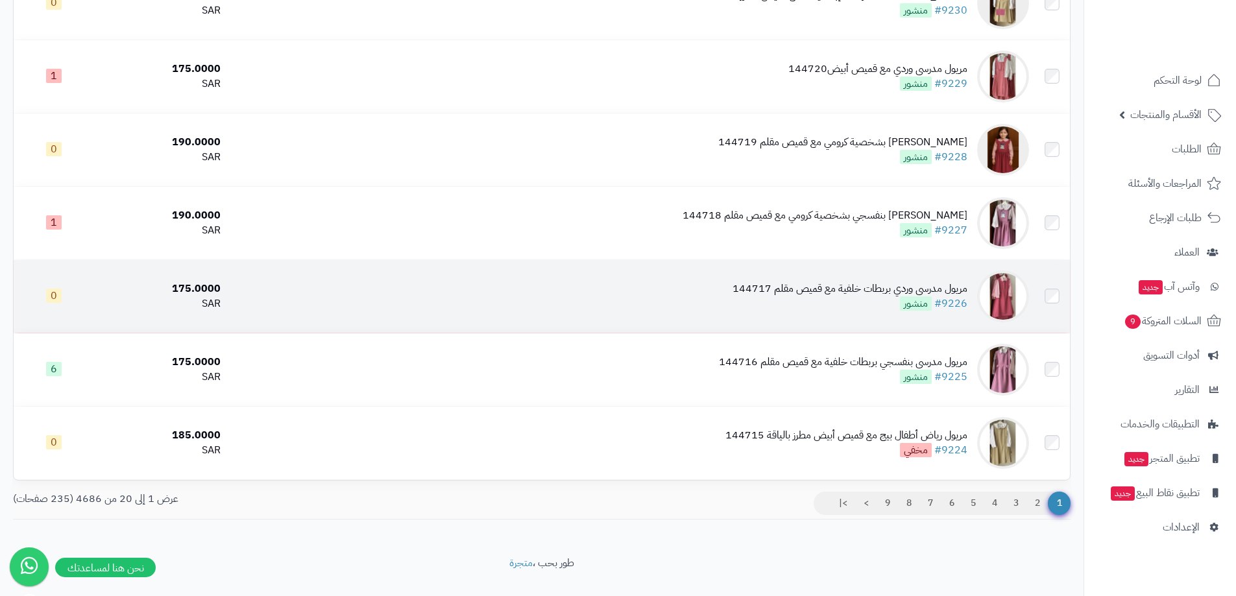
scroll to position [1238, 0]
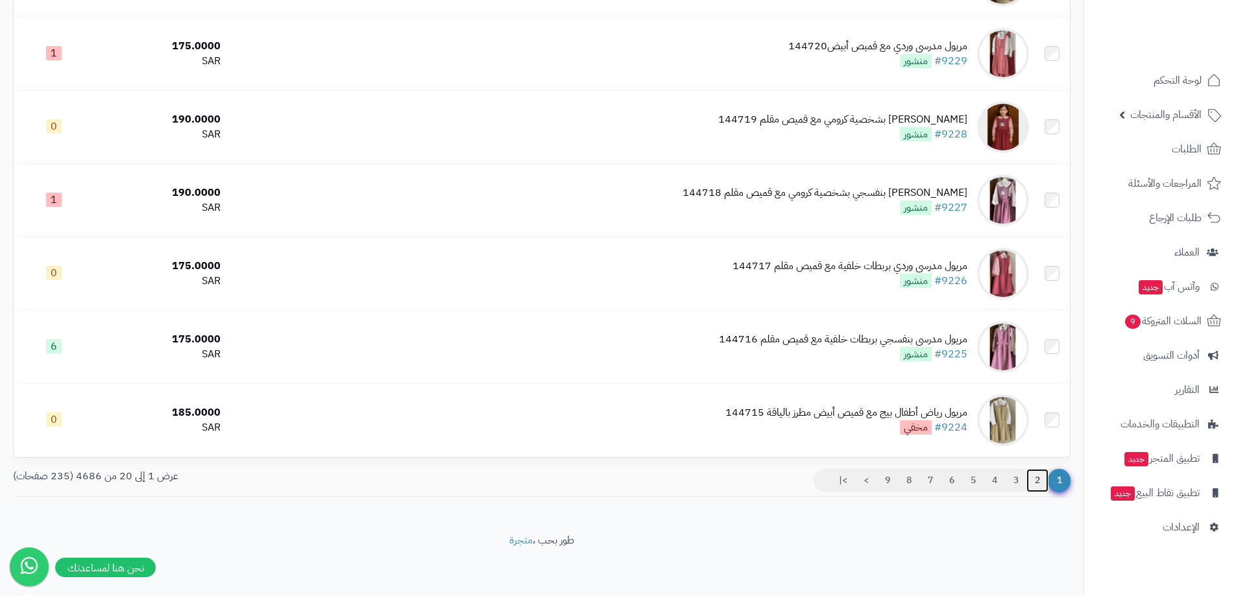
click at [1041, 479] on link "2" at bounding box center [1037, 480] width 22 height 23
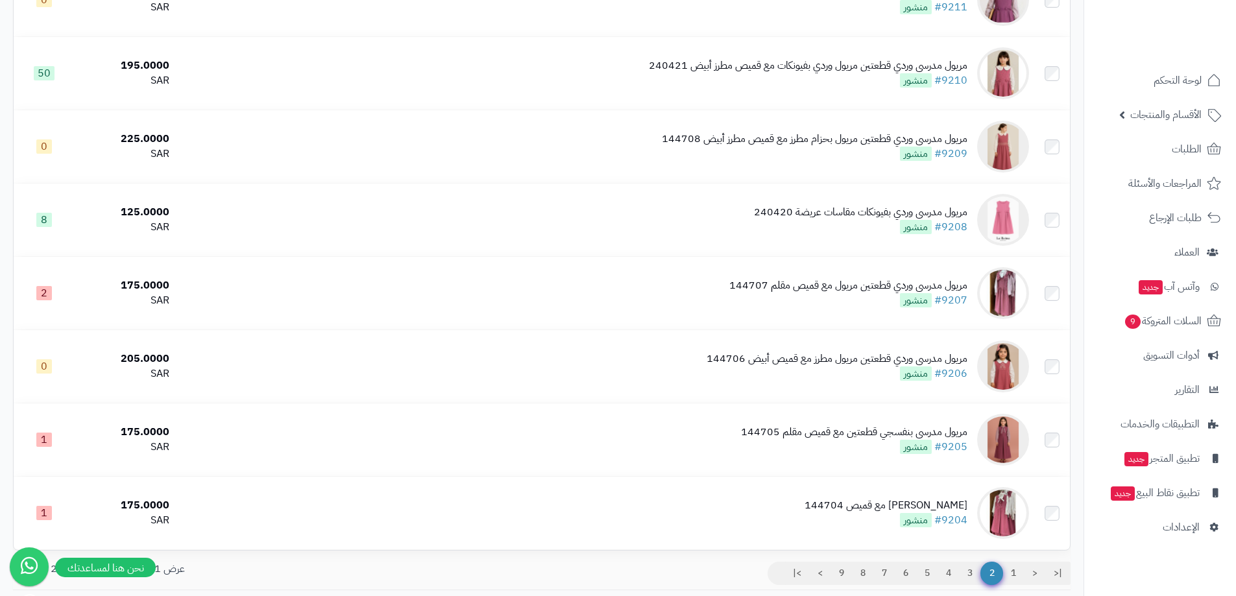
scroll to position [1168, 0]
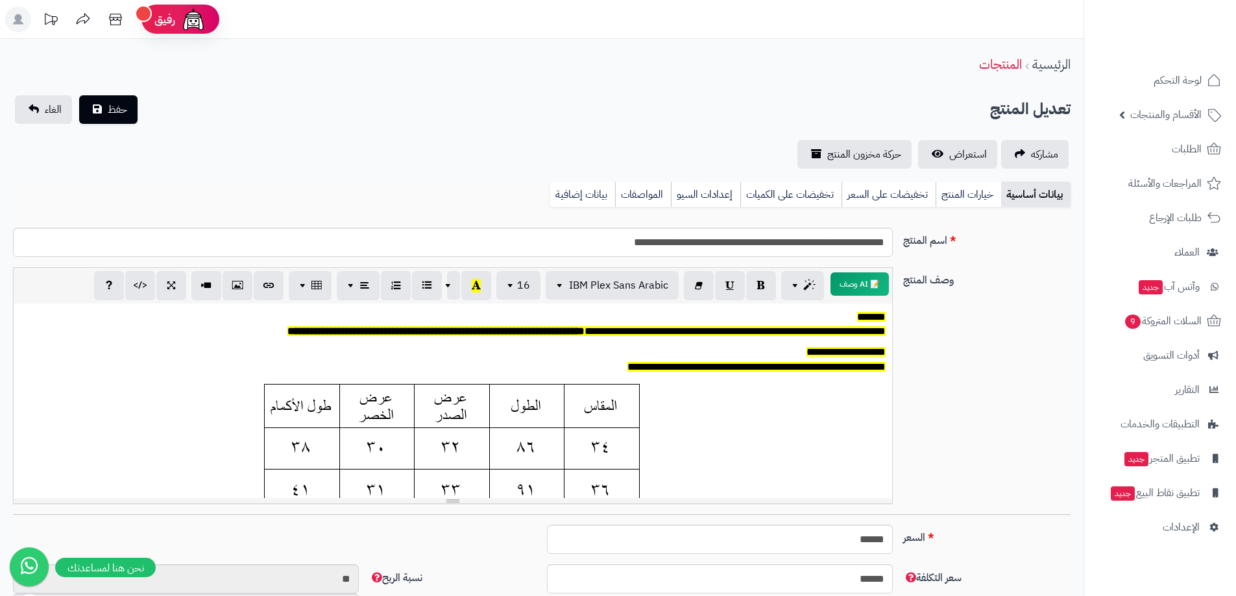
scroll to position [96, 0]
click at [971, 199] on link "خيارات المنتج" at bounding box center [968, 195] width 66 height 26
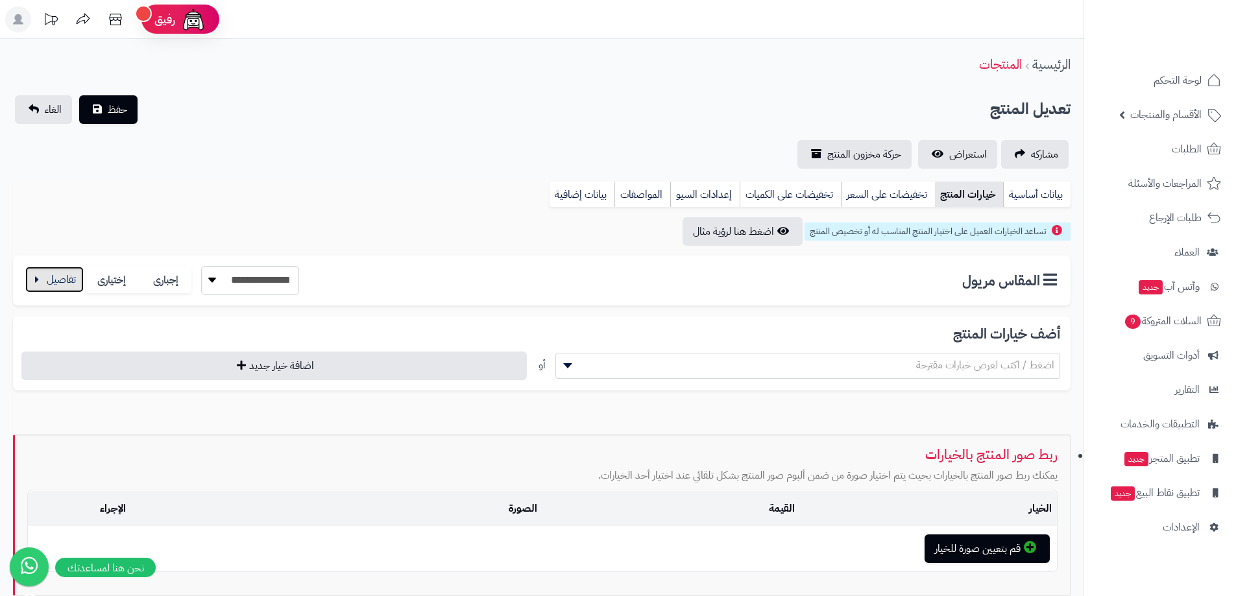
click at [47, 282] on button "button" at bounding box center [54, 280] width 58 height 26
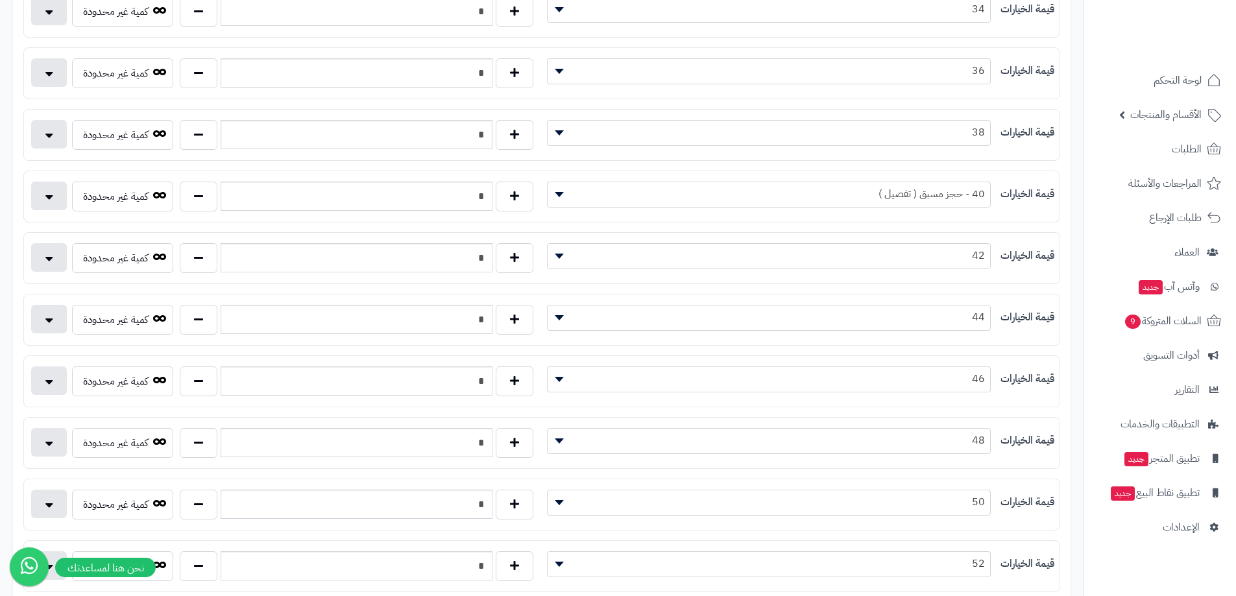
scroll to position [324, 0]
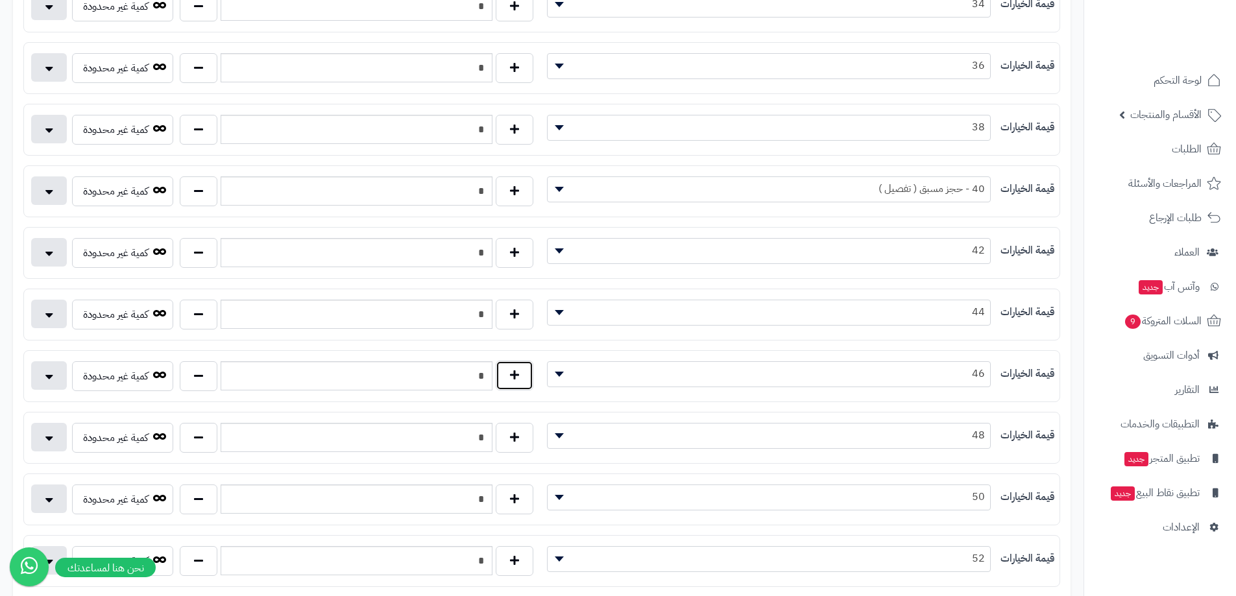
click at [514, 383] on button "button" at bounding box center [515, 376] width 38 height 30
type input "*"
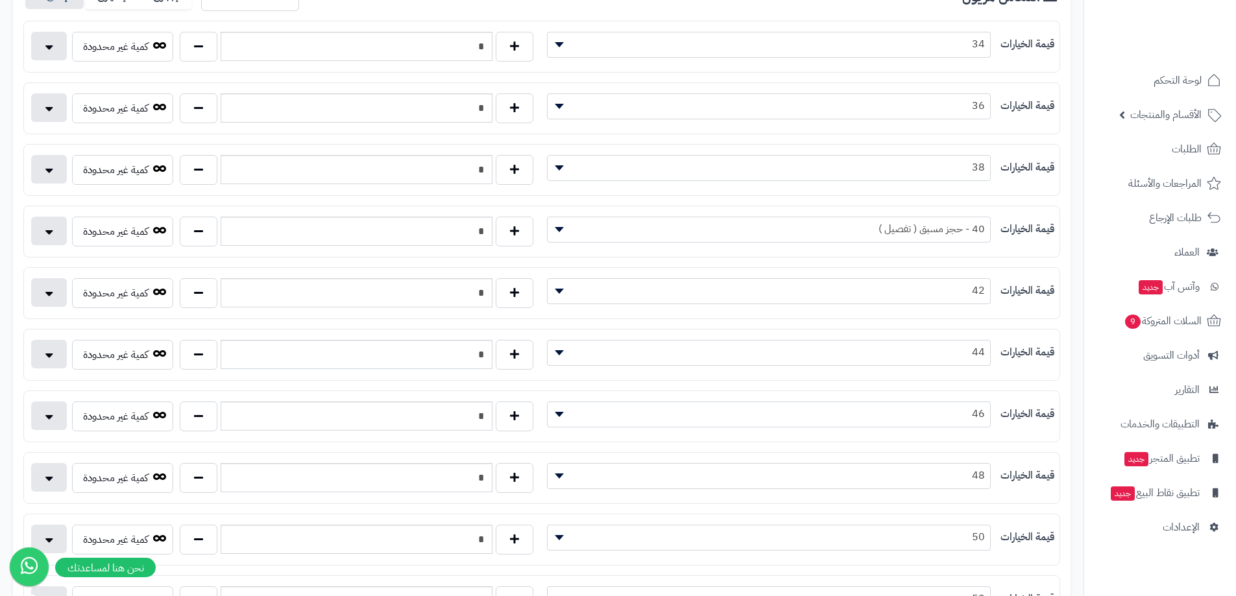
scroll to position [0, 0]
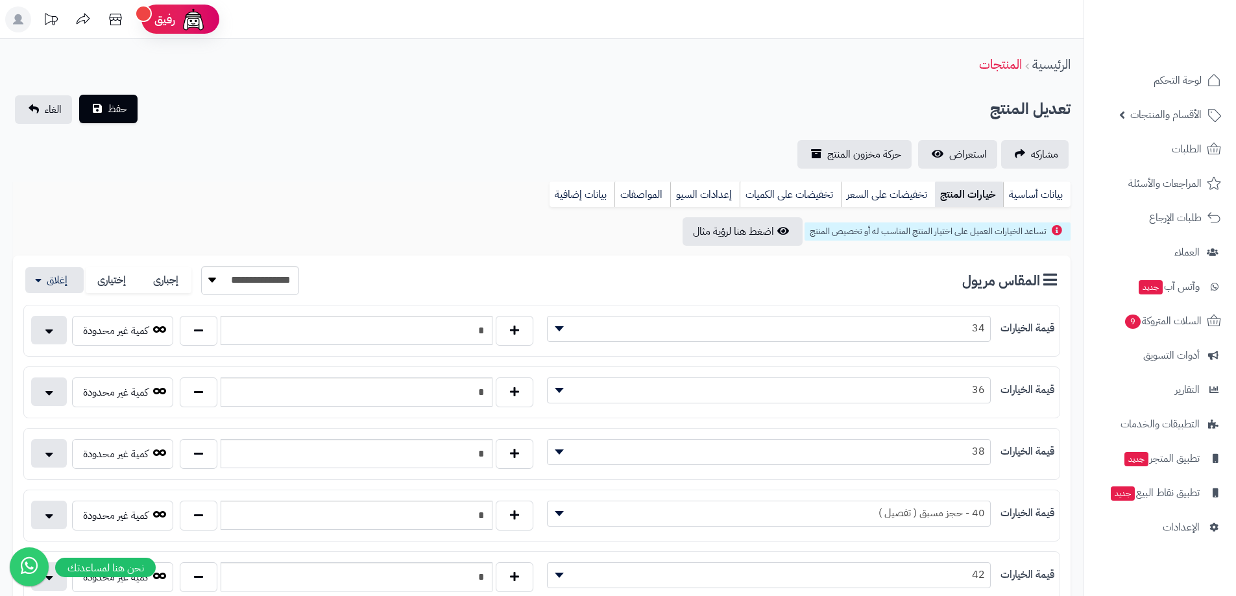
click at [136, 108] on div "حفظ الغاء" at bounding box center [76, 109] width 126 height 29
click at [130, 110] on button "حفظ" at bounding box center [108, 109] width 58 height 29
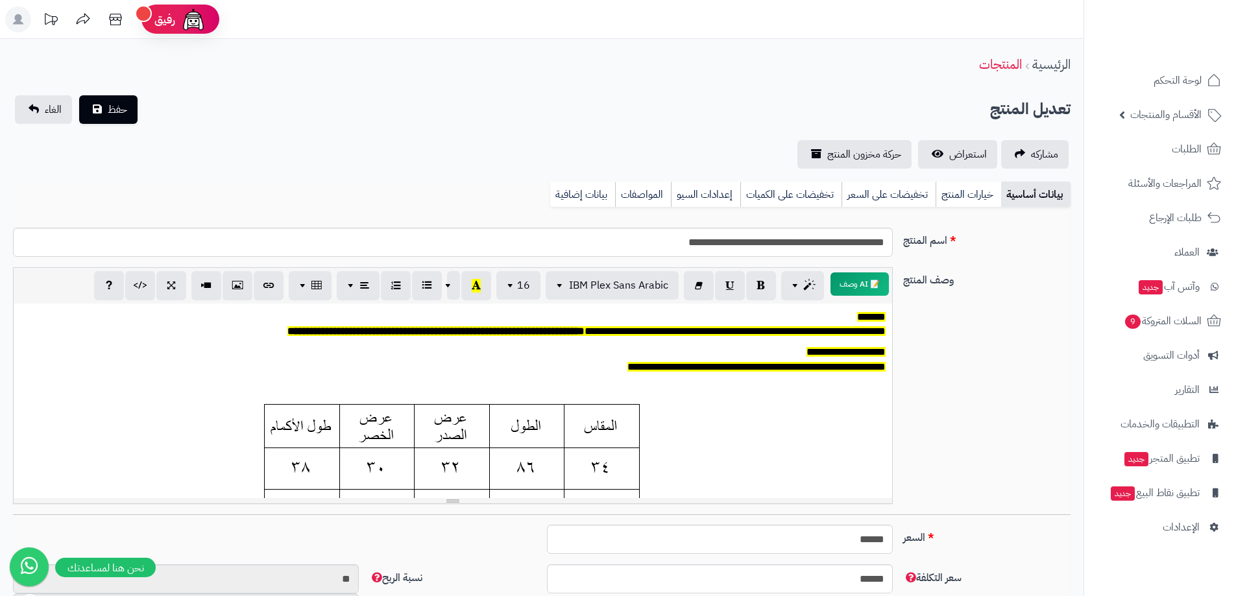
scroll to position [96, 0]
click at [970, 199] on link "خيارات المنتج" at bounding box center [968, 195] width 66 height 26
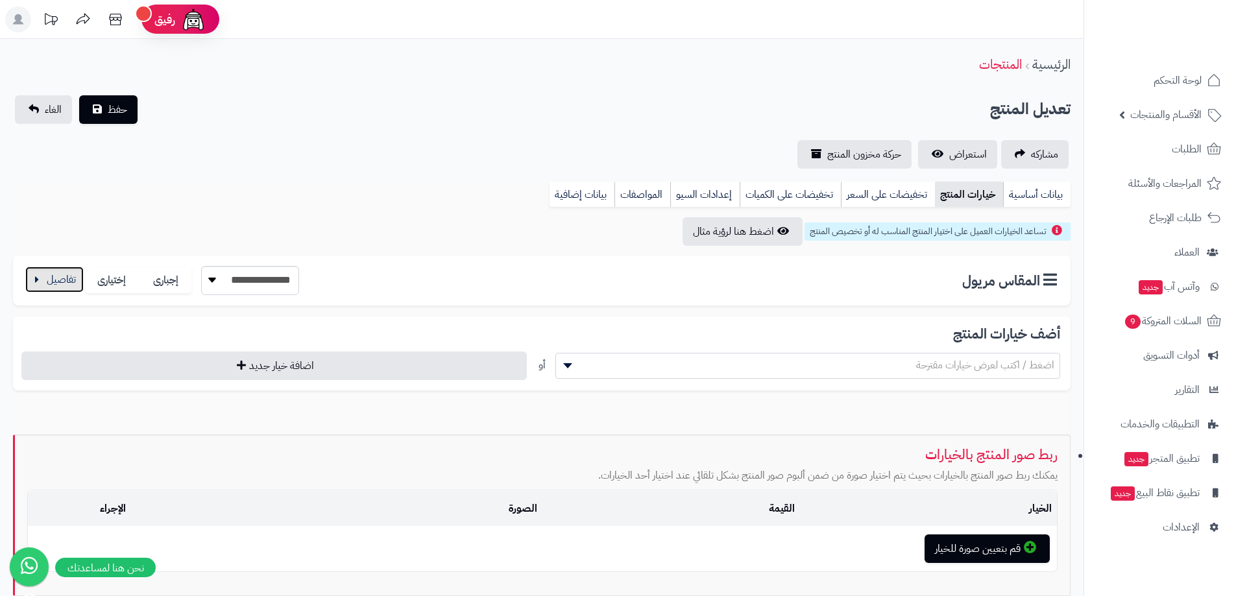
click at [35, 291] on button "button" at bounding box center [54, 280] width 58 height 26
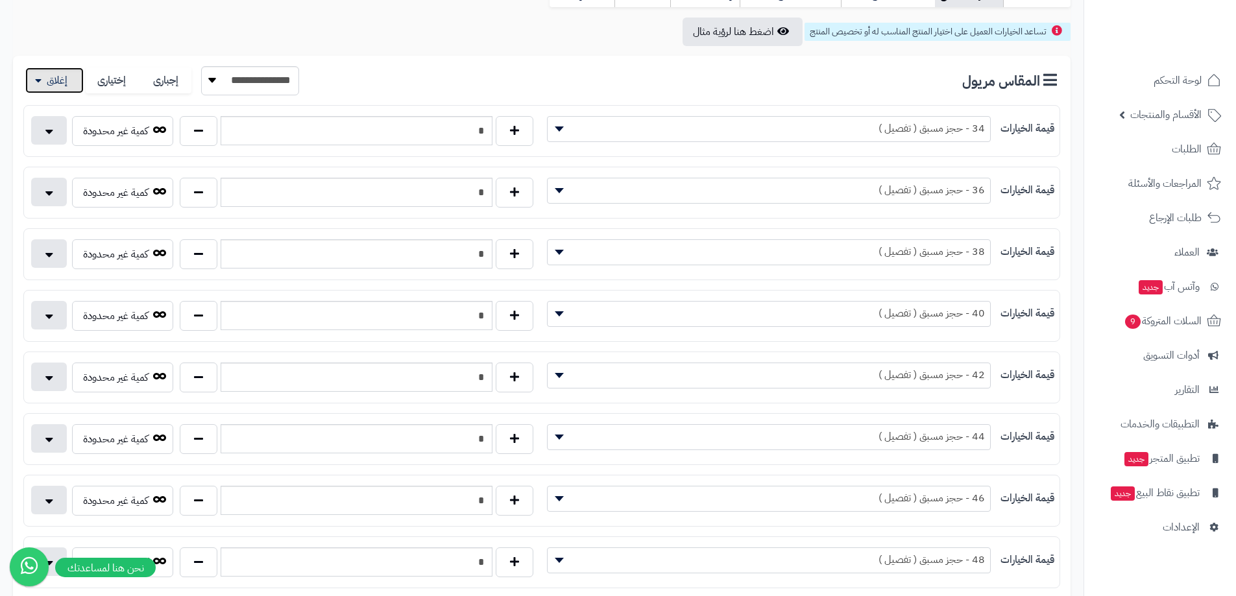
scroll to position [389, 0]
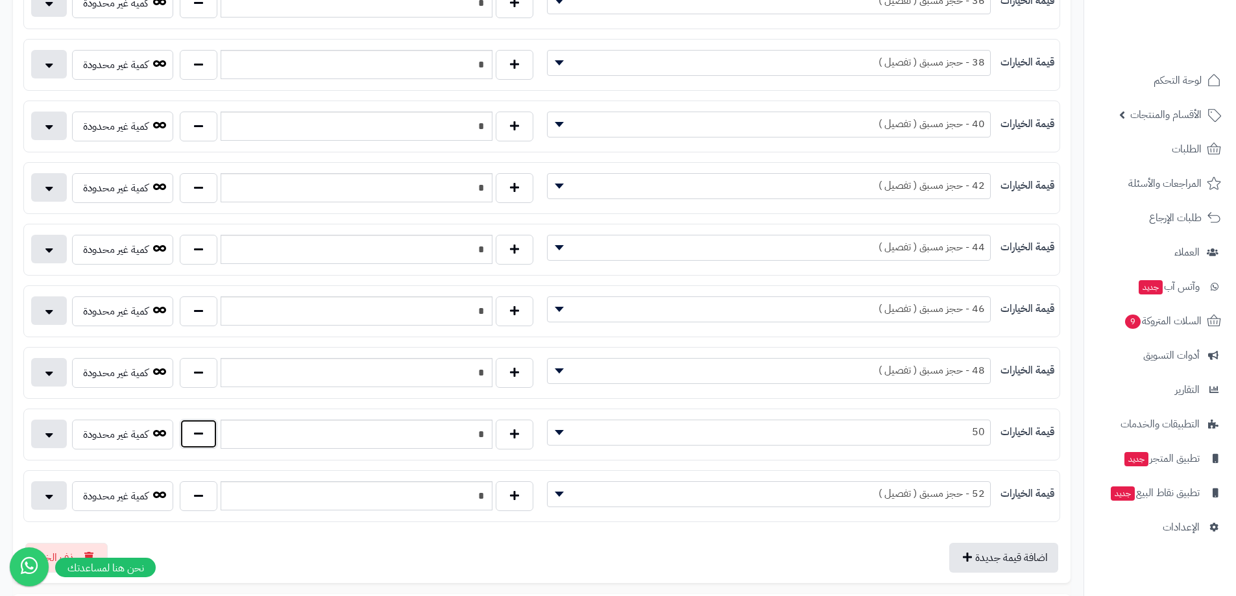
click at [206, 436] on button "button" at bounding box center [199, 434] width 38 height 30
type input "*"
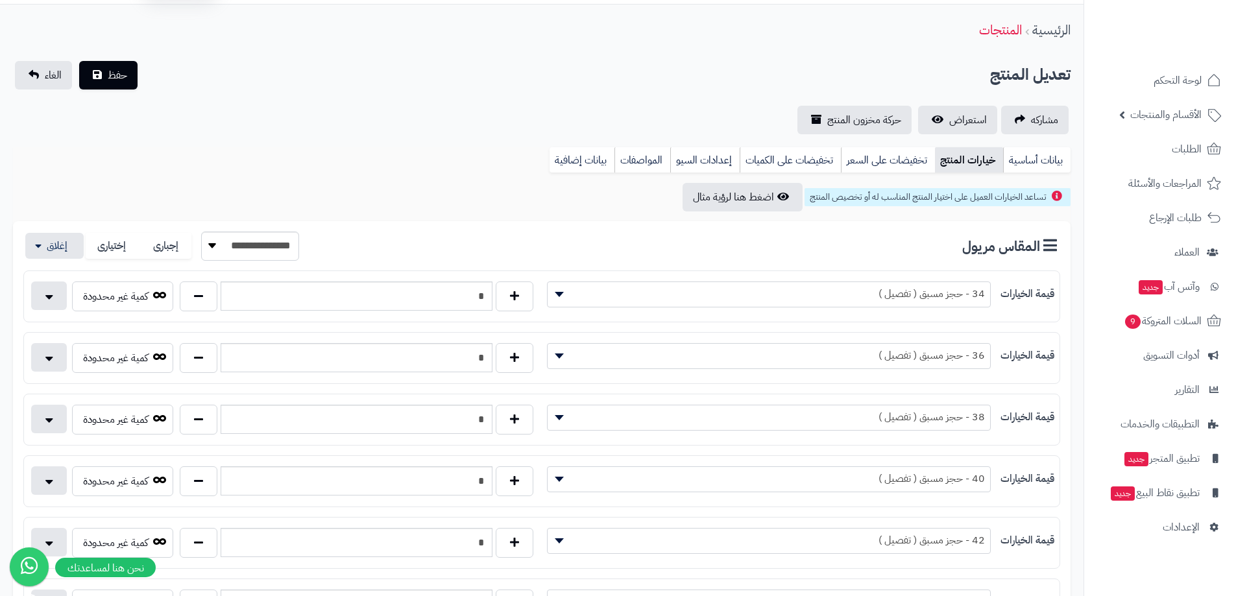
scroll to position [0, 0]
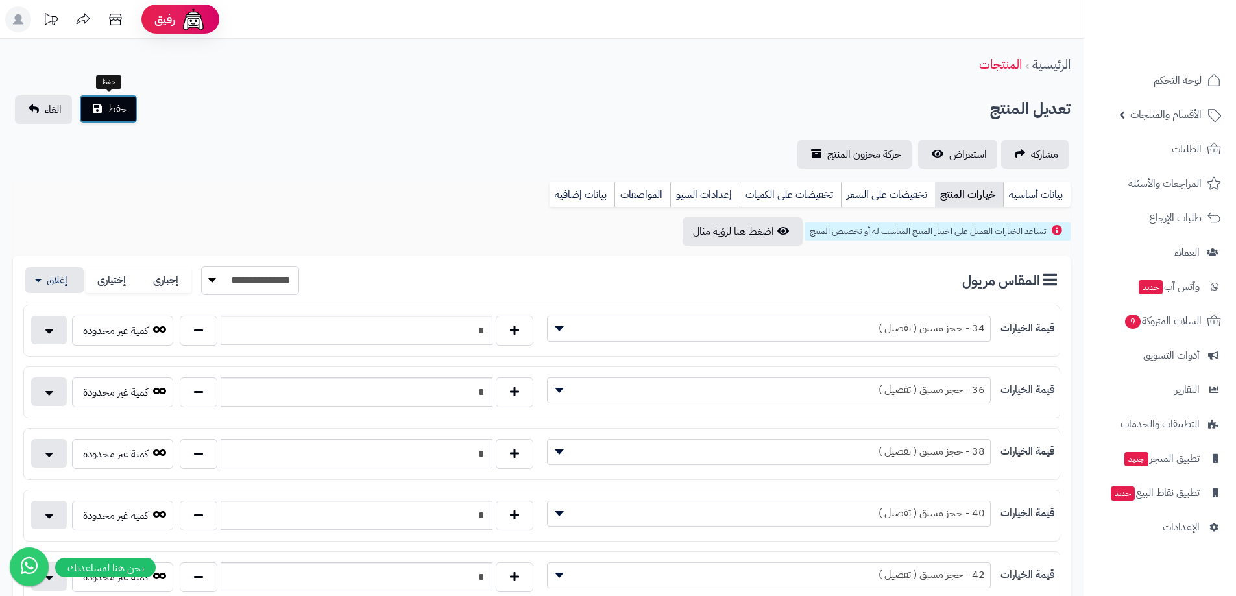
click at [134, 115] on button "حفظ" at bounding box center [108, 109] width 58 height 29
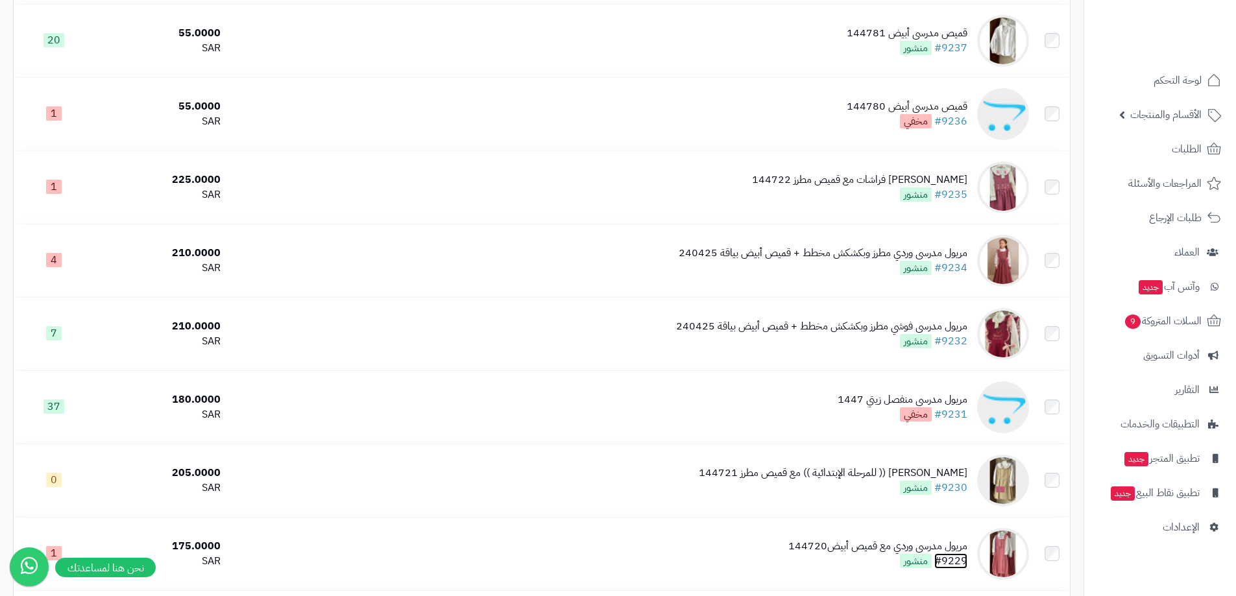
scroll to position [714, 0]
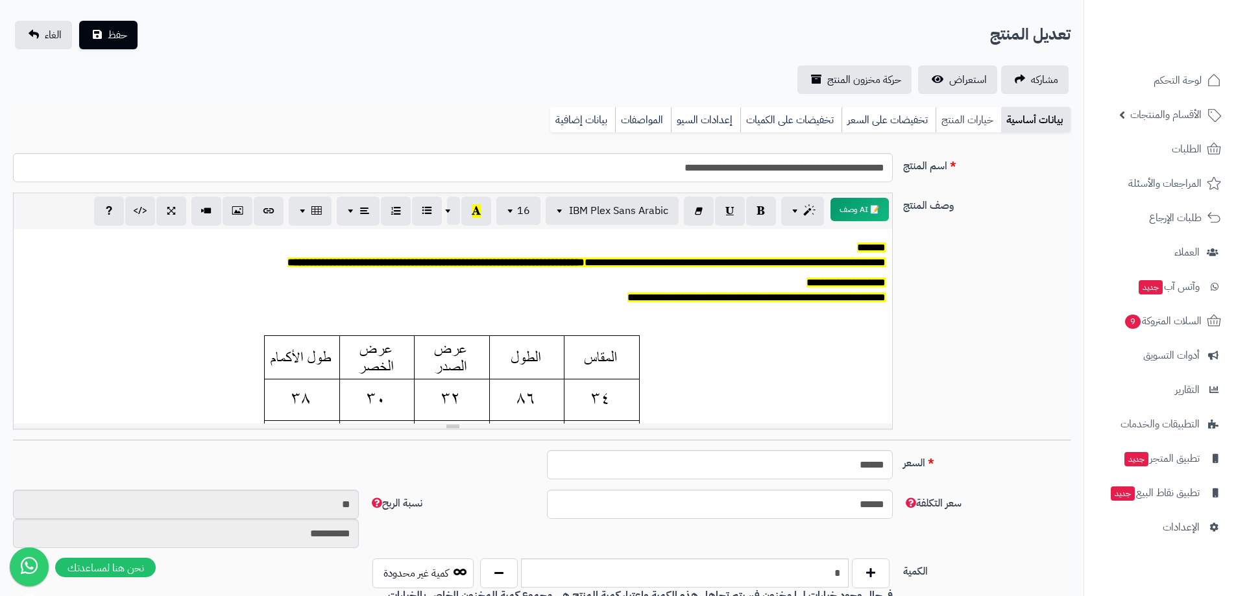
scroll to position [65, 0]
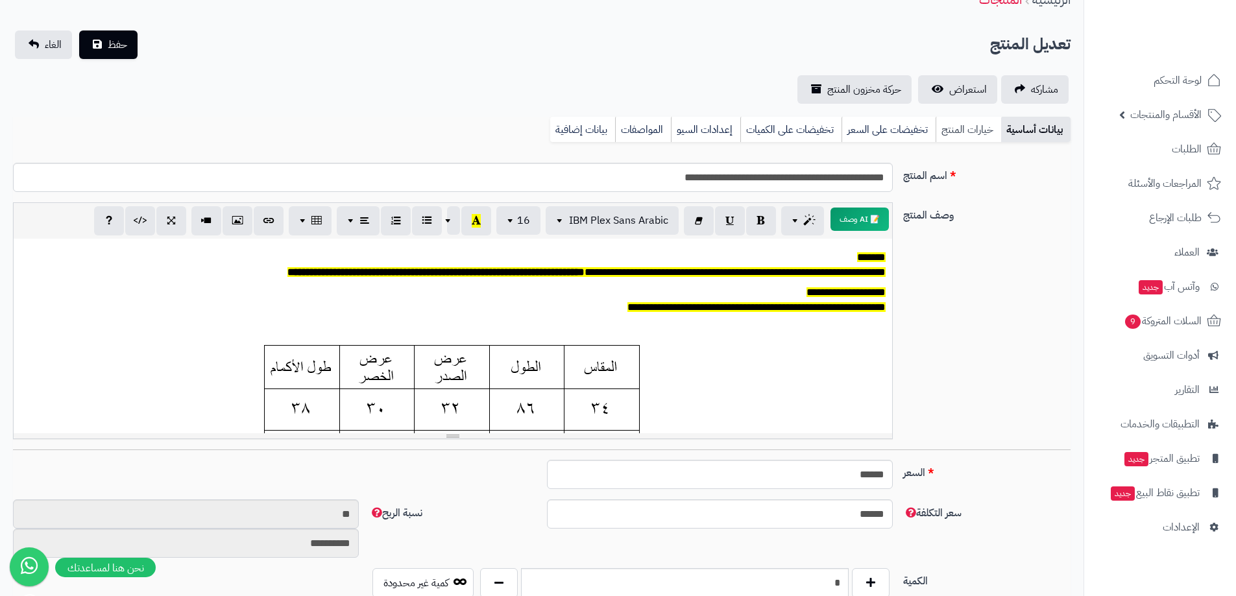
click at [965, 134] on link "خيارات المنتج" at bounding box center [968, 130] width 66 height 26
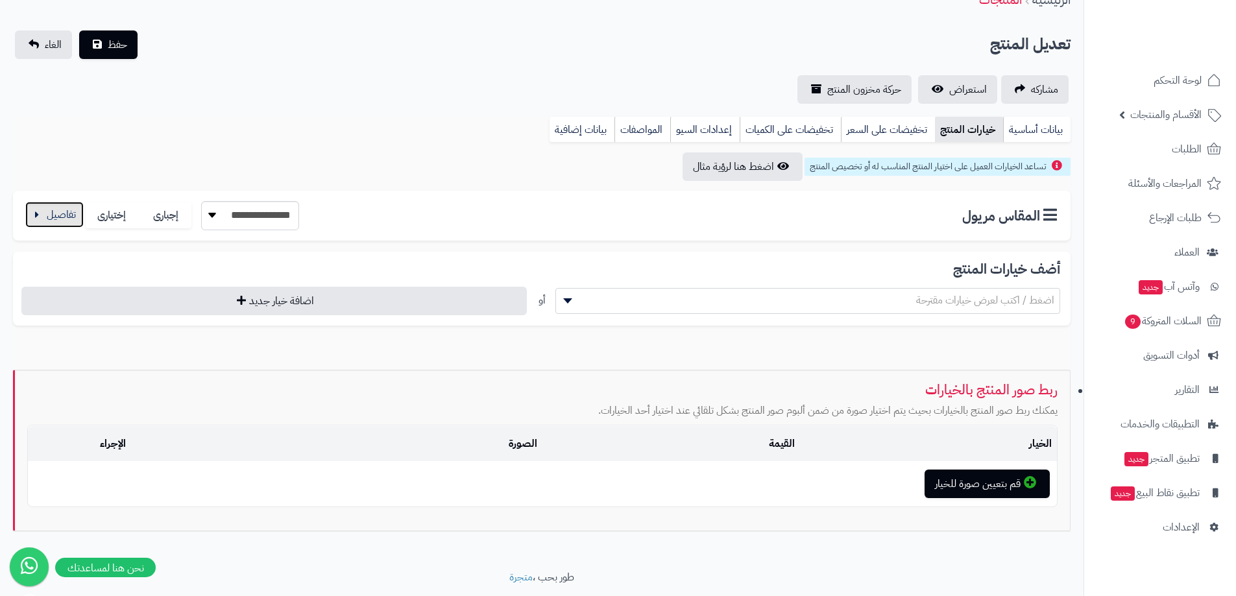
click at [61, 214] on button "button" at bounding box center [54, 215] width 58 height 26
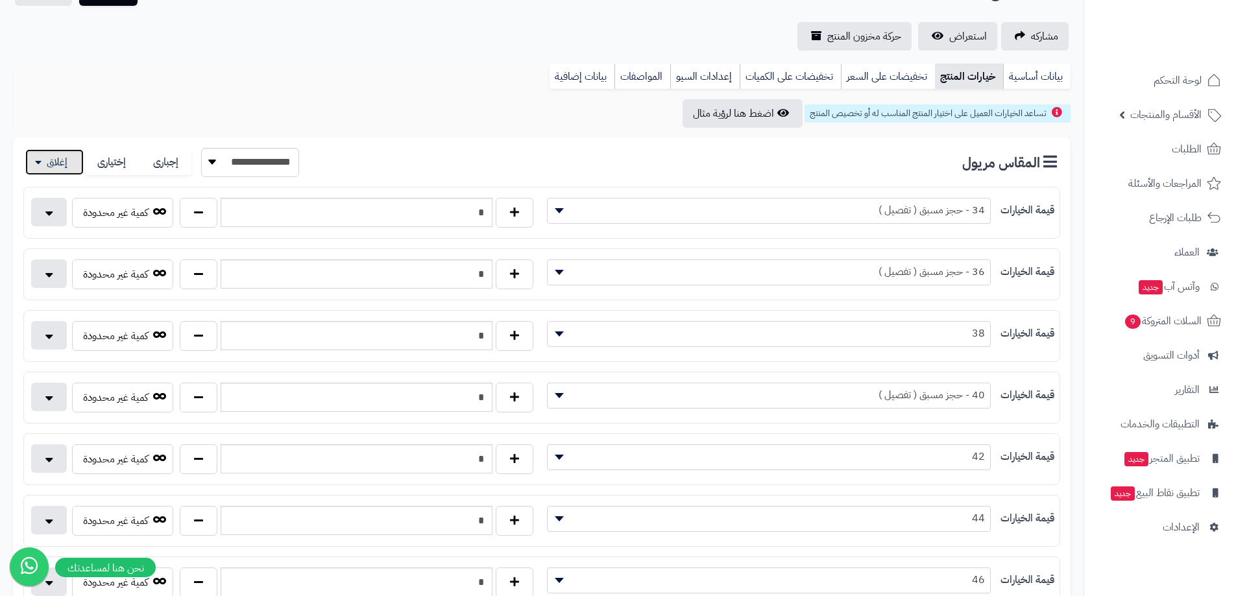
scroll to position [195, 0]
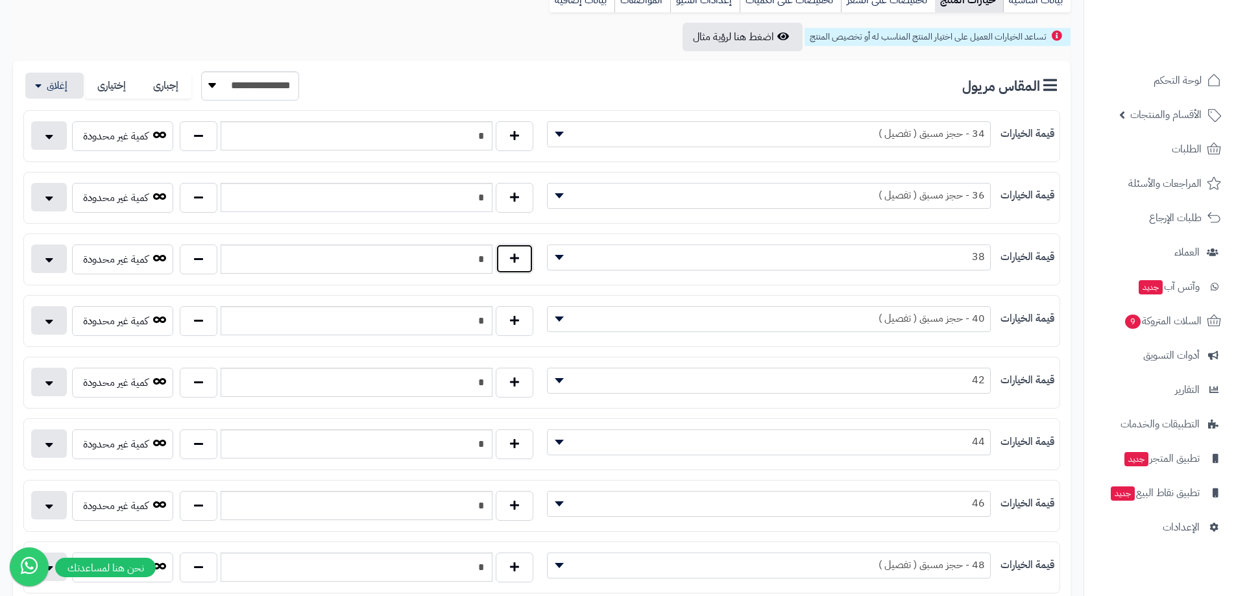
click at [510, 264] on button "button" at bounding box center [515, 259] width 38 height 30
type input "*"
click at [213, 455] on button "button" at bounding box center [199, 444] width 38 height 30
type input "*"
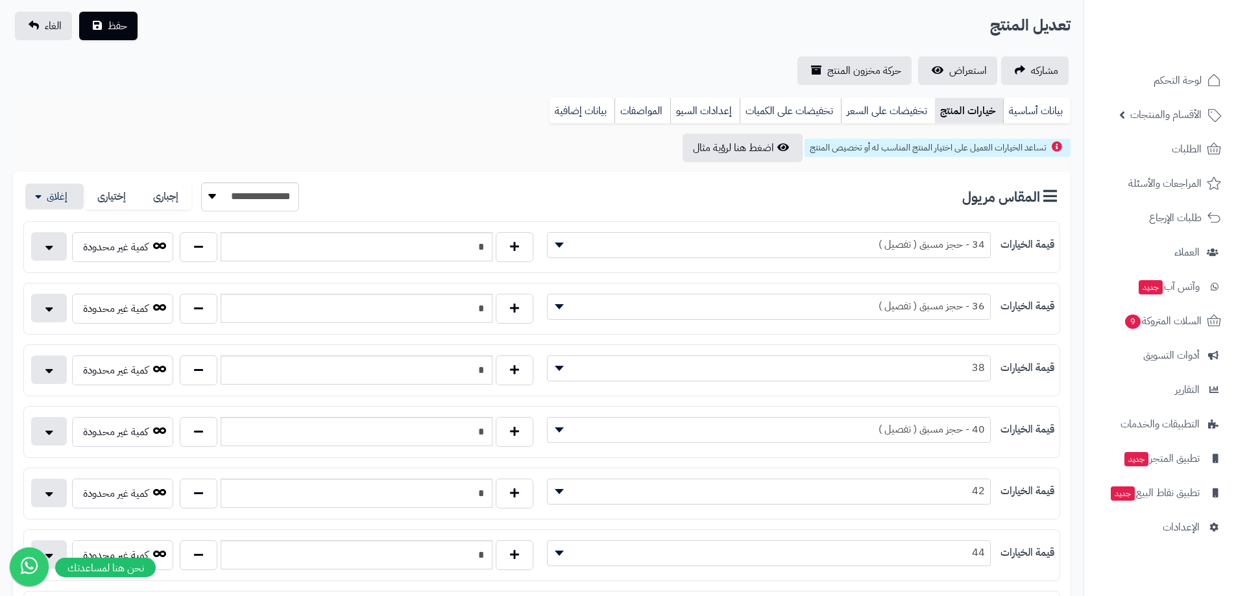
scroll to position [0, 0]
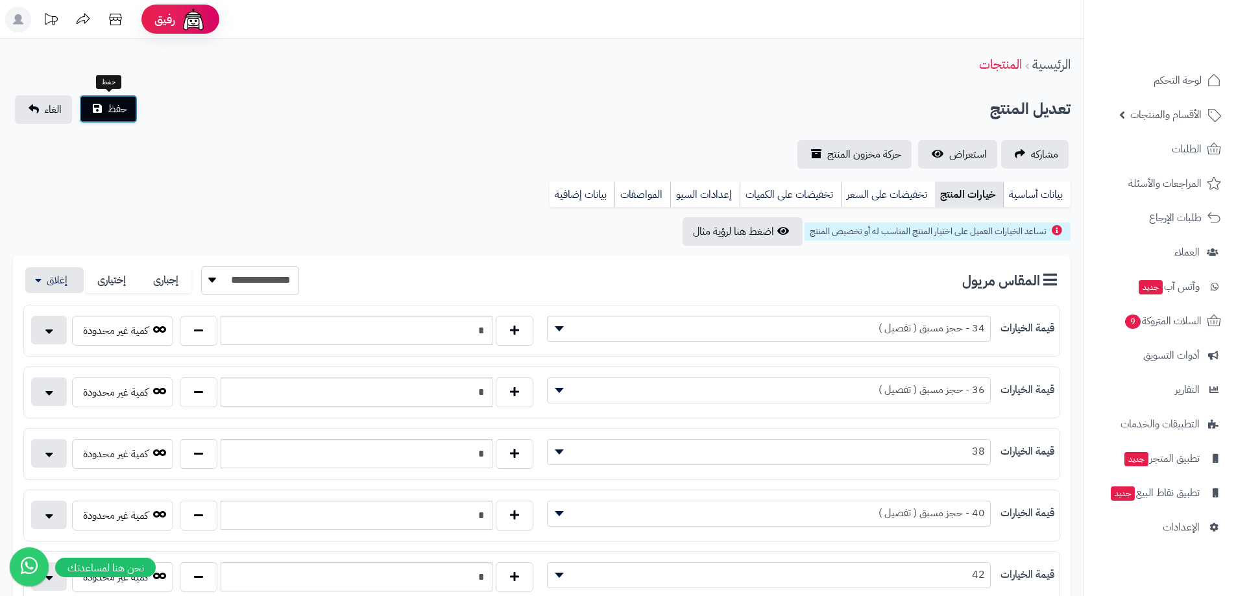
click at [121, 112] on span "حفظ" at bounding box center [117, 109] width 19 height 16
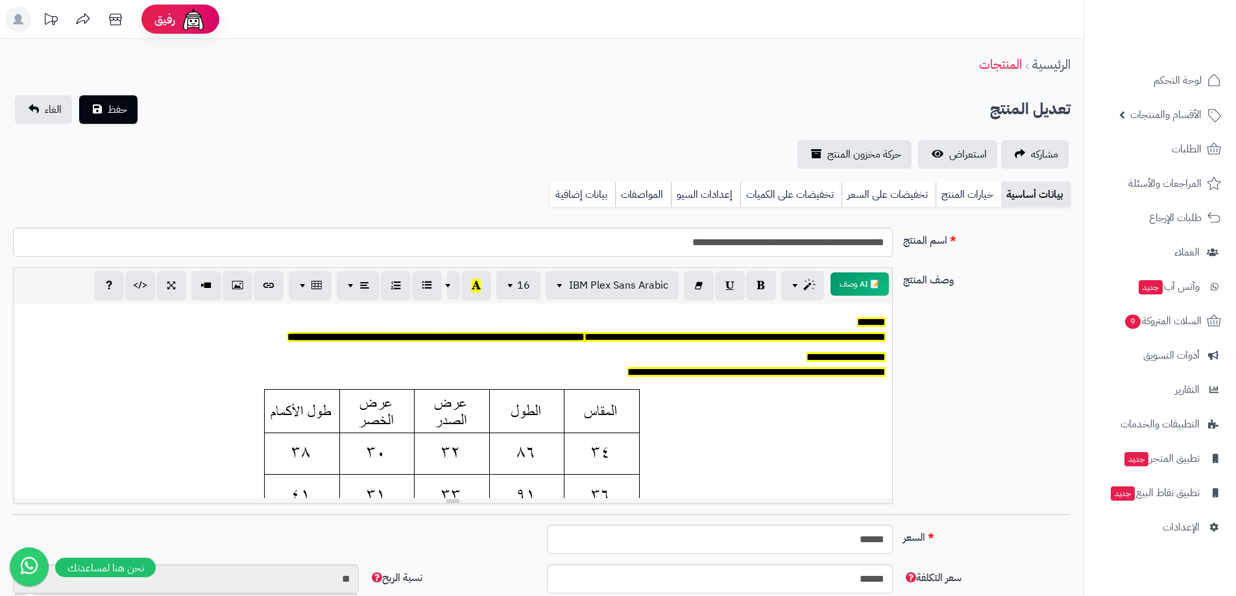
scroll to position [96, 0]
click at [985, 208] on div "بيانات أساسية خيارات المنتج تخفيضات على السعر تخفيضات على الكميات إعدادات السيو…" at bounding box center [541, 200] width 1057 height 36
click at [981, 196] on link "خيارات المنتج" at bounding box center [968, 195] width 66 height 26
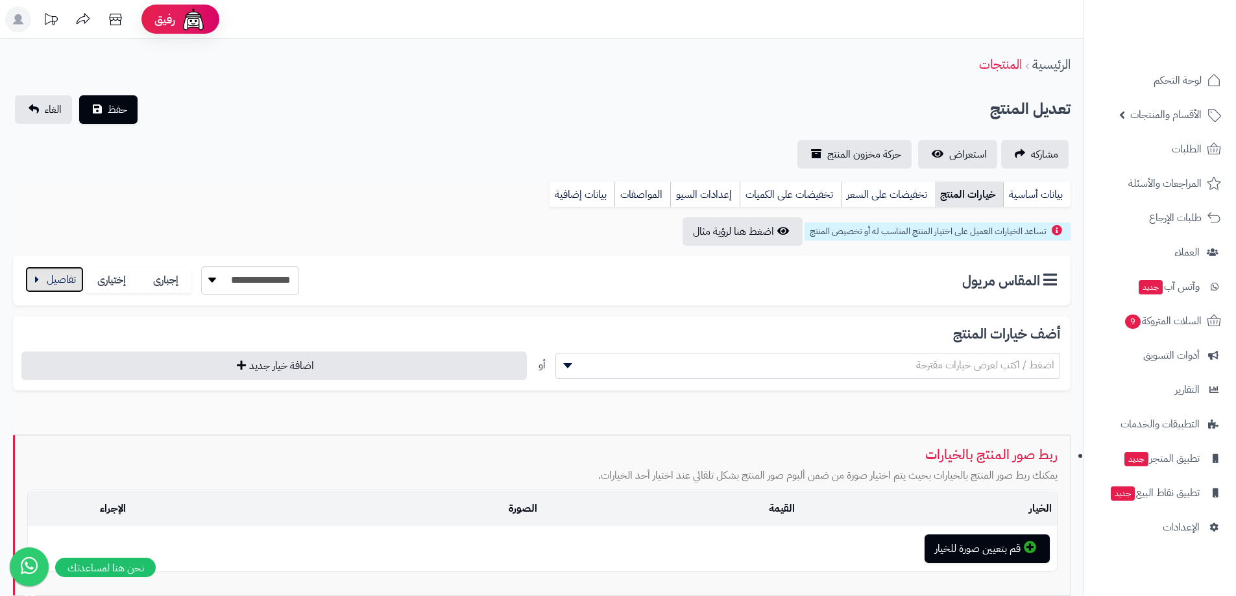
click at [60, 287] on button "button" at bounding box center [54, 280] width 58 height 26
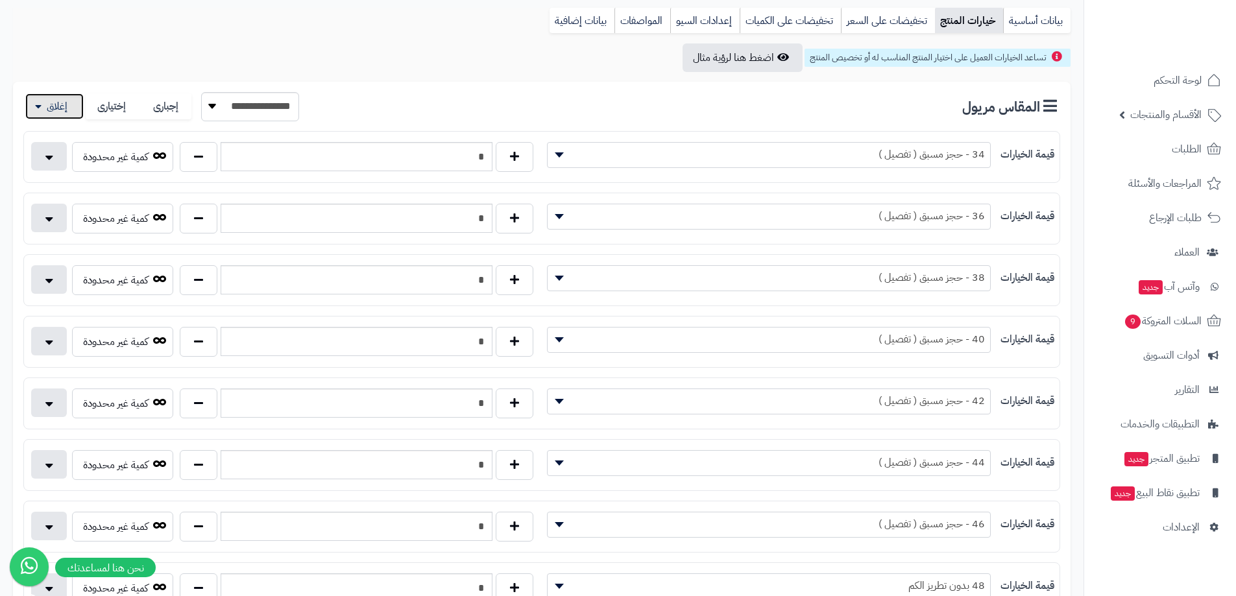
scroll to position [195, 0]
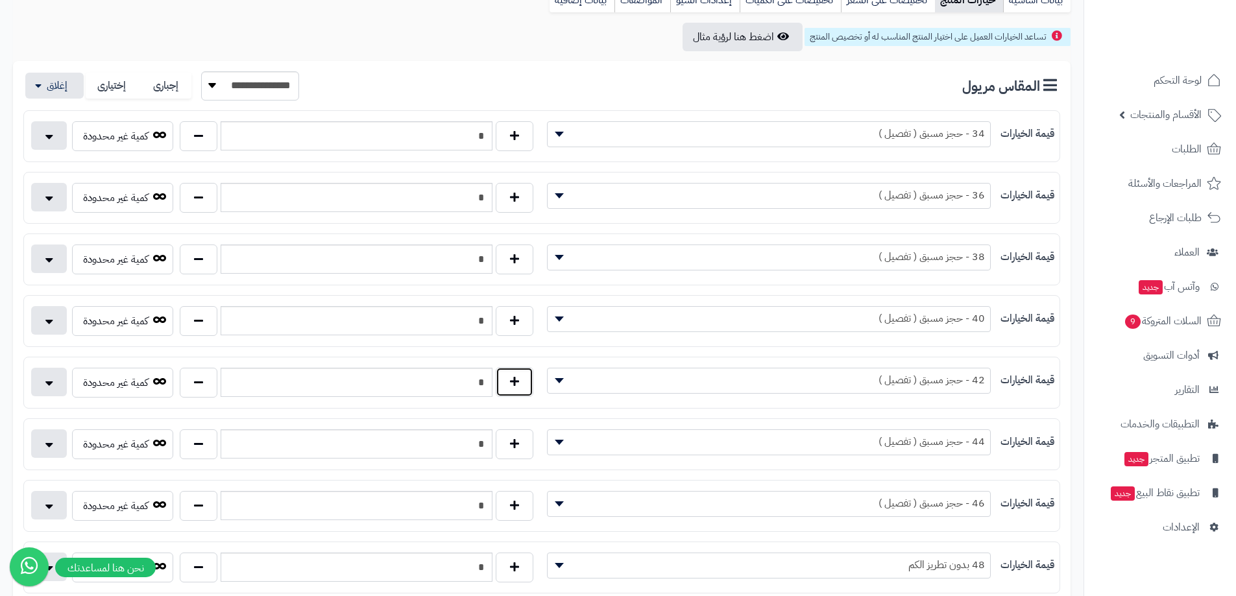
click at [516, 385] on button "button" at bounding box center [515, 382] width 38 height 30
type input "*"
click at [658, 390] on span "42 - حجز مسبق ( تفصيل )" at bounding box center [769, 381] width 444 height 26
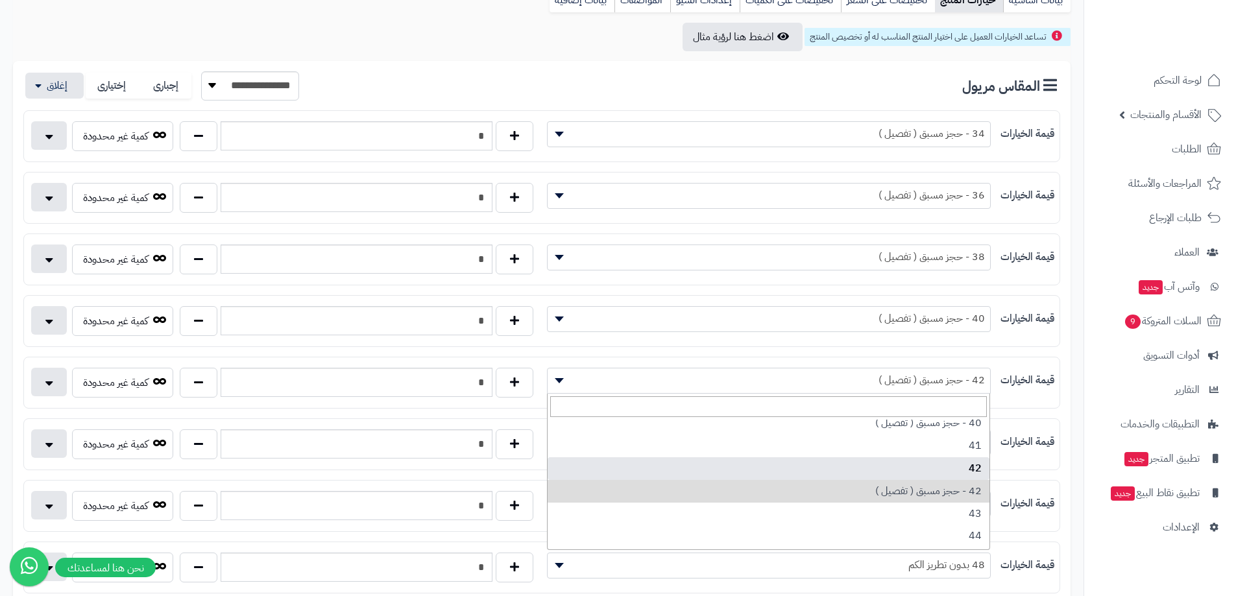
select select "***"
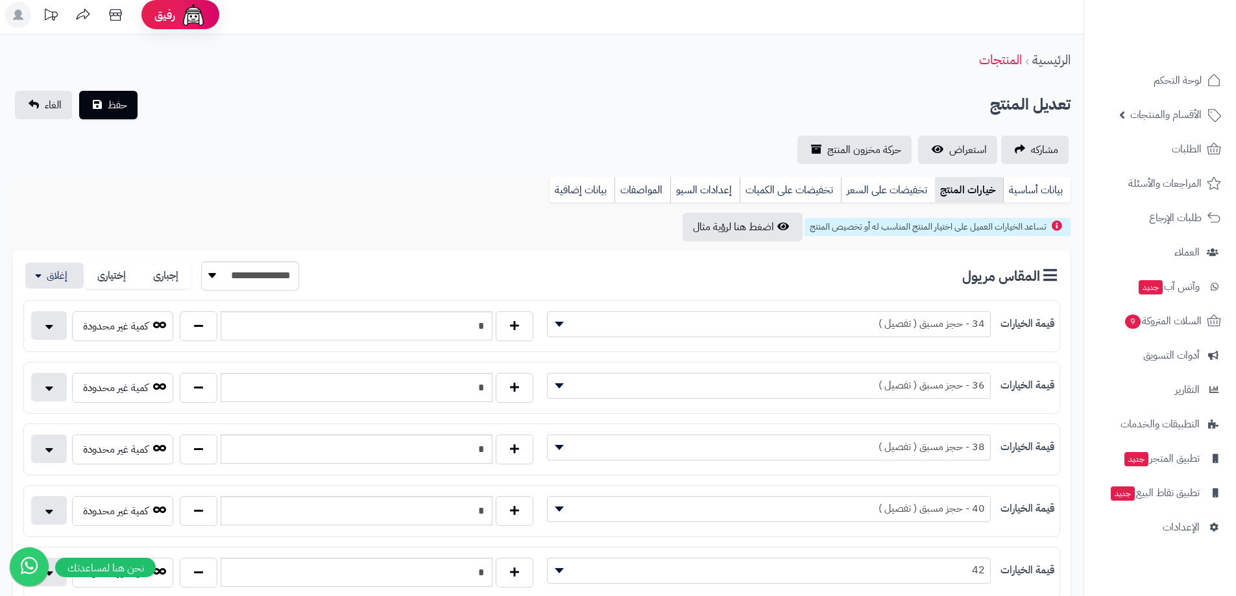
scroll to position [0, 0]
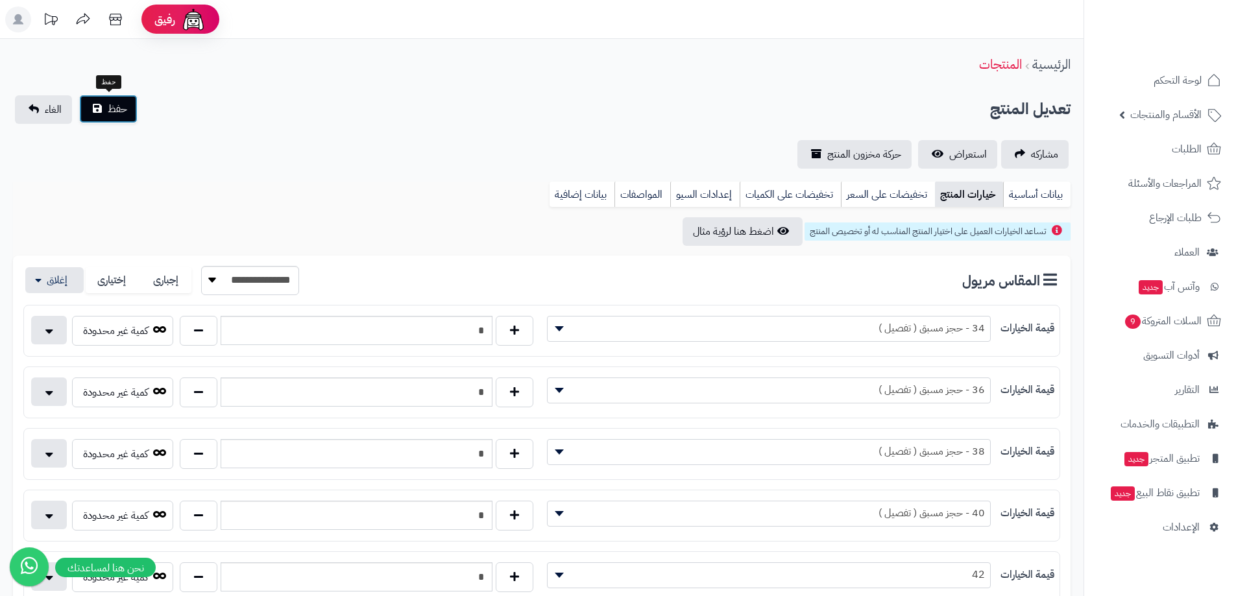
click at [103, 108] on button "حفظ" at bounding box center [108, 109] width 58 height 29
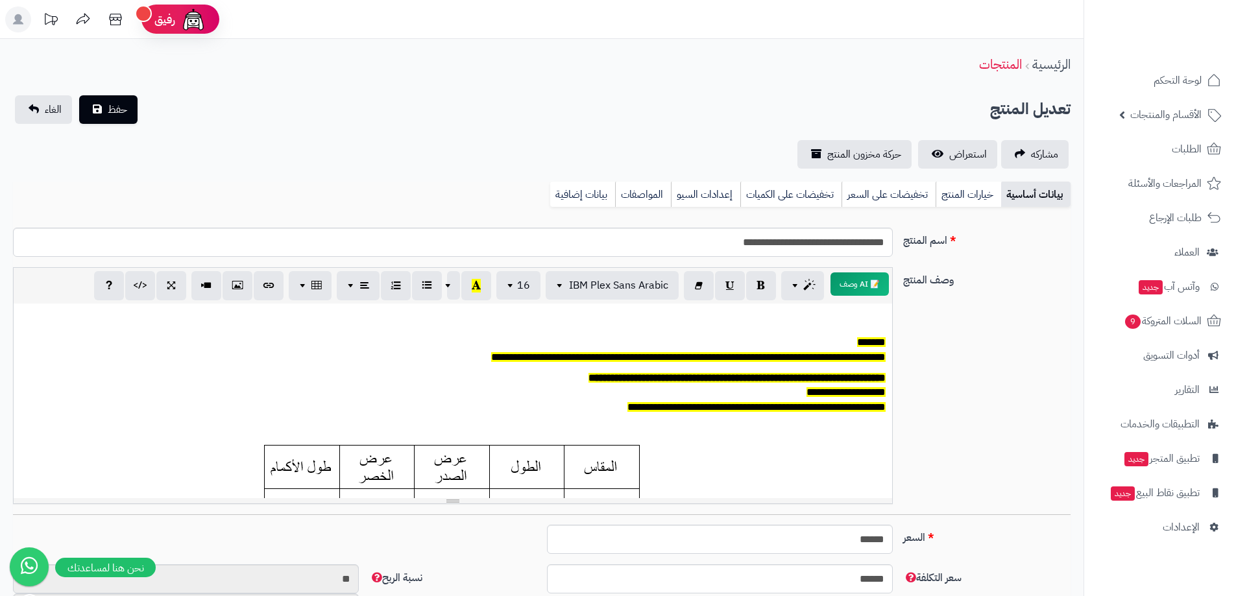
scroll to position [96, 0]
click at [962, 199] on link "خيارات المنتج" at bounding box center [968, 195] width 66 height 26
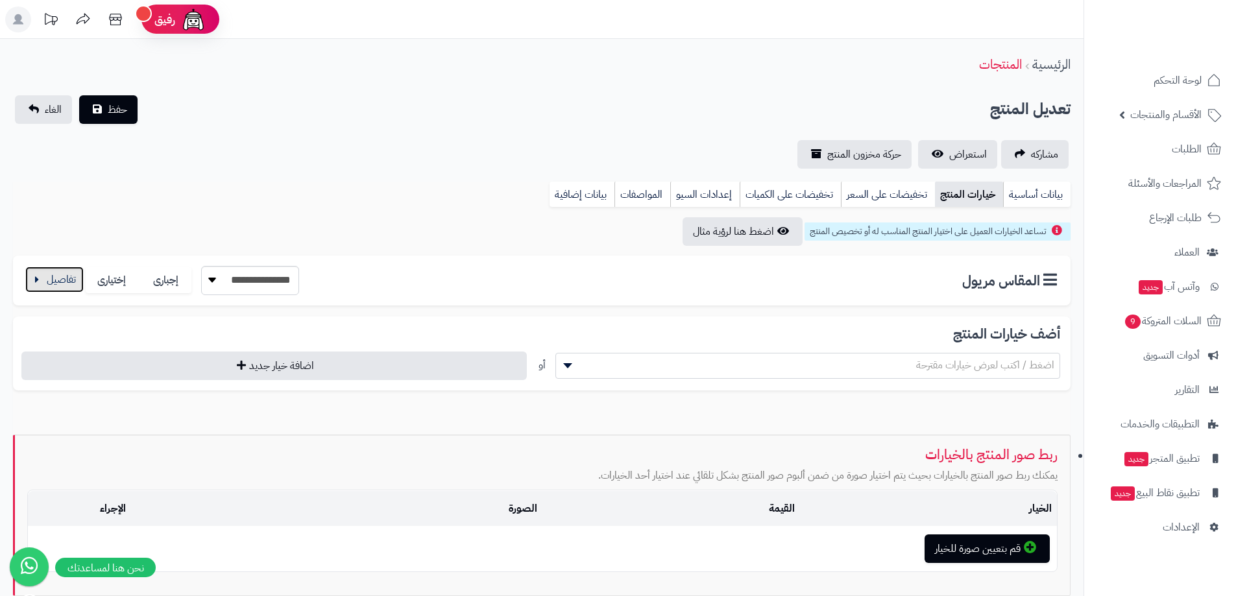
click at [42, 280] on button "button" at bounding box center [54, 280] width 58 height 26
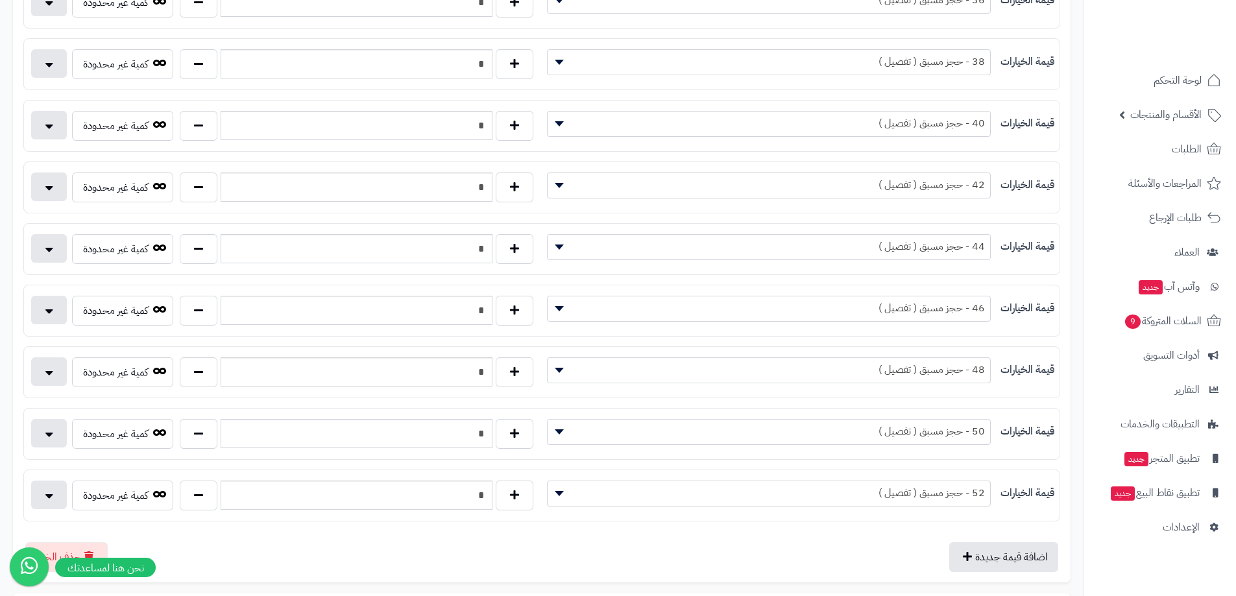
scroll to position [389, 0]
click at [708, 497] on span "52 - حجز مسبق ( تفصيل )" at bounding box center [768, 493] width 442 height 19
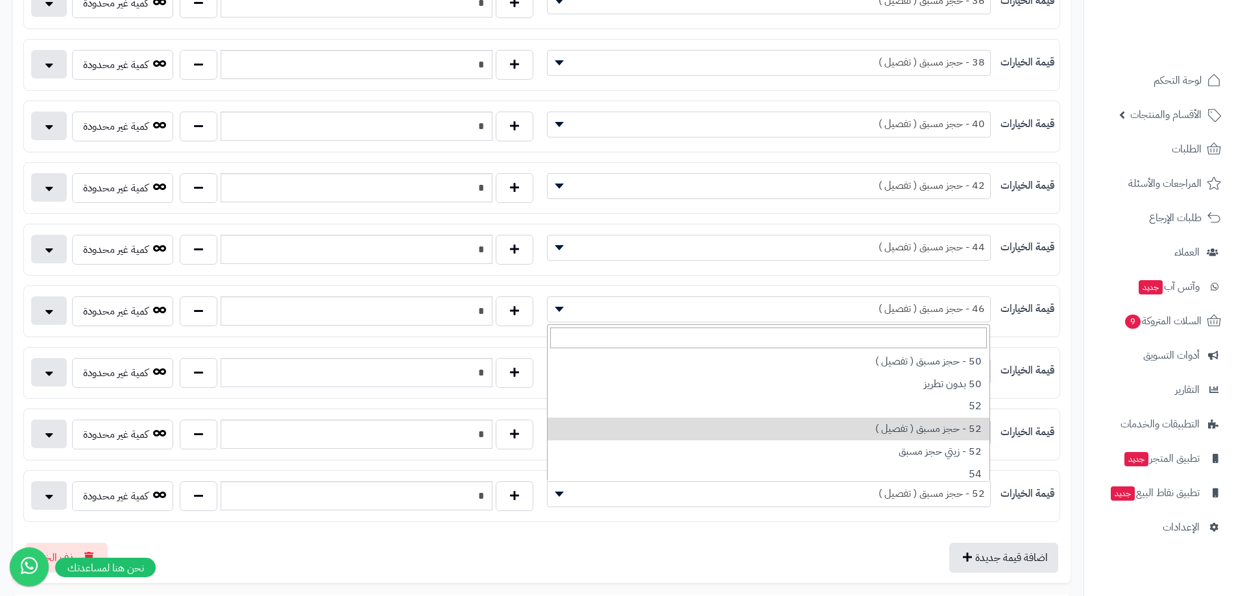
scroll to position [684, 0]
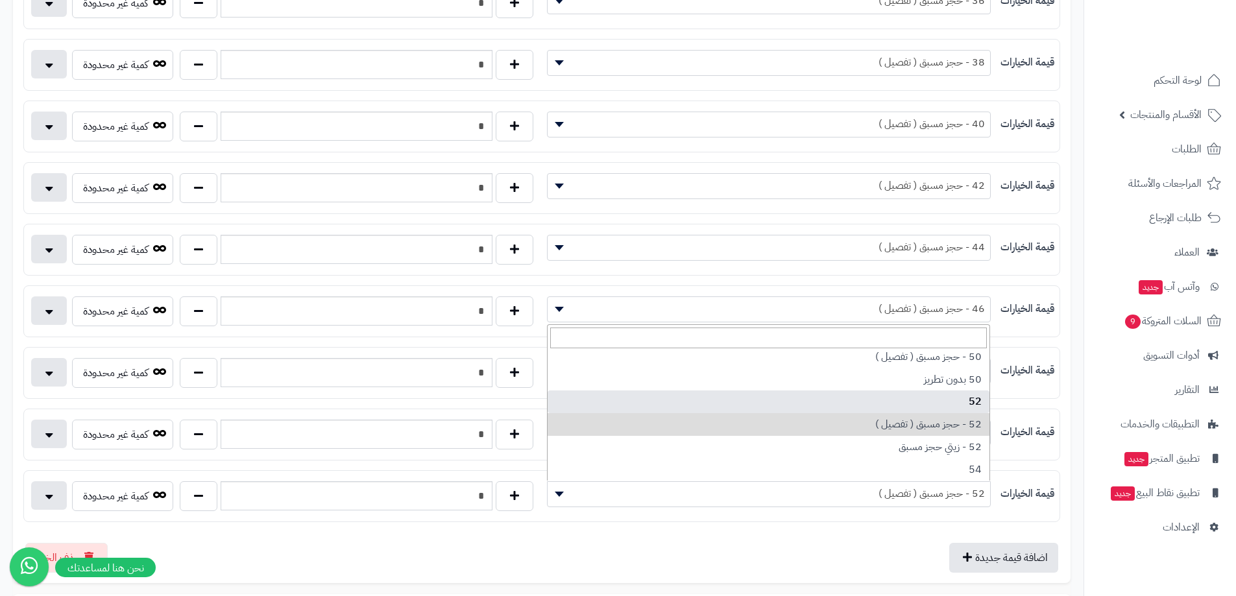
select select "***"
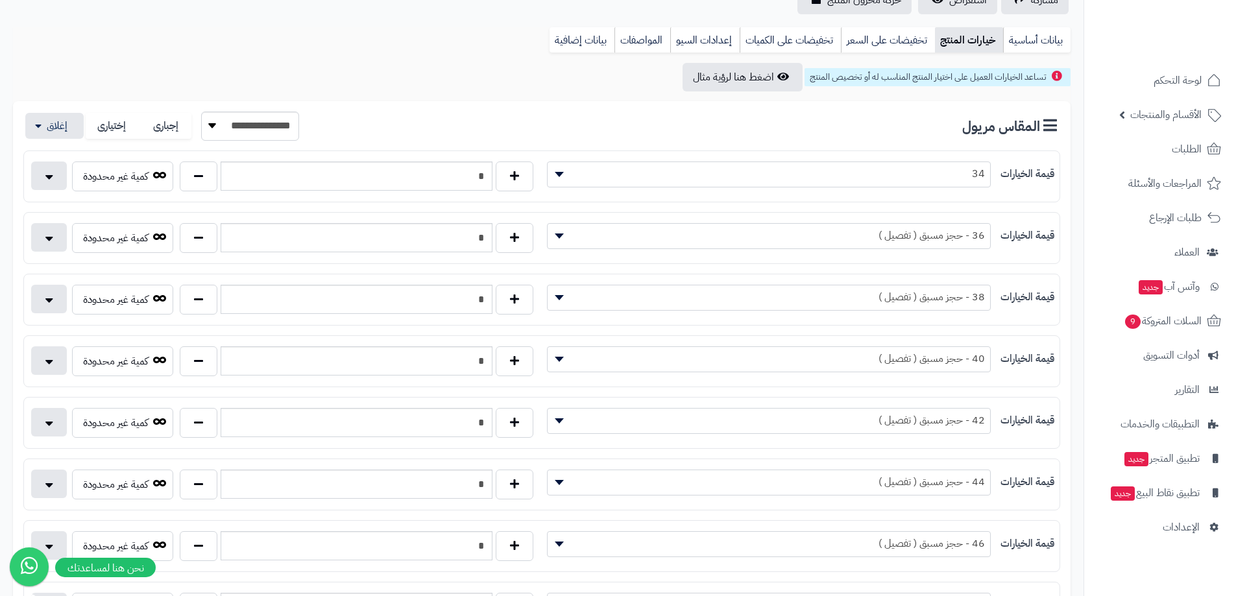
scroll to position [0, 0]
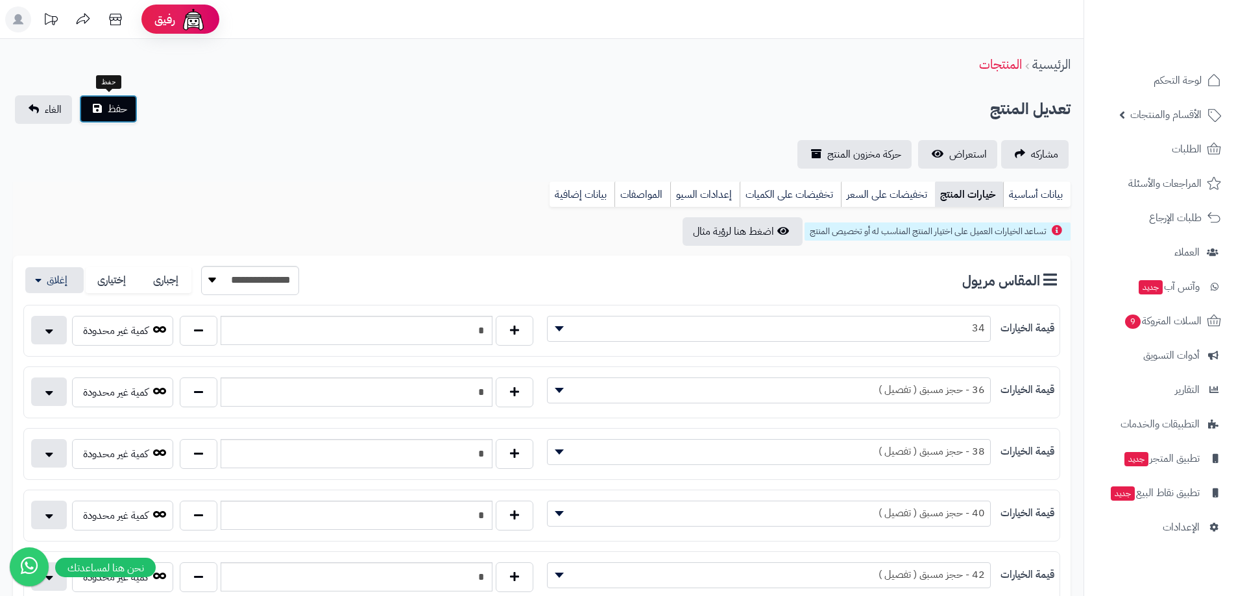
click at [130, 112] on button "حفظ" at bounding box center [108, 109] width 58 height 29
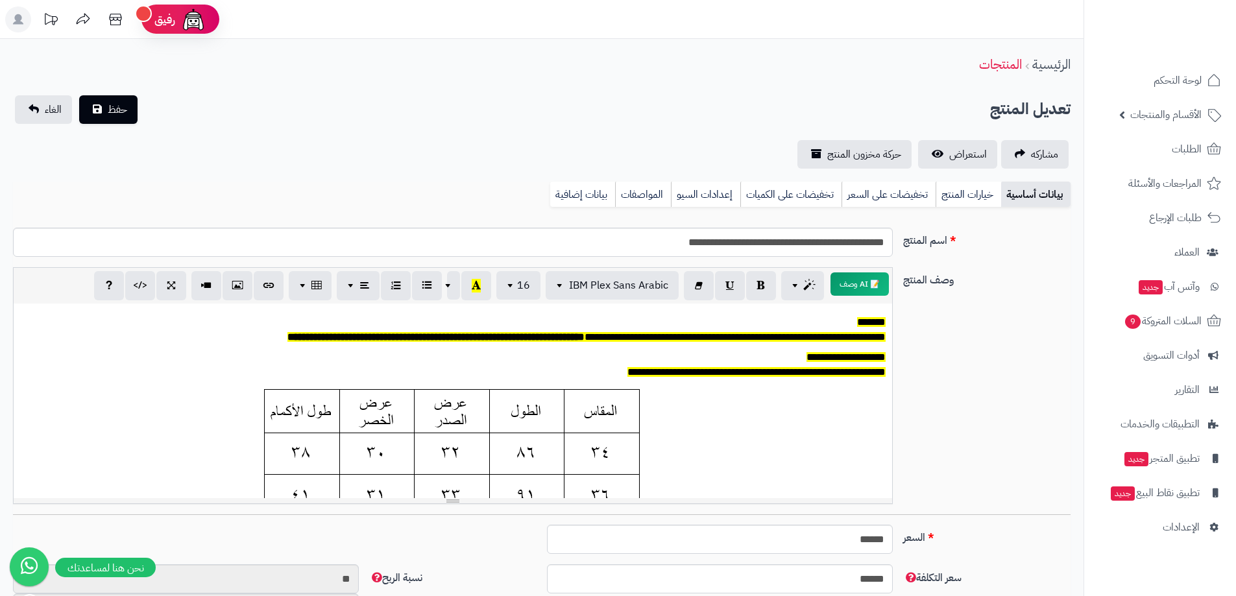
drag, startPoint x: 978, startPoint y: 184, endPoint x: 760, endPoint y: 208, distance: 218.6
click at [978, 184] on link "خيارات المنتج" at bounding box center [968, 195] width 66 height 26
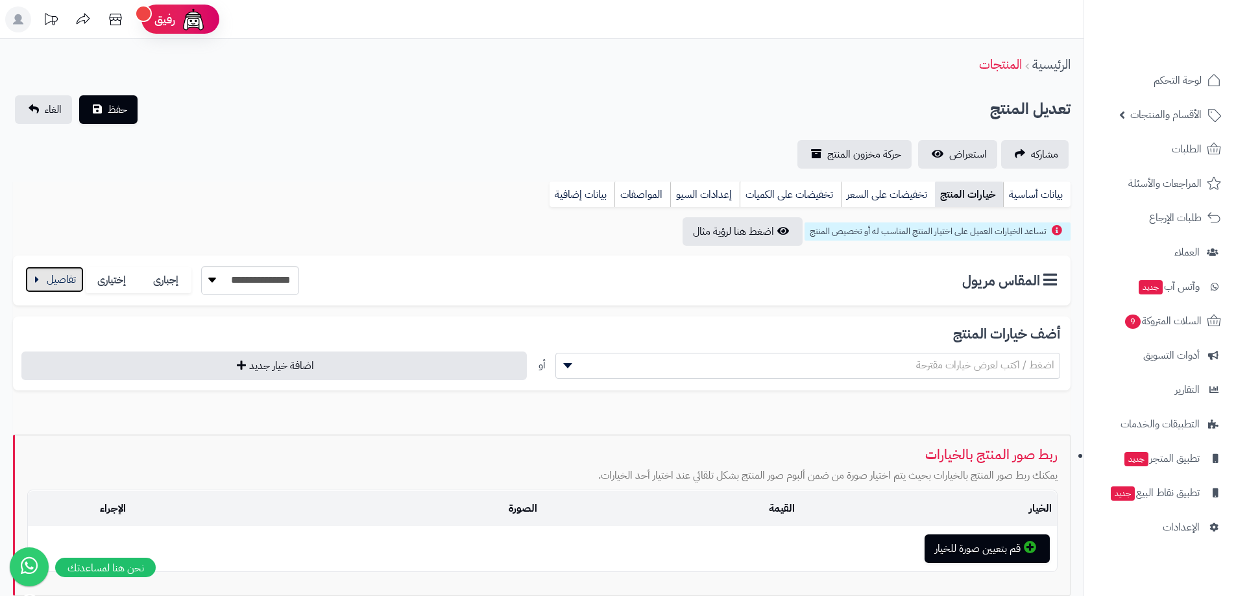
click at [37, 278] on button "button" at bounding box center [54, 280] width 58 height 26
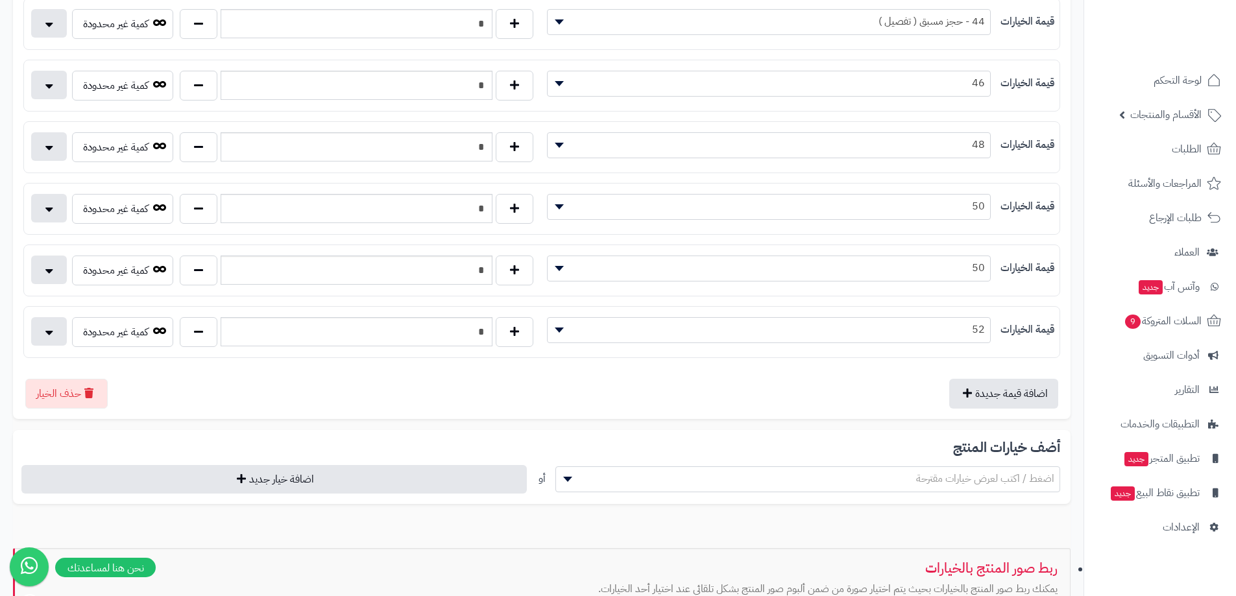
scroll to position [649, 0]
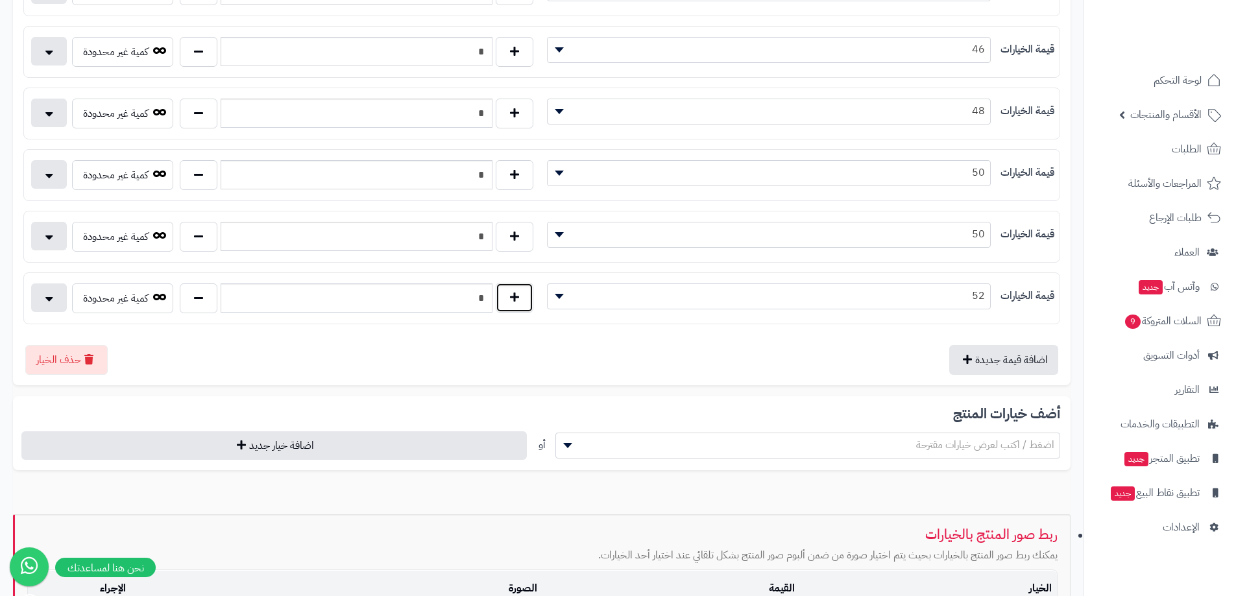
click at [501, 288] on button "button" at bounding box center [515, 298] width 38 height 30
type input "*"
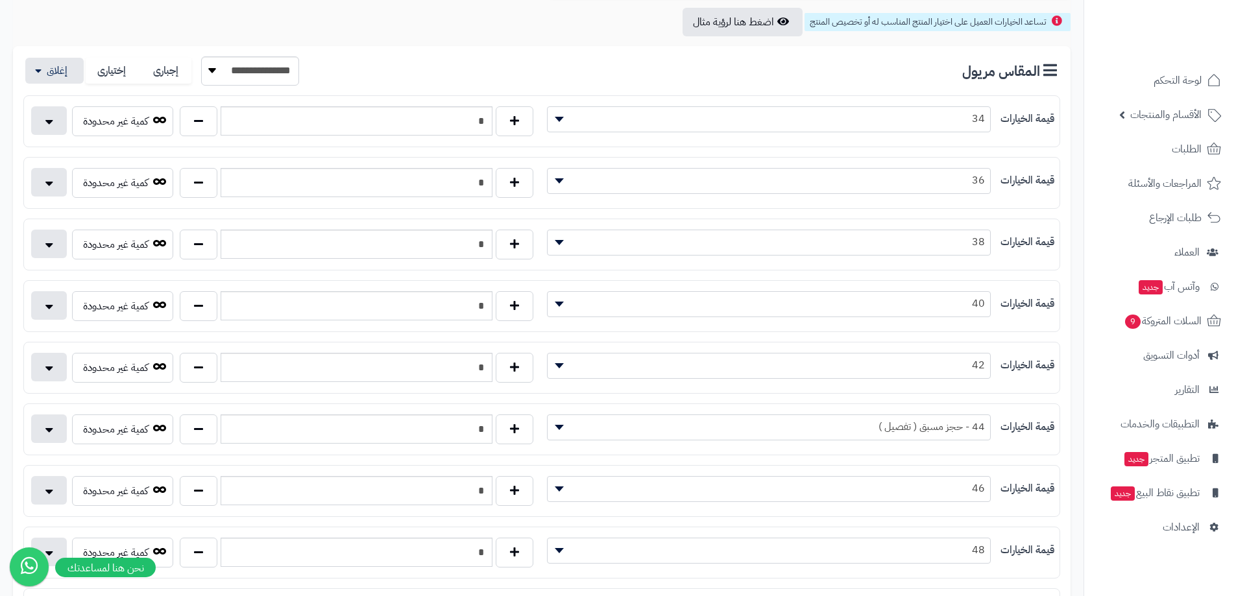
scroll to position [0, 0]
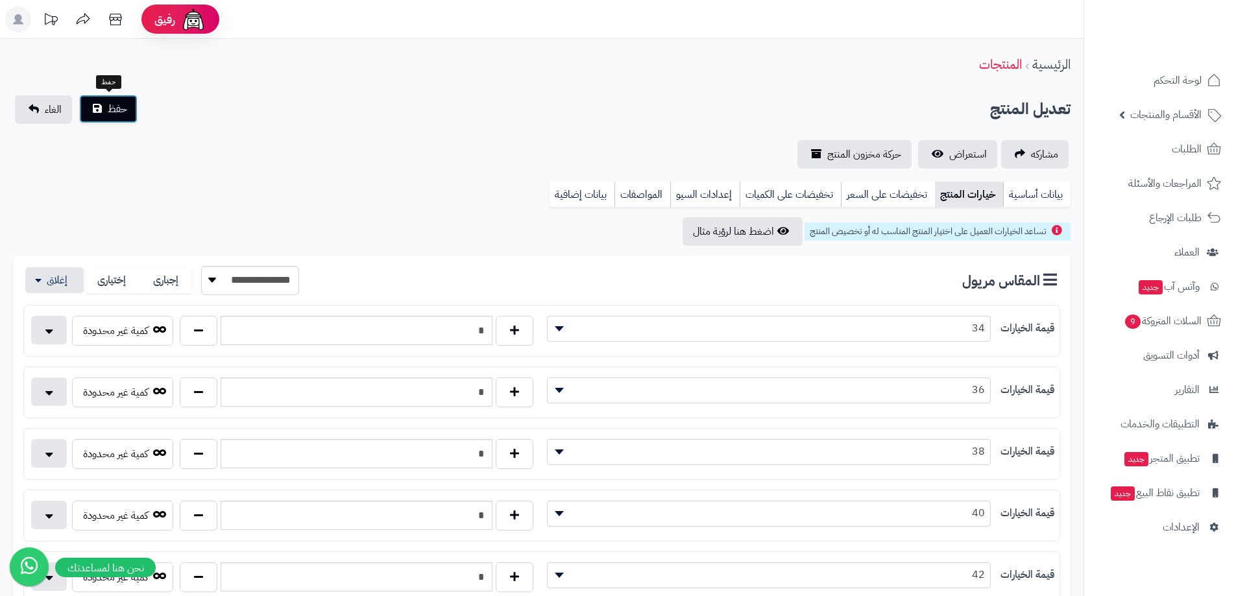
click at [128, 111] on button "حفظ" at bounding box center [108, 109] width 58 height 29
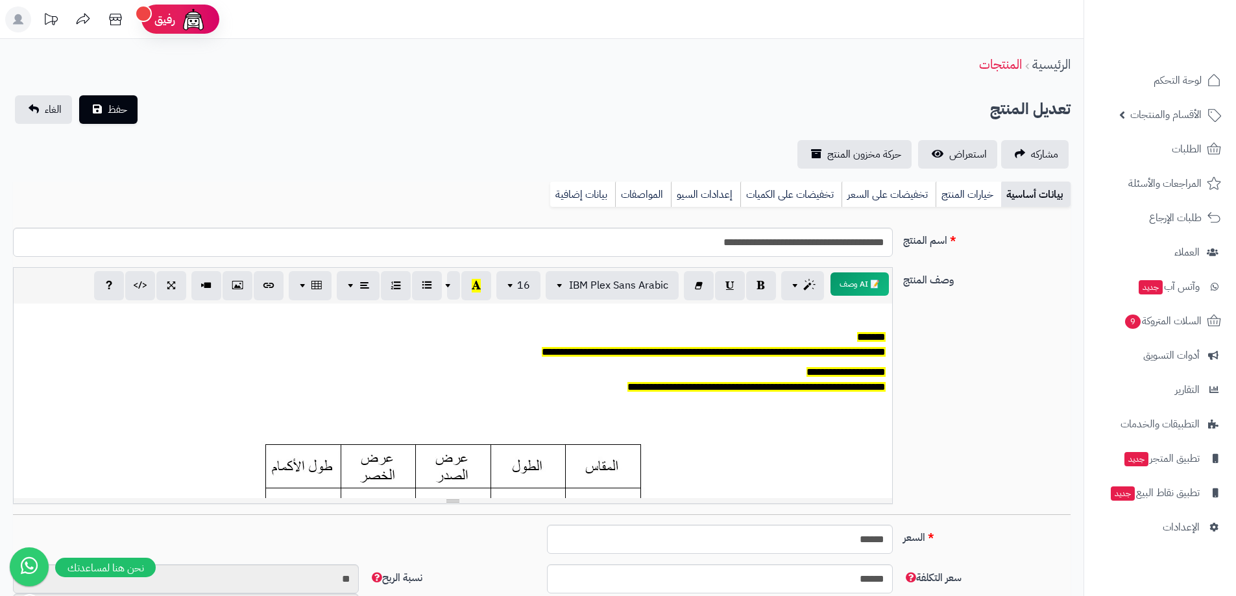
scroll to position [96, 0]
click at [984, 196] on link "خيارات المنتج" at bounding box center [968, 195] width 66 height 26
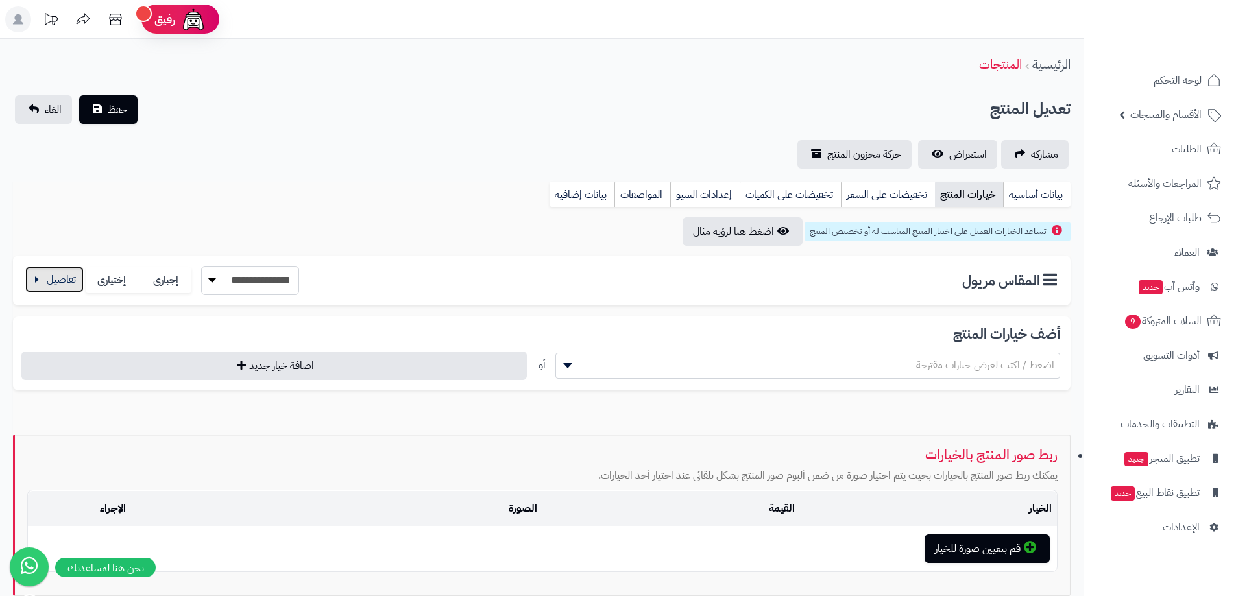
click at [55, 281] on button "button" at bounding box center [54, 280] width 58 height 26
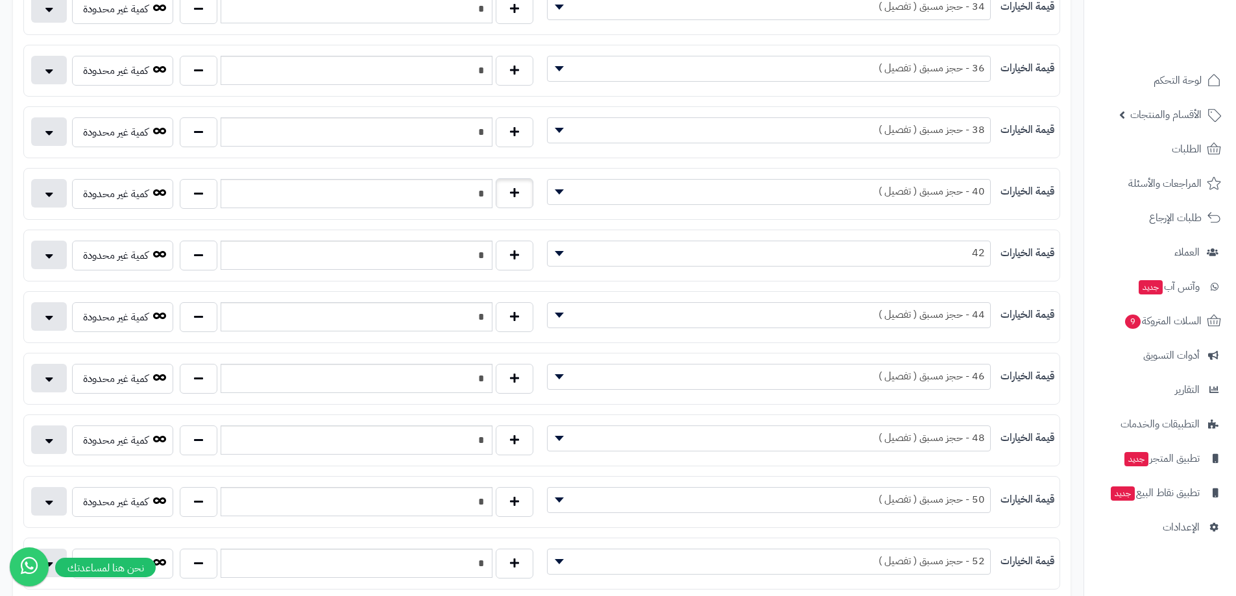
scroll to position [324, 0]
click at [191, 259] on button "button" at bounding box center [199, 252] width 38 height 30
type input "*"
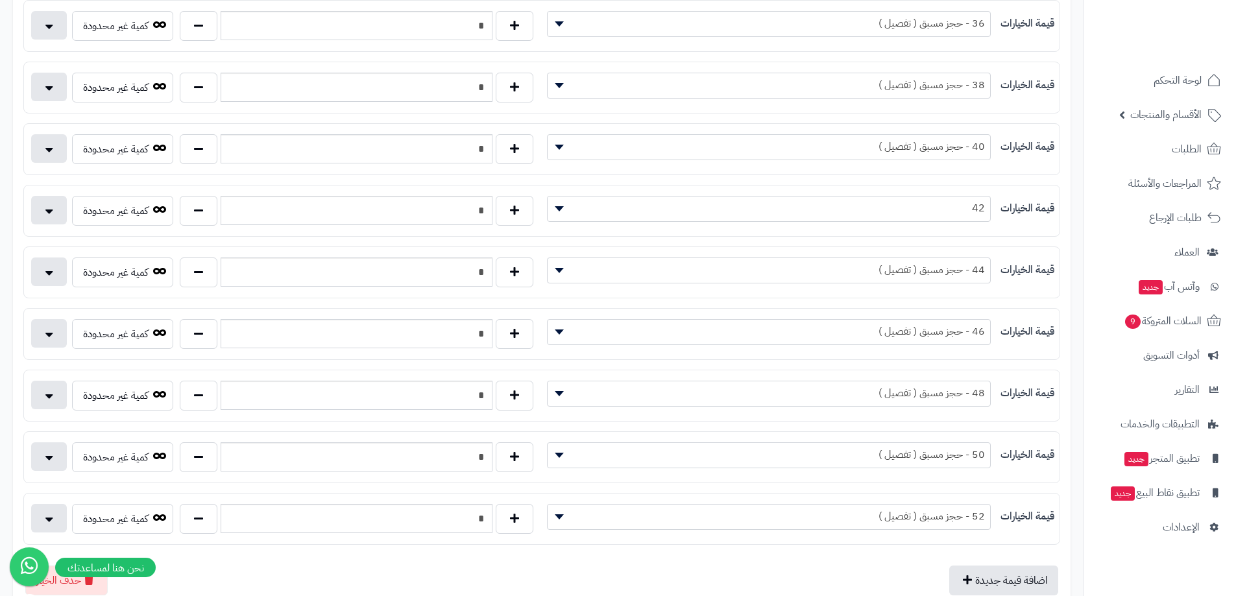
scroll to position [389, 0]
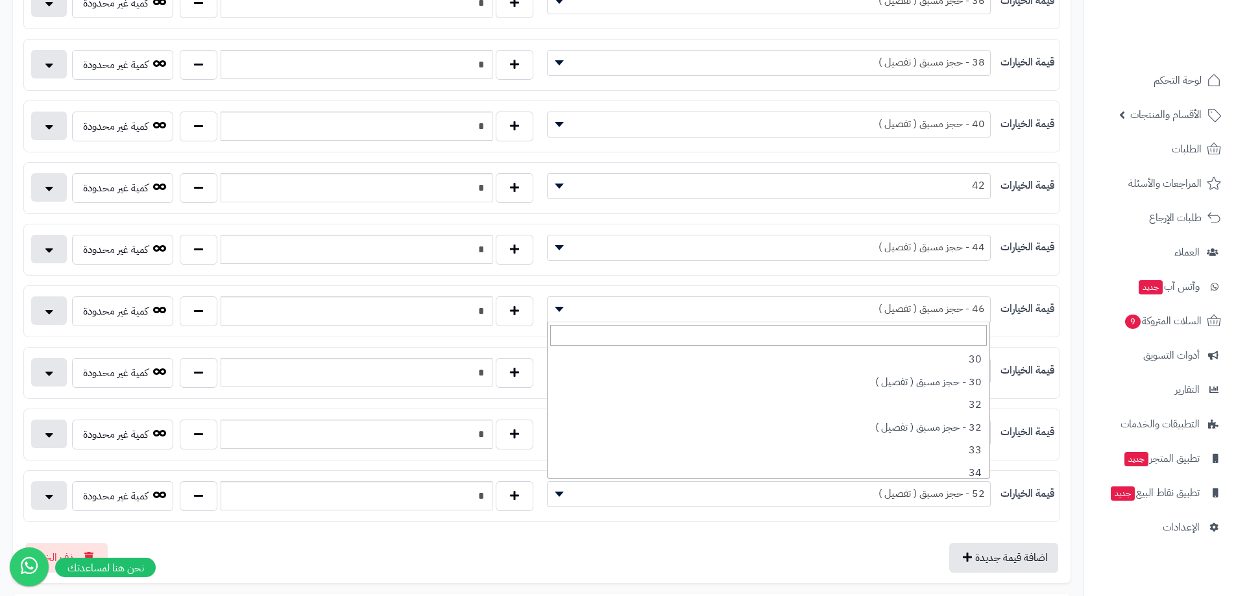
click at [726, 310] on span "46 - حجز مسبق ( تفصيل )" at bounding box center [768, 308] width 442 height 19
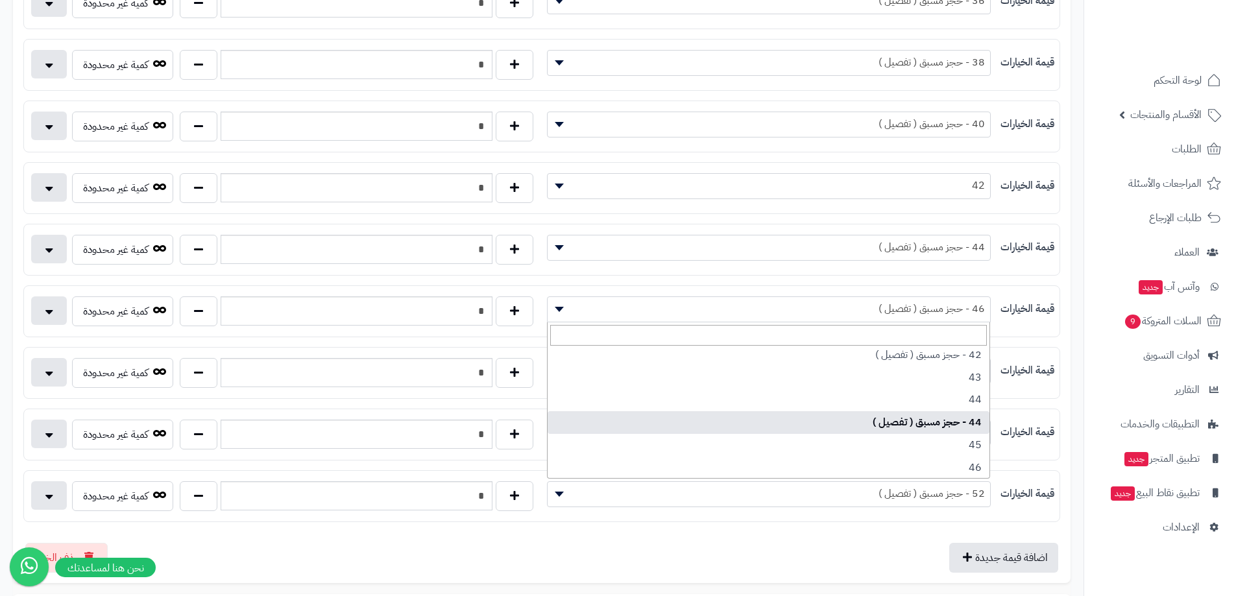
scroll to position [454, 0]
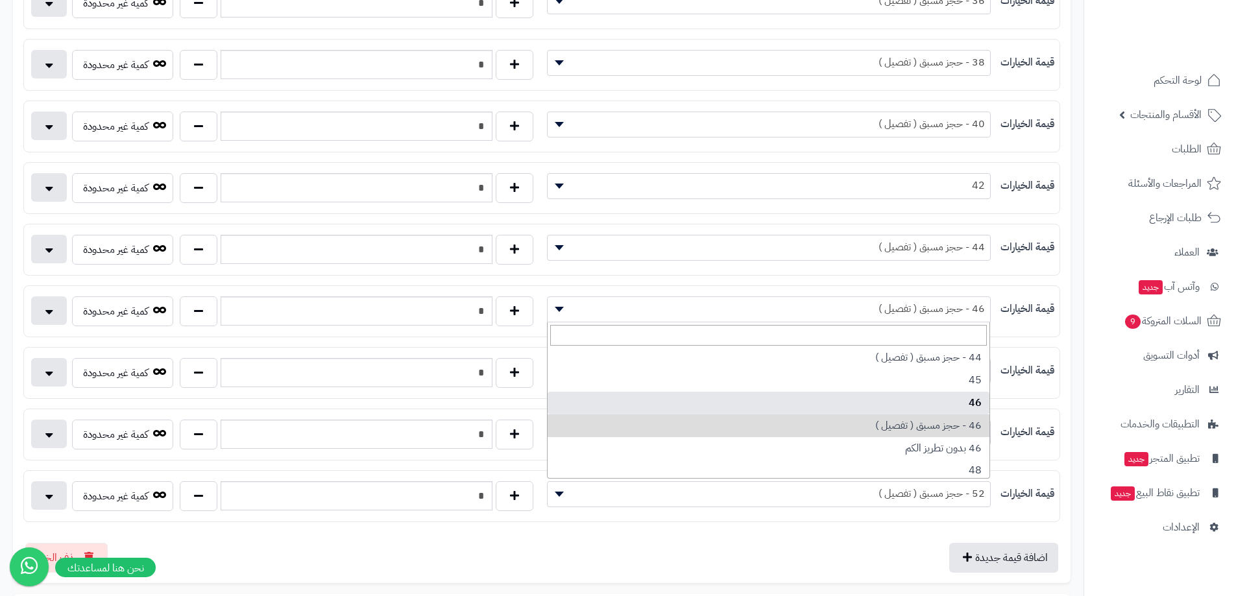
select select "***"
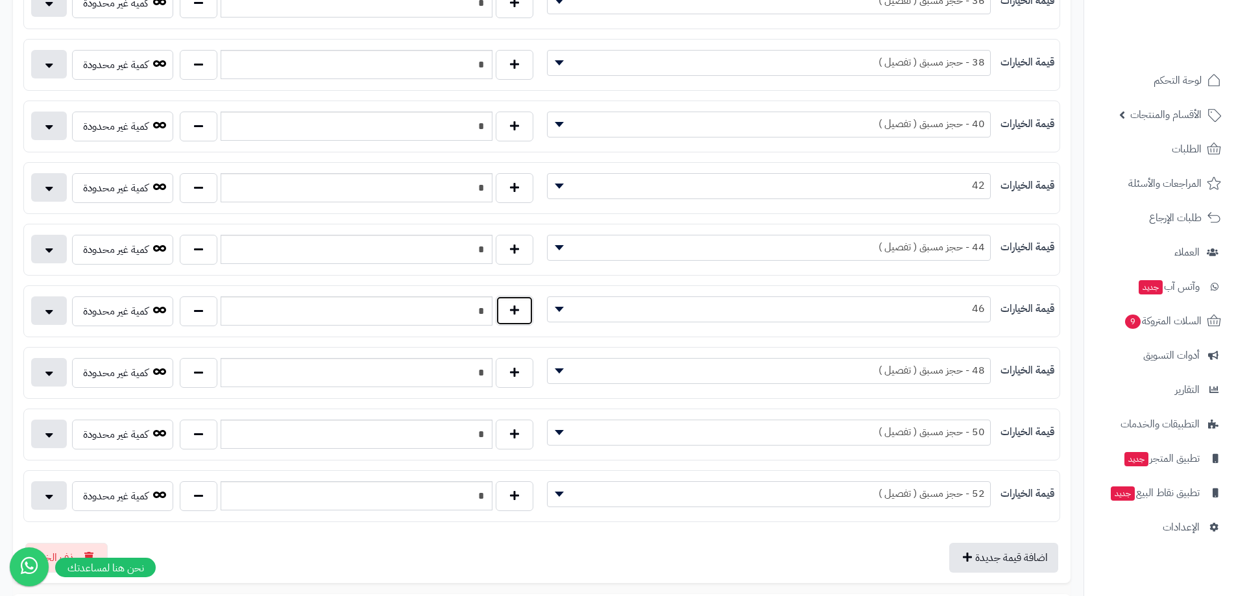
click at [502, 304] on button "button" at bounding box center [515, 311] width 38 height 30
type input "*"
click at [511, 189] on button "button" at bounding box center [515, 188] width 38 height 30
type input "*"
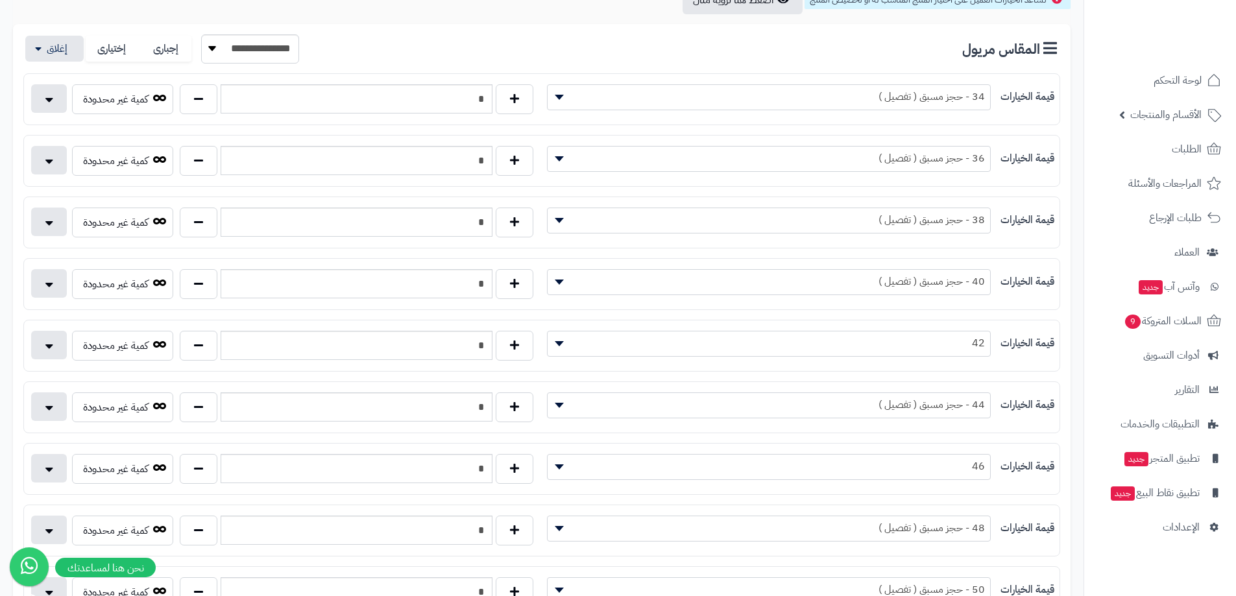
scroll to position [0, 0]
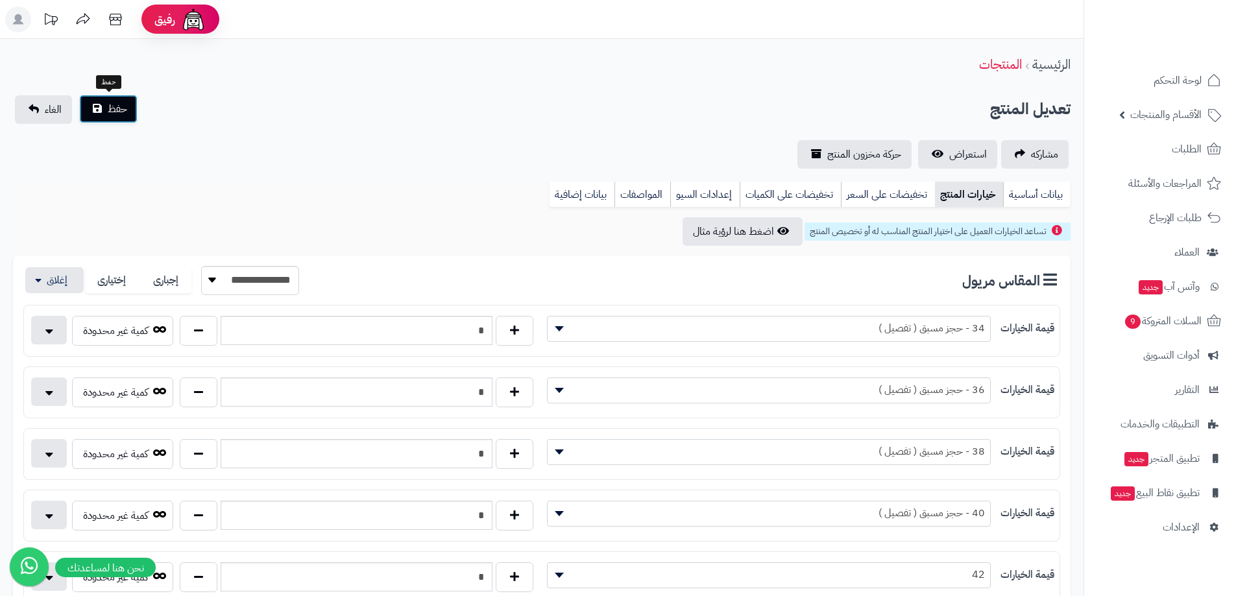
click at [114, 112] on span "حفظ" at bounding box center [117, 109] width 19 height 16
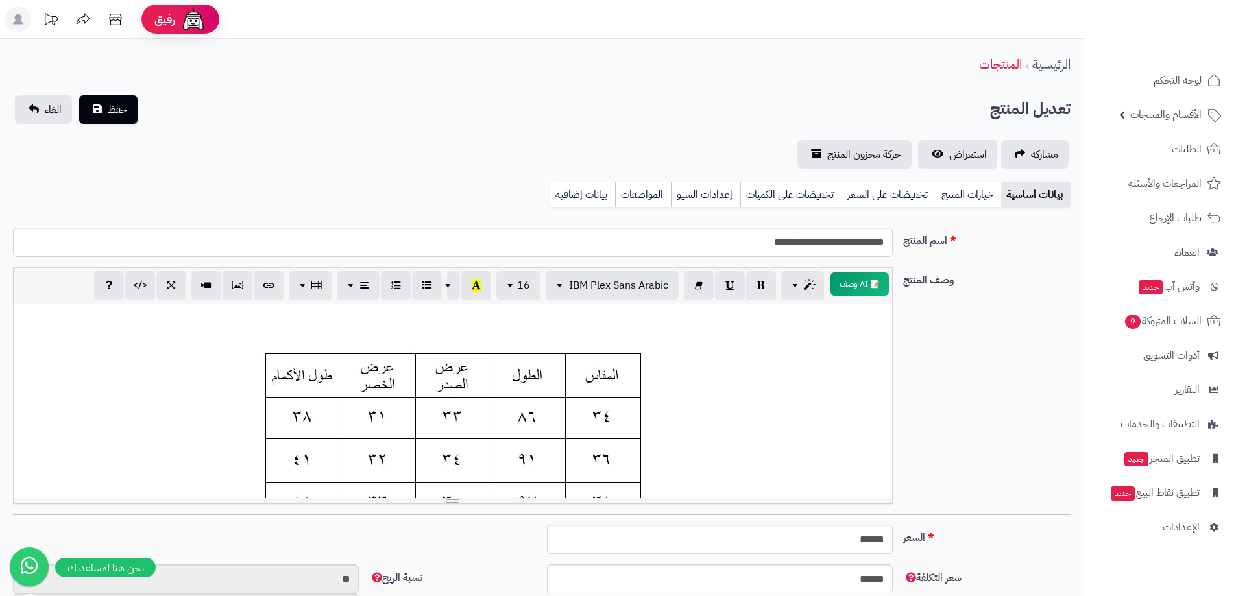
scroll to position [96, 0]
click at [970, 192] on link "خيارات المنتج" at bounding box center [968, 195] width 66 height 26
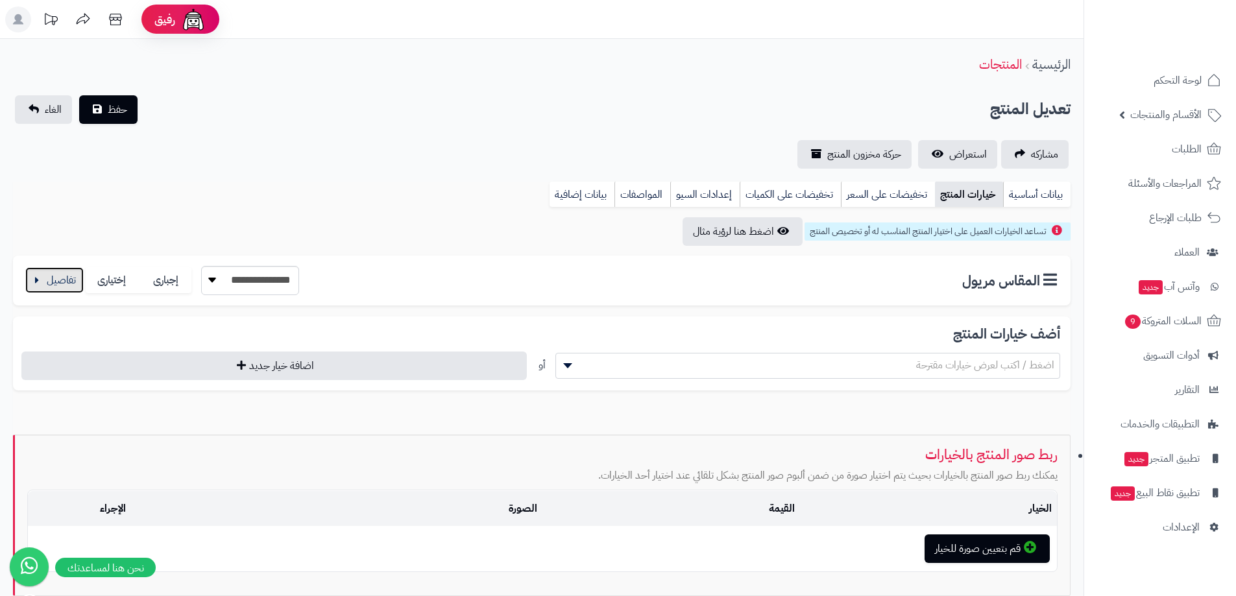
drag, startPoint x: 67, startPoint y: 276, endPoint x: 227, endPoint y: 234, distance: 165.5
click at [67, 276] on button "button" at bounding box center [54, 280] width 58 height 26
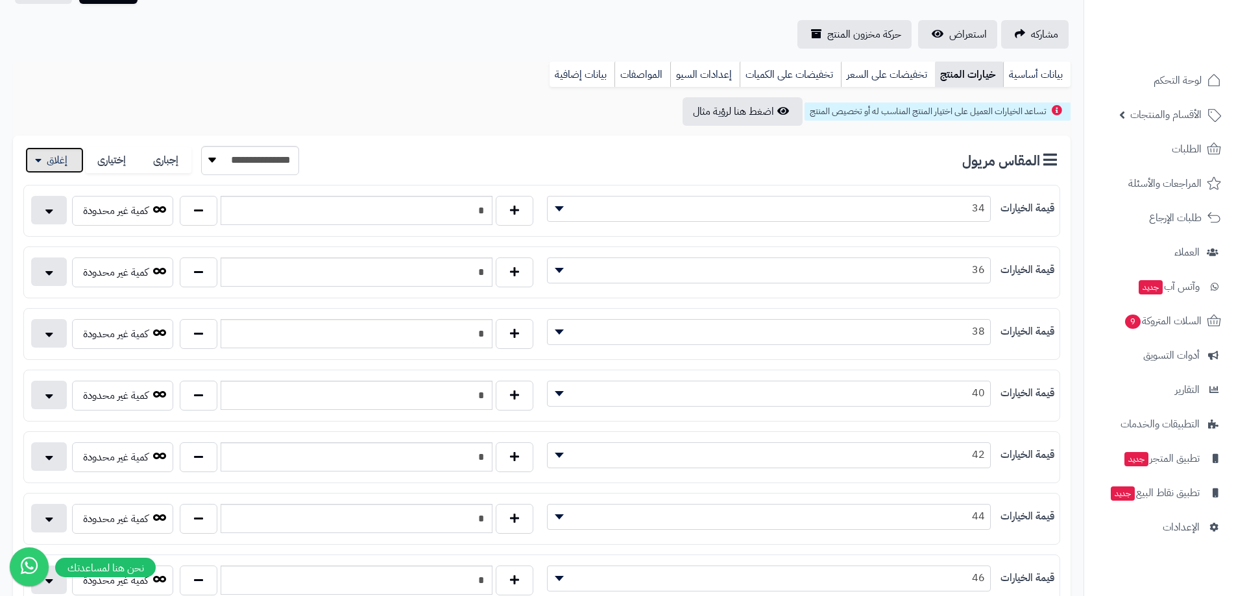
scroll to position [130, 0]
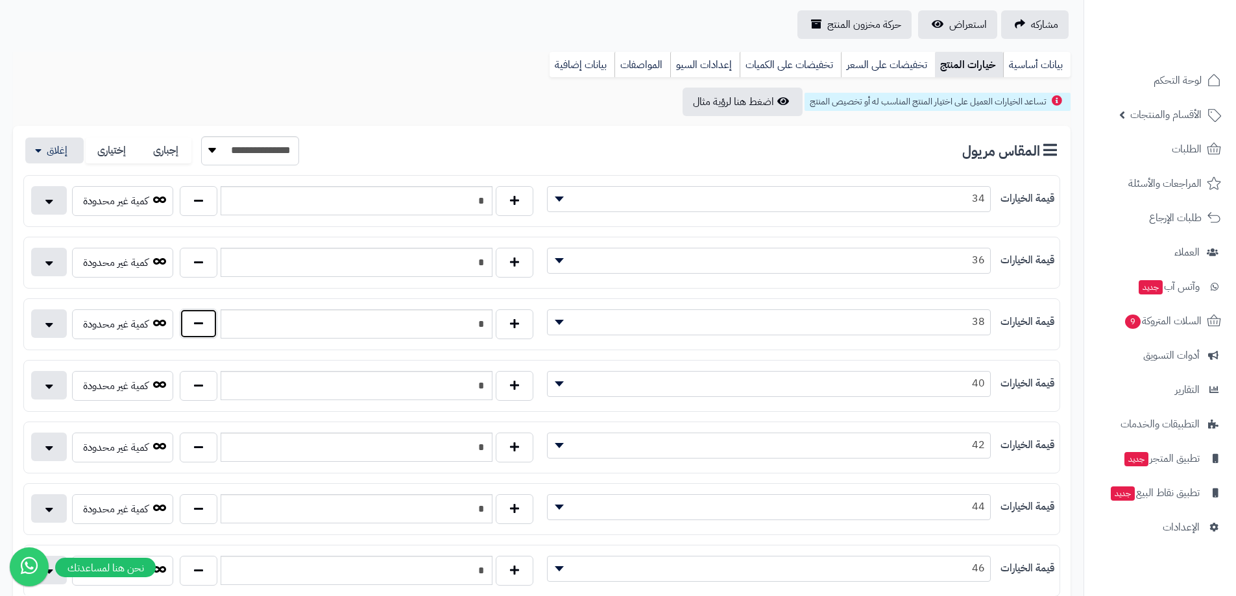
click at [202, 313] on button "button" at bounding box center [199, 324] width 38 height 30
type input "*"
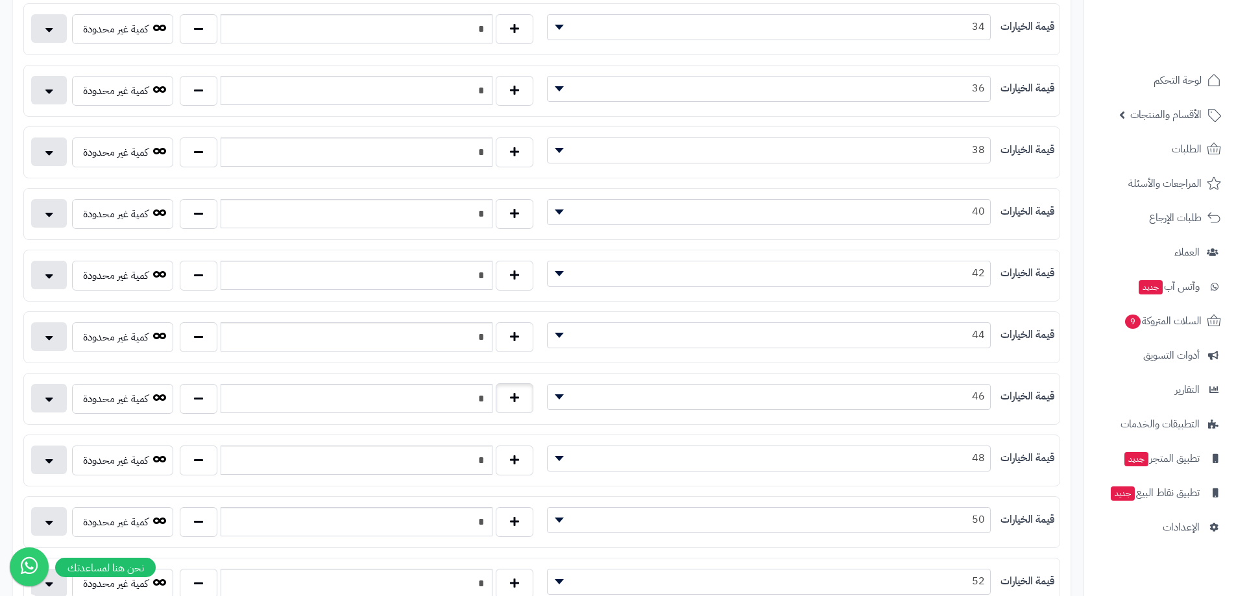
scroll to position [324, 0]
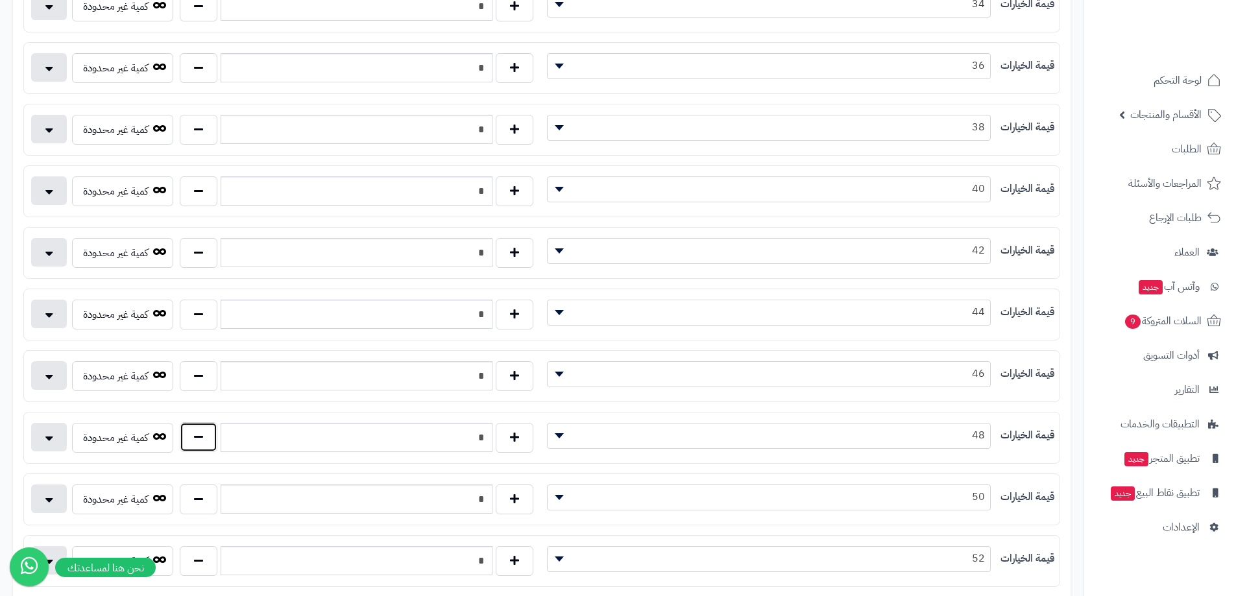
click at [208, 440] on button "button" at bounding box center [199, 437] width 38 height 30
type input "*"
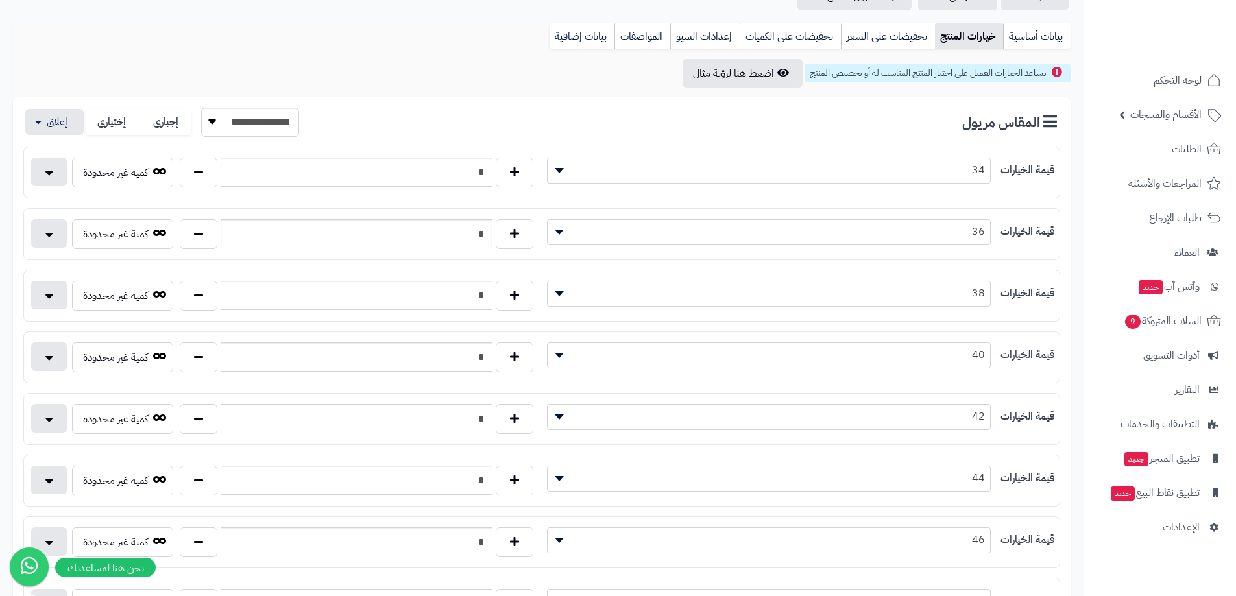
scroll to position [0, 0]
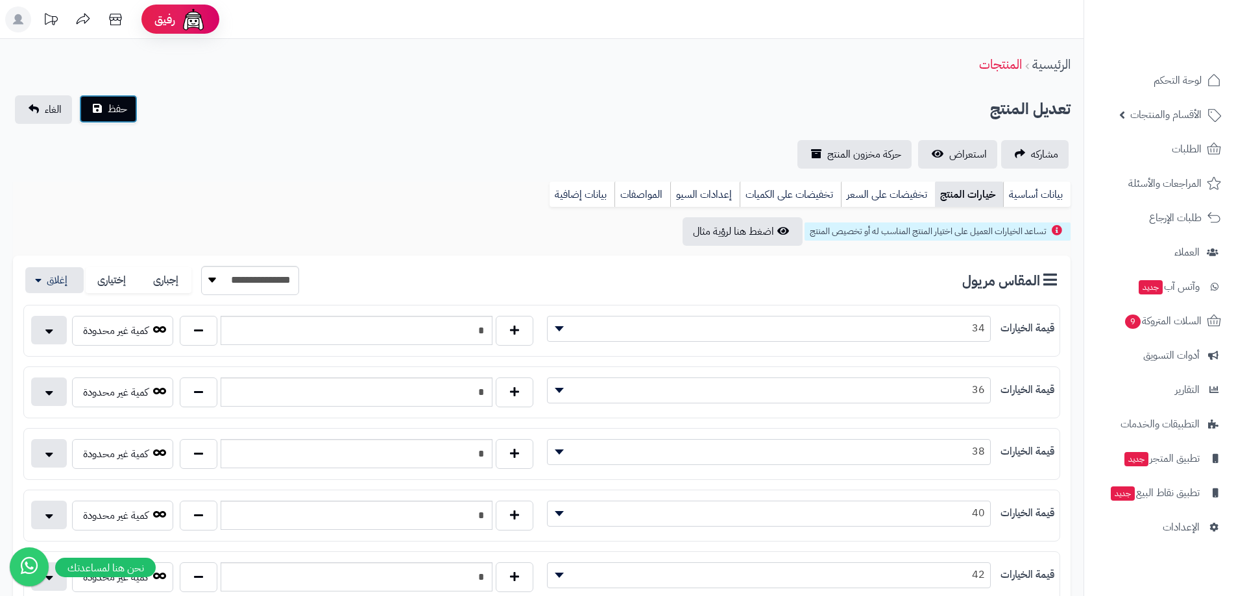
click at [136, 117] on button "حفظ" at bounding box center [108, 109] width 58 height 29
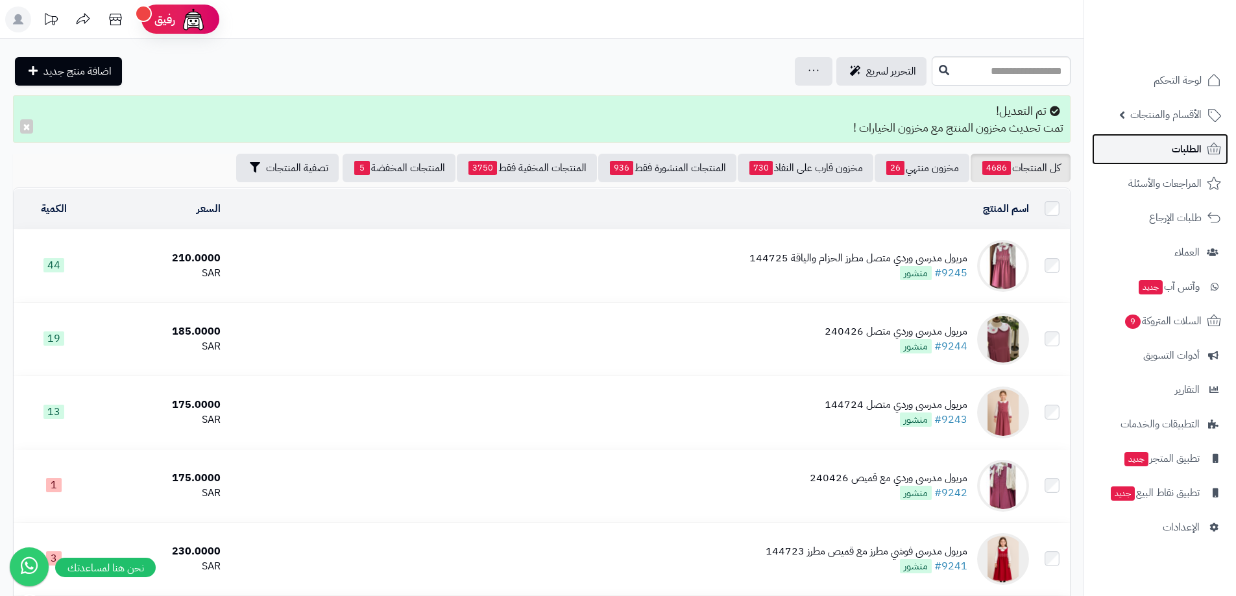
click at [1202, 160] on link "الطلبات" at bounding box center [1160, 149] width 136 height 31
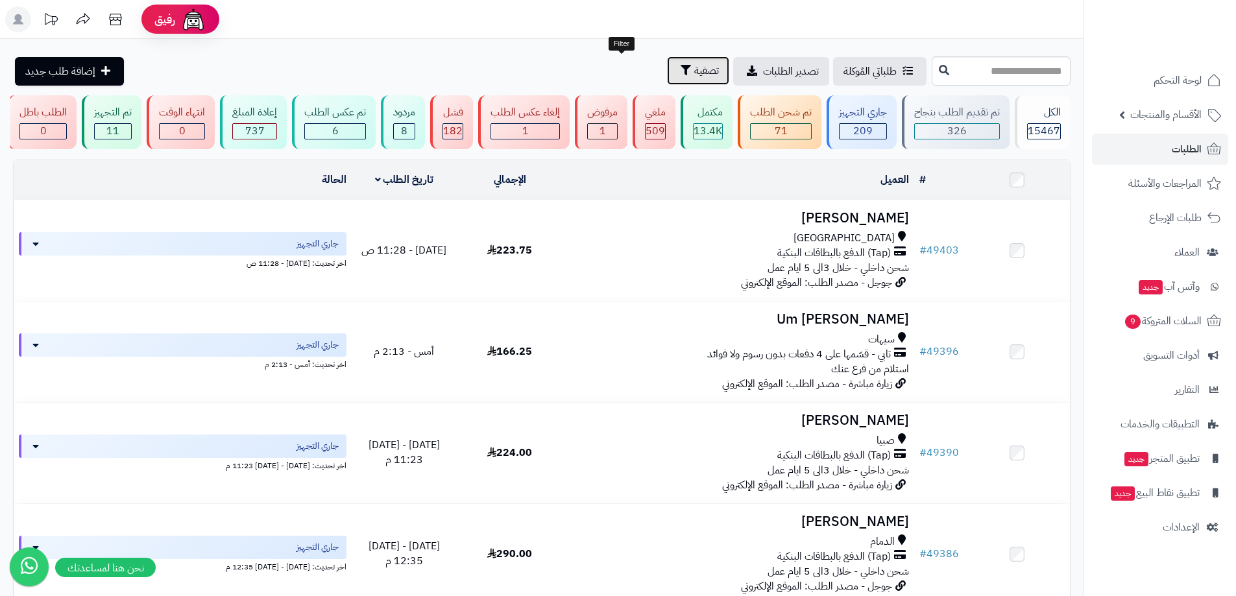
click at [667, 79] on button "تصفية" at bounding box center [698, 70] width 62 height 29
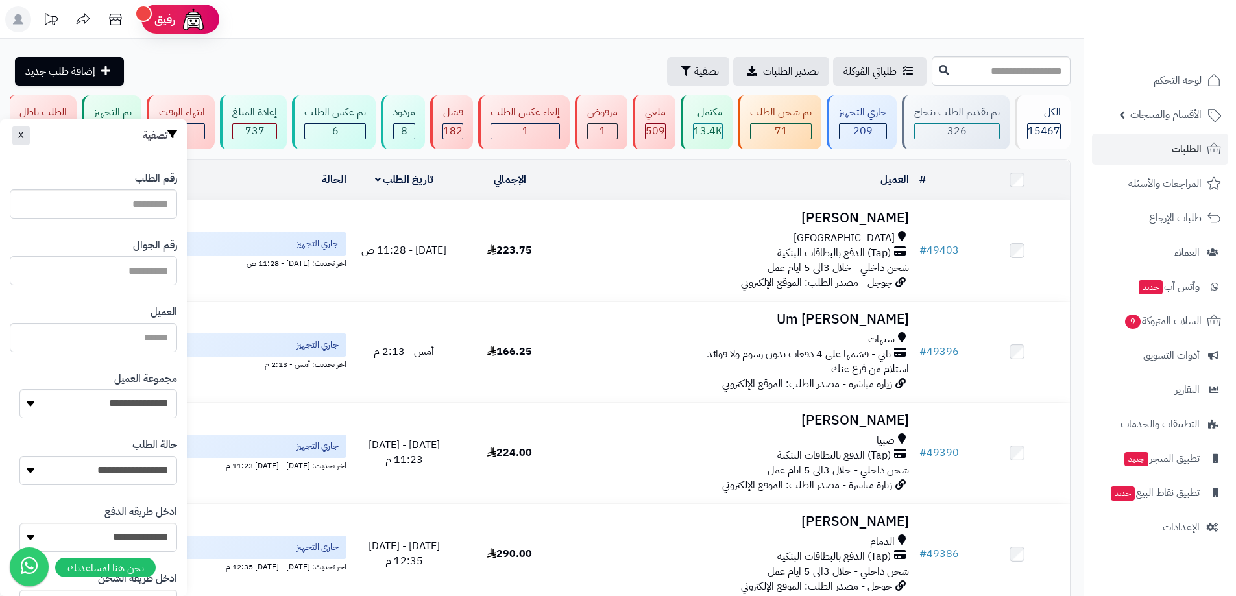
click at [149, 272] on input "text" at bounding box center [93, 270] width 167 height 29
click at [106, 276] on input "**********" at bounding box center [93, 270] width 167 height 29
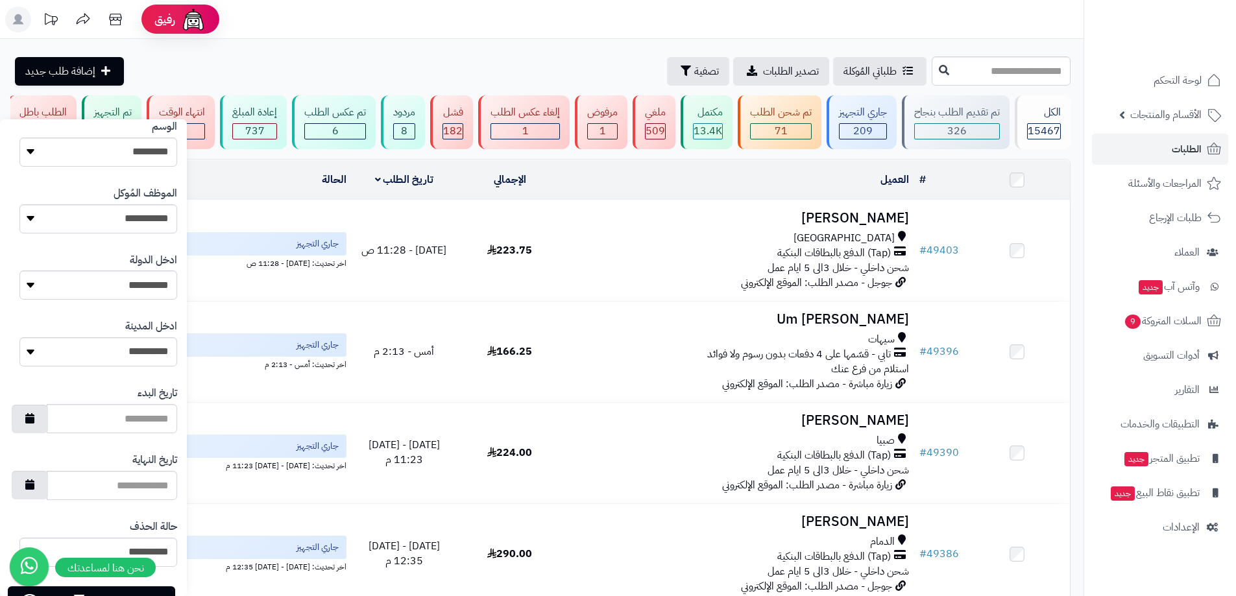
scroll to position [568, 0]
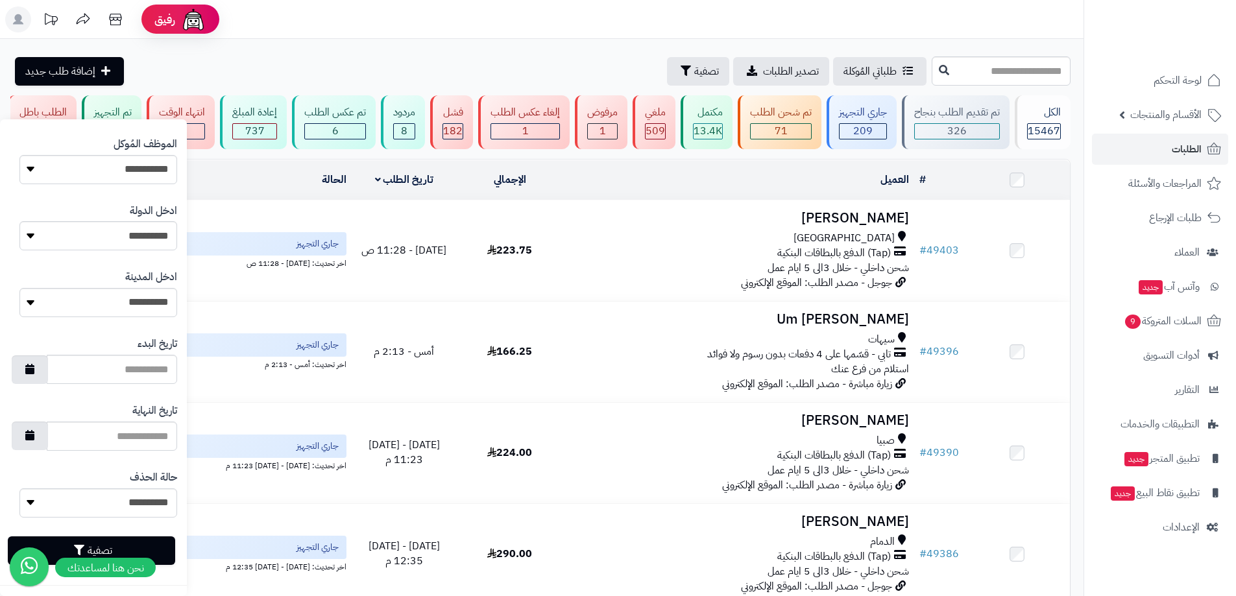
type input "*********"
click at [158, 546] on button "تصفية" at bounding box center [91, 550] width 167 height 29
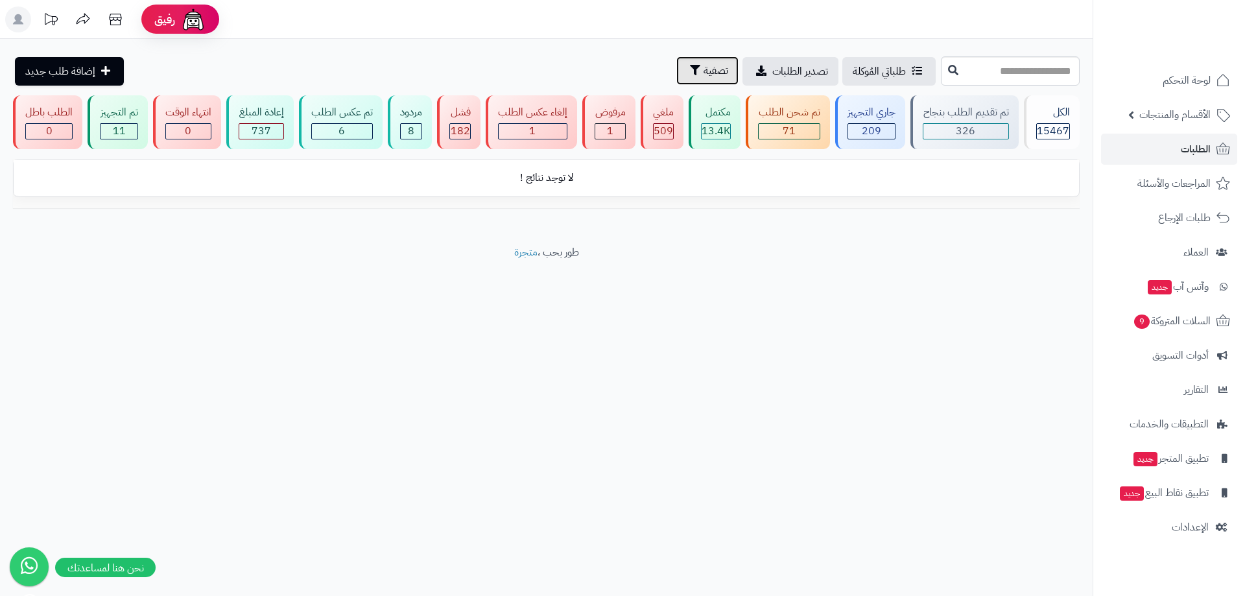
click at [704, 77] on span "تصفية" at bounding box center [716, 71] width 25 height 16
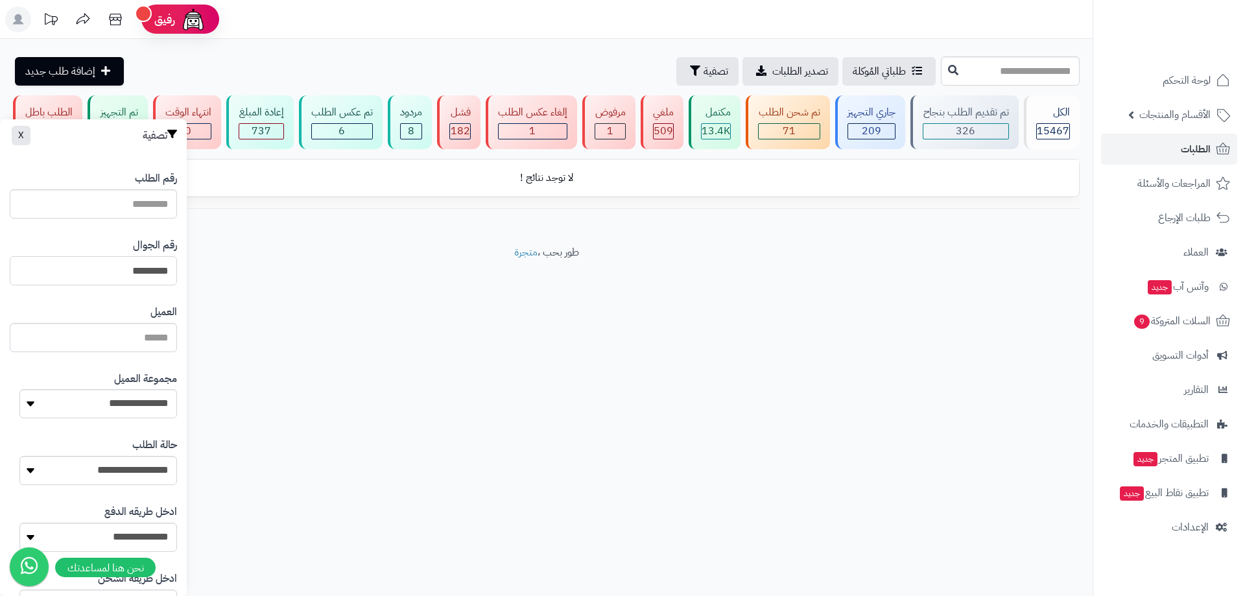
click at [125, 276] on input "*********" at bounding box center [93, 270] width 167 height 29
type input "*********"
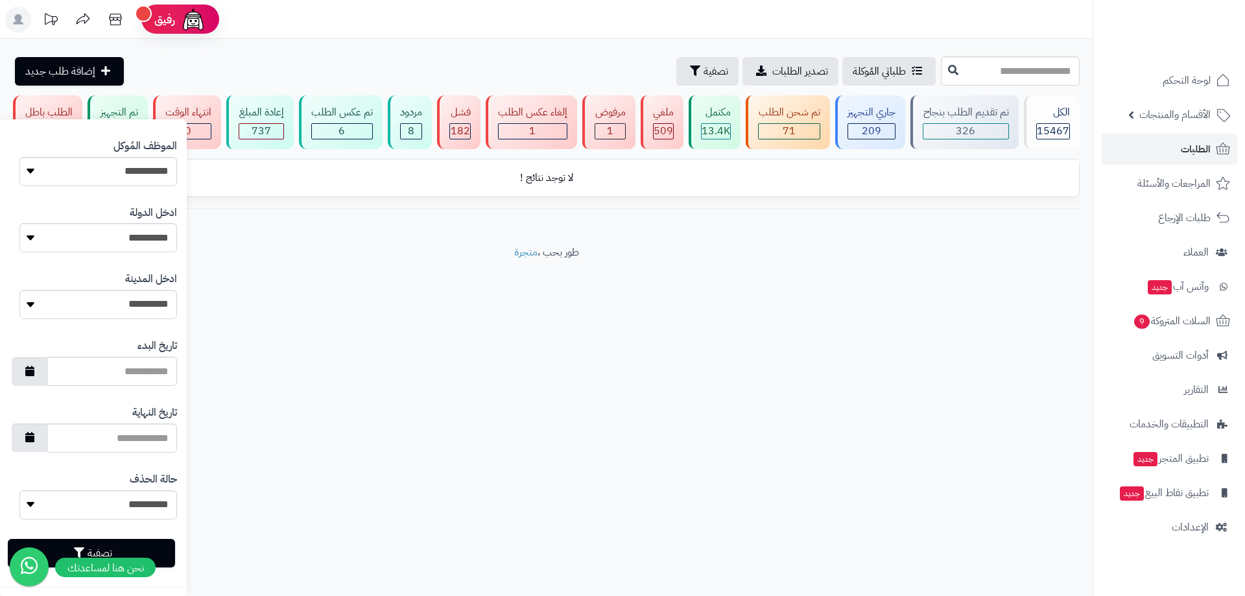
scroll to position [568, 0]
click at [154, 544] on button "تصفية" at bounding box center [91, 550] width 167 height 29
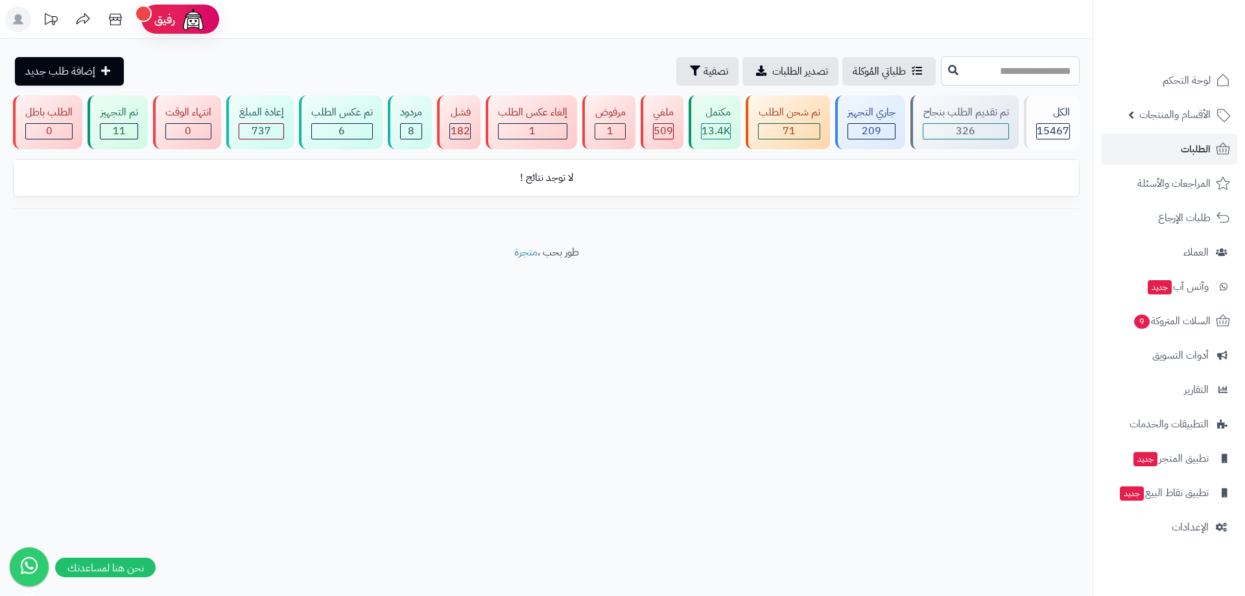
click at [1066, 69] on input "text" at bounding box center [1010, 70] width 139 height 29
type input "*****"
click at [948, 72] on icon at bounding box center [953, 69] width 10 height 10
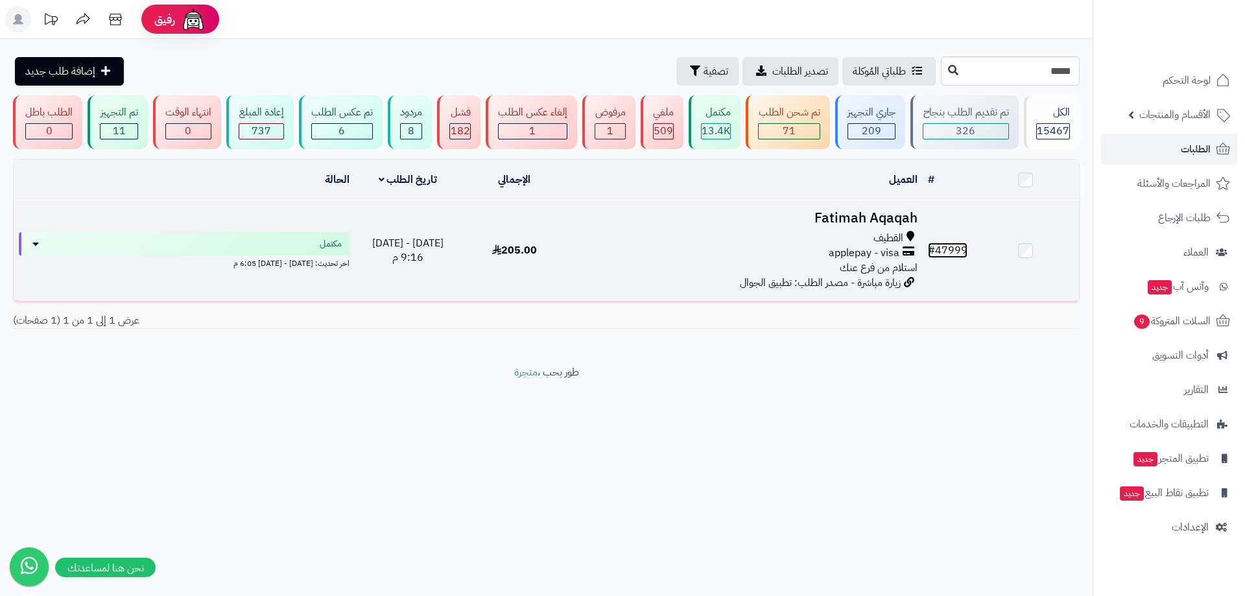
click at [959, 250] on link "# 47999" at bounding box center [948, 251] width 40 height 16
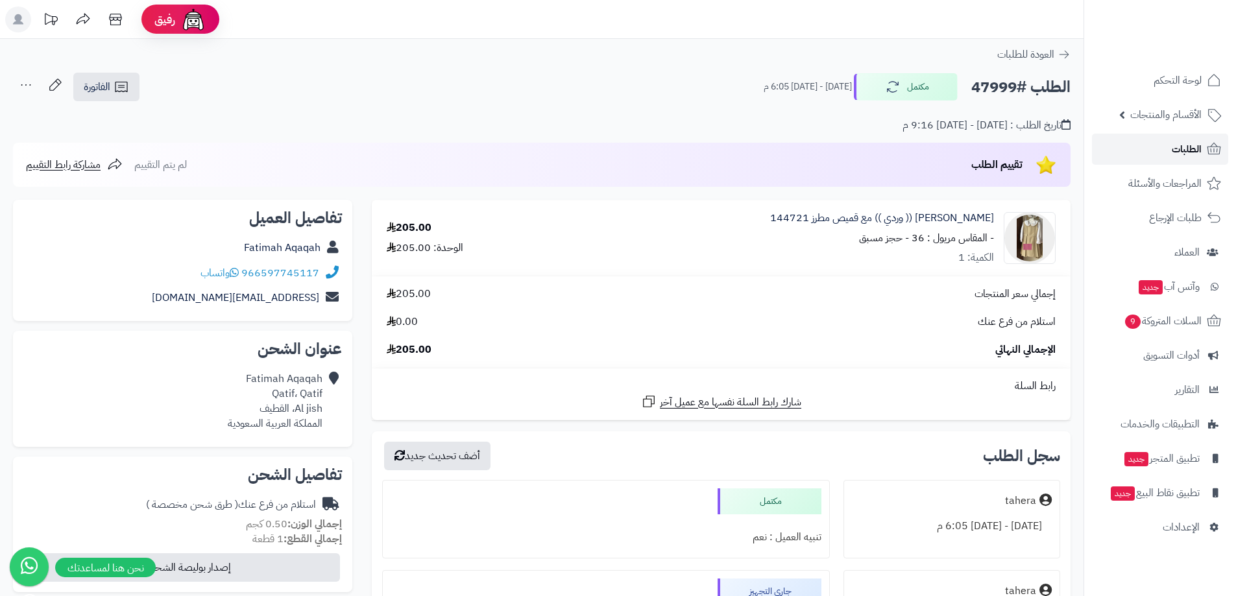
click at [1192, 145] on span "الطلبات" at bounding box center [1186, 149] width 30 height 18
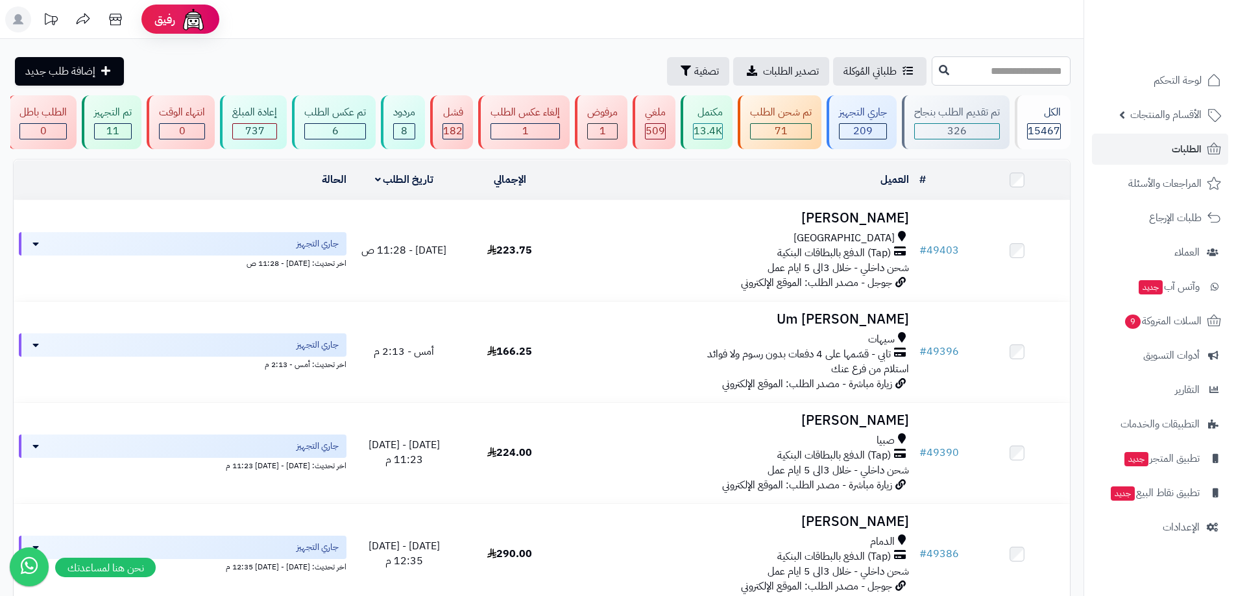
click at [1009, 78] on input "text" at bounding box center [1000, 70] width 139 height 29
type input "*****"
click at [934, 75] on button at bounding box center [943, 70] width 19 height 25
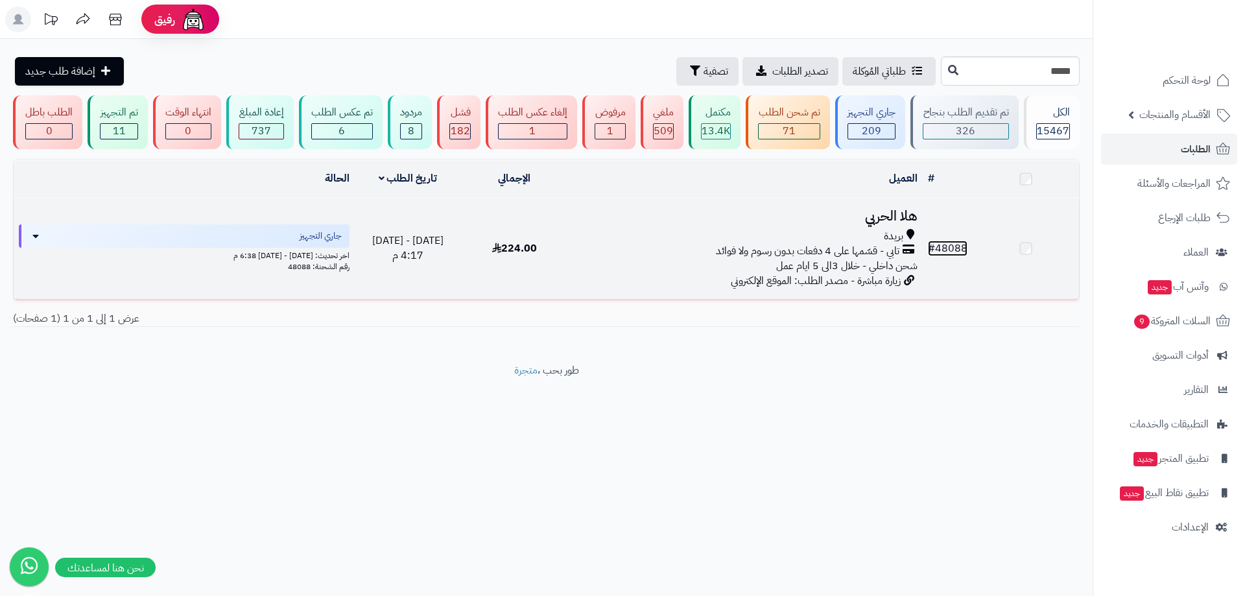
click at [962, 251] on link "# 48088" at bounding box center [948, 249] width 40 height 16
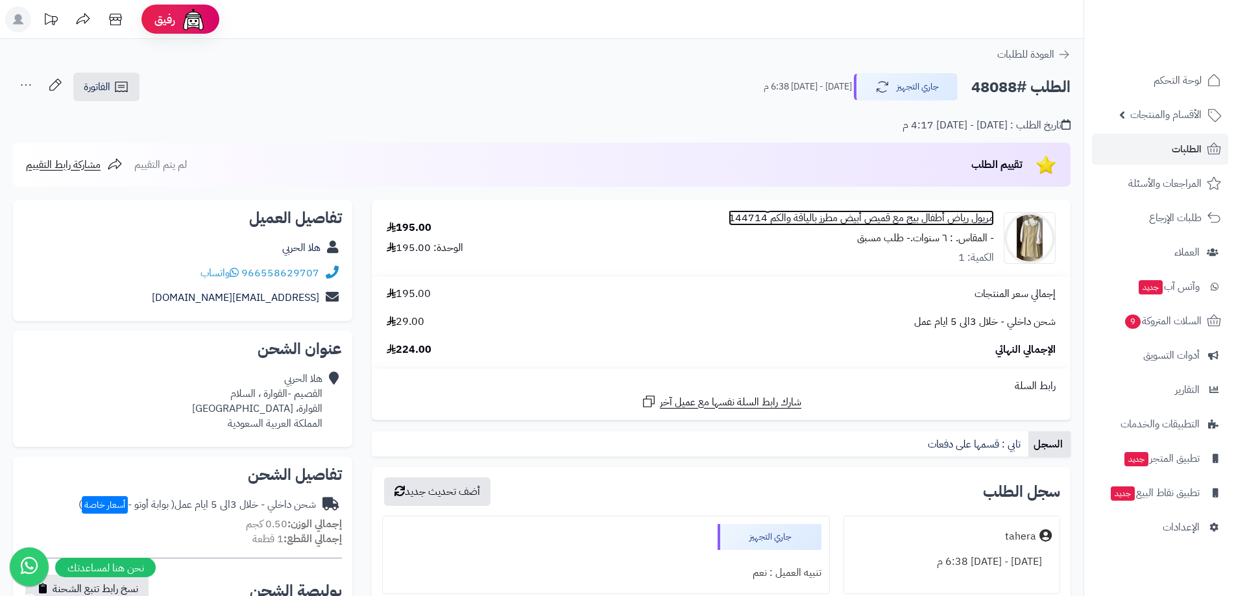
click at [952, 215] on link "مريول رياض أطفال بيج مع قميص أبيض مطرز بالياقة والكم 144714" at bounding box center [860, 218] width 265 height 15
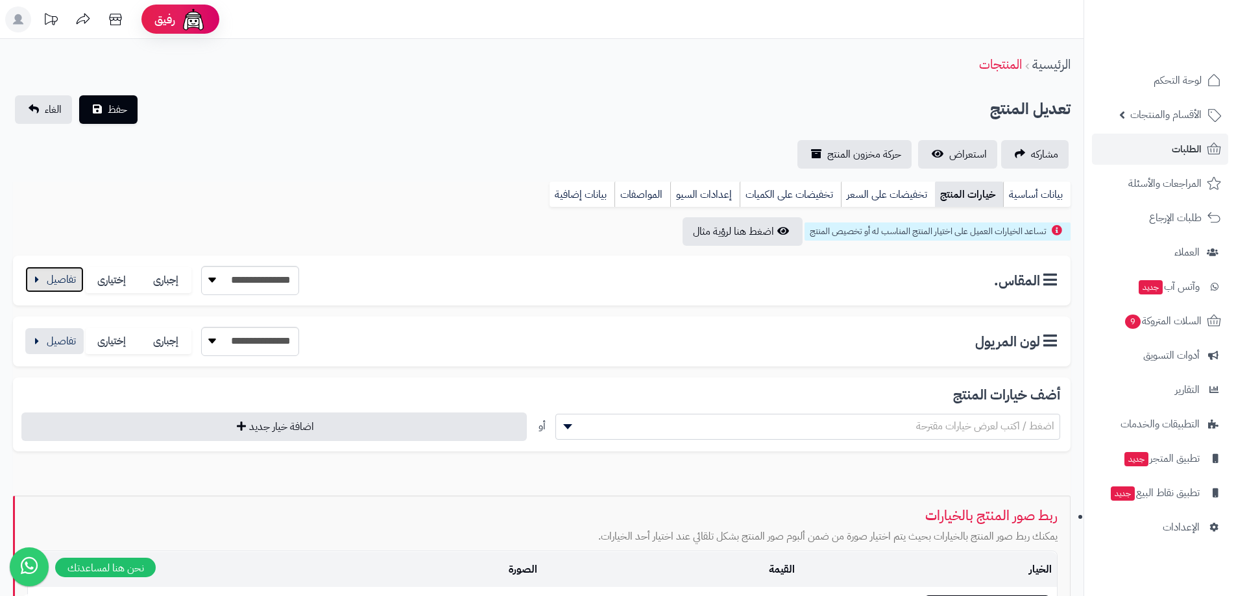
click at [62, 267] on button "button" at bounding box center [54, 280] width 58 height 26
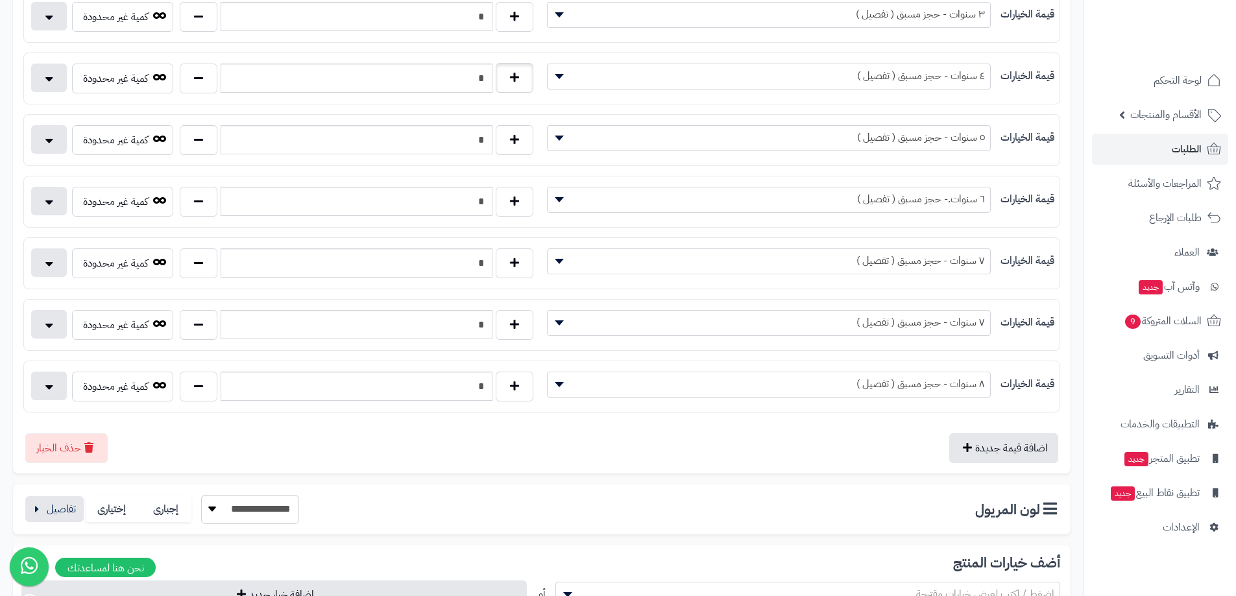
scroll to position [454, 0]
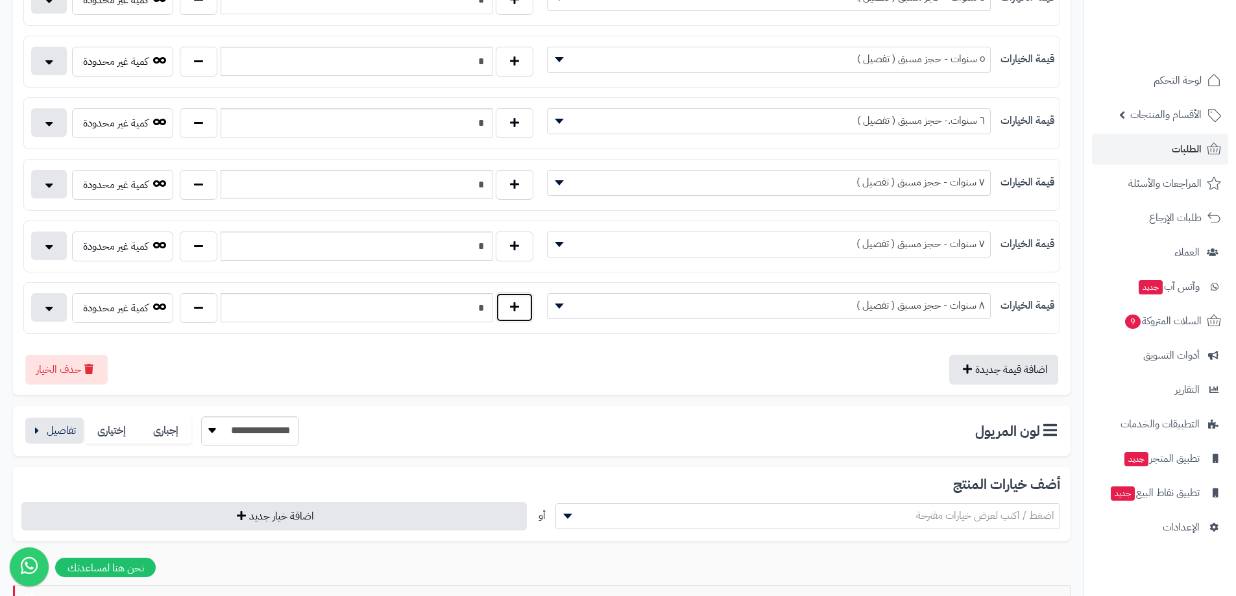
click at [518, 306] on button "button" at bounding box center [515, 308] width 38 height 30
type input "*"
click at [616, 306] on span "٨ سنوات - حجز مسبق ( تفصيل )" at bounding box center [768, 305] width 442 height 19
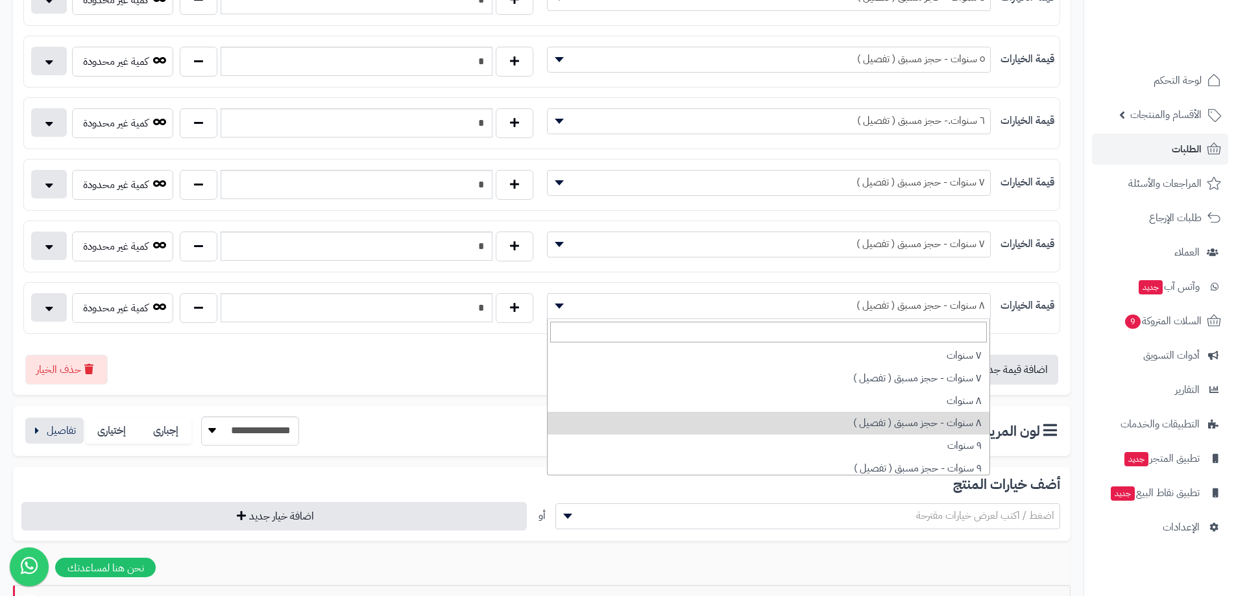
scroll to position [495, 0]
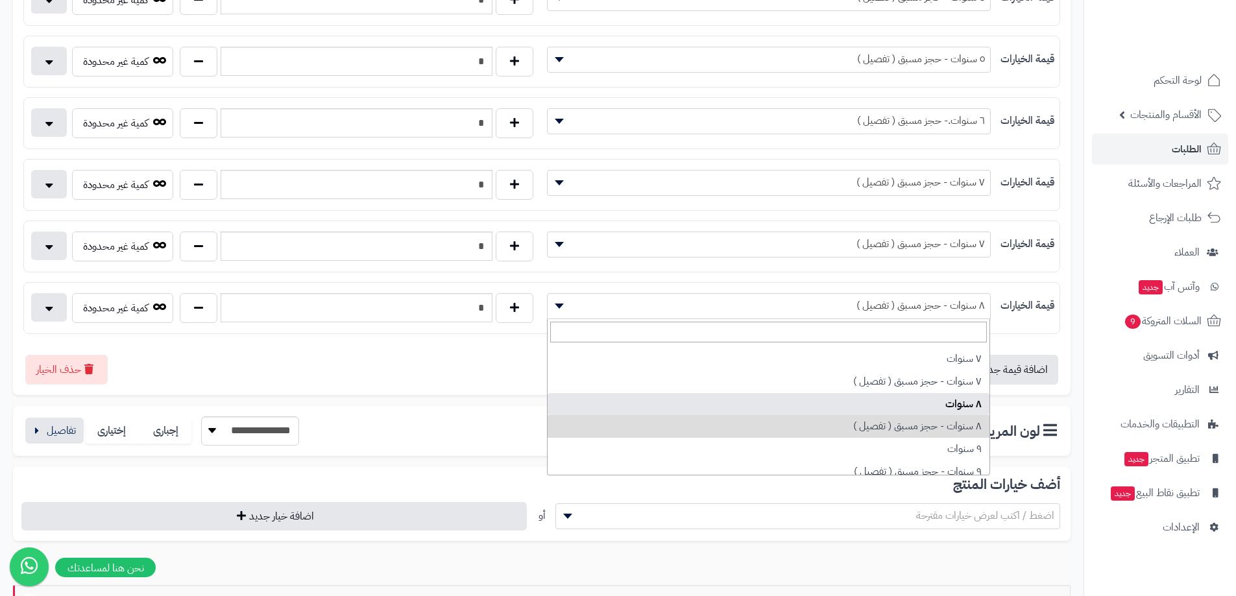
select select "***"
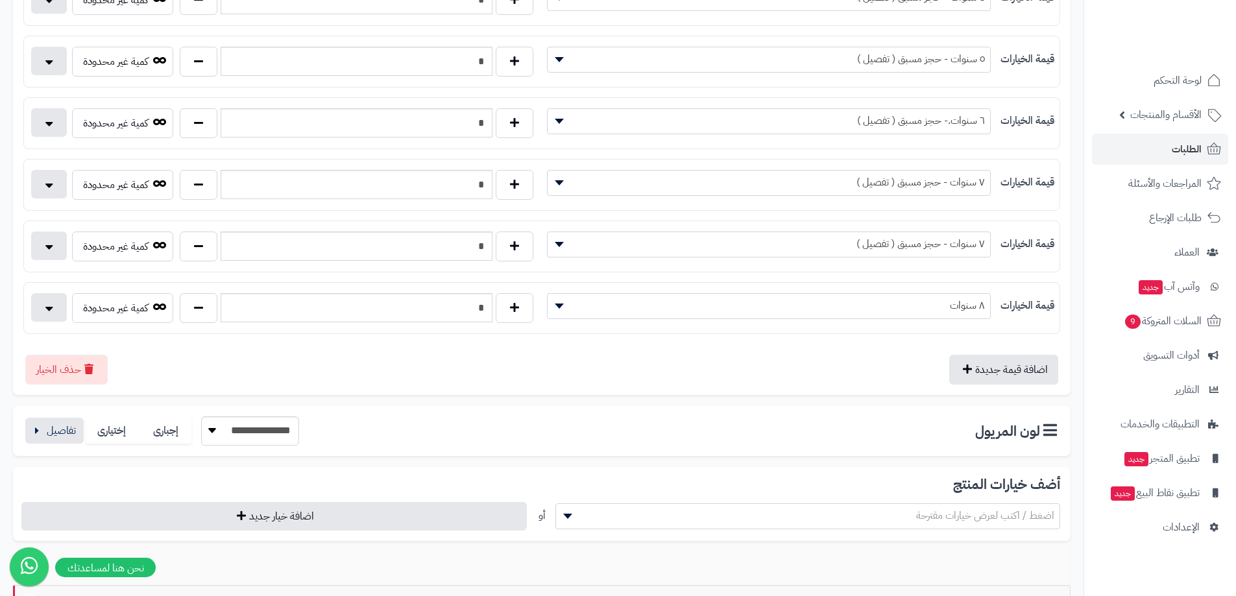
scroll to position [0, 0]
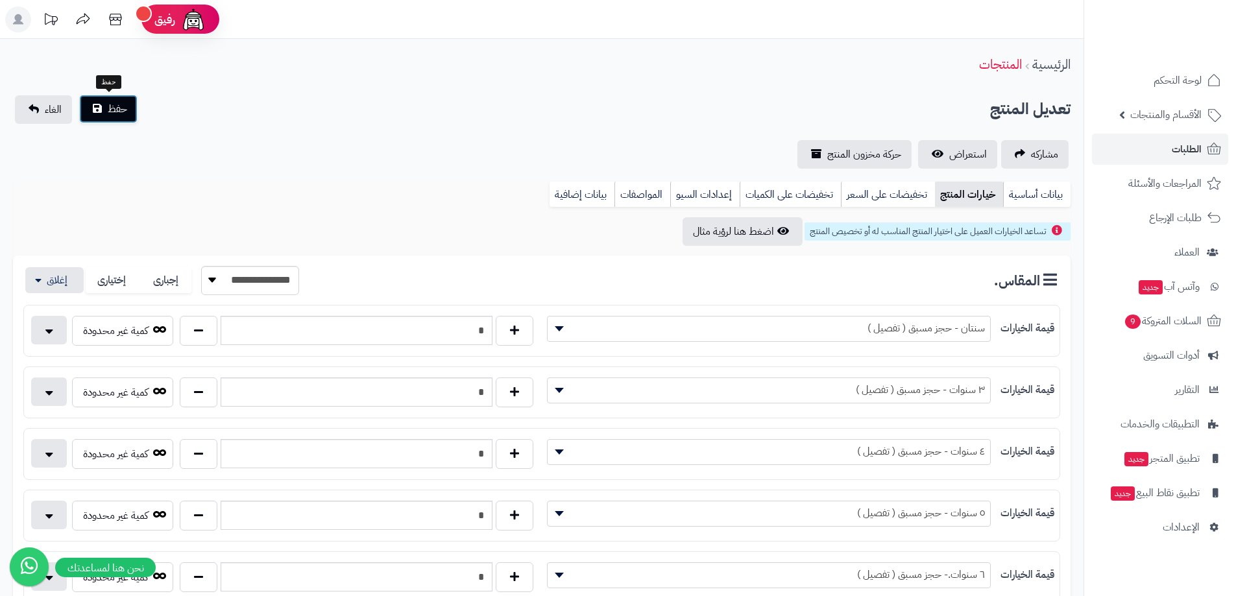
click at [97, 102] on button "حفظ" at bounding box center [108, 109] width 58 height 29
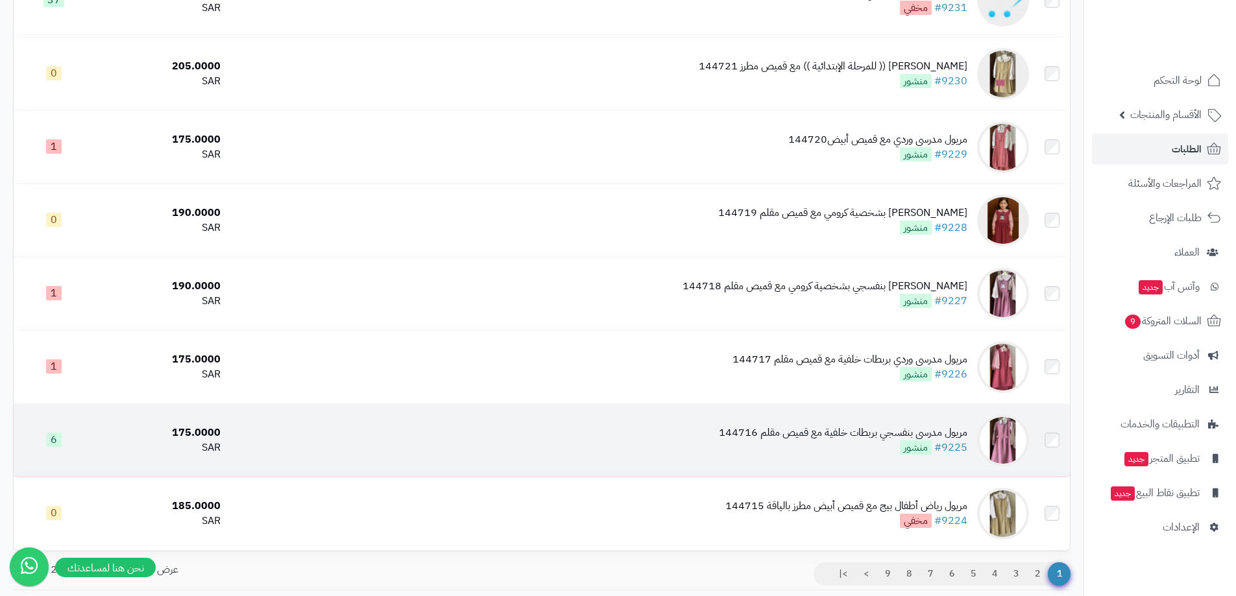
scroll to position [1168, 0]
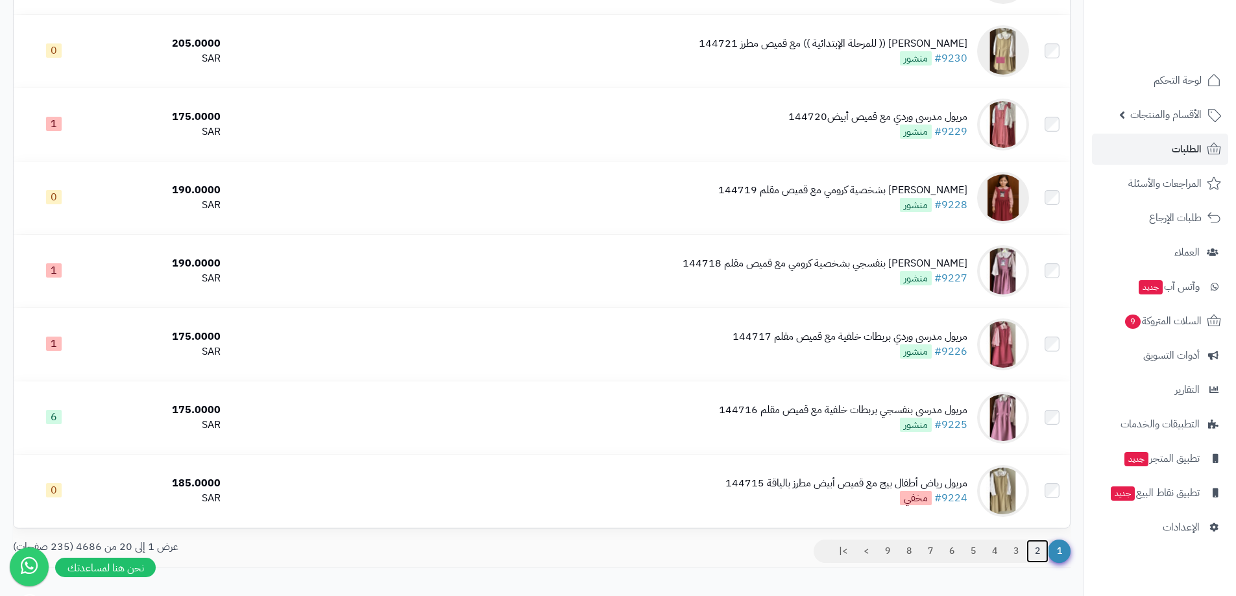
click at [1038, 547] on link "2" at bounding box center [1037, 551] width 22 height 23
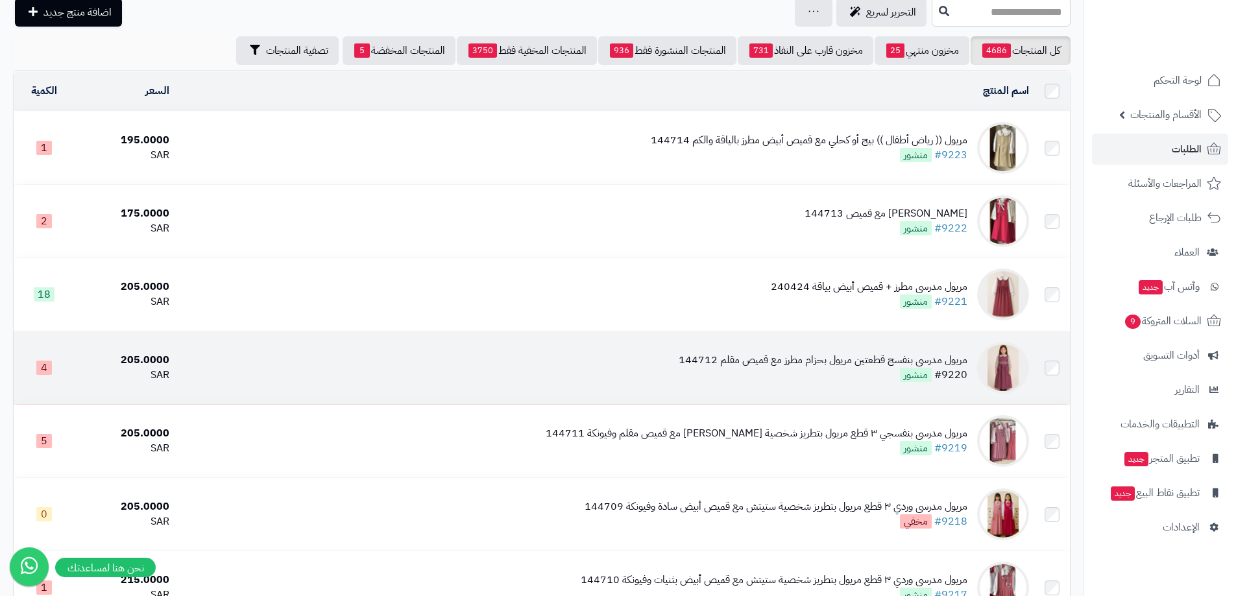
scroll to position [130, 0]
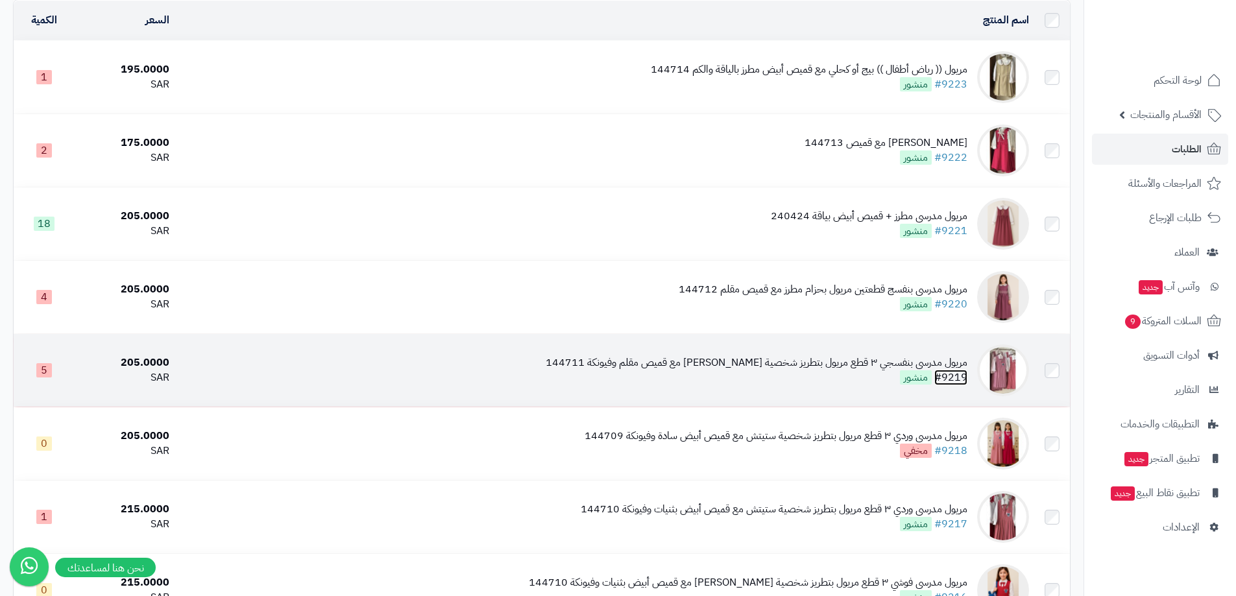
click at [954, 374] on link "#9219" at bounding box center [950, 378] width 33 height 16
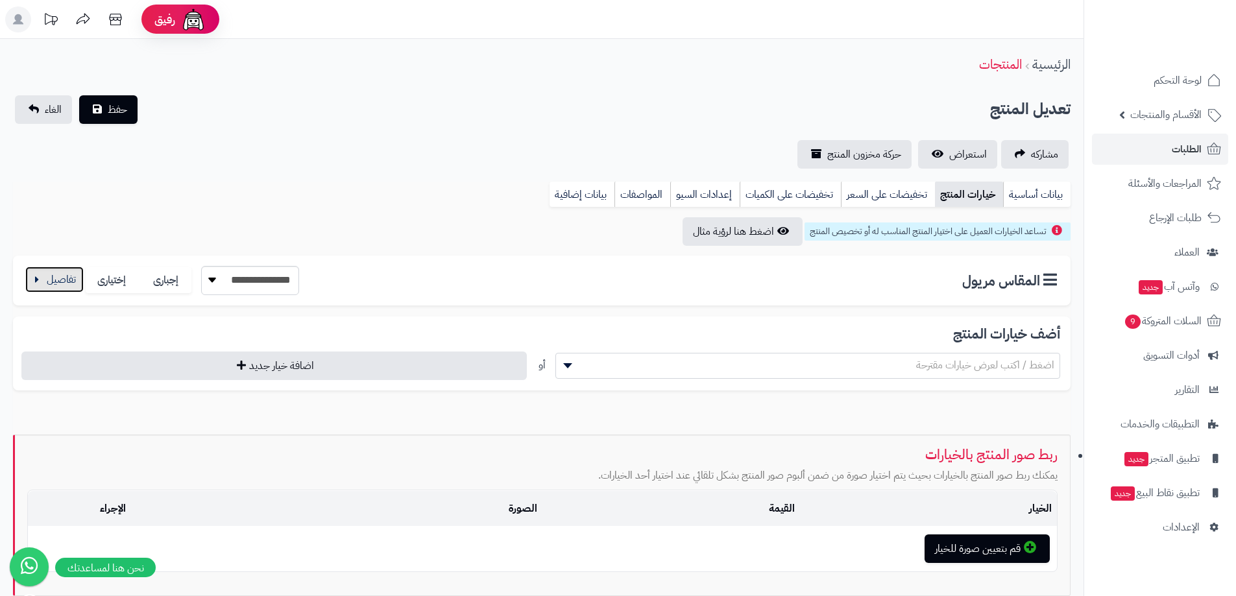
click at [58, 274] on button "button" at bounding box center [54, 280] width 58 height 26
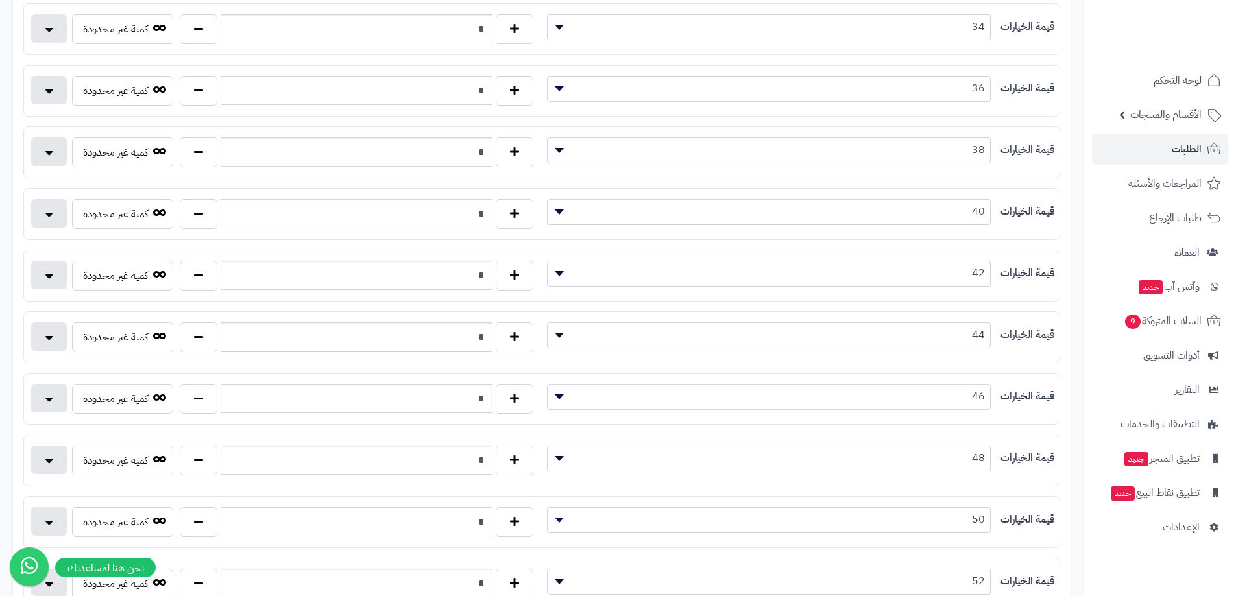
scroll to position [324, 0]
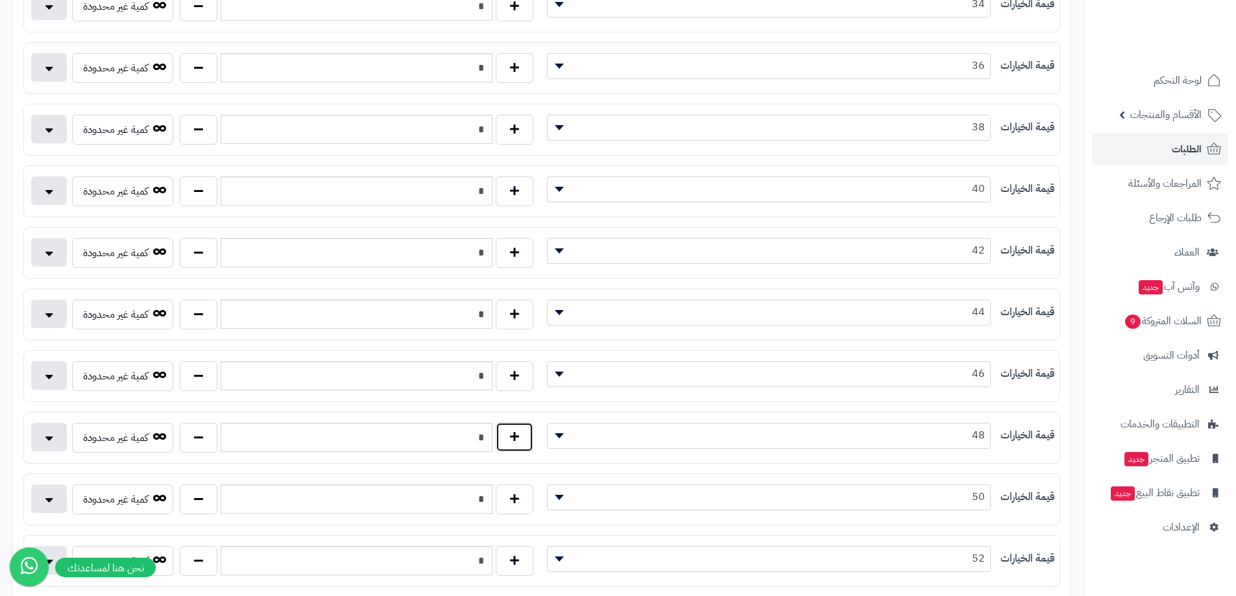
click at [505, 434] on button "button" at bounding box center [515, 437] width 38 height 30
type input "*"
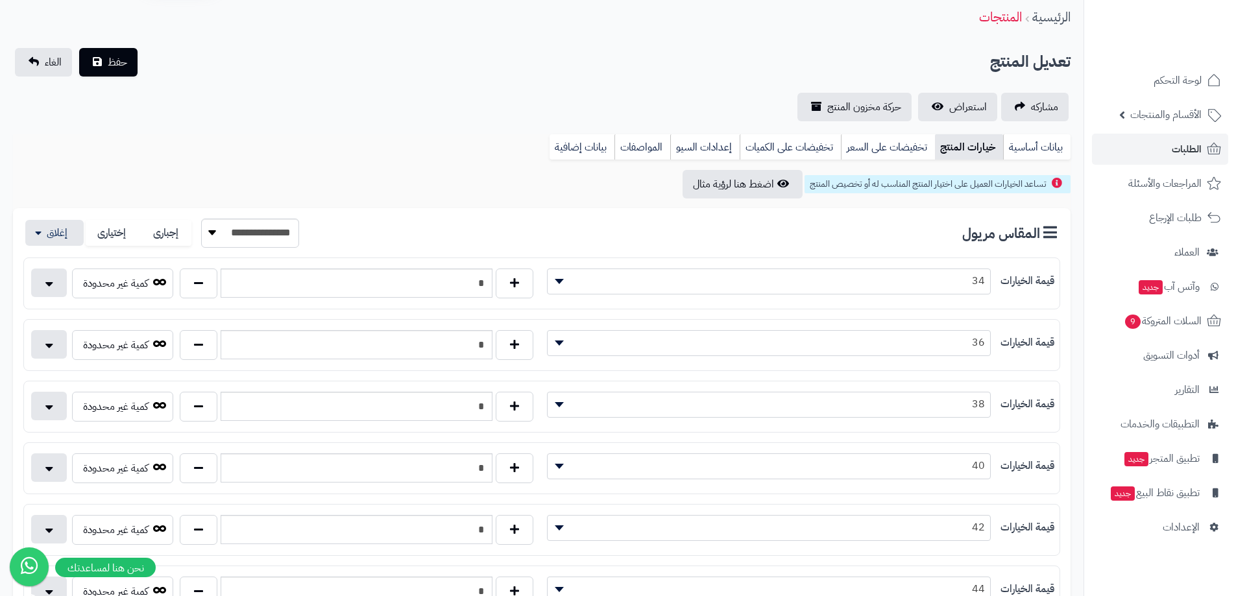
scroll to position [0, 0]
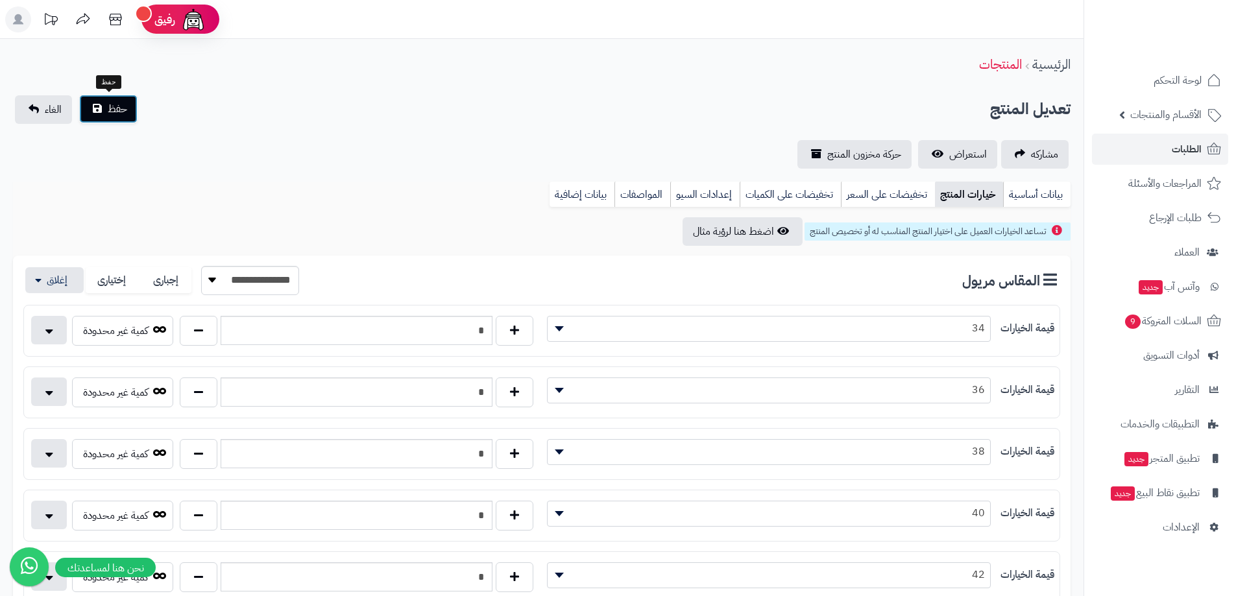
click at [126, 113] on span "حفظ" at bounding box center [117, 109] width 19 height 16
